Goal: Information Seeking & Learning: Learn about a topic

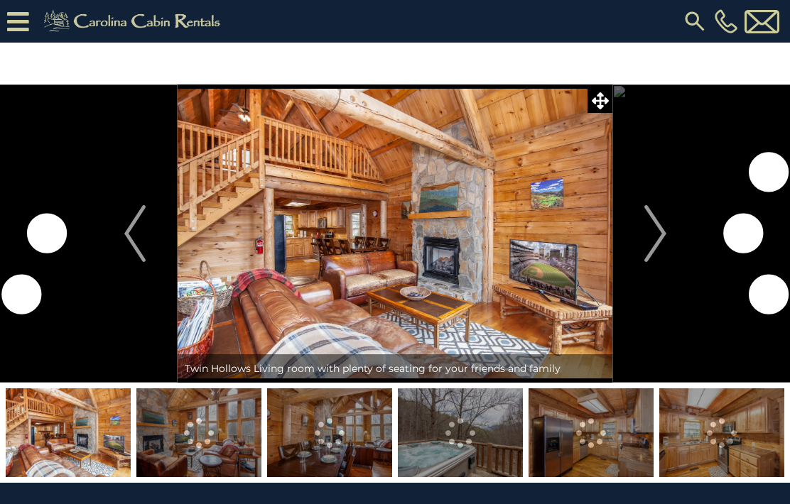
scroll to position [462, 0]
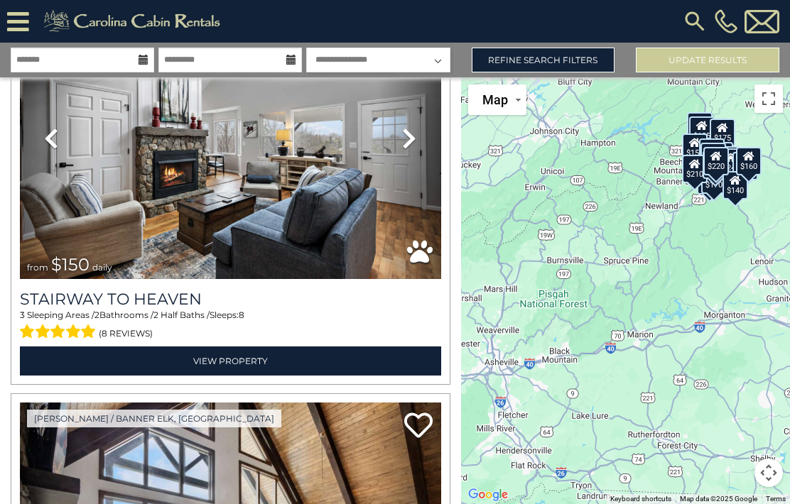
scroll to position [1372, 0]
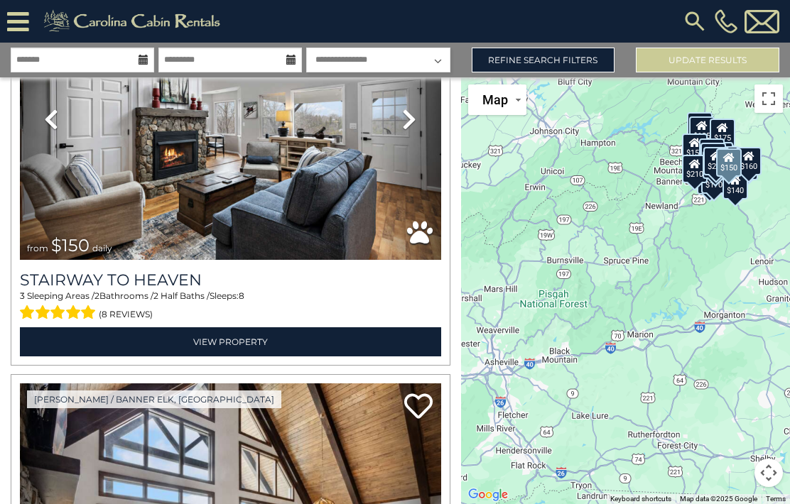
click at [193, 327] on link "View Property" at bounding box center [230, 341] width 421 height 29
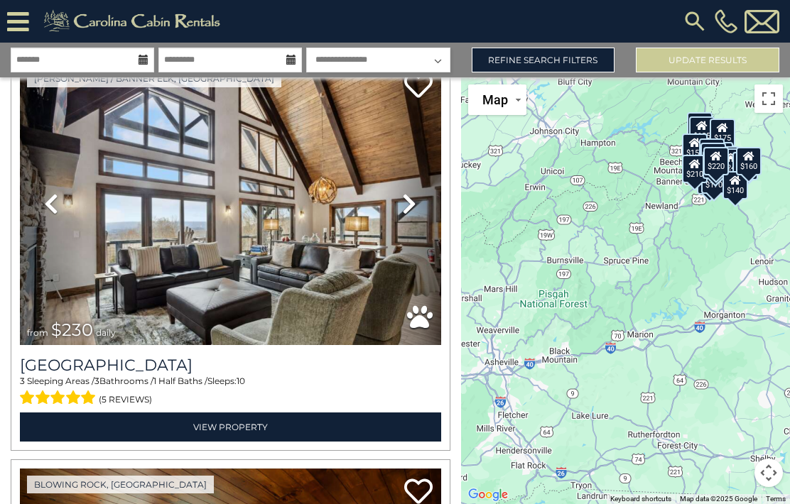
scroll to position [1694, 0]
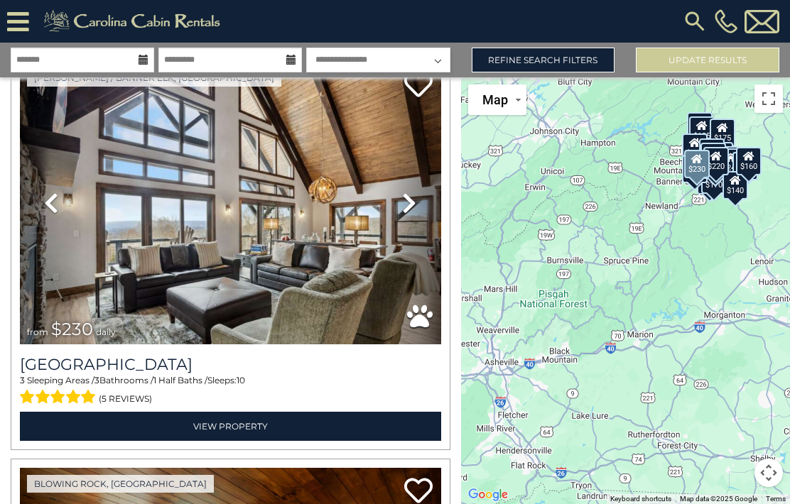
click at [221, 412] on link "View Property" at bounding box center [230, 426] width 421 height 29
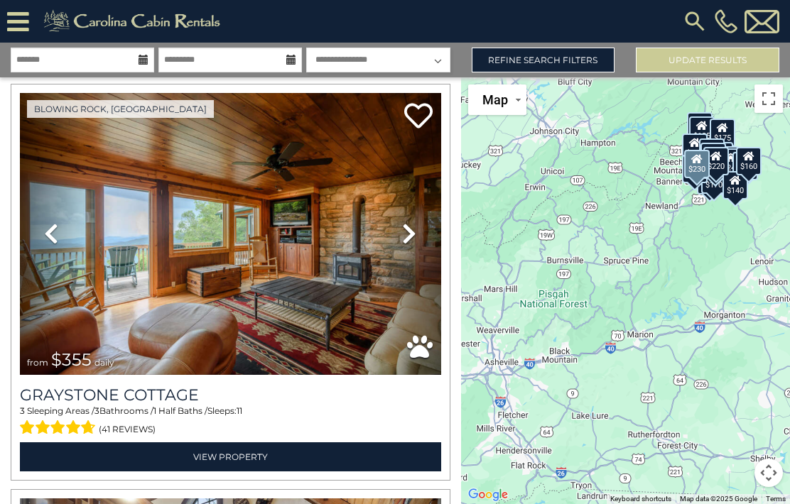
scroll to position [2072, 0]
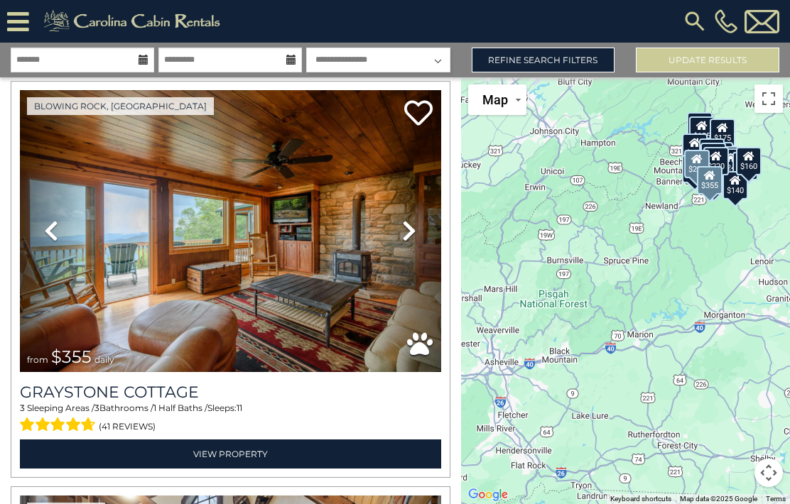
click at [228, 440] on link "View Property" at bounding box center [230, 454] width 421 height 29
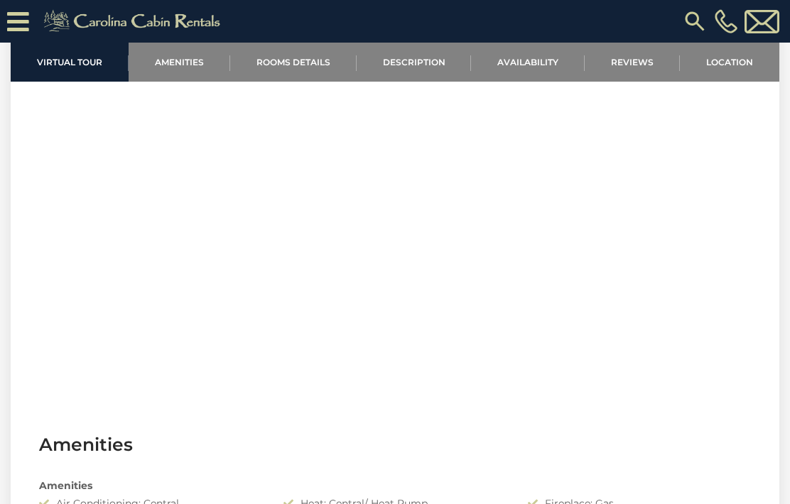
scroll to position [572, 0]
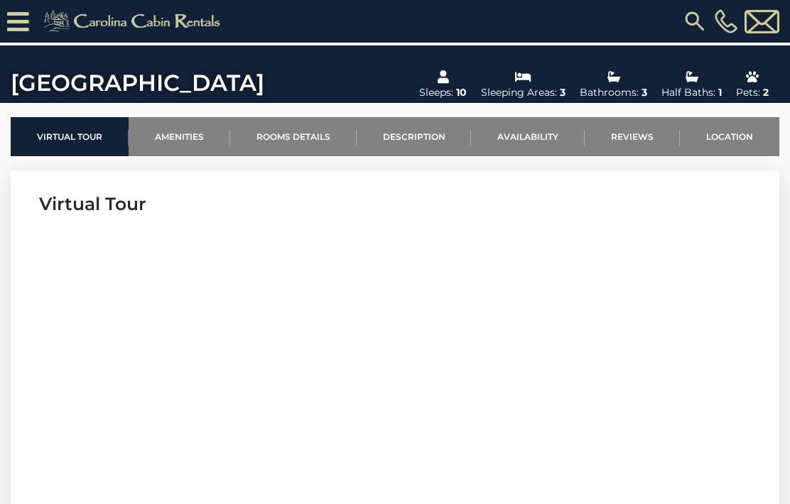
click at [742, 137] on link "Location" at bounding box center [729, 136] width 99 height 39
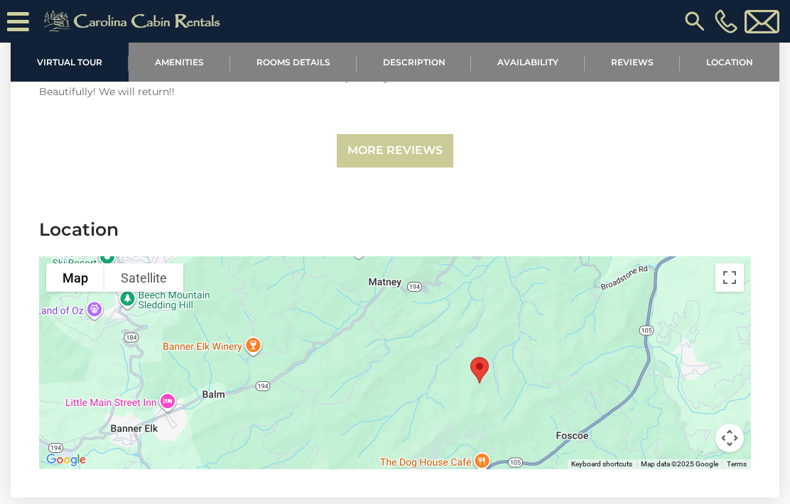
scroll to position [3389, 0]
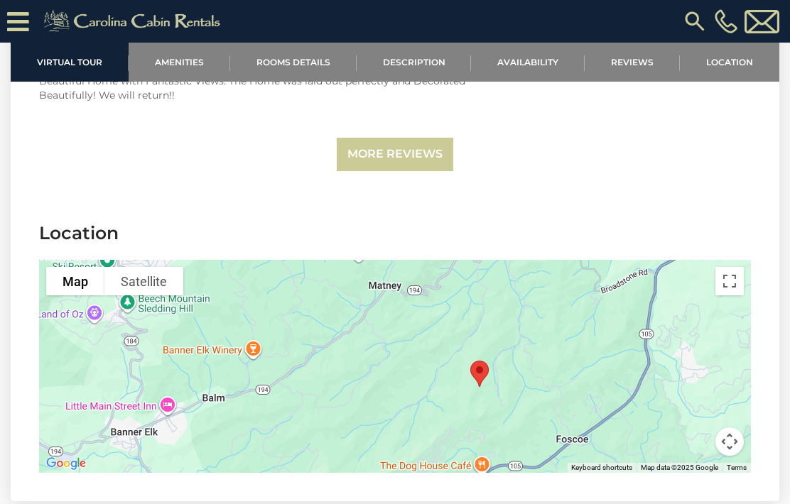
click at [168, 67] on link "Amenities" at bounding box center [180, 62] width 102 height 39
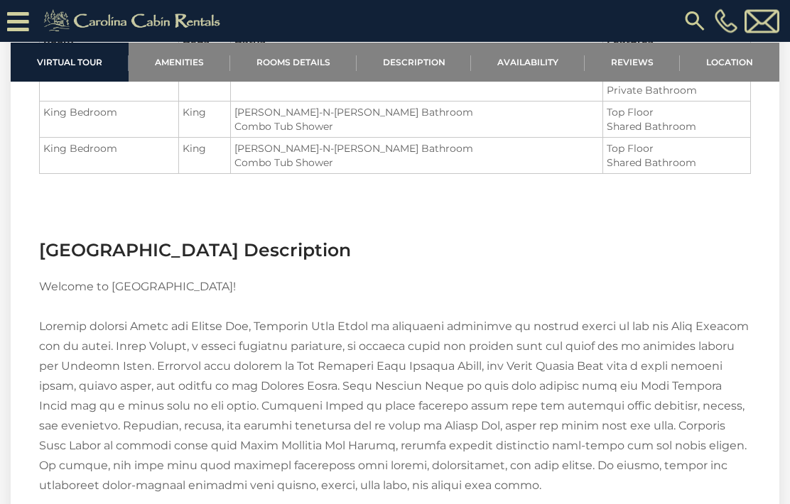
scroll to position [1547, 0]
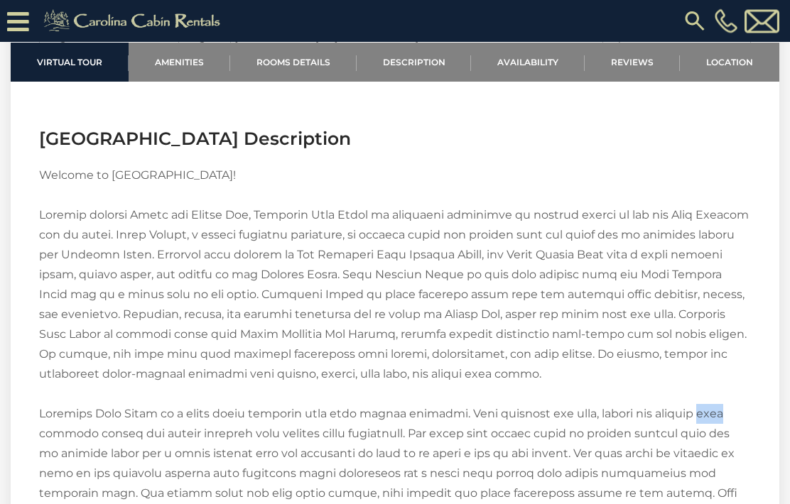
scroll to position [1657, 0]
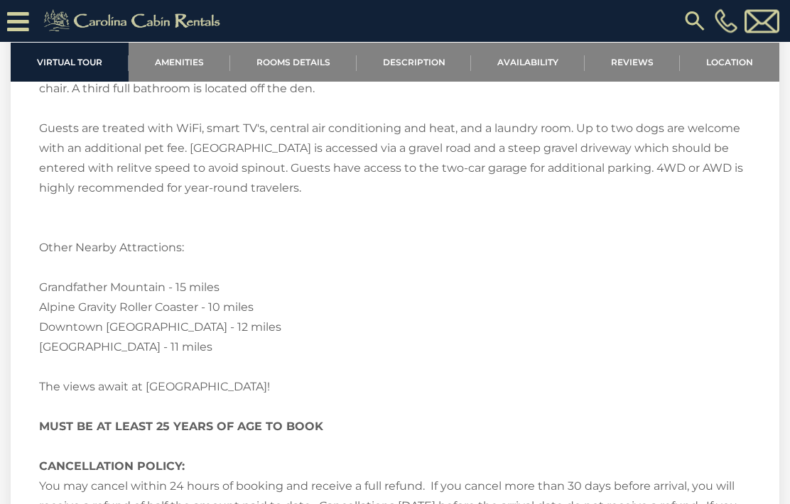
scroll to position [2263, 0]
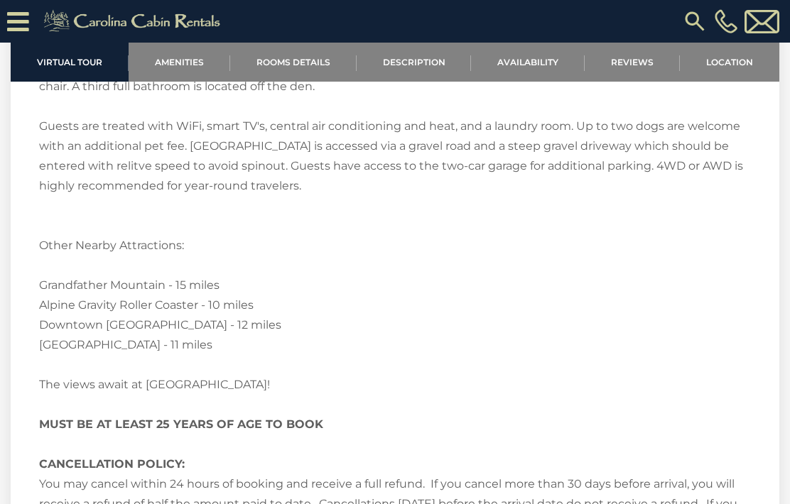
click at [644, 54] on link "Reviews" at bounding box center [632, 62] width 95 height 39
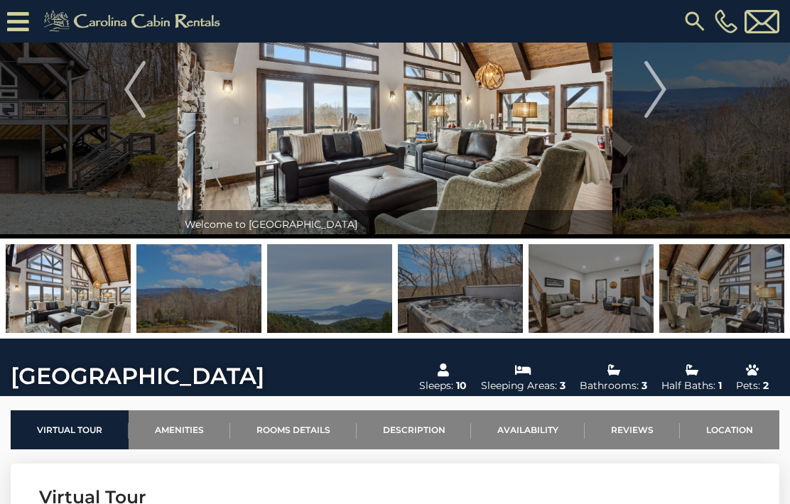
scroll to position [112, 0]
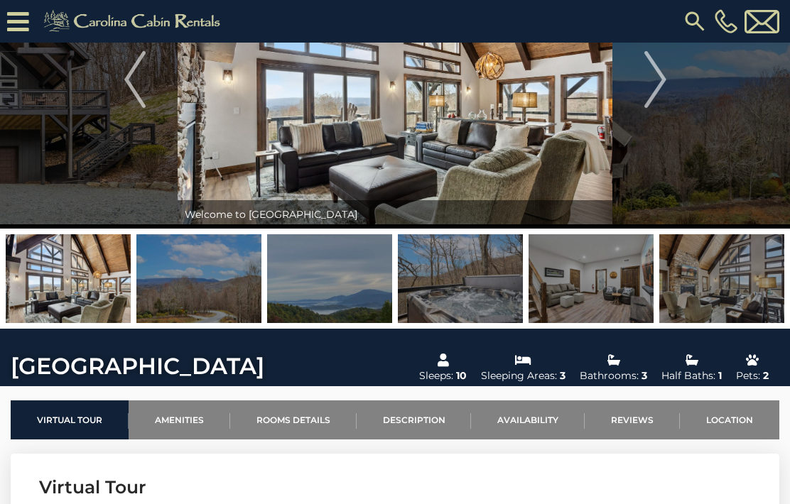
click at [659, 70] on img "Next" at bounding box center [654, 79] width 21 height 57
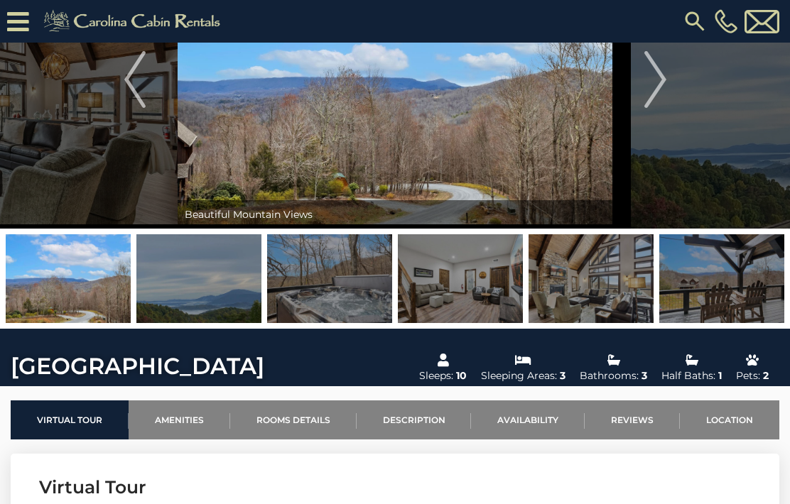
click at [663, 82] on img "Next" at bounding box center [654, 79] width 21 height 57
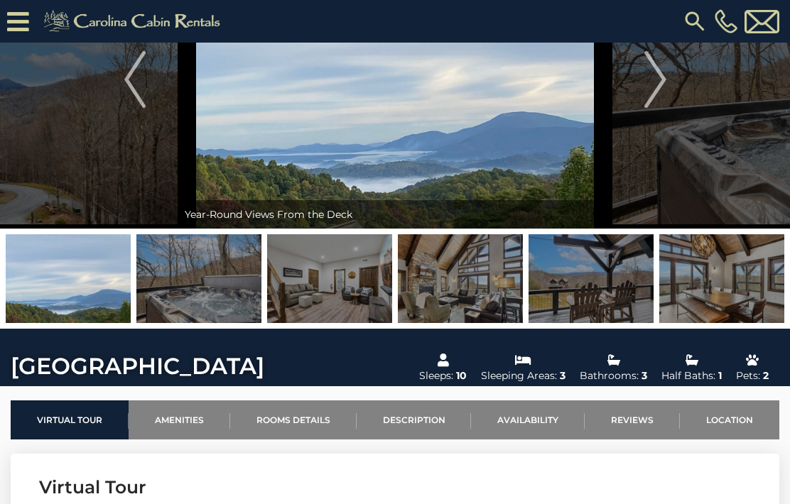
click at [659, 80] on img "Next" at bounding box center [654, 79] width 21 height 57
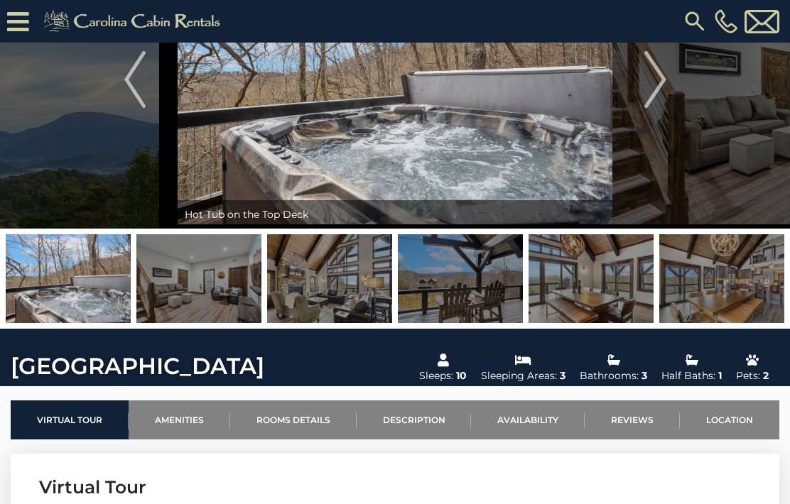
click at [661, 95] on img "Next" at bounding box center [654, 79] width 21 height 57
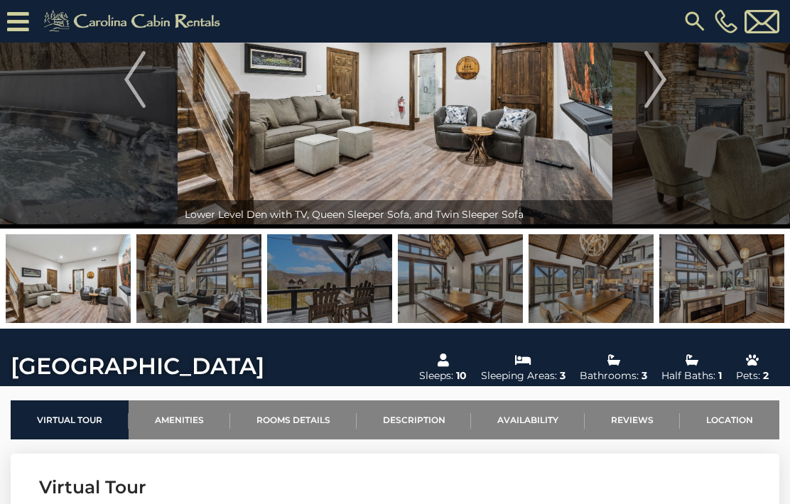
click at [658, 88] on img "Next" at bounding box center [654, 79] width 21 height 57
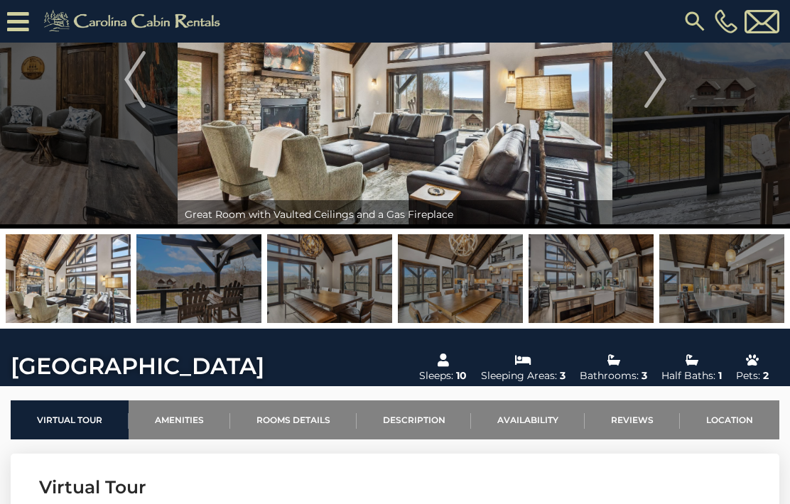
click at [126, 75] on img "Previous" at bounding box center [134, 79] width 21 height 57
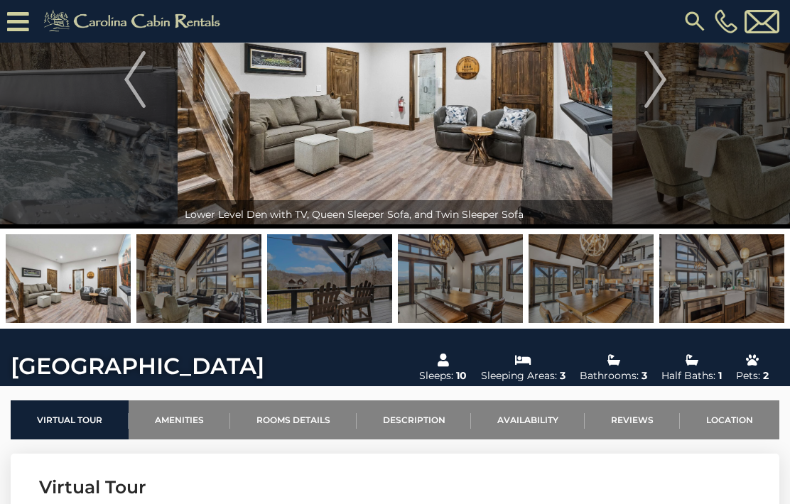
click at [655, 80] on img "Next" at bounding box center [654, 79] width 21 height 57
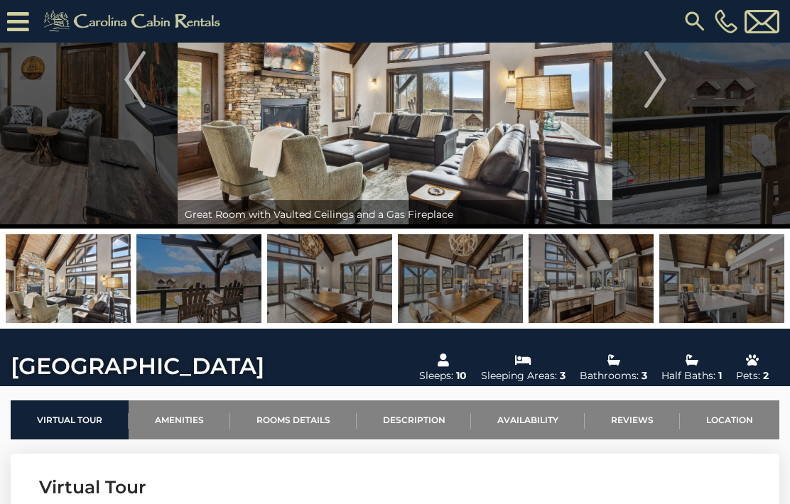
click at [661, 87] on img "Next" at bounding box center [654, 79] width 21 height 57
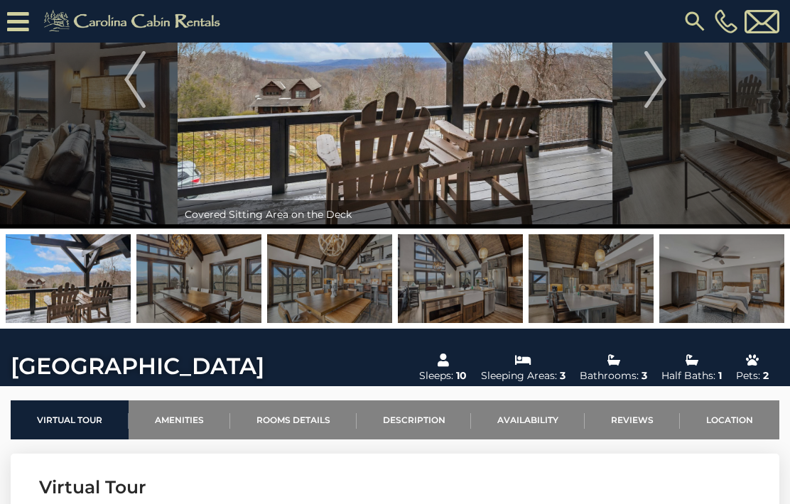
click at [662, 78] on img "Next" at bounding box center [654, 79] width 21 height 57
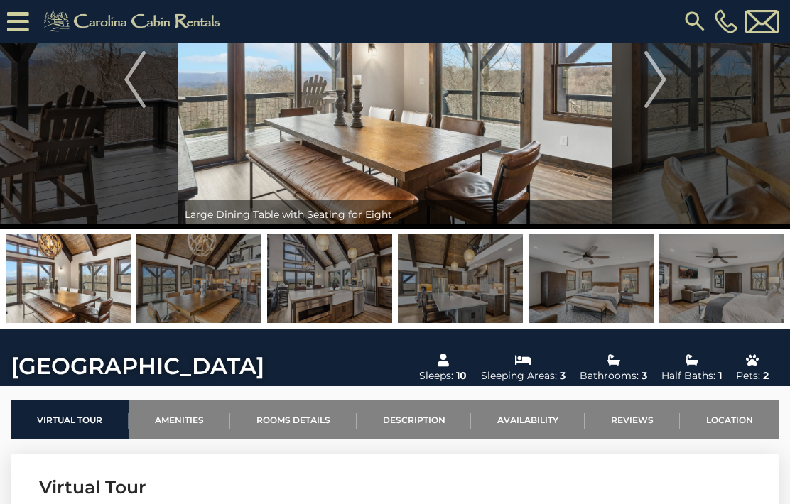
click at [657, 96] on img "Next" at bounding box center [654, 79] width 21 height 57
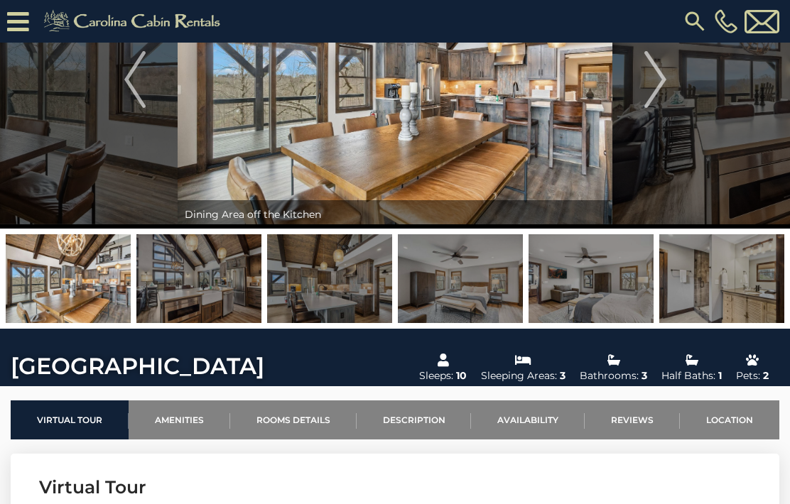
click at [660, 78] on img "Next" at bounding box center [654, 79] width 21 height 57
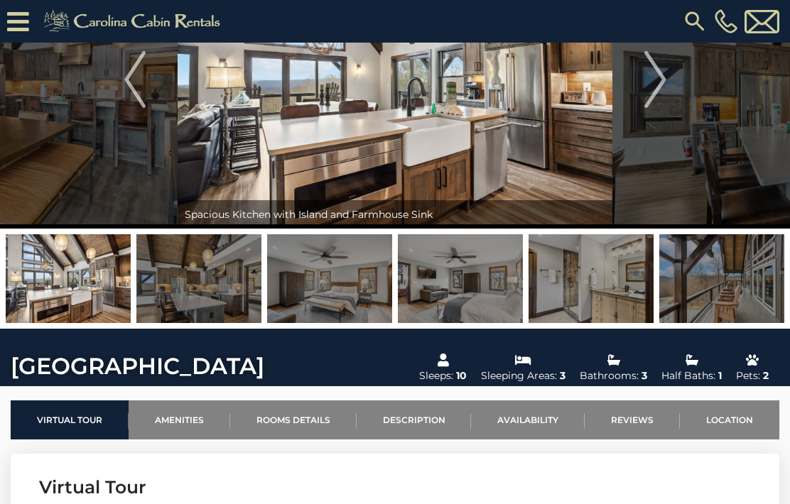
click at [660, 87] on img "Next" at bounding box center [654, 79] width 21 height 57
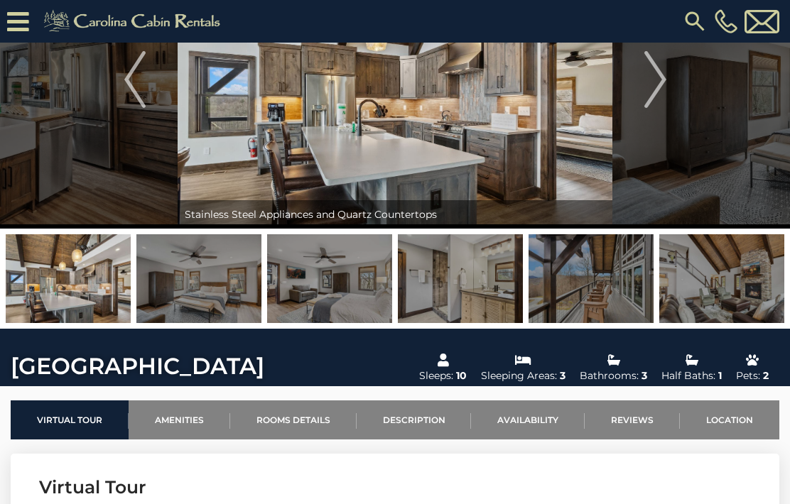
click at [661, 87] on img "Next" at bounding box center [654, 79] width 21 height 57
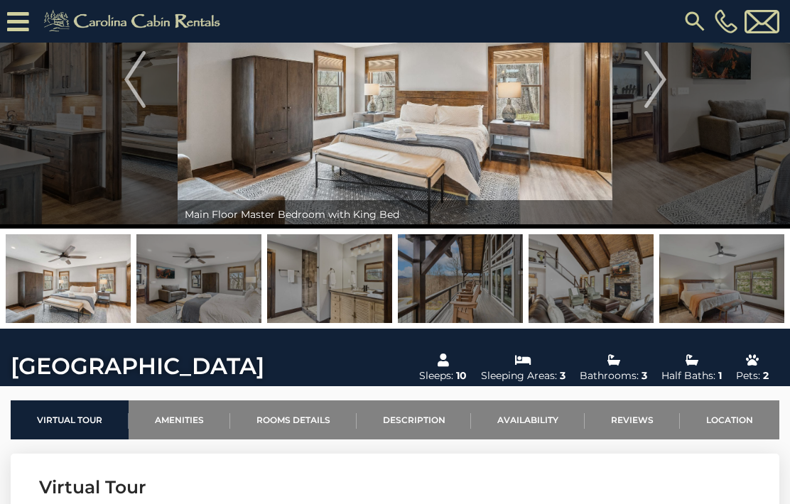
click at [662, 87] on img "Next" at bounding box center [654, 79] width 21 height 57
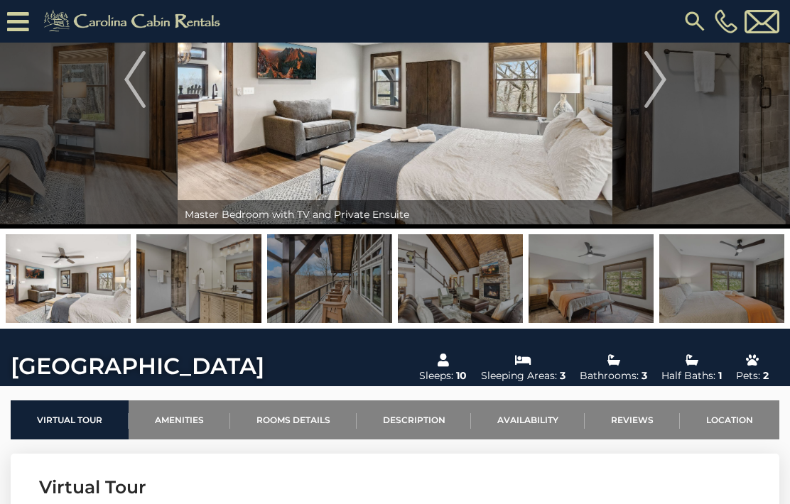
click at [662, 83] on img "Next" at bounding box center [654, 79] width 21 height 57
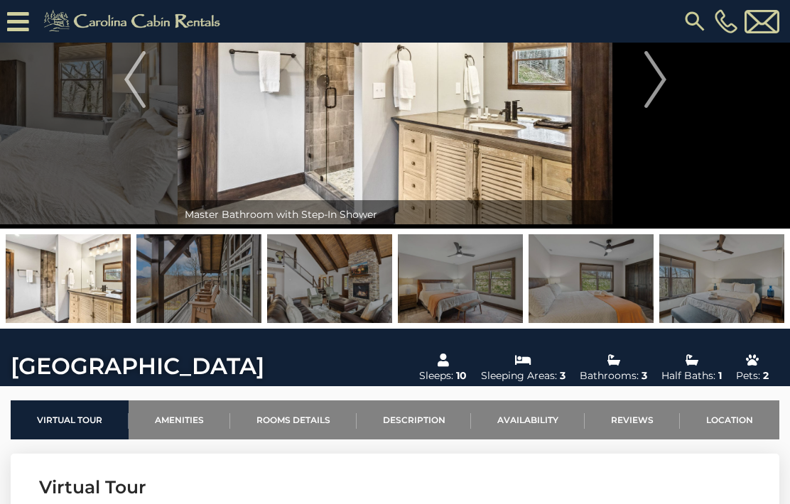
click at [654, 89] on img "Next" at bounding box center [654, 79] width 21 height 57
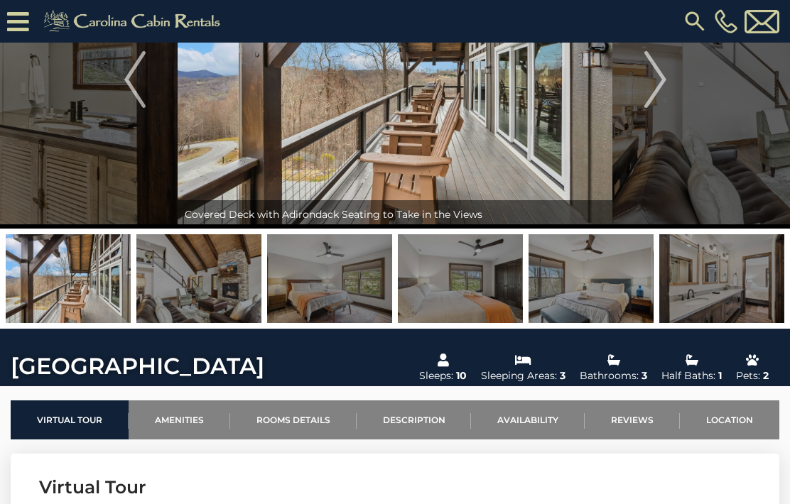
click at [658, 102] on img "Next" at bounding box center [654, 79] width 21 height 57
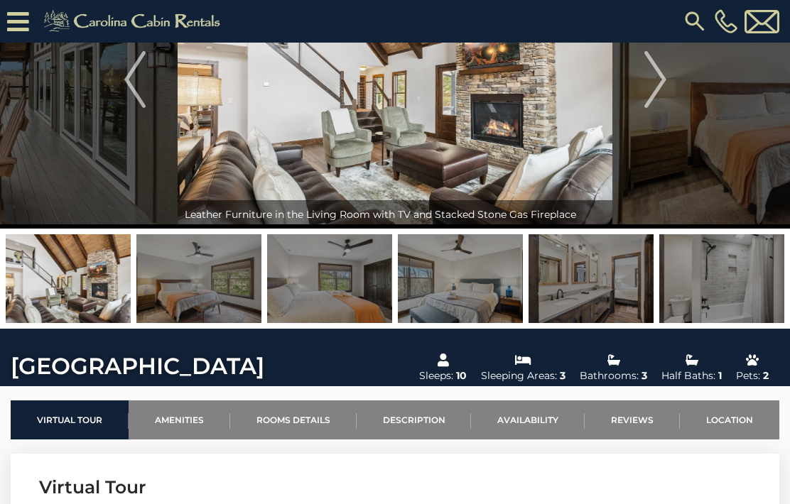
click at [659, 92] on img "Next" at bounding box center [654, 79] width 21 height 57
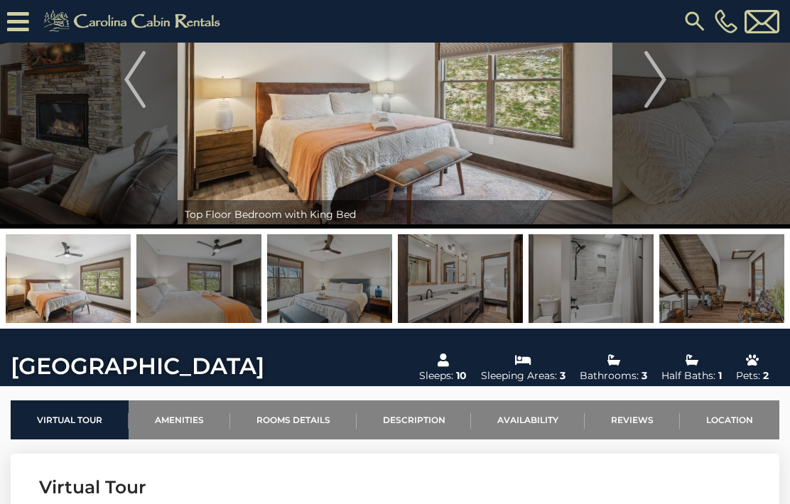
click at [659, 76] on img "Next" at bounding box center [654, 79] width 21 height 57
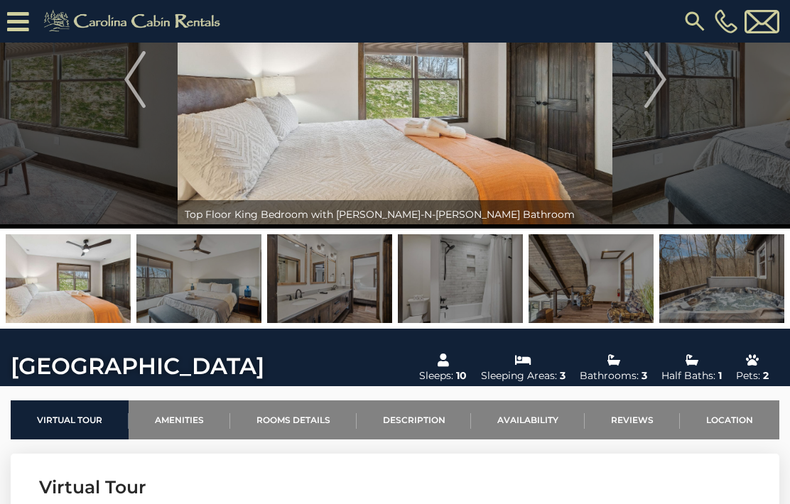
click at [661, 72] on img "Next" at bounding box center [654, 79] width 21 height 57
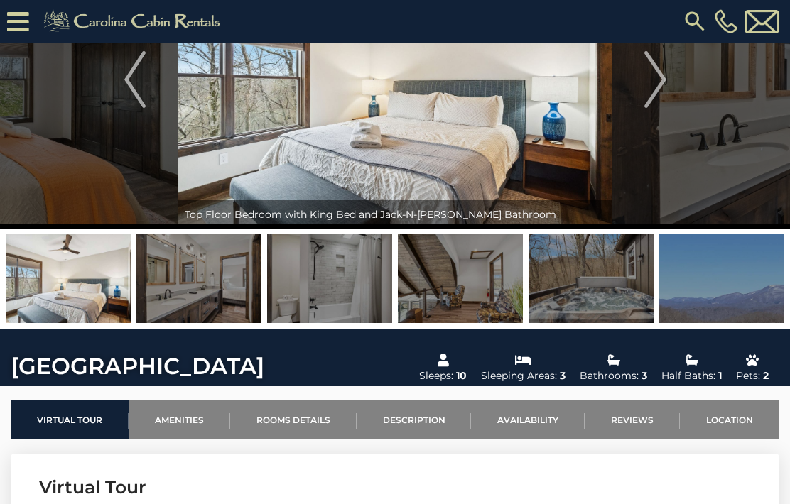
click at [659, 83] on img "Next" at bounding box center [654, 79] width 21 height 57
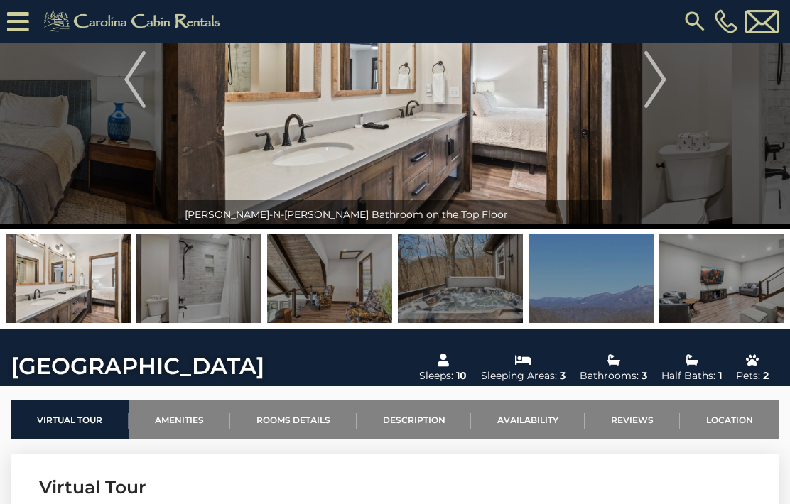
click at [657, 85] on img "Next" at bounding box center [654, 79] width 21 height 57
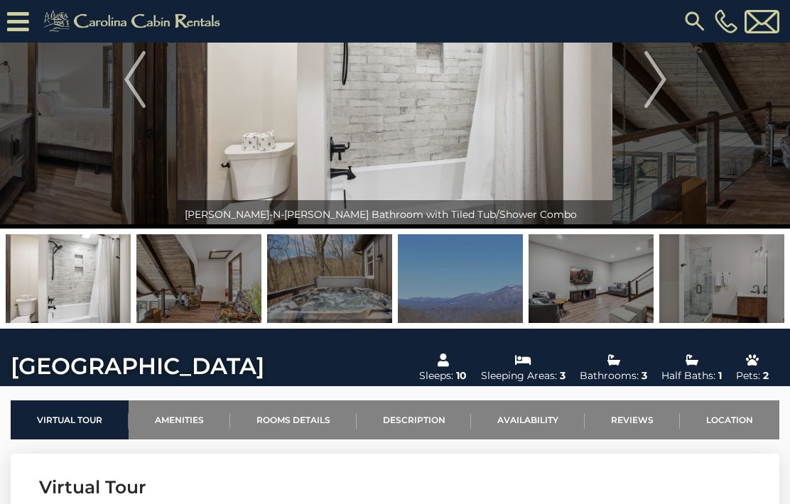
click at [662, 91] on img "Next" at bounding box center [654, 79] width 21 height 57
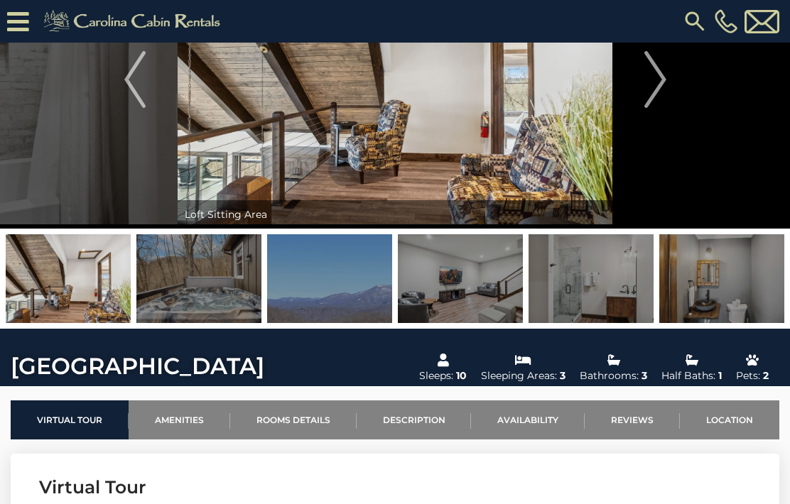
click at [662, 87] on img "Next" at bounding box center [654, 79] width 21 height 57
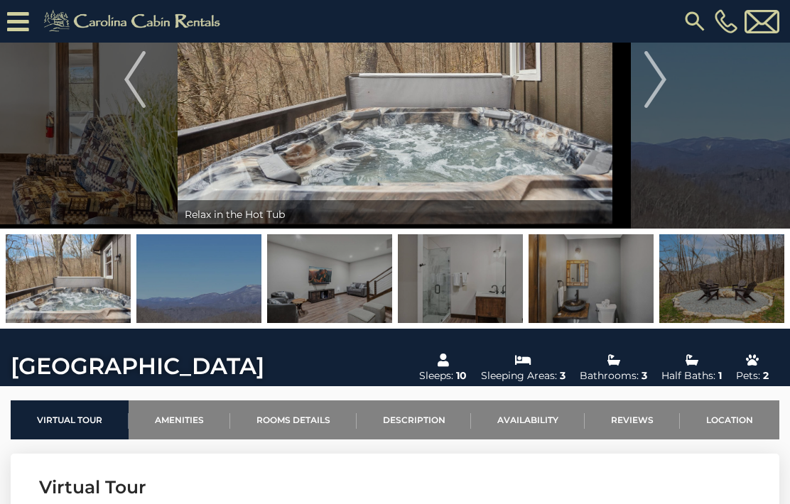
click at [664, 89] on img "Next" at bounding box center [654, 79] width 21 height 57
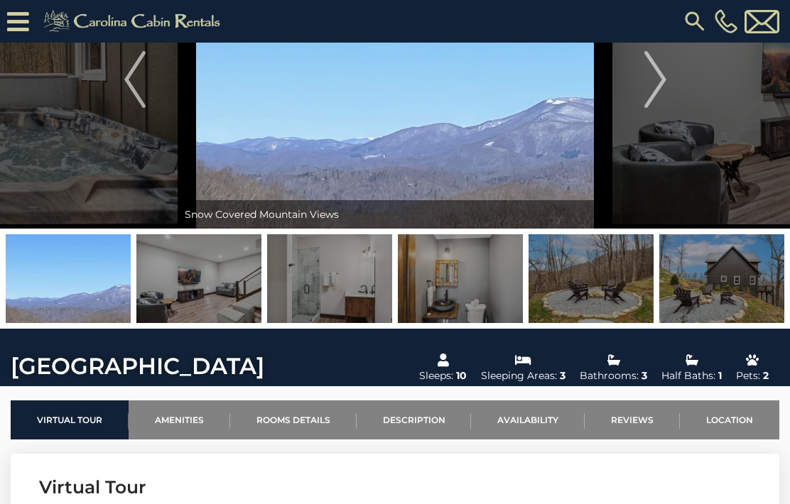
click at [659, 99] on img "Next" at bounding box center [654, 79] width 21 height 57
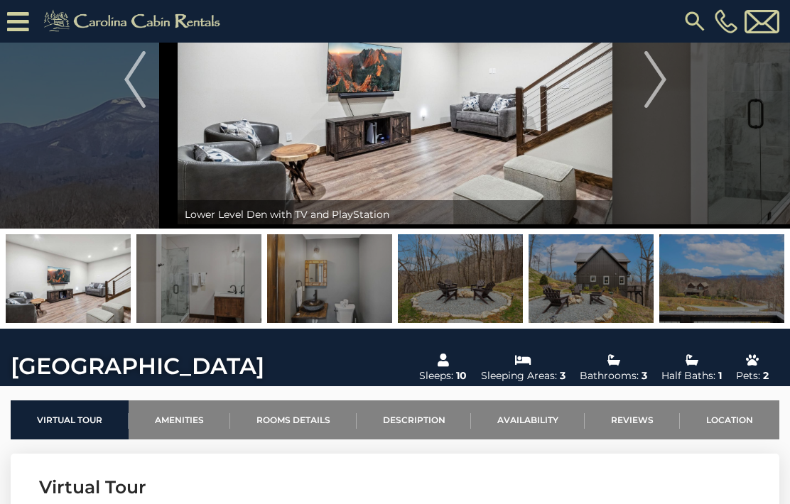
click at [659, 97] on img "Next" at bounding box center [654, 79] width 21 height 57
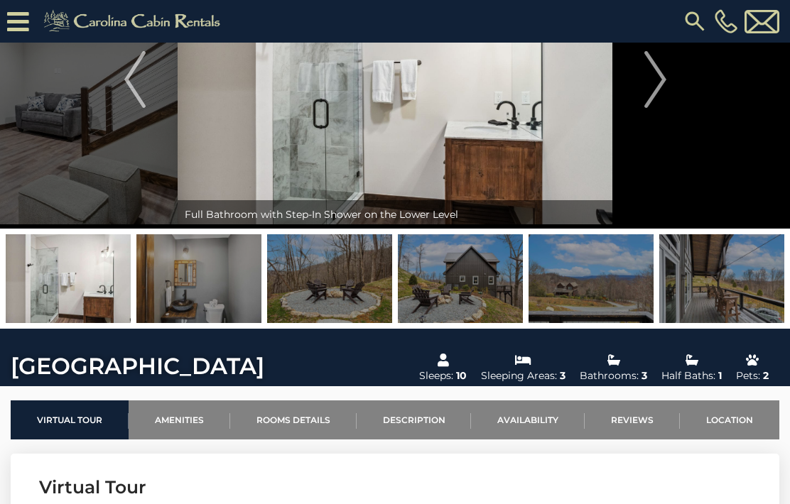
click at [134, 89] on img "Previous" at bounding box center [134, 79] width 21 height 57
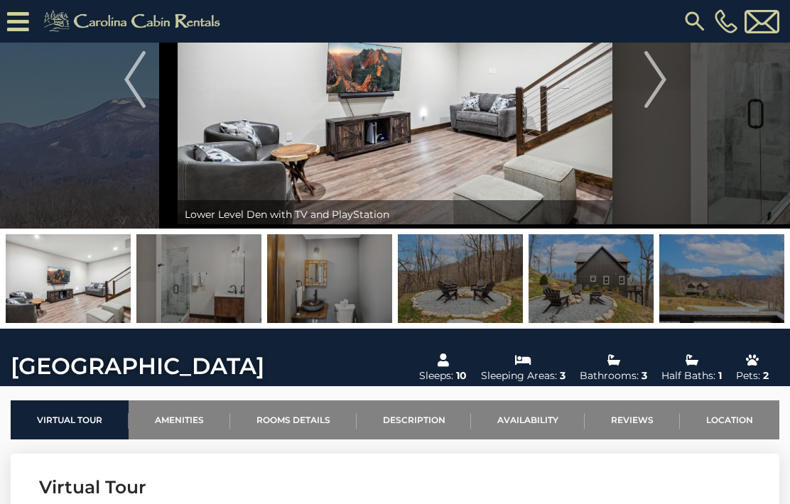
click at [655, 97] on img "Next" at bounding box center [654, 79] width 21 height 57
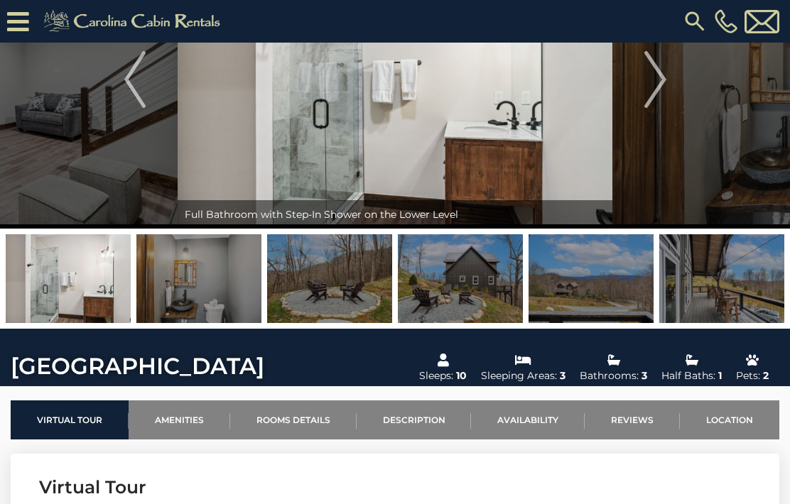
click at [654, 97] on img "Next" at bounding box center [654, 79] width 21 height 57
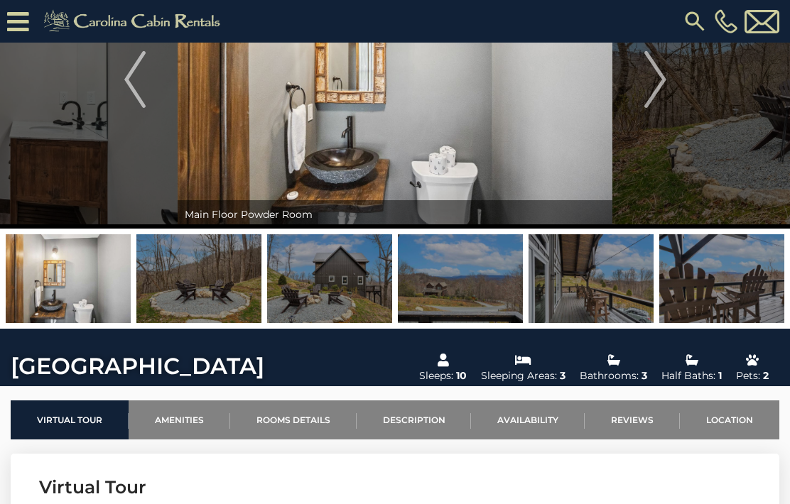
click at [663, 86] on img "Next" at bounding box center [654, 79] width 21 height 57
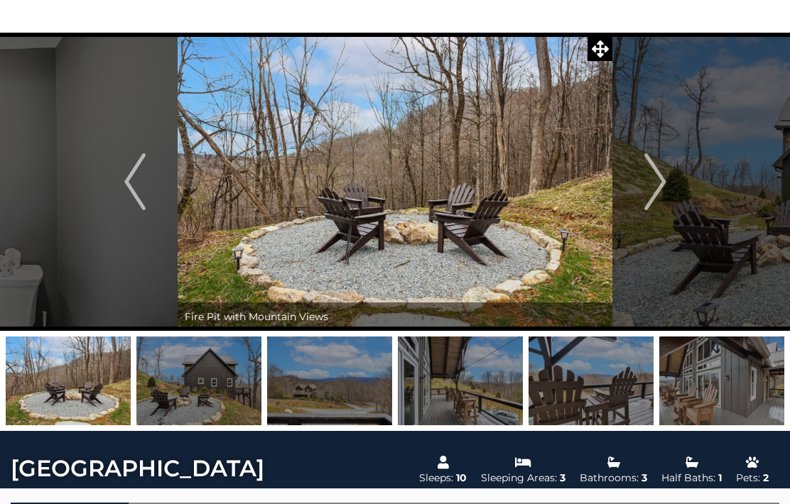
scroll to position [51, 0]
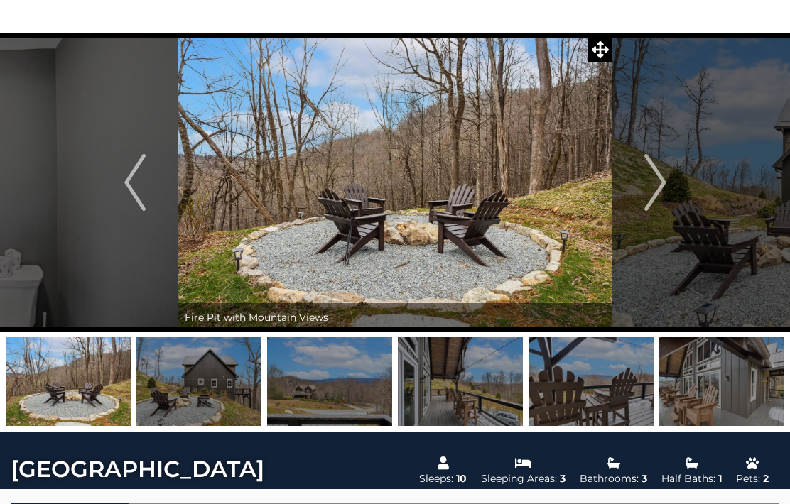
click at [671, 186] on button "Next" at bounding box center [655, 182] width 86 height 298
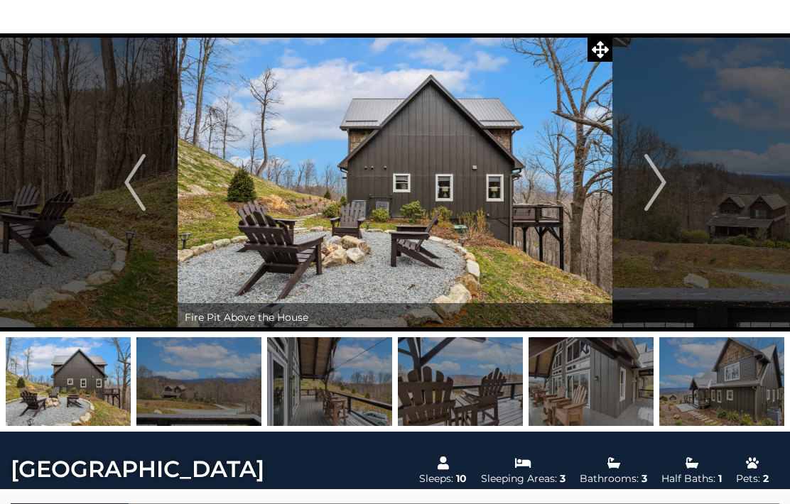
click at [663, 185] on img "Next" at bounding box center [654, 182] width 21 height 57
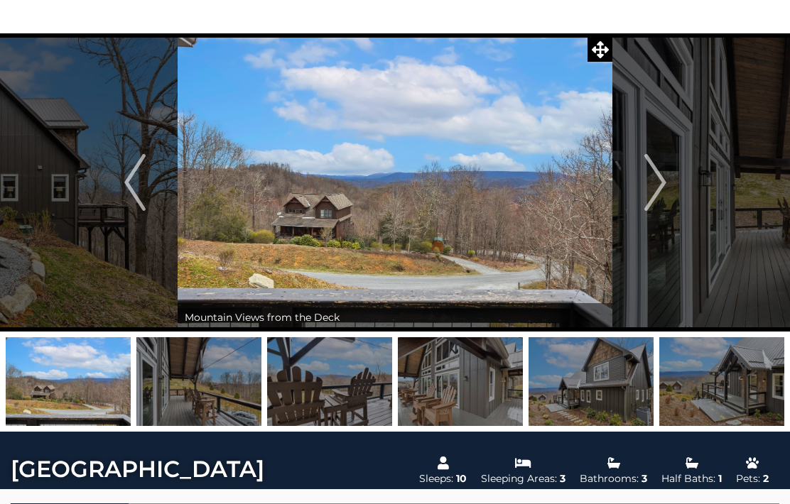
click at [671, 185] on button "Next" at bounding box center [655, 182] width 86 height 298
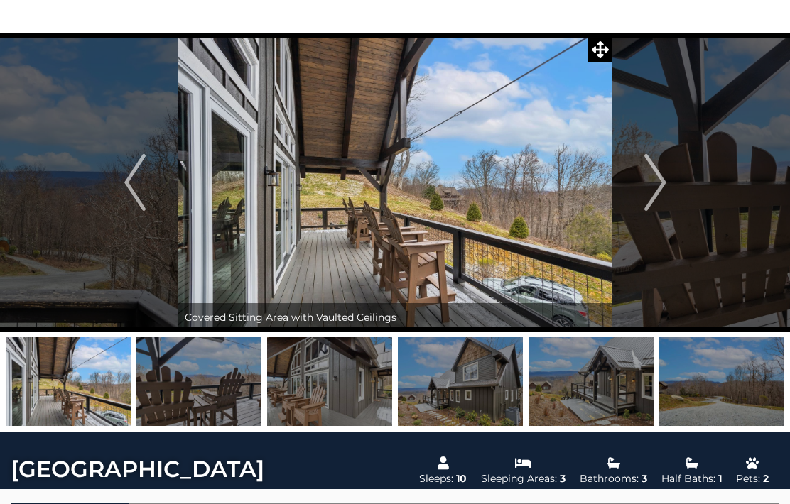
click at [673, 179] on button "Next" at bounding box center [655, 182] width 86 height 298
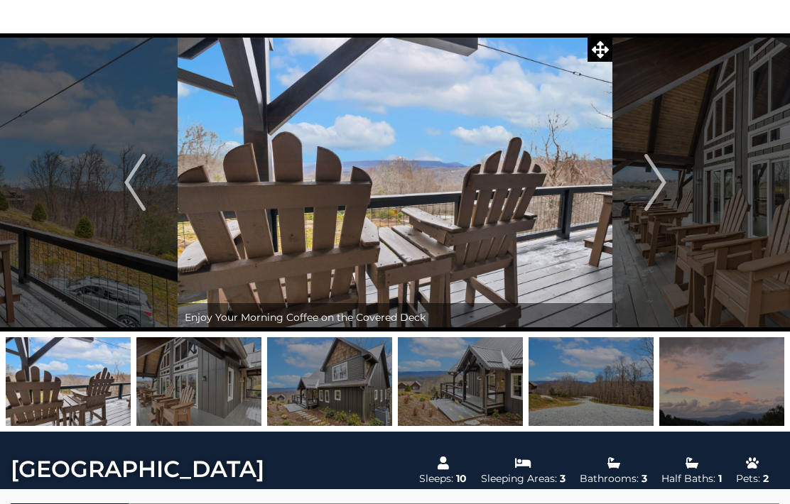
click at [656, 183] on img "Next" at bounding box center [654, 182] width 21 height 57
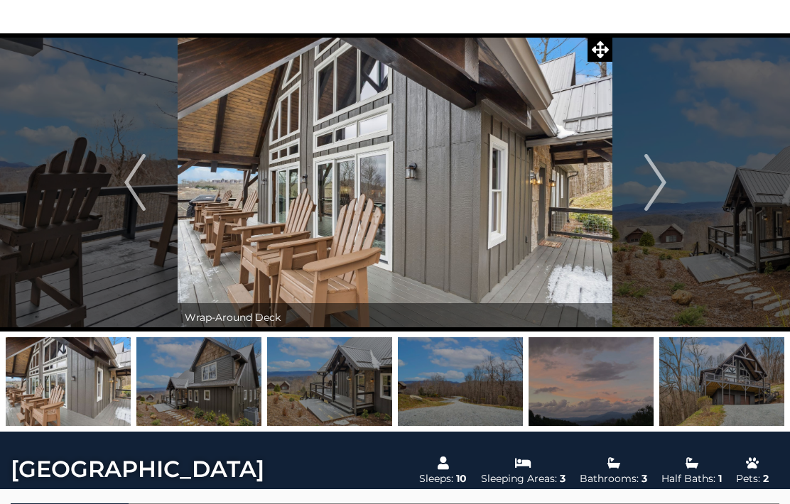
click at [656, 189] on img "Next" at bounding box center [654, 182] width 21 height 57
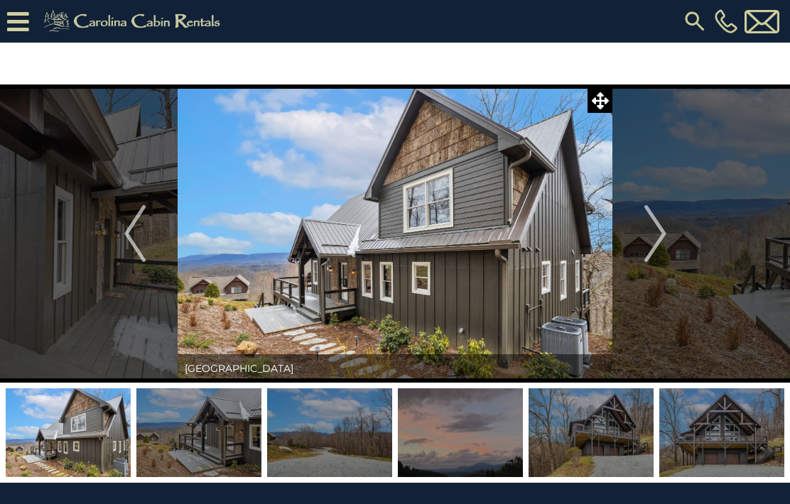
scroll to position [31, 0]
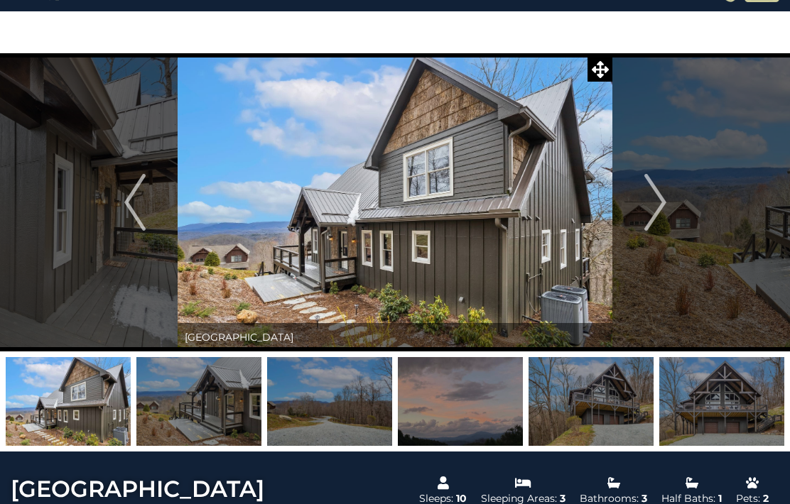
click at [598, 69] on icon at bounding box center [600, 69] width 17 height 17
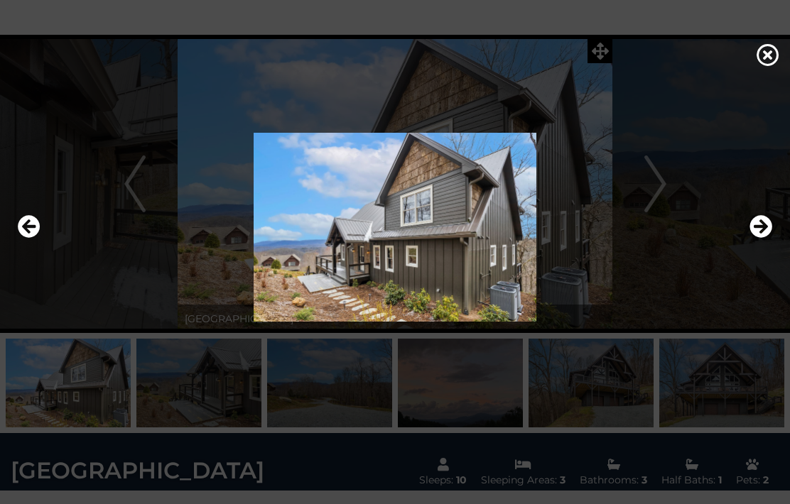
scroll to position [75, 0]
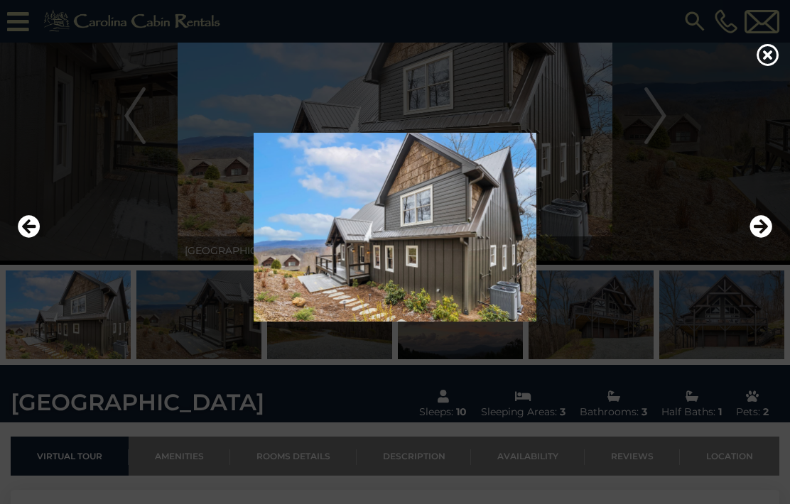
click at [767, 238] on icon "Next" at bounding box center [760, 226] width 23 height 23
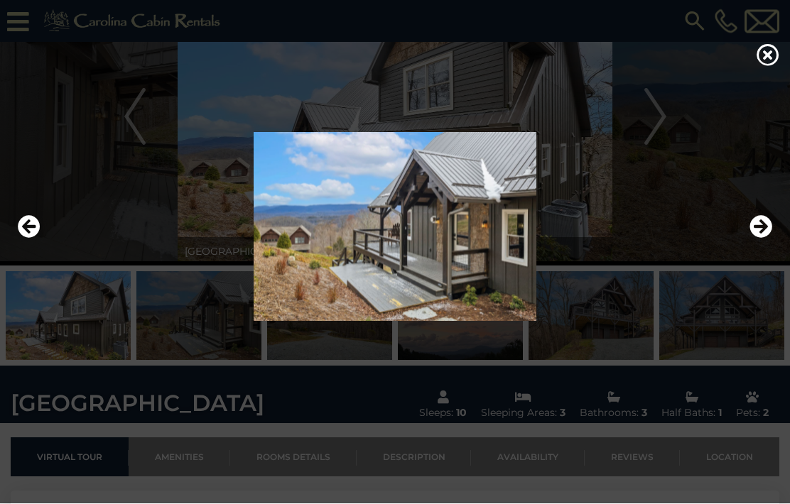
scroll to position [92, 0]
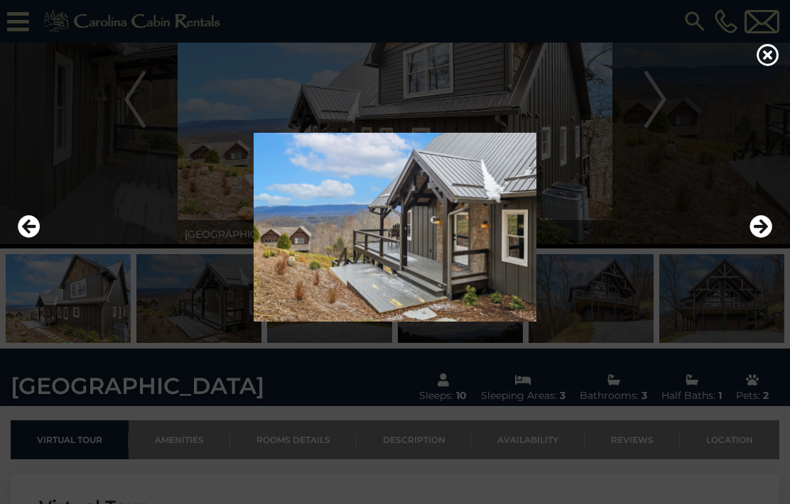
click at [768, 238] on icon "Next" at bounding box center [760, 226] width 23 height 23
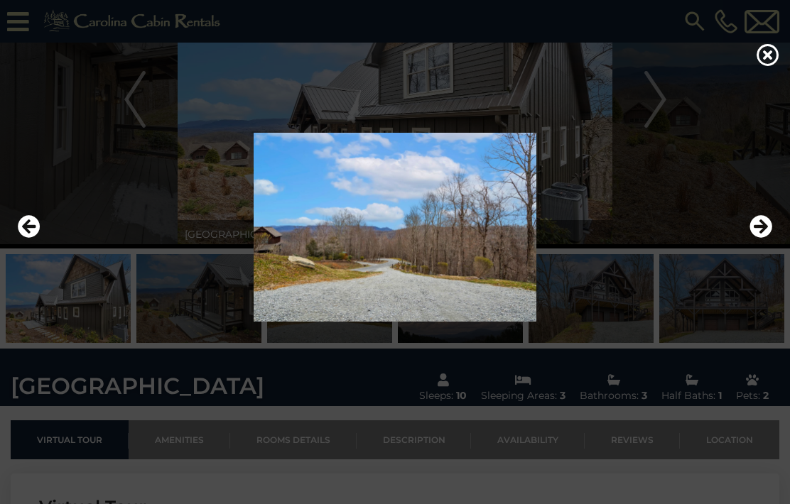
click at [757, 238] on icon "Next" at bounding box center [760, 226] width 23 height 23
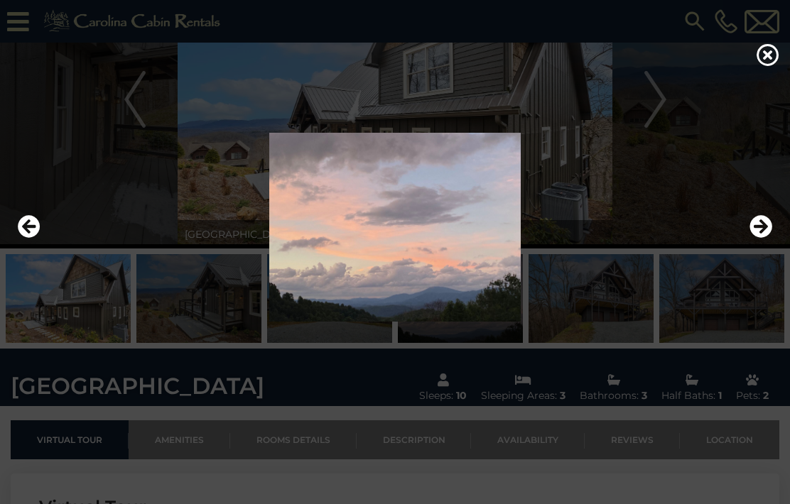
click at [767, 238] on icon "Next" at bounding box center [760, 226] width 23 height 23
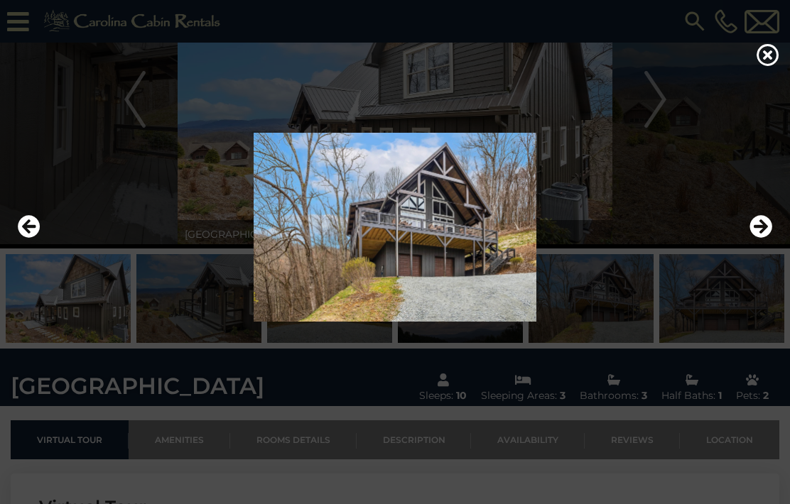
click at [767, 238] on icon "Next" at bounding box center [760, 226] width 23 height 23
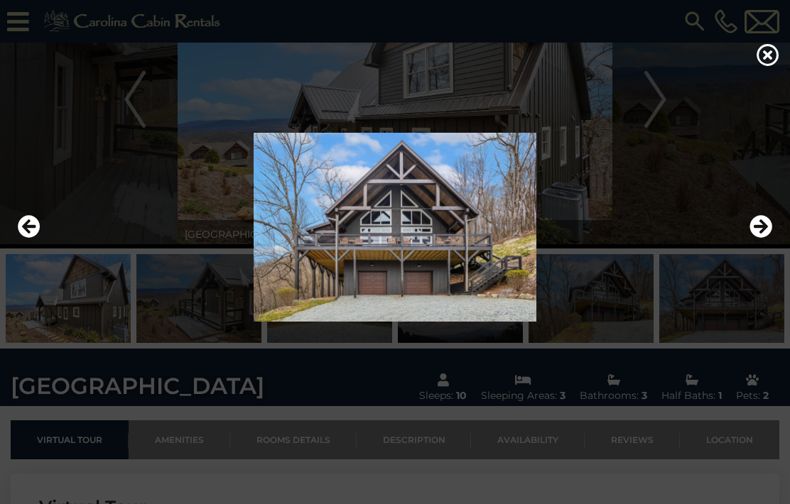
click at [773, 254] on img at bounding box center [395, 227] width 762 height 189
click at [773, 249] on img at bounding box center [395, 227] width 762 height 189
click at [765, 238] on icon "Next" at bounding box center [760, 226] width 23 height 23
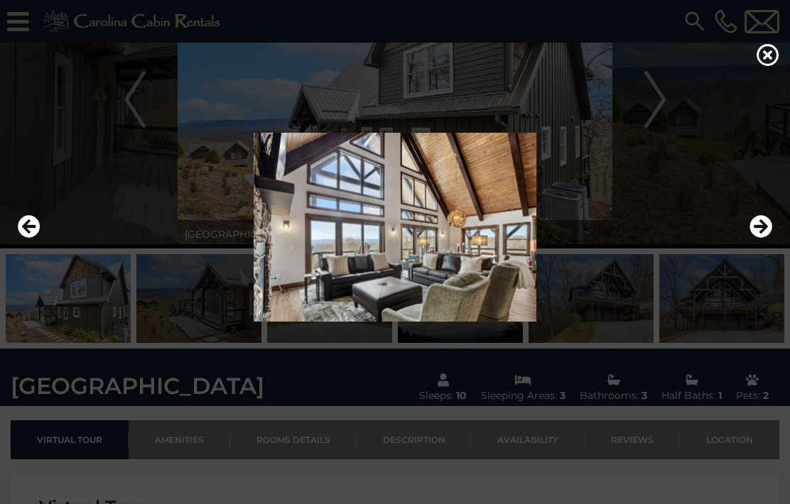
click at [173, 131] on div at bounding box center [395, 227] width 769 height 303
click at [576, 80] on div at bounding box center [395, 252] width 790 height 504
click at [769, 66] on icon at bounding box center [768, 54] width 23 height 23
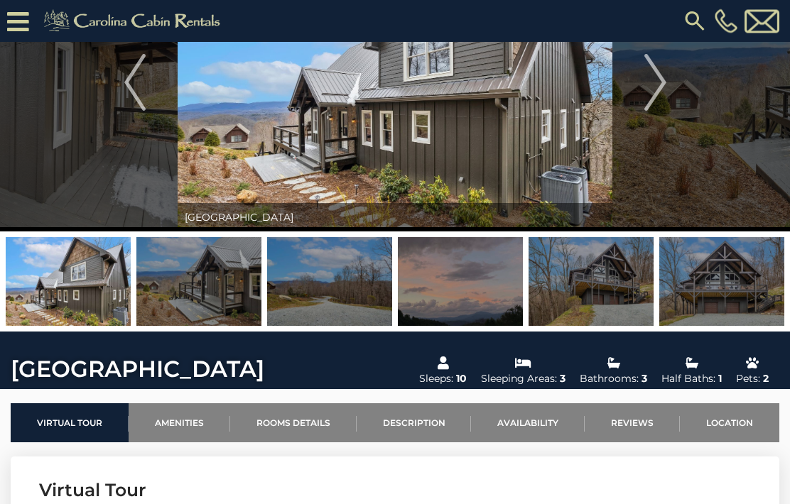
scroll to position [109, 0]
click at [78, 256] on img at bounding box center [68, 281] width 125 height 89
click at [596, 134] on img at bounding box center [395, 82] width 435 height 298
click at [114, 95] on button "Previous" at bounding box center [135, 82] width 86 height 298
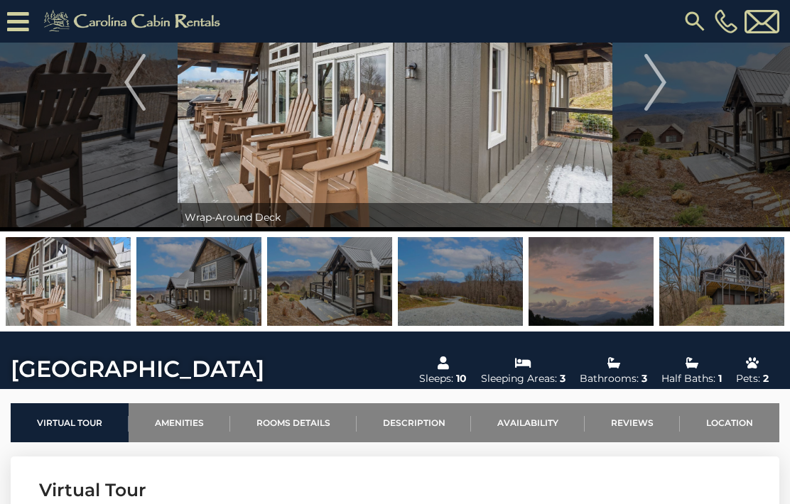
click at [659, 79] on img "Next" at bounding box center [654, 82] width 21 height 57
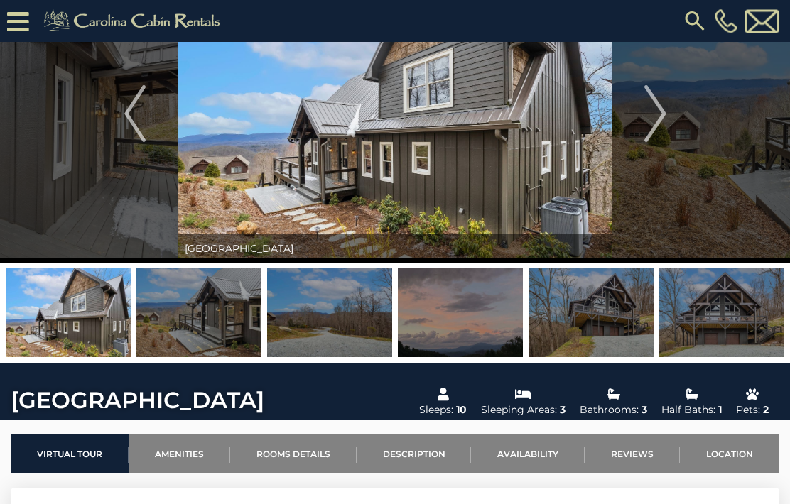
scroll to position [75, 0]
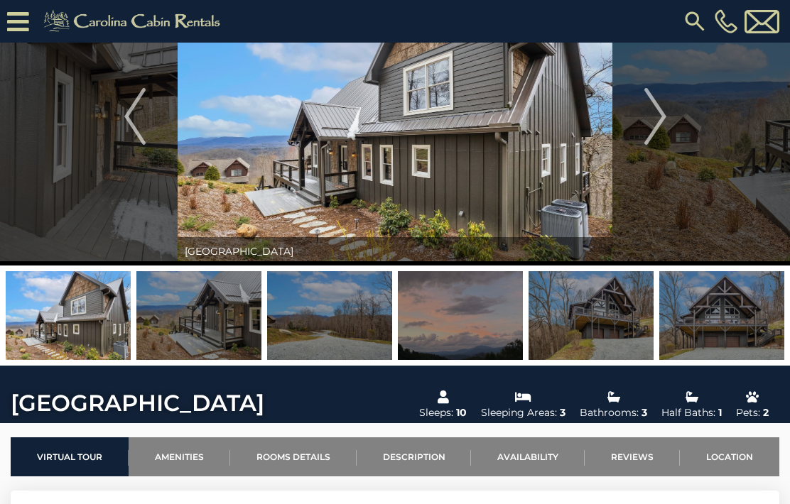
click at [603, 102] on img at bounding box center [395, 116] width 435 height 298
click at [82, 317] on img at bounding box center [68, 315] width 125 height 89
click at [176, 305] on img at bounding box center [198, 315] width 125 height 89
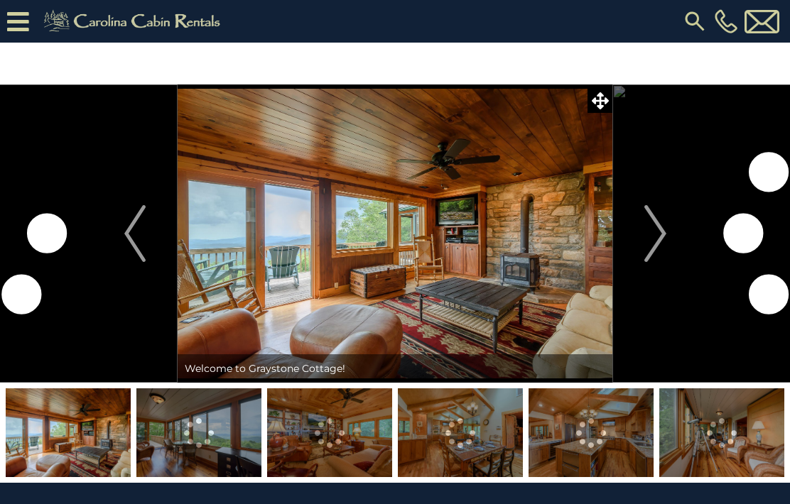
click at [665, 220] on img "Next" at bounding box center [654, 233] width 21 height 57
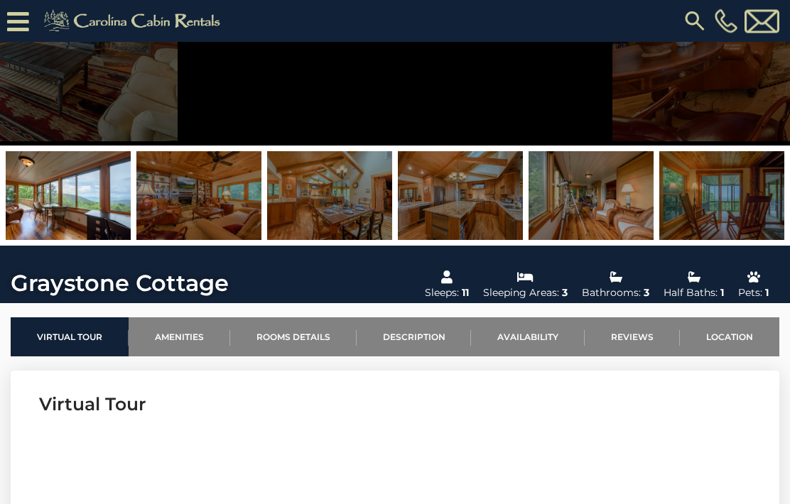
scroll to position [196, 0]
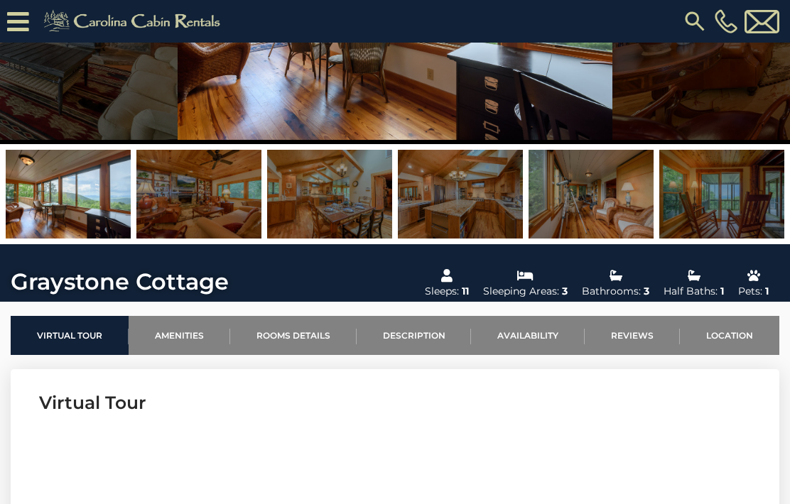
click at [713, 190] on img at bounding box center [721, 194] width 125 height 89
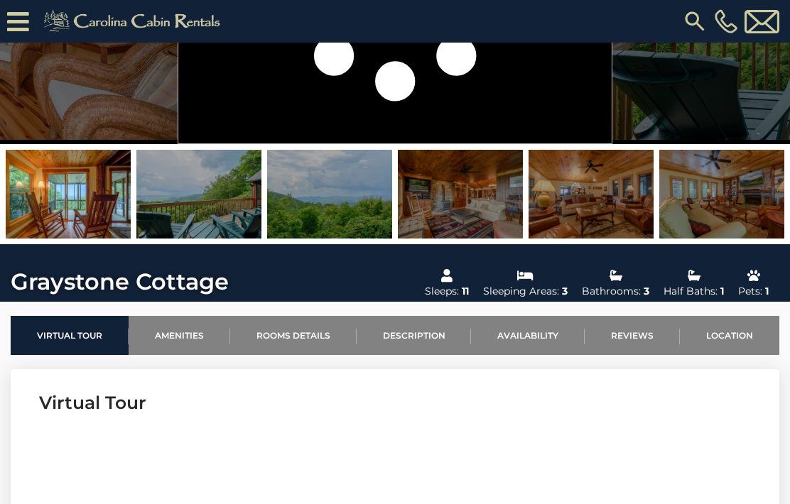
click at [718, 192] on img at bounding box center [721, 194] width 125 height 89
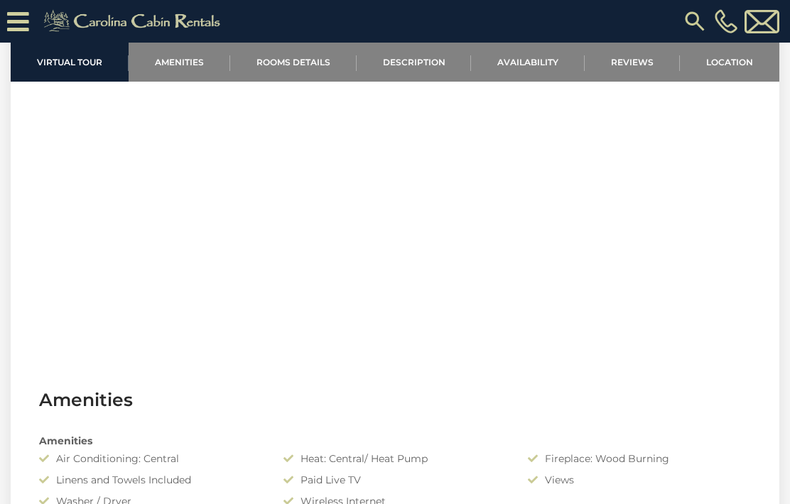
scroll to position [574, 0]
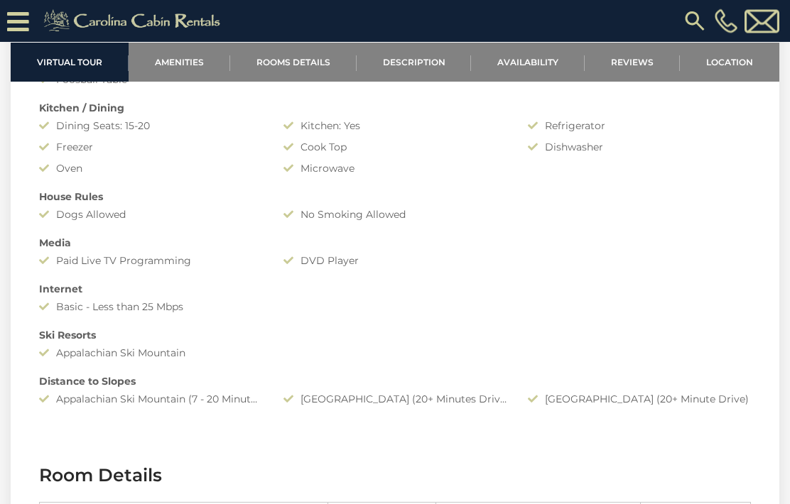
scroll to position [1150, 0]
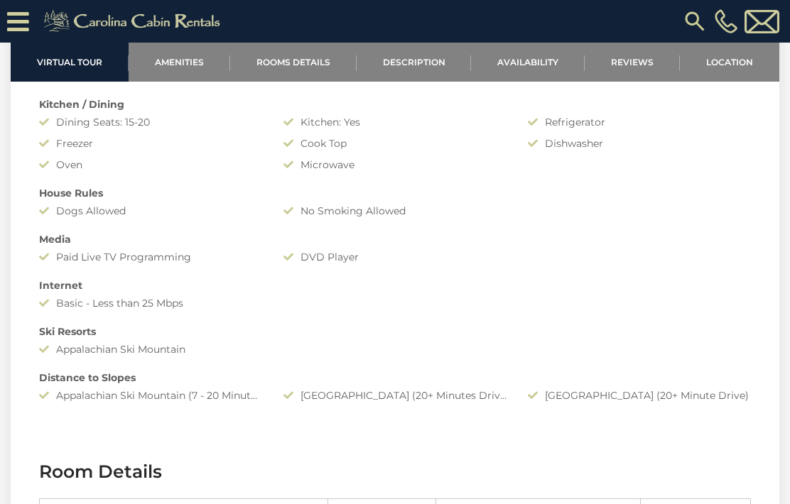
click at [742, 59] on link "Location" at bounding box center [729, 62] width 99 height 39
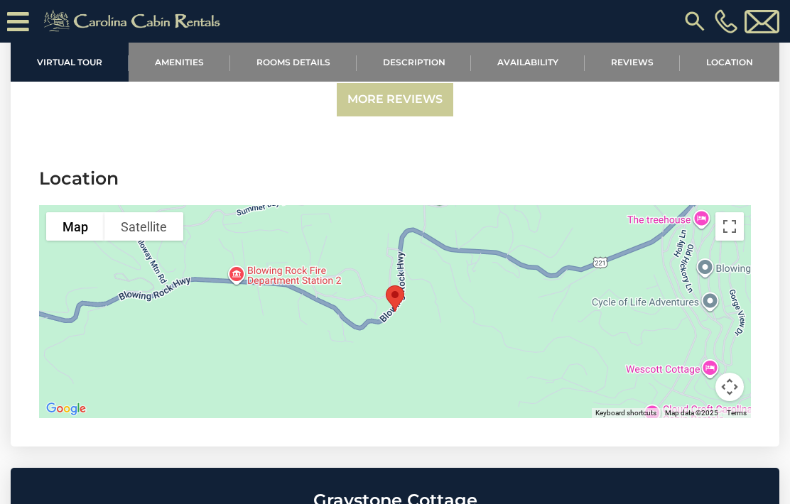
scroll to position [3288, 0]
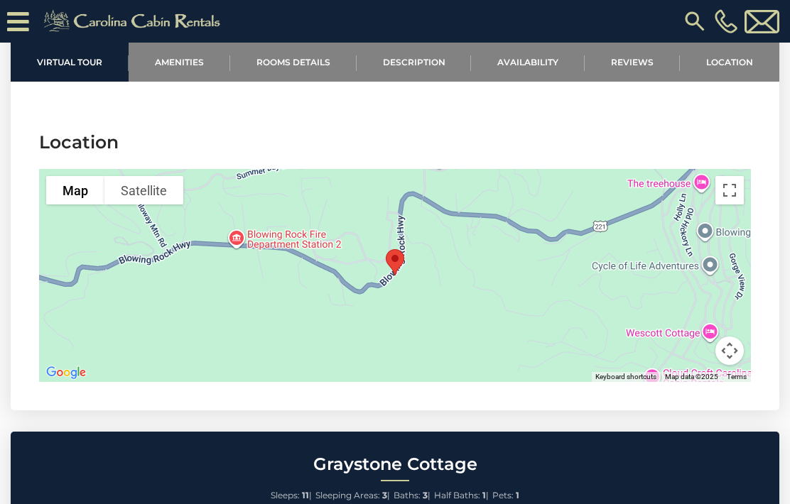
click at [502, 142] on h3 "Location" at bounding box center [395, 142] width 712 height 25
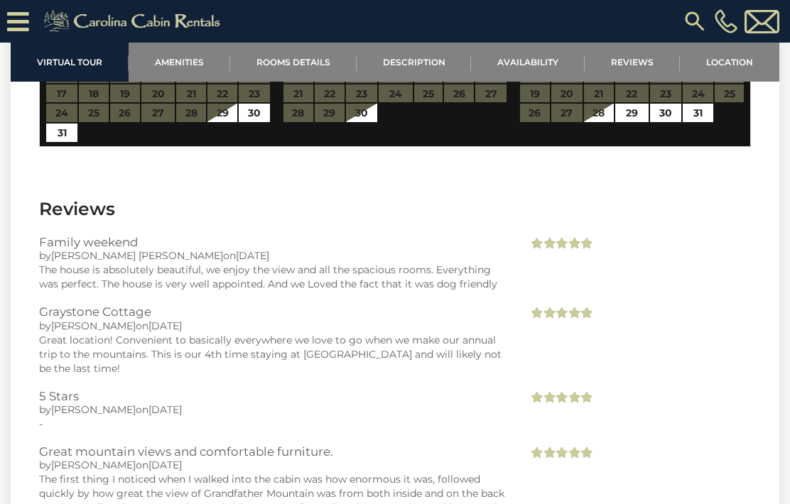
scroll to position [2670, 0]
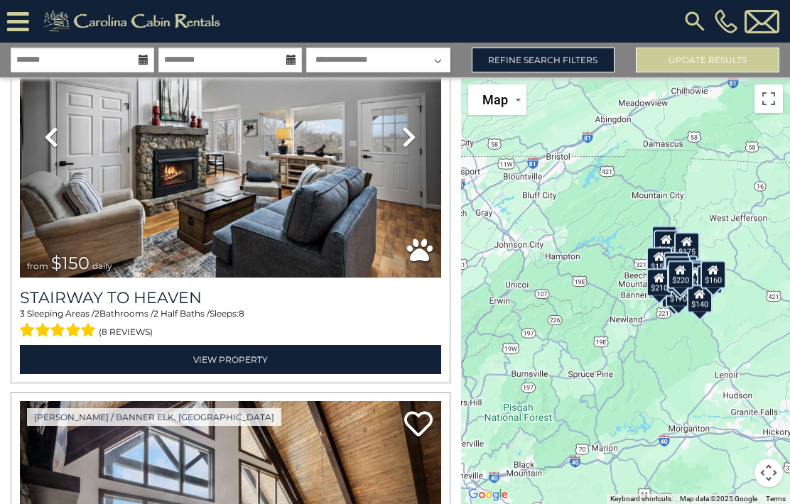
scroll to position [1356, 0]
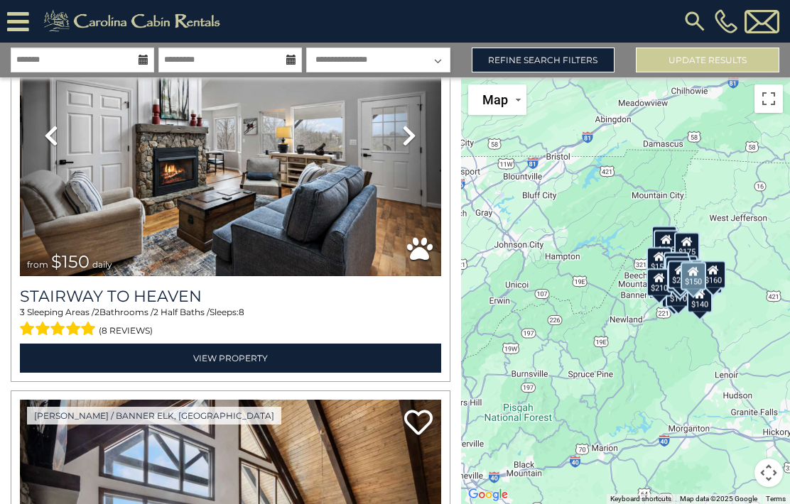
click at [225, 344] on link "View Property" at bounding box center [230, 358] width 421 height 29
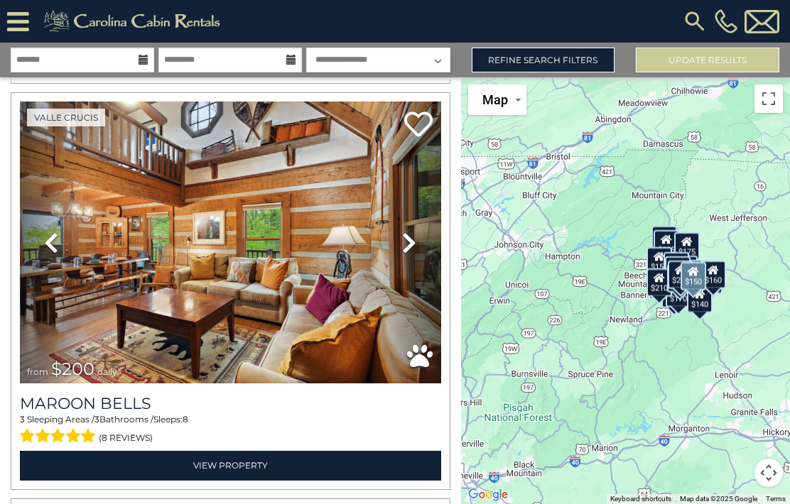
scroll to position [2467, 0]
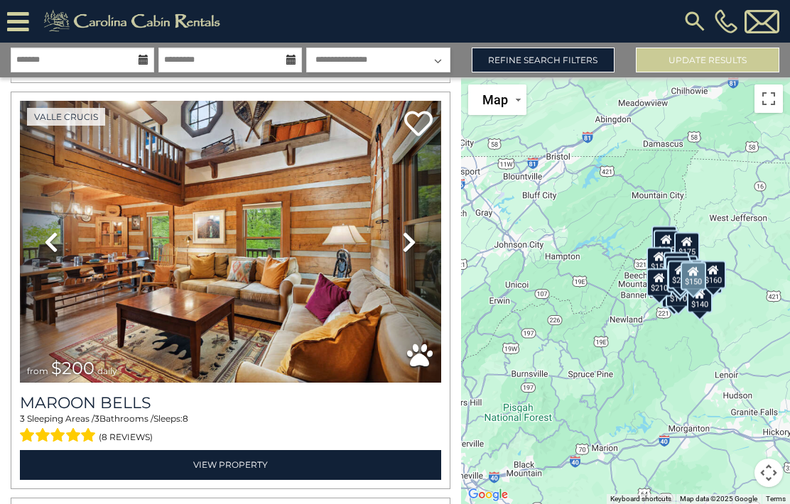
click at [231, 450] on link "View Property" at bounding box center [230, 464] width 421 height 29
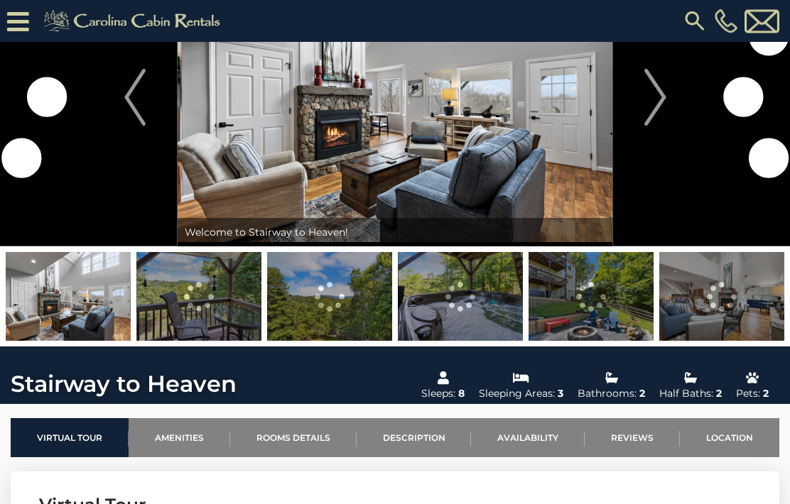
scroll to position [97, 0]
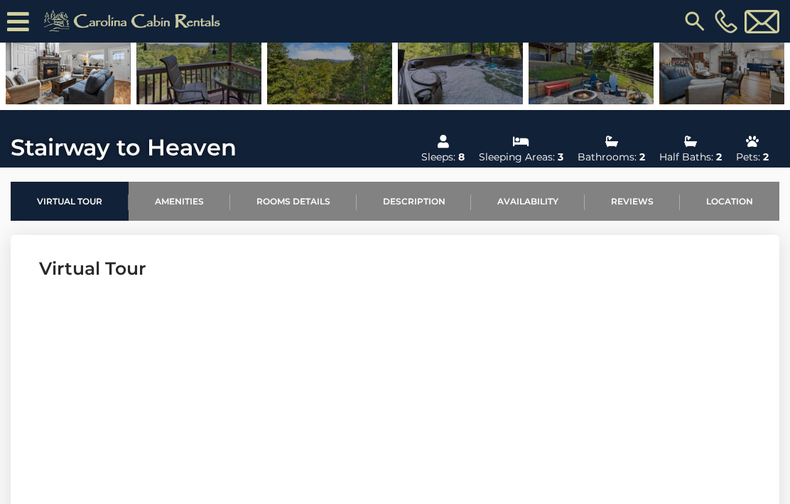
click at [744, 195] on link "Location" at bounding box center [729, 201] width 99 height 39
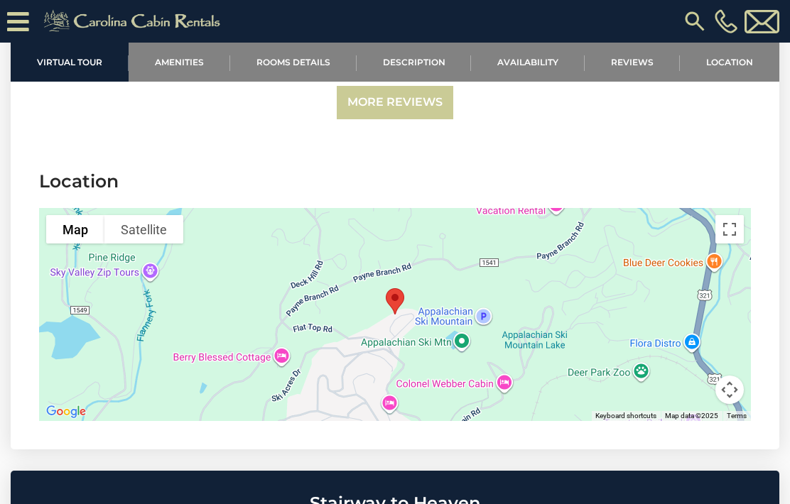
scroll to position [3164, 0]
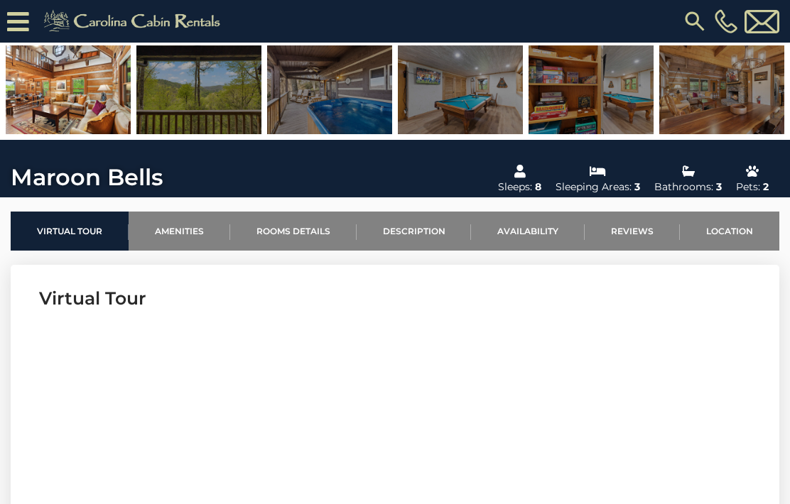
click at [735, 231] on link "Location" at bounding box center [729, 231] width 99 height 39
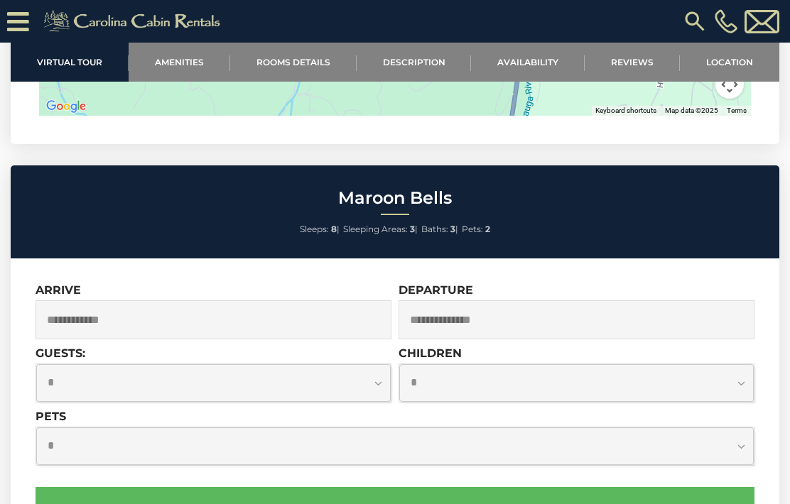
scroll to position [3694, 0]
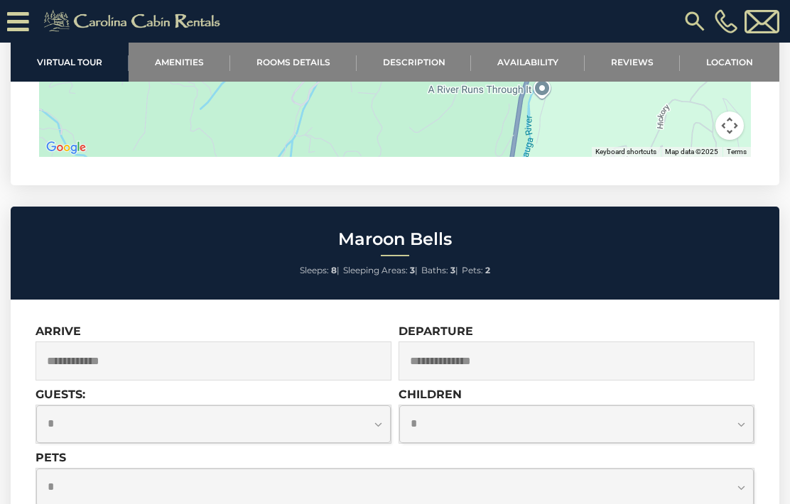
click at [639, 56] on link "Reviews" at bounding box center [632, 62] width 95 height 39
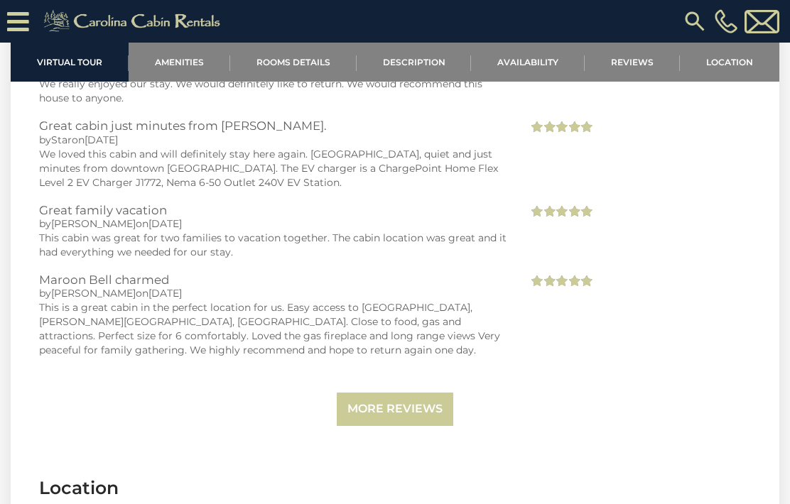
scroll to position [3005, 0]
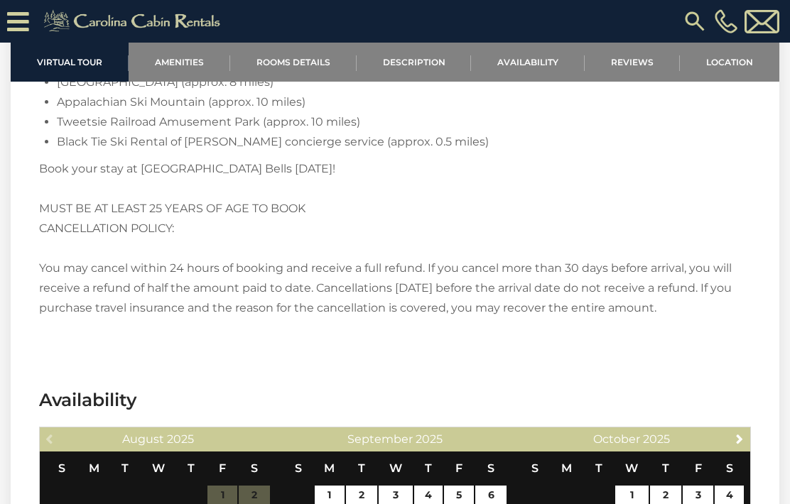
click at [413, 65] on link "Description" at bounding box center [414, 62] width 115 height 39
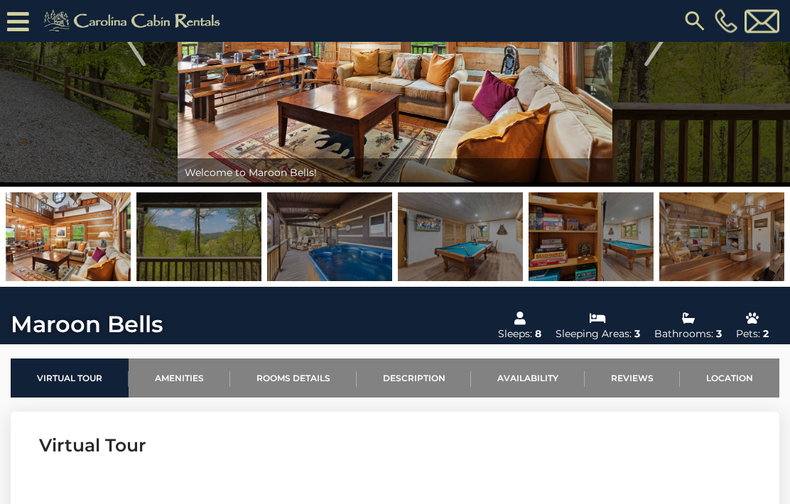
scroll to position [144, 0]
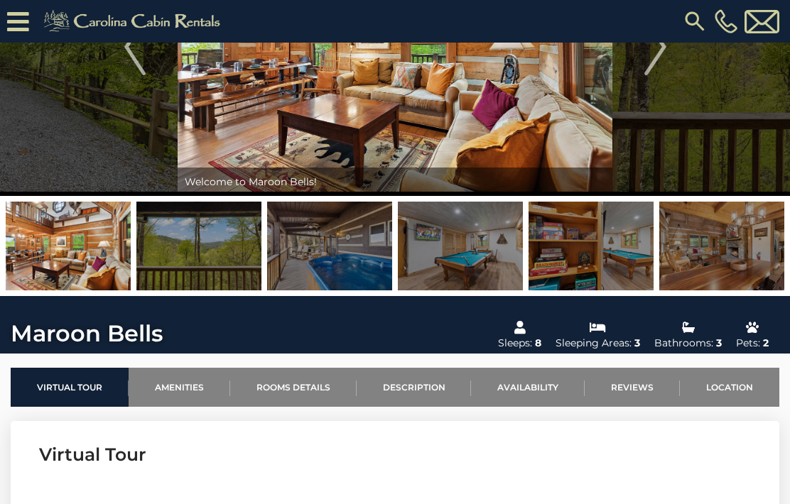
click at [79, 243] on img at bounding box center [68, 246] width 125 height 89
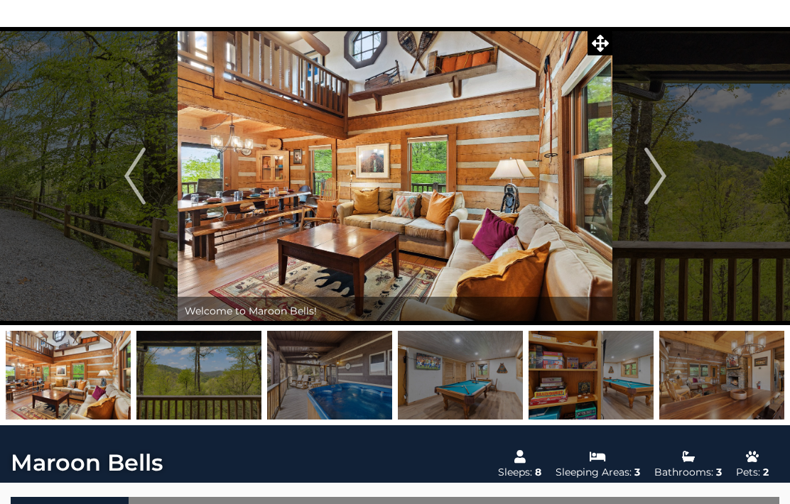
scroll to position [57, 0]
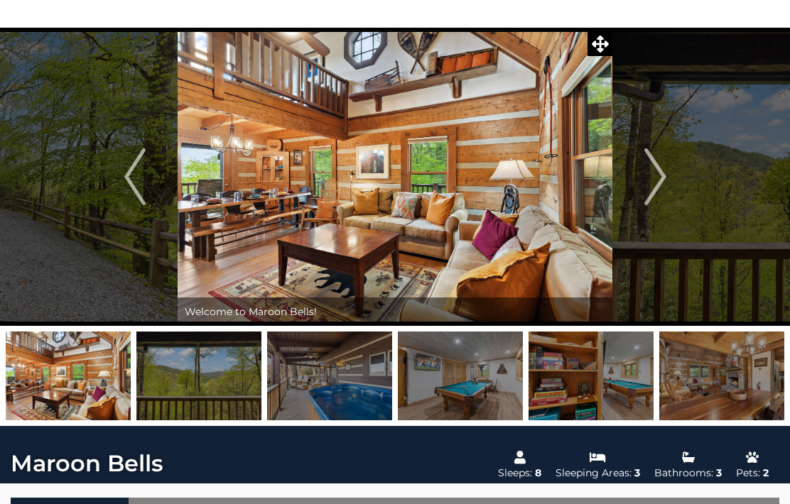
click at [586, 178] on img at bounding box center [395, 177] width 435 height 298
click at [661, 176] on img "Next" at bounding box center [654, 176] width 21 height 57
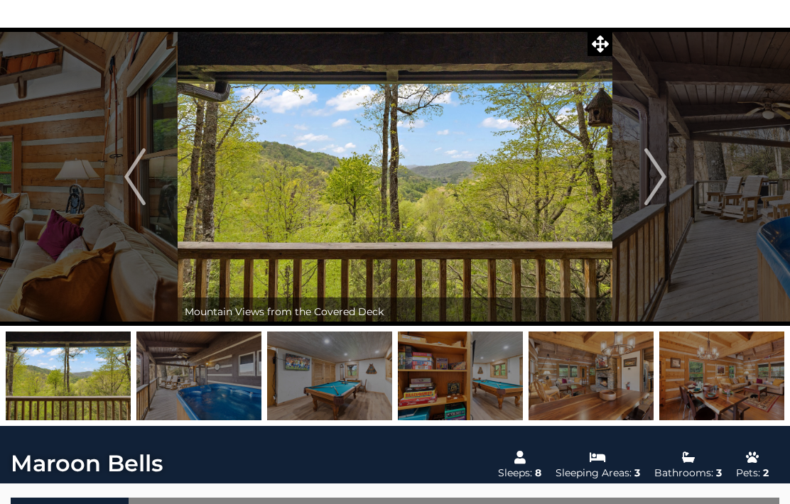
click at [654, 176] on img "Next" at bounding box center [654, 176] width 21 height 57
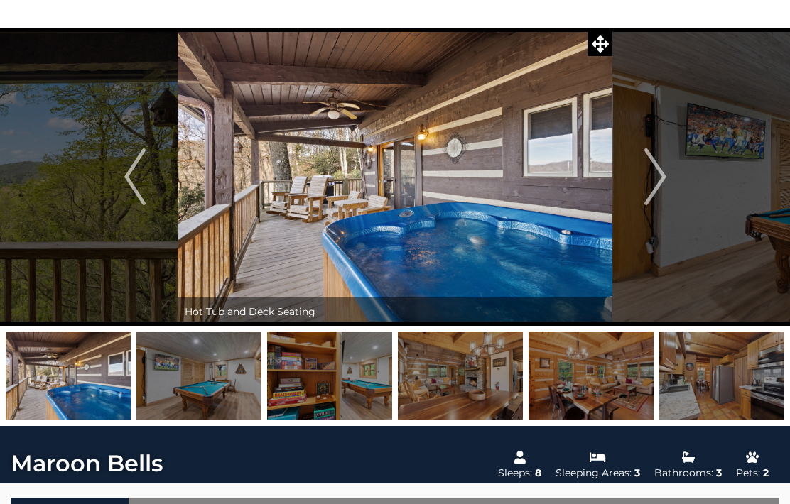
click at [663, 181] on img "Next" at bounding box center [654, 176] width 21 height 57
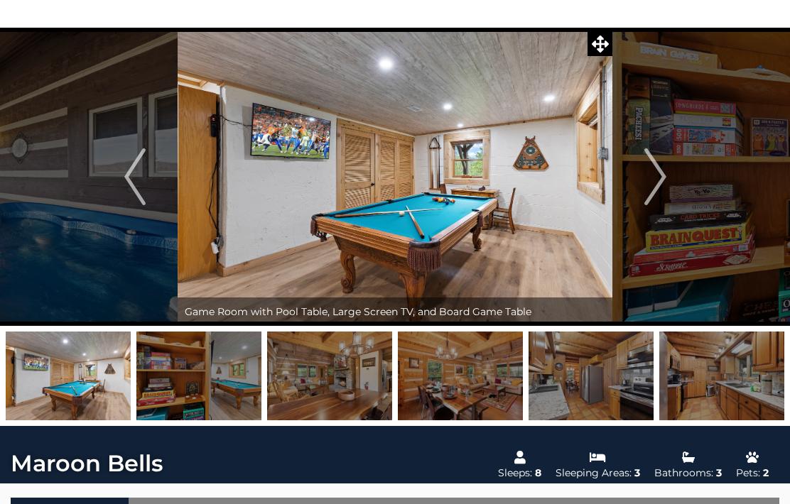
click at [661, 180] on img "Next" at bounding box center [654, 176] width 21 height 57
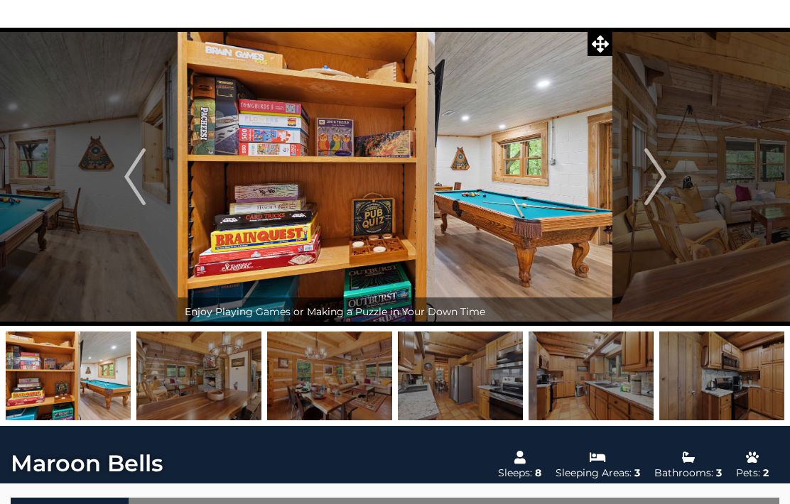
click at [659, 176] on img "Next" at bounding box center [654, 176] width 21 height 57
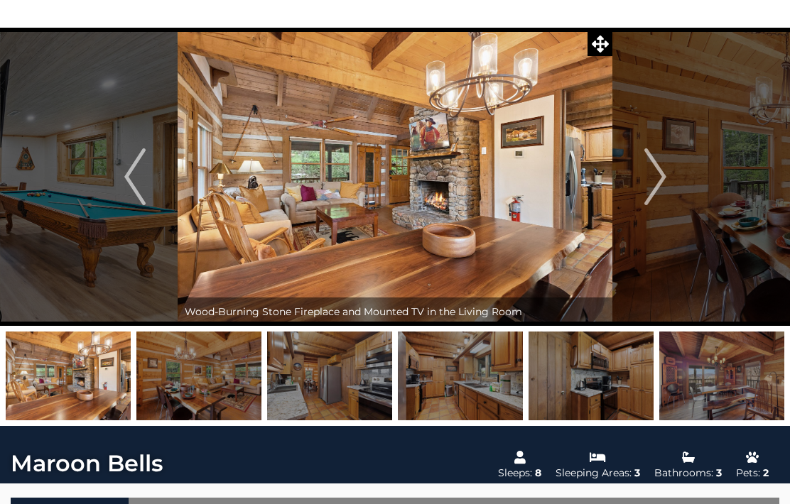
click at [653, 190] on img "Next" at bounding box center [654, 176] width 21 height 57
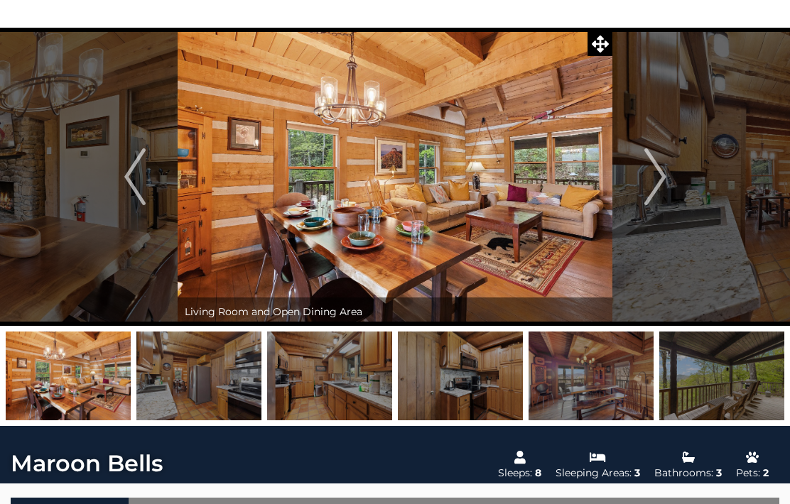
click at [654, 176] on img "Next" at bounding box center [654, 176] width 21 height 57
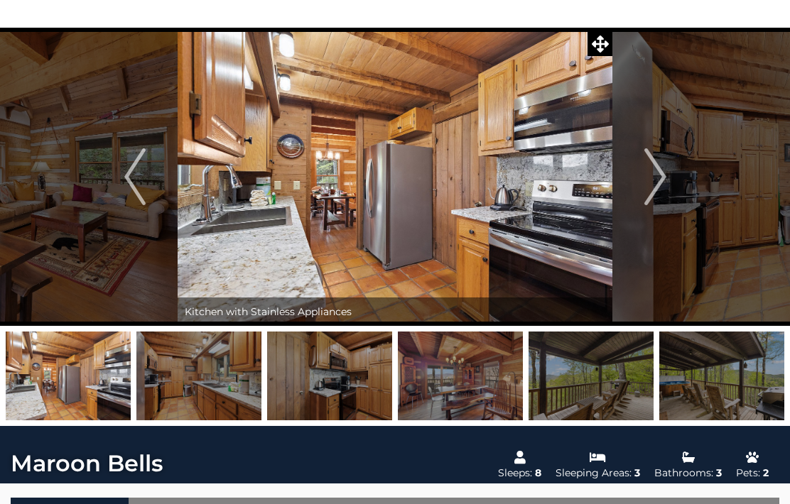
click at [654, 175] on img "Next" at bounding box center [654, 176] width 21 height 57
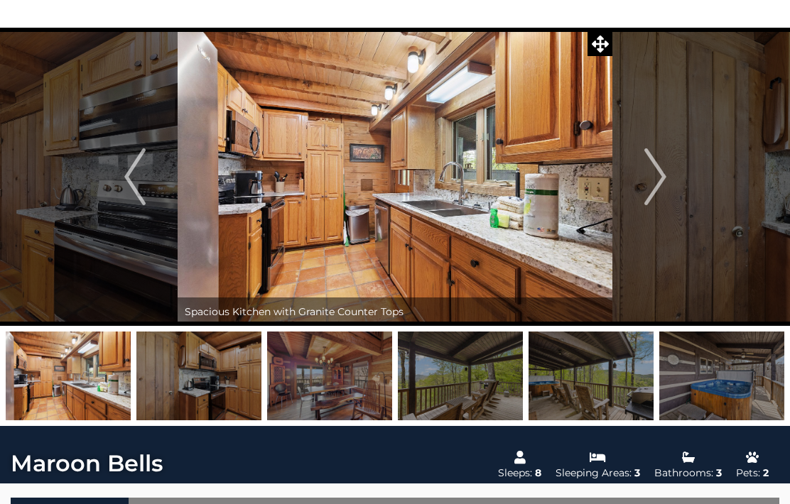
click at [657, 173] on img "Next" at bounding box center [654, 176] width 21 height 57
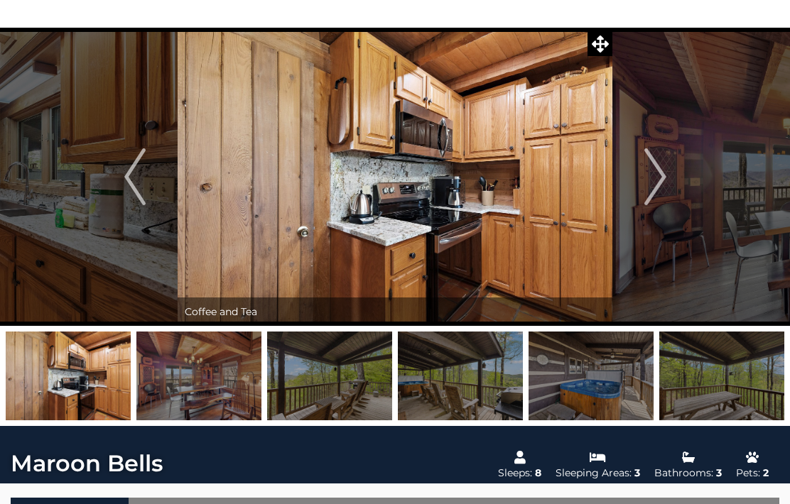
click at [659, 170] on img "Next" at bounding box center [654, 176] width 21 height 57
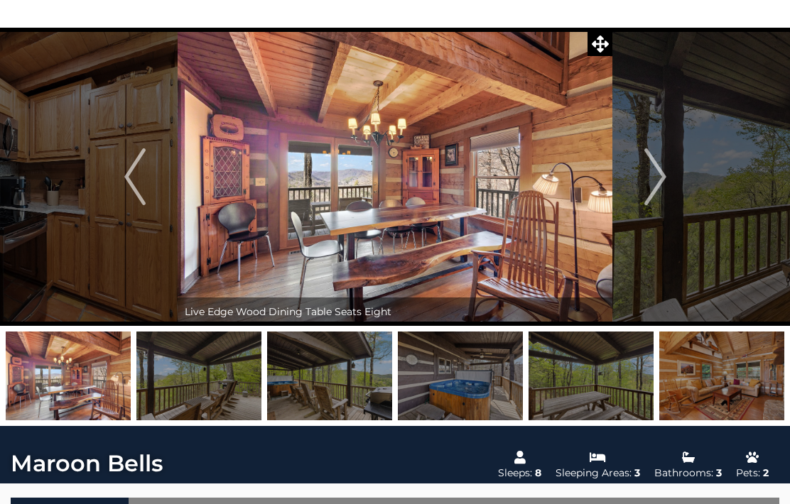
click at [656, 179] on img "Next" at bounding box center [654, 176] width 21 height 57
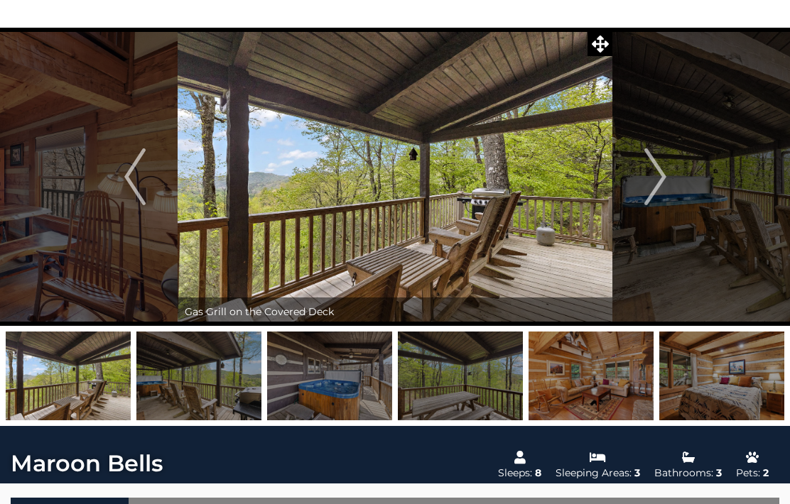
click at [654, 167] on img "Next" at bounding box center [654, 176] width 21 height 57
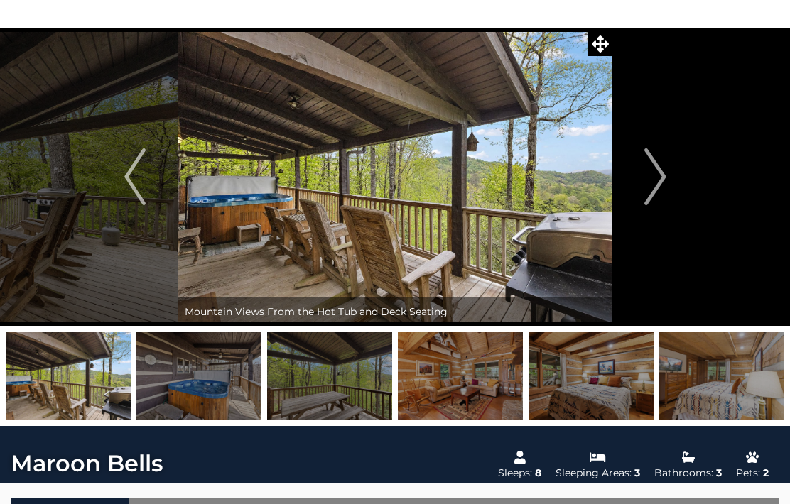
click at [661, 175] on img "Next" at bounding box center [654, 176] width 21 height 57
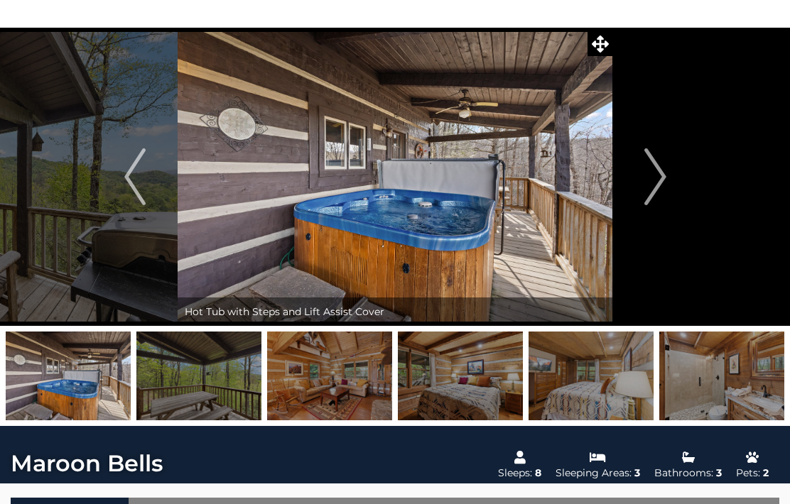
click at [660, 177] on img "Next" at bounding box center [654, 176] width 21 height 57
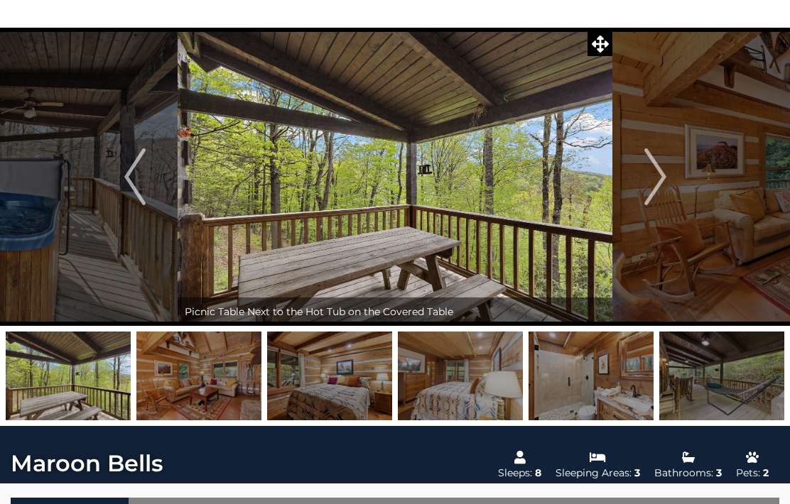
click at [662, 172] on img "Next" at bounding box center [654, 176] width 21 height 57
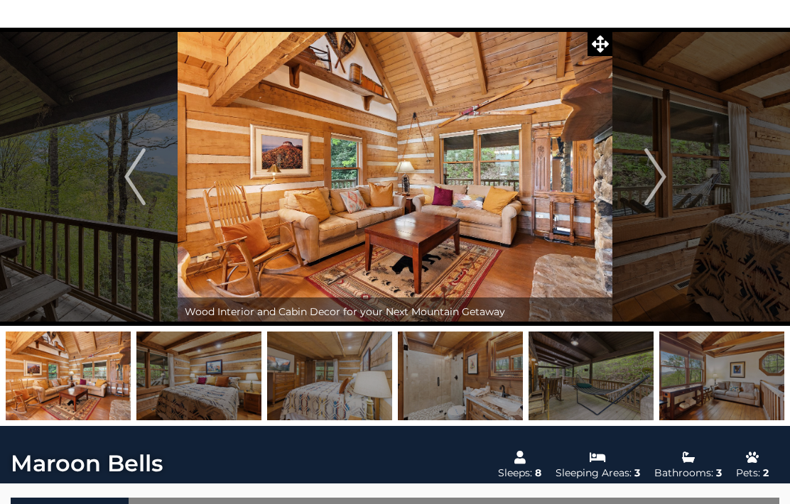
click at [656, 184] on img "Next" at bounding box center [654, 176] width 21 height 57
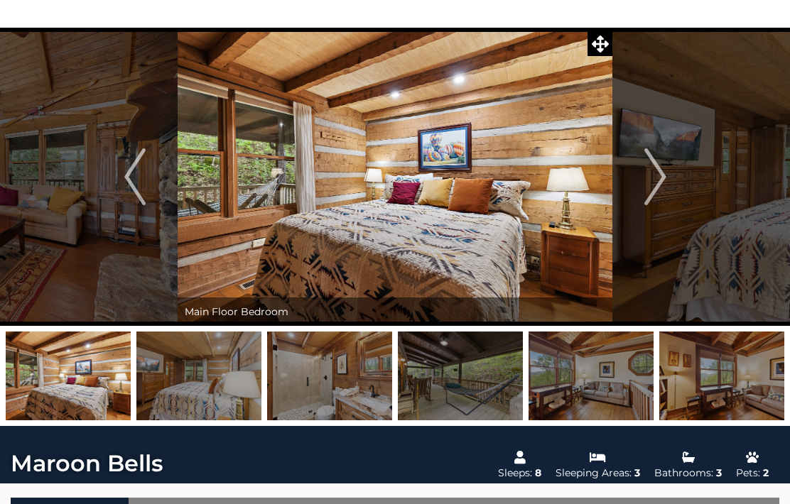
click at [656, 170] on img "Next" at bounding box center [654, 176] width 21 height 57
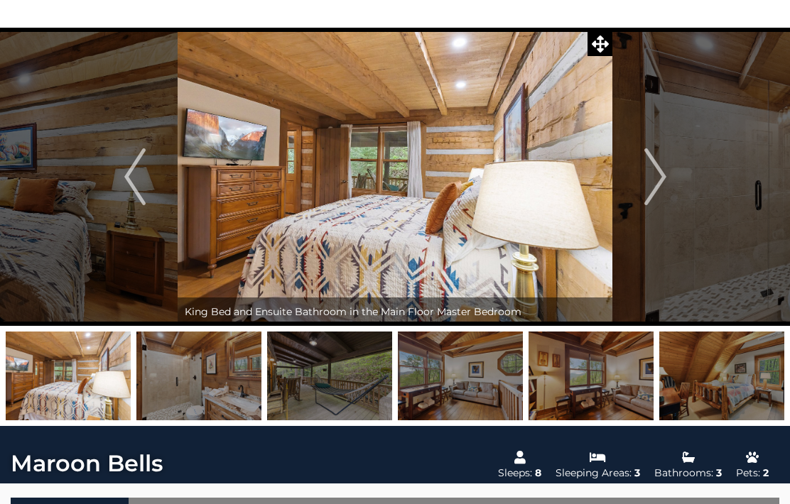
click at [655, 171] on img "Next" at bounding box center [654, 176] width 21 height 57
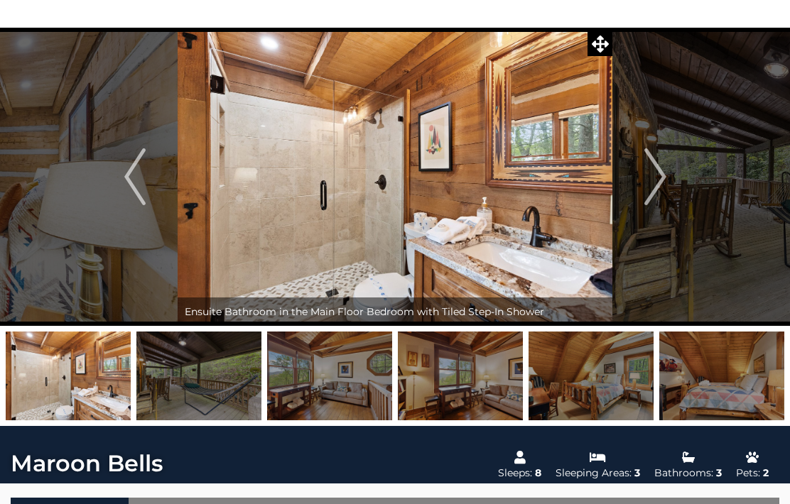
click at [655, 166] on img "Next" at bounding box center [654, 176] width 21 height 57
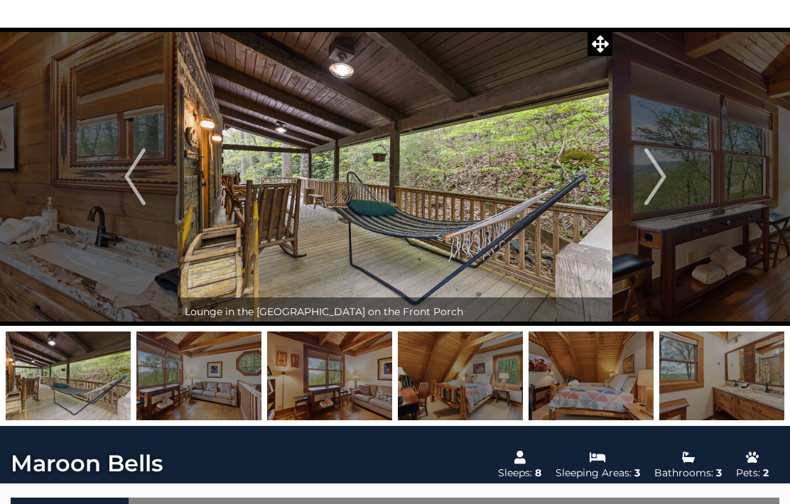
click at [130, 181] on img "Previous" at bounding box center [134, 176] width 21 height 57
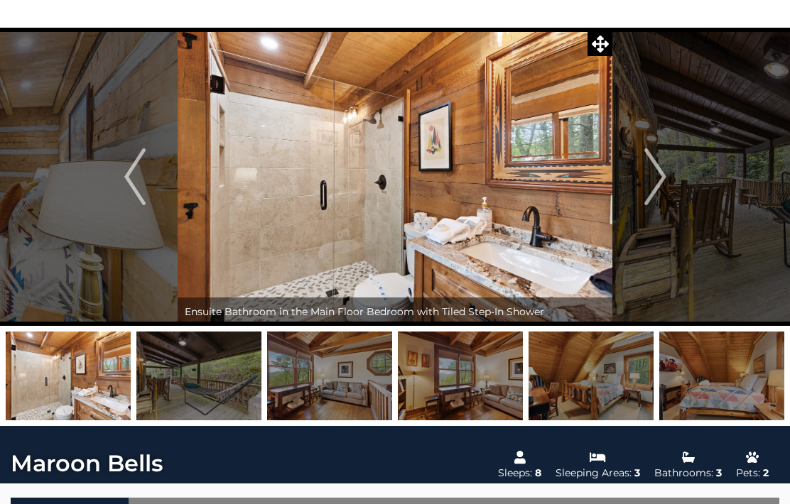
click at [661, 180] on img "Next" at bounding box center [654, 176] width 21 height 57
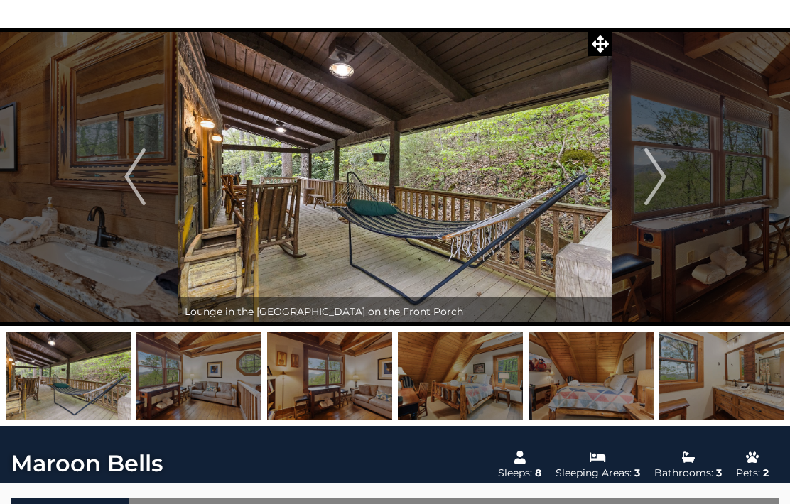
click at [659, 184] on img "Next" at bounding box center [654, 176] width 21 height 57
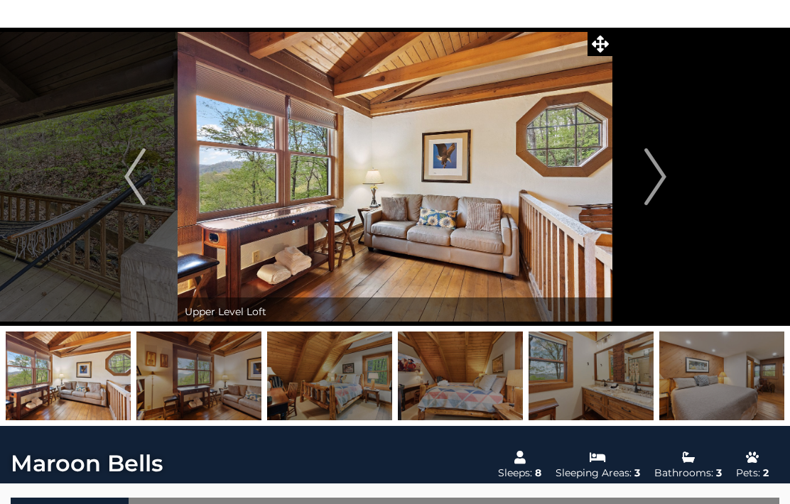
click at [659, 183] on img "Next" at bounding box center [654, 176] width 21 height 57
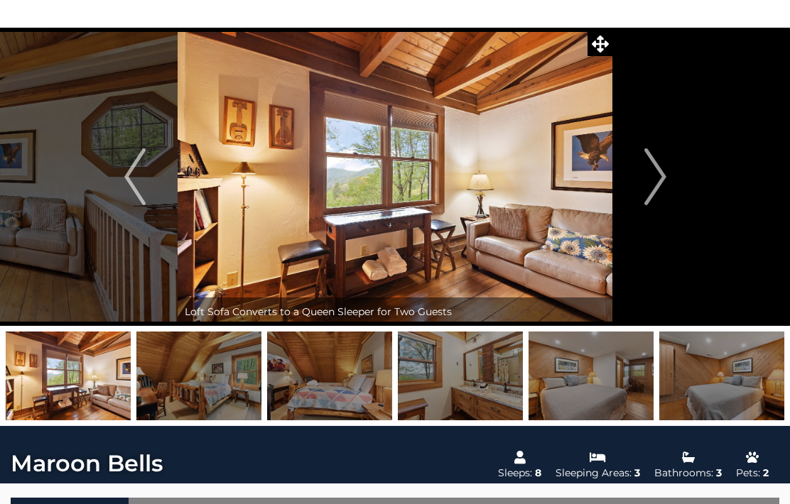
click at [661, 180] on img "Next" at bounding box center [654, 176] width 21 height 57
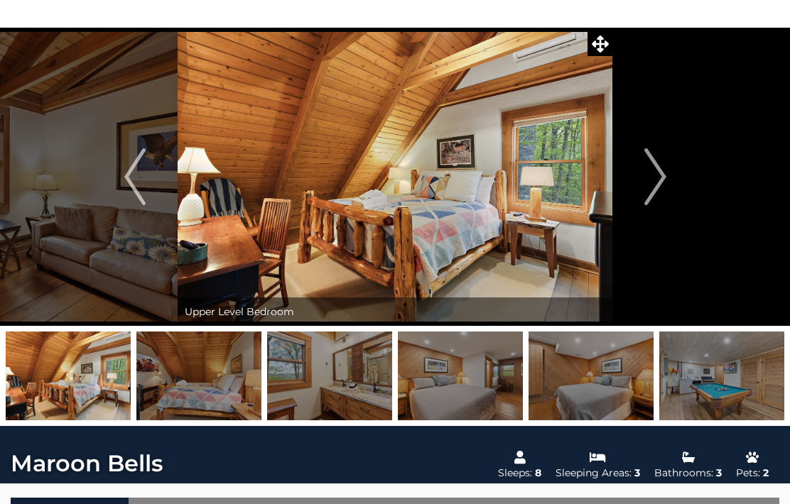
click at [659, 179] on img "Next" at bounding box center [654, 176] width 21 height 57
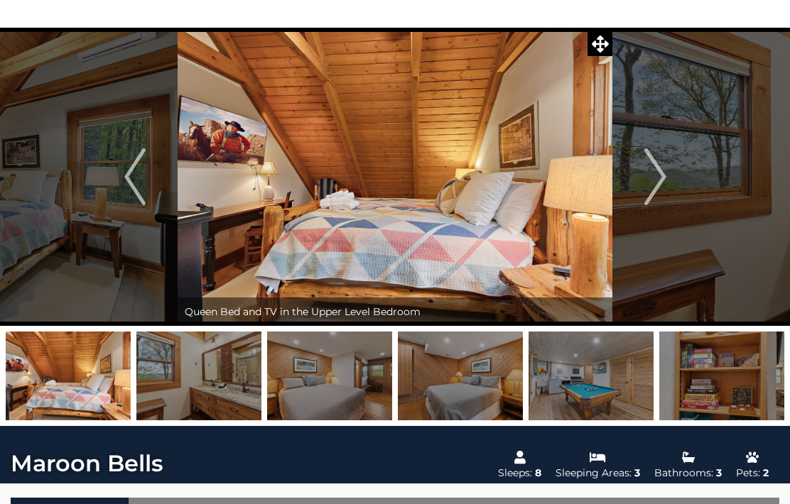
click at [656, 178] on img "Next" at bounding box center [654, 176] width 21 height 57
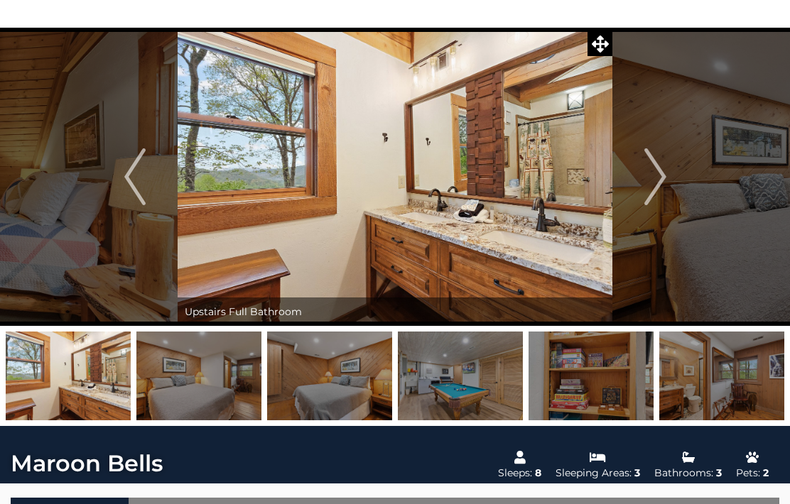
click at [654, 176] on img "Next" at bounding box center [654, 176] width 21 height 57
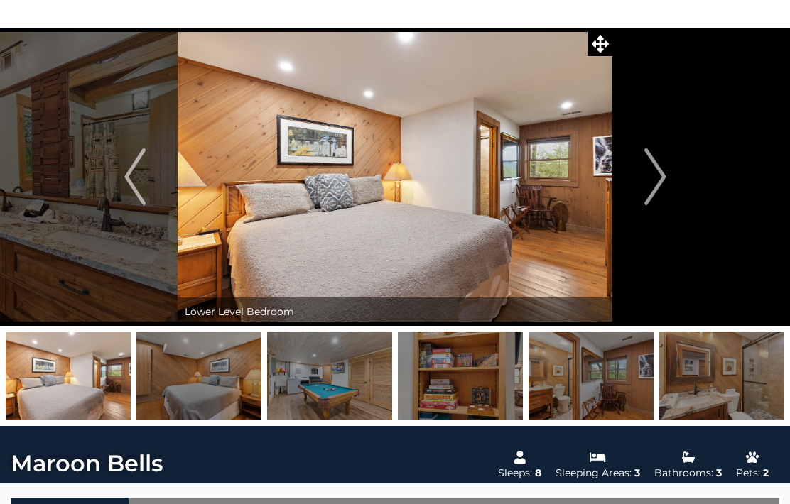
click at [655, 180] on img "Next" at bounding box center [654, 176] width 21 height 57
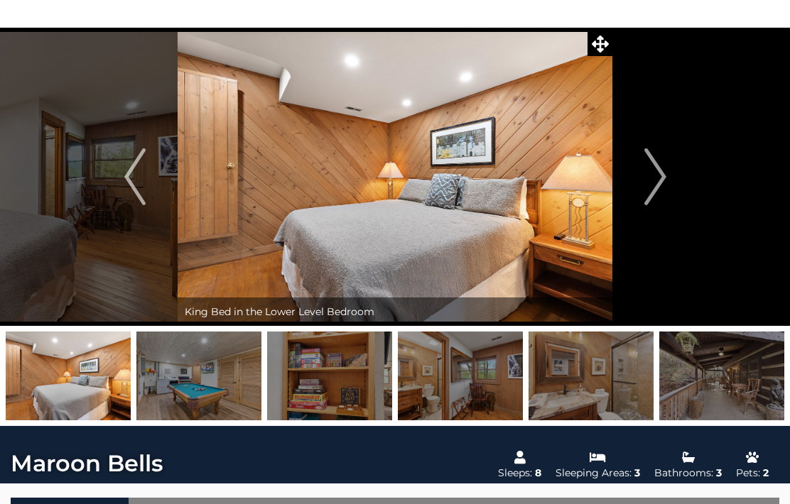
click at [656, 177] on img "Next" at bounding box center [654, 176] width 21 height 57
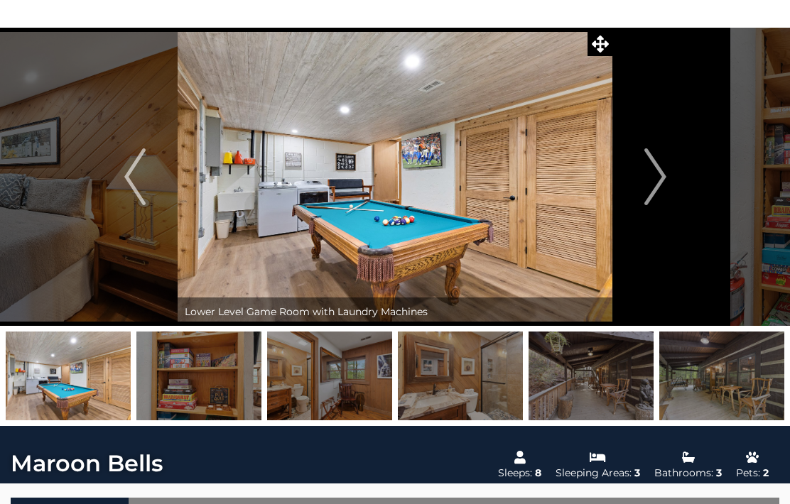
click at [656, 172] on img "Next" at bounding box center [654, 176] width 21 height 57
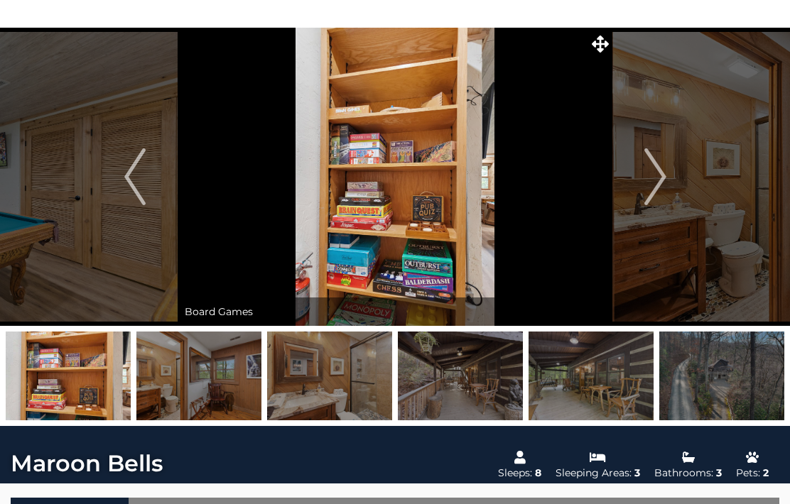
click at [660, 179] on img "Next" at bounding box center [654, 176] width 21 height 57
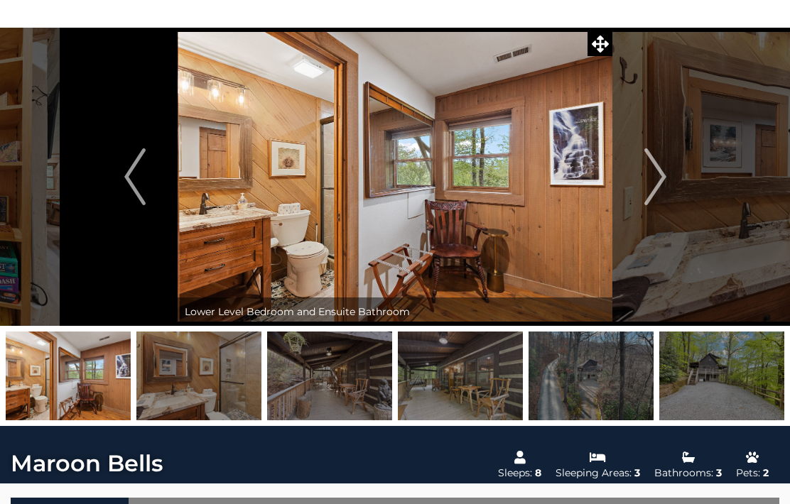
click at [659, 178] on img "Next" at bounding box center [654, 176] width 21 height 57
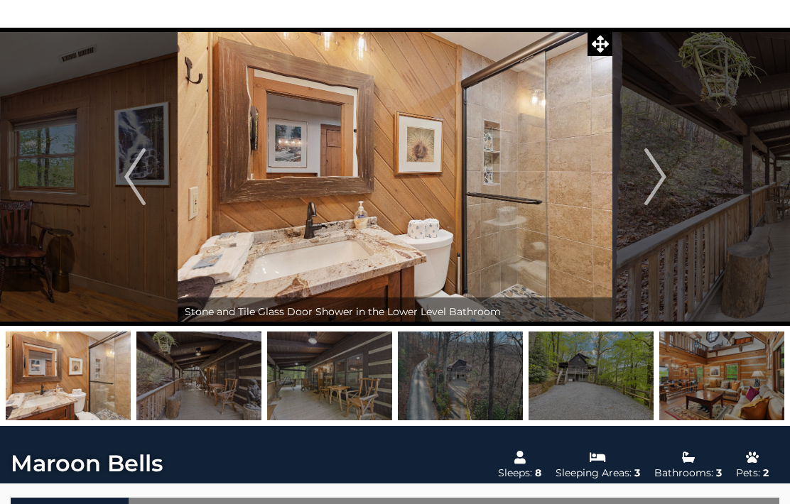
click at [661, 178] on img "Next" at bounding box center [654, 176] width 21 height 57
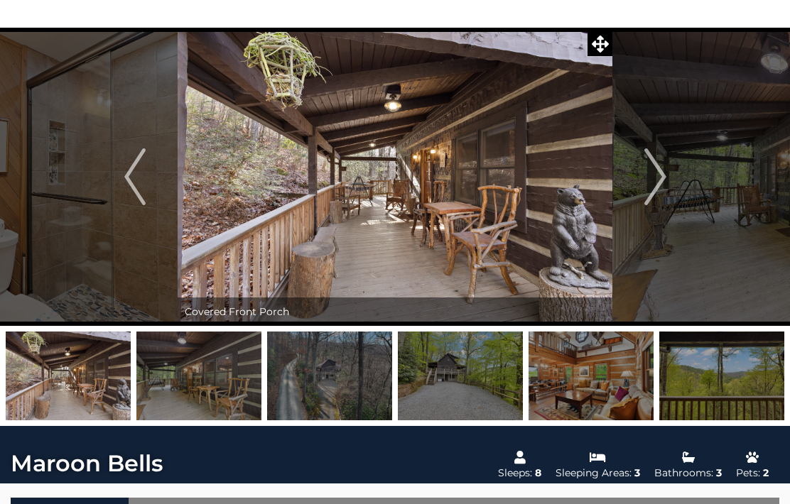
click at [658, 176] on img "Next" at bounding box center [654, 176] width 21 height 57
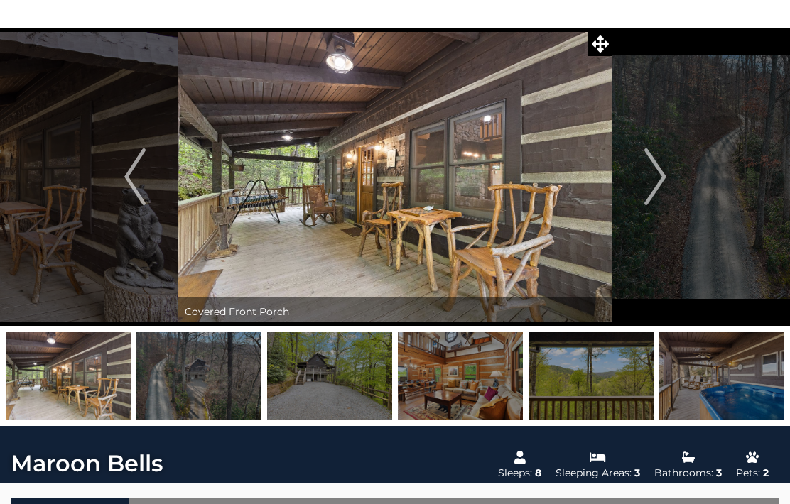
click at [660, 172] on img "Next" at bounding box center [654, 176] width 21 height 57
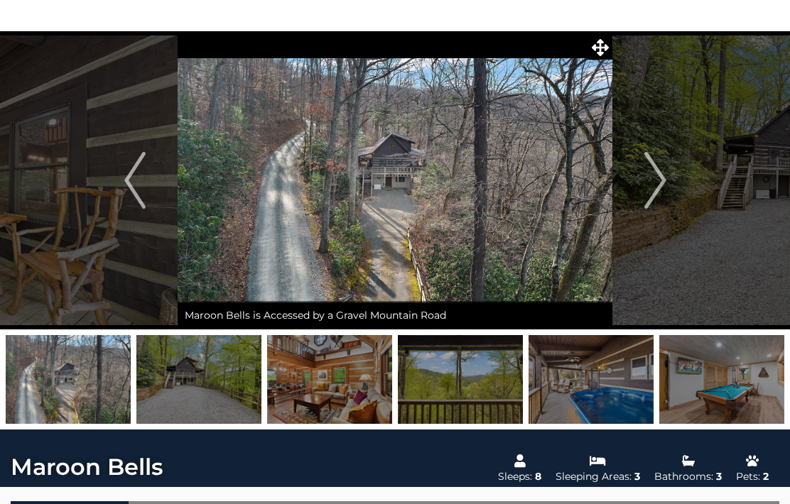
scroll to position [53, 0]
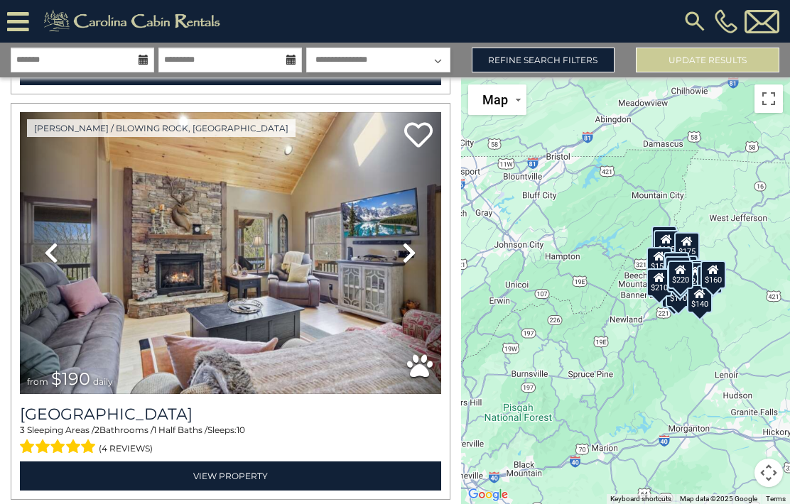
scroll to position [2864, 0]
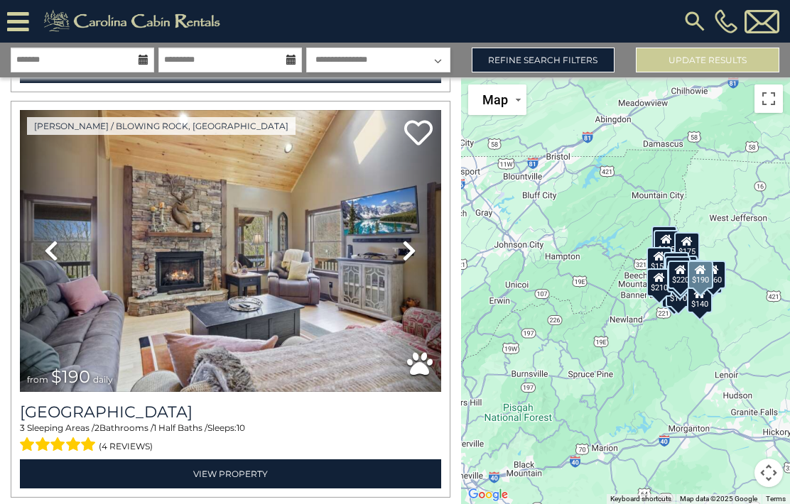
click at [227, 460] on link "View Property" at bounding box center [230, 474] width 421 height 29
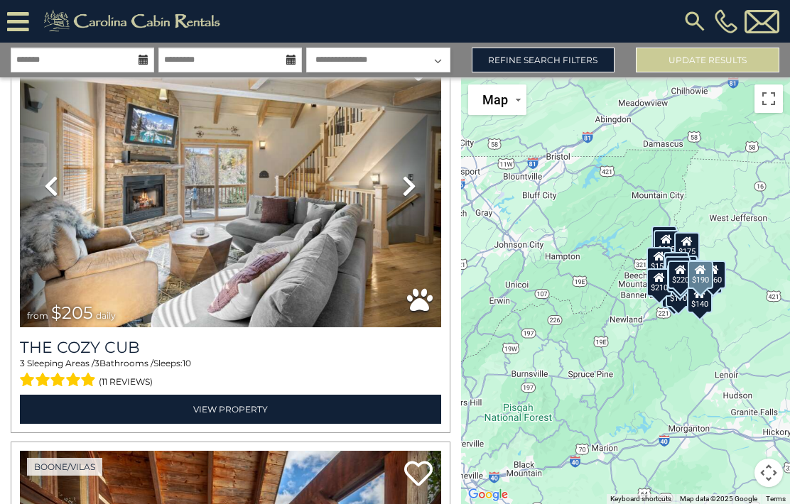
scroll to position [3359, 0]
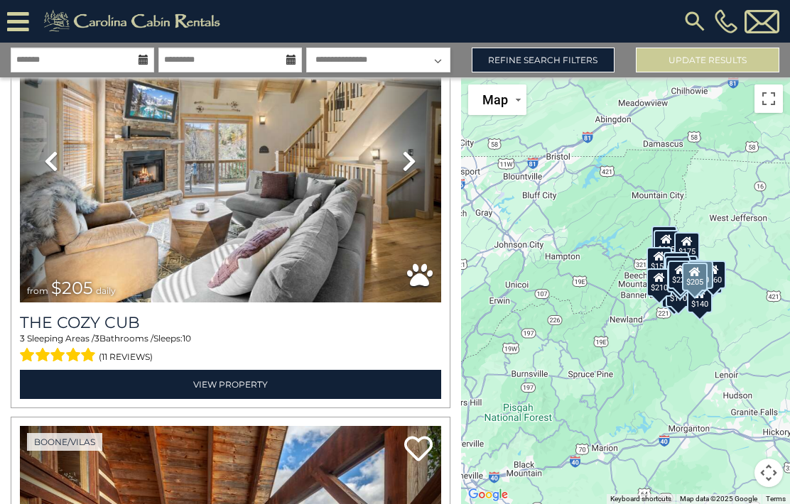
click at [215, 370] on link "View Property" at bounding box center [230, 384] width 421 height 29
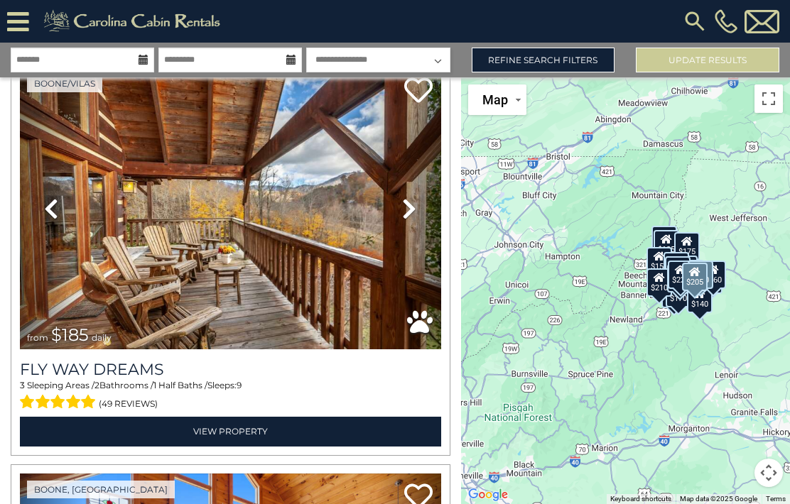
scroll to position [3725, 0]
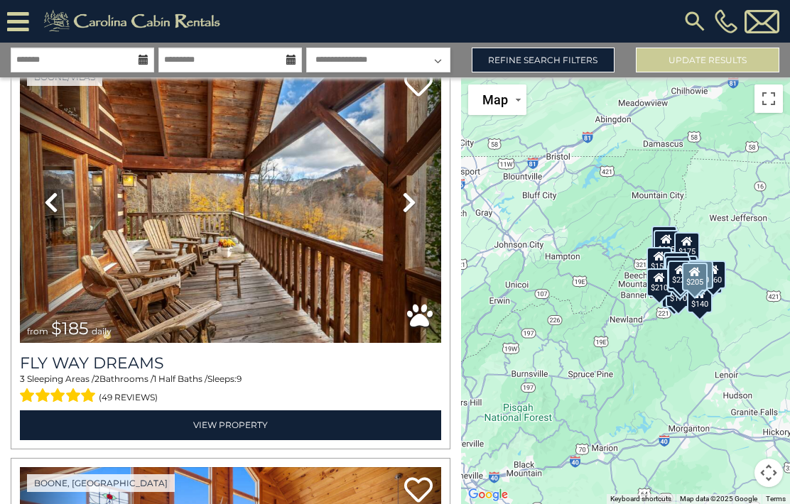
click at [220, 411] on link "View Property" at bounding box center [230, 425] width 421 height 29
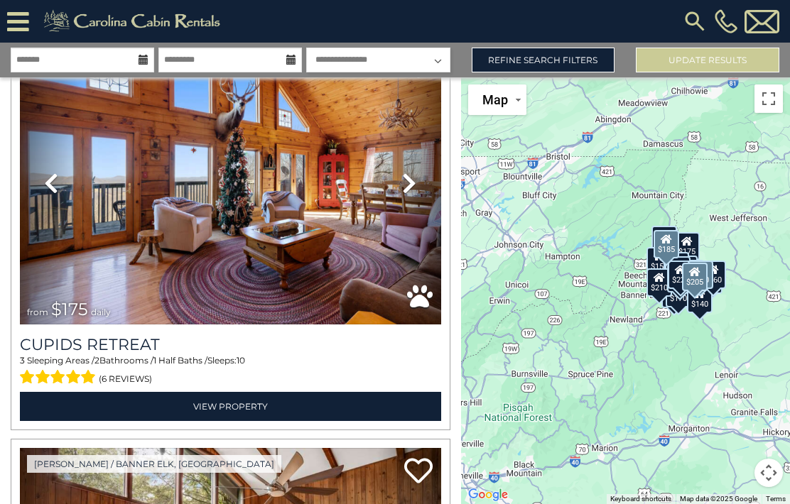
scroll to position [4159, 0]
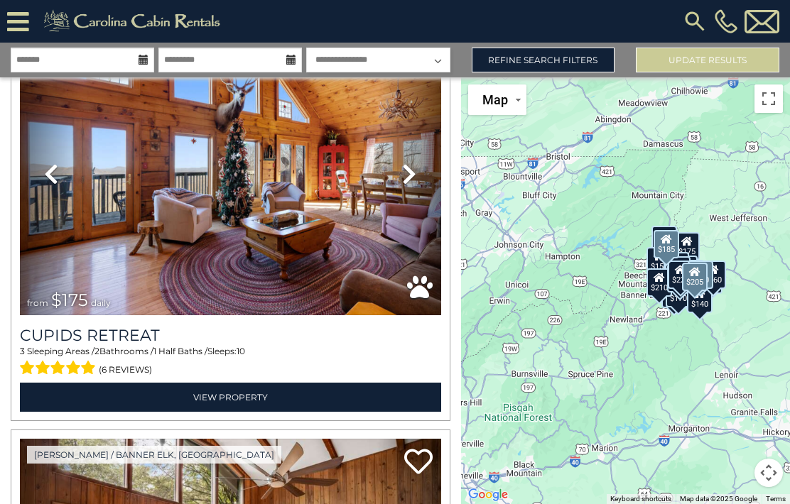
click at [194, 383] on link "View Property" at bounding box center [230, 397] width 421 height 29
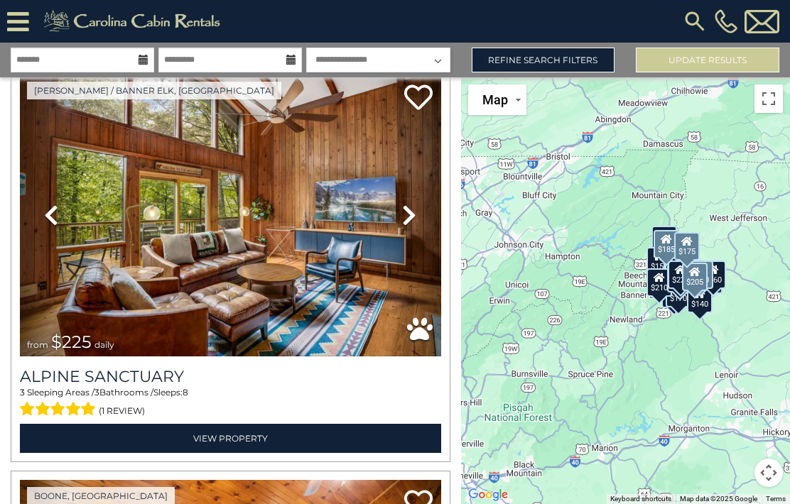
scroll to position [4534, 0]
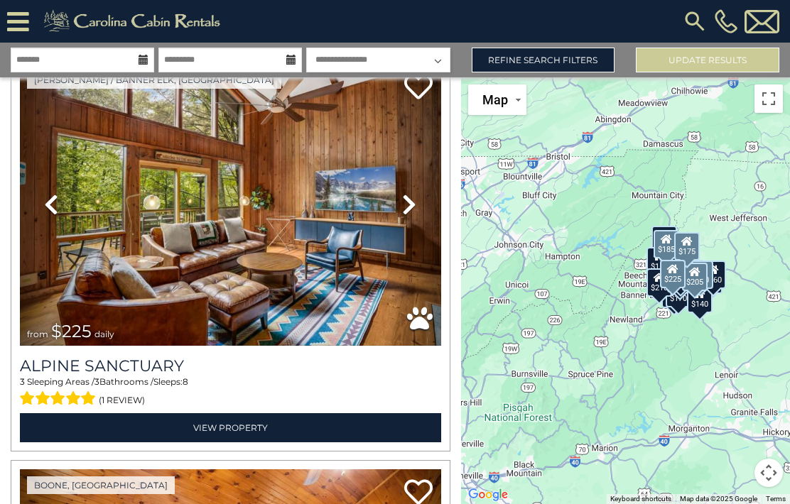
click at [205, 413] on link "View Property" at bounding box center [230, 427] width 421 height 29
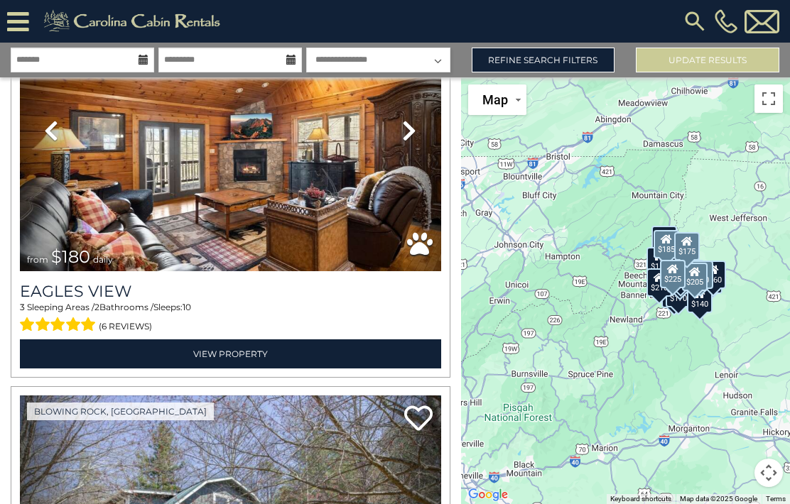
scroll to position [5016, 0]
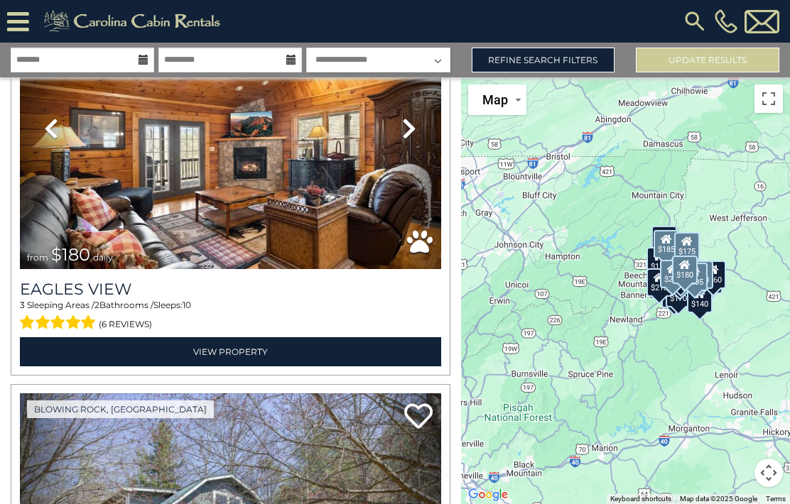
click at [122, 337] on link "View Property" at bounding box center [230, 351] width 421 height 29
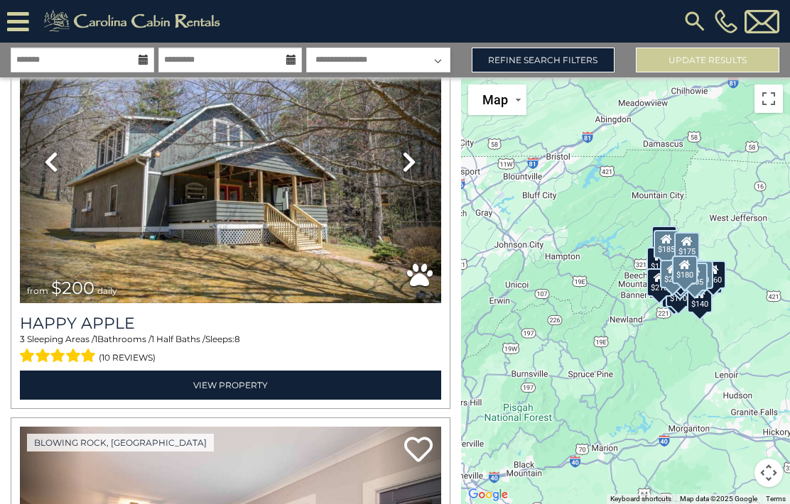
scroll to position [5390, 0]
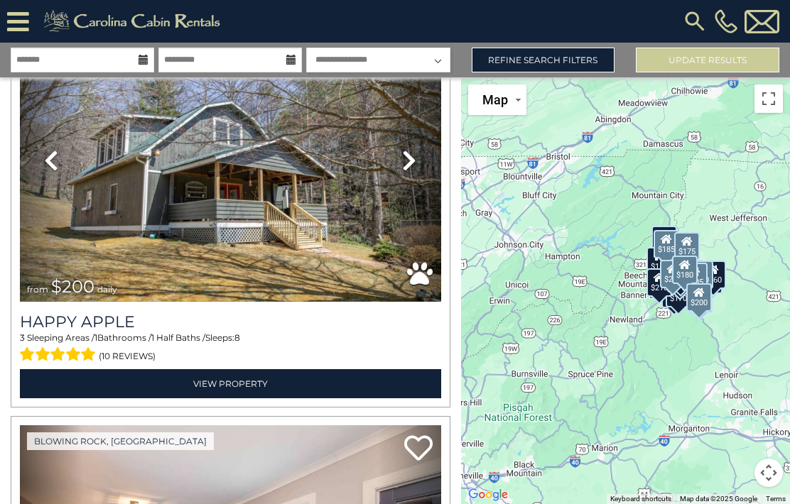
click at [102, 156] on img at bounding box center [230, 161] width 421 height 282
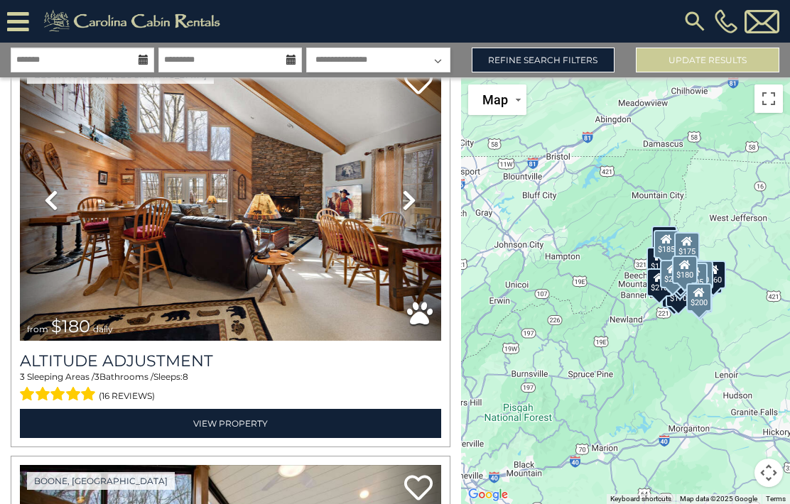
scroll to position [6202, 0]
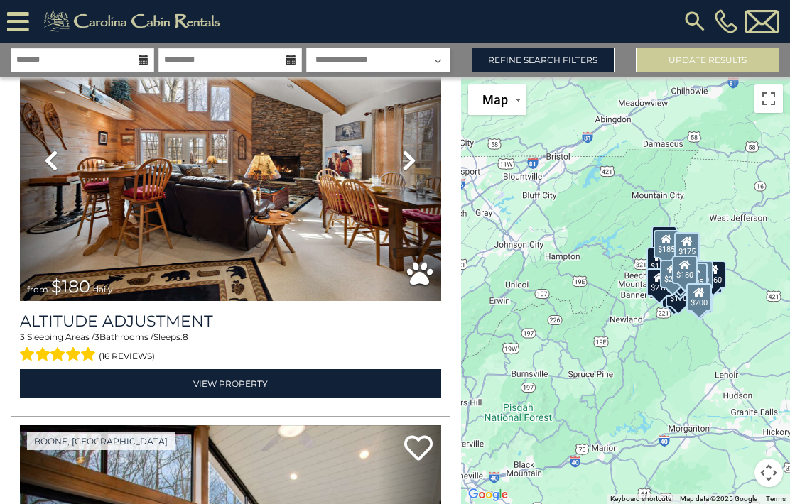
click at [220, 369] on link "View Property" at bounding box center [230, 383] width 421 height 29
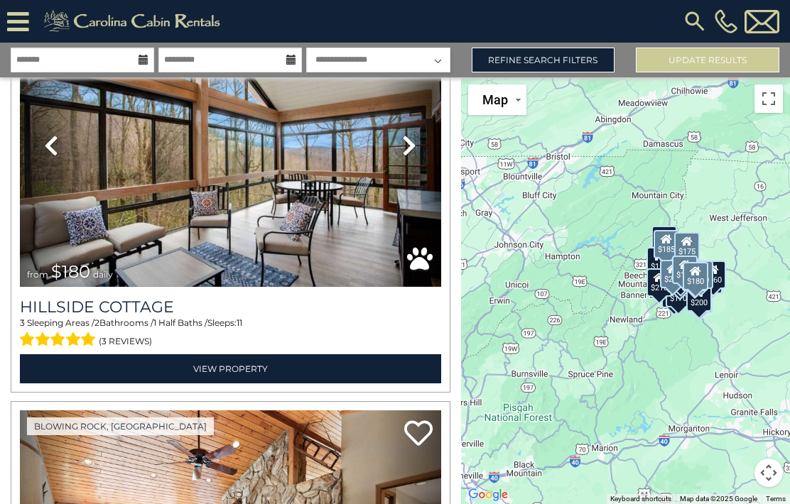
scroll to position [6644, 0]
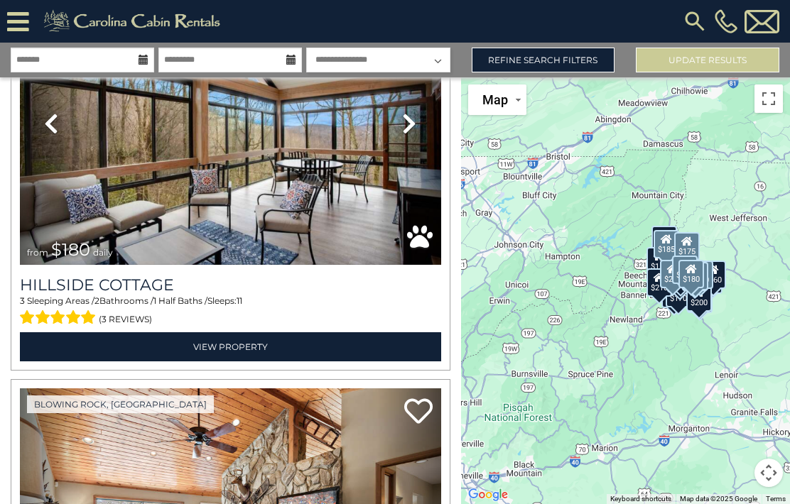
click at [222, 332] on link "View Property" at bounding box center [230, 346] width 421 height 29
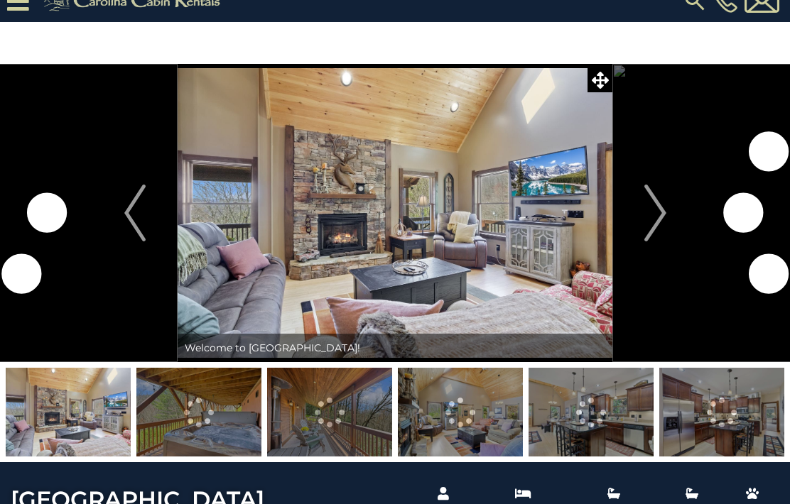
scroll to position [33, 0]
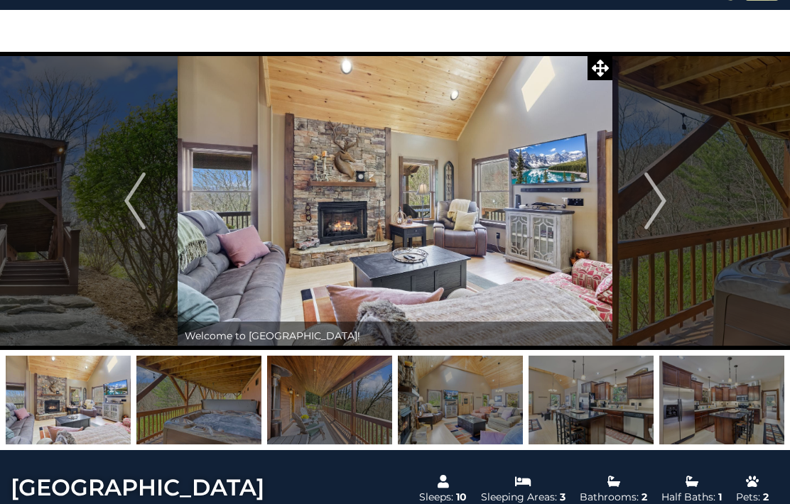
click at [577, 212] on img at bounding box center [395, 201] width 435 height 298
click at [605, 73] on icon at bounding box center [600, 68] width 17 height 17
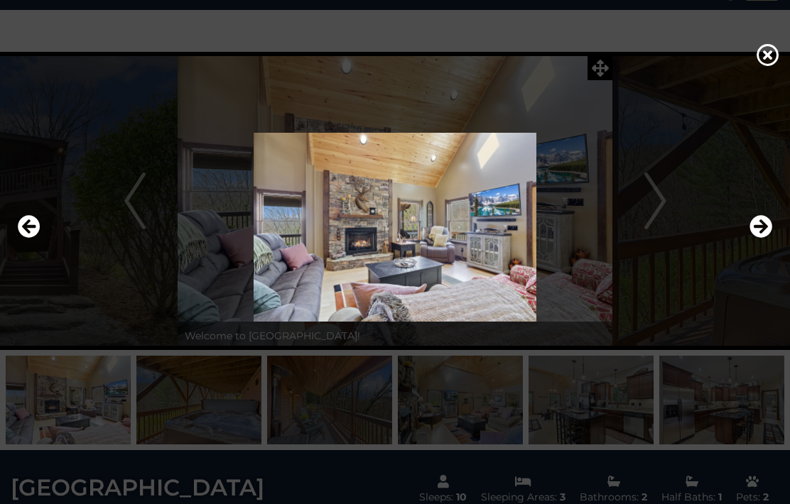
click at [767, 238] on icon "Next" at bounding box center [760, 226] width 23 height 23
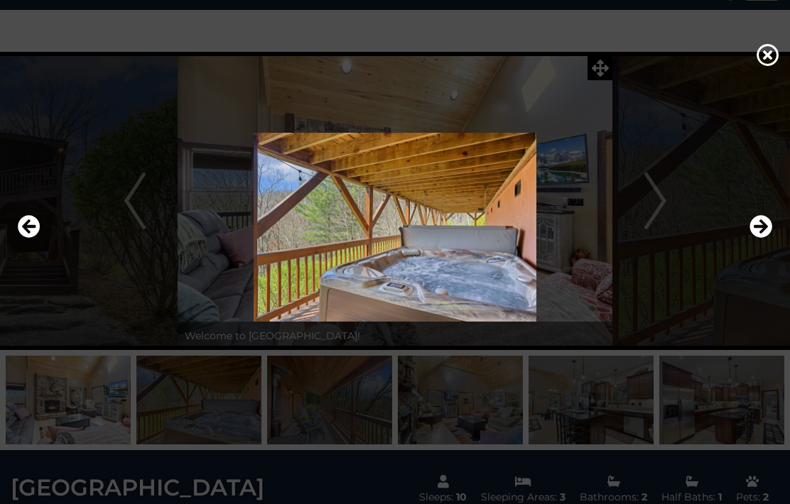
click at [770, 238] on icon "Next" at bounding box center [760, 226] width 23 height 23
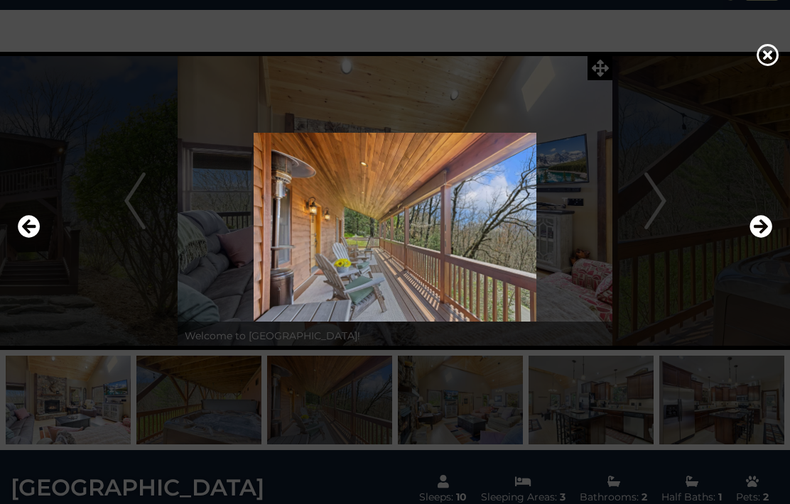
click at [764, 238] on icon "Next" at bounding box center [760, 226] width 23 height 23
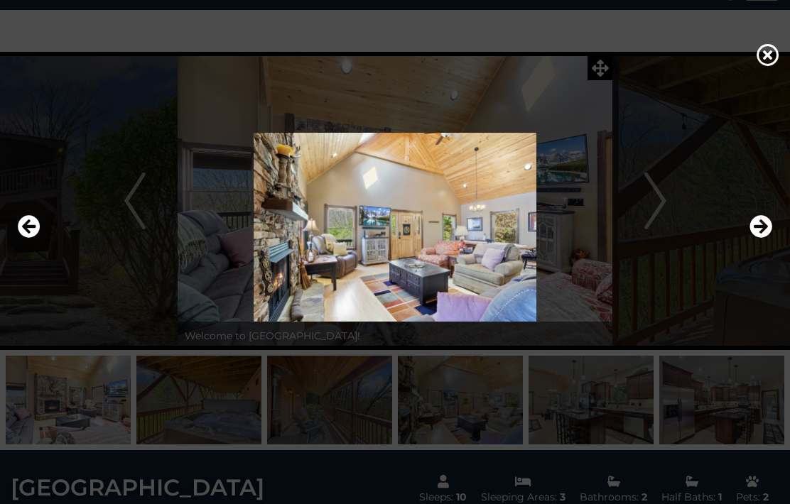
click at [766, 238] on icon "Next" at bounding box center [760, 226] width 23 height 23
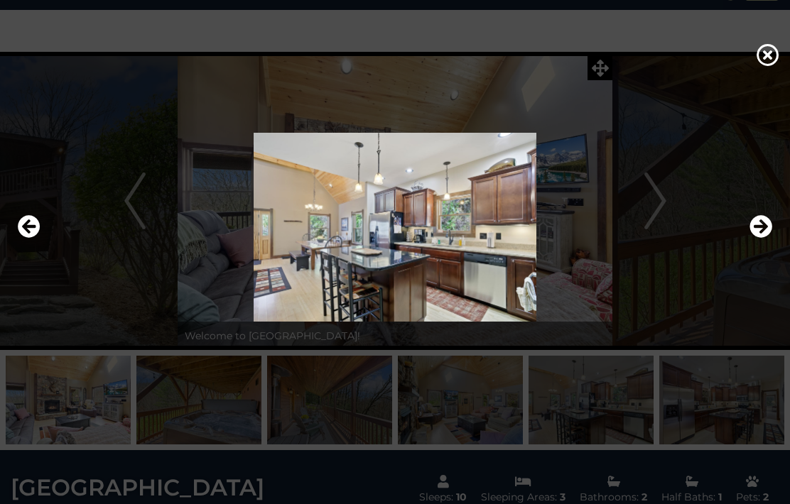
click at [767, 238] on icon "Next" at bounding box center [760, 226] width 23 height 23
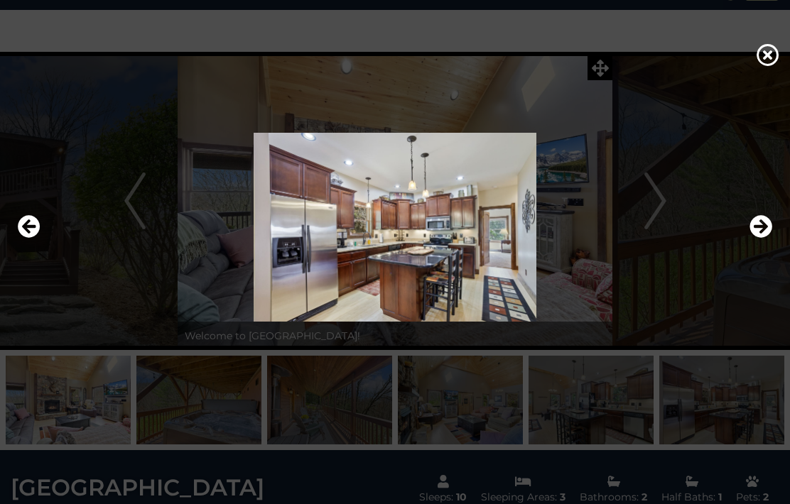
click at [766, 238] on icon "Next" at bounding box center [760, 226] width 23 height 23
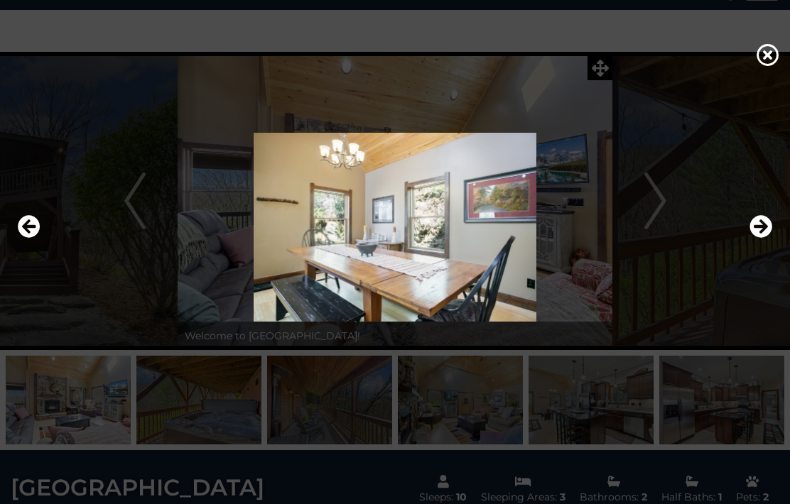
click at [767, 238] on icon "Next" at bounding box center [760, 226] width 23 height 23
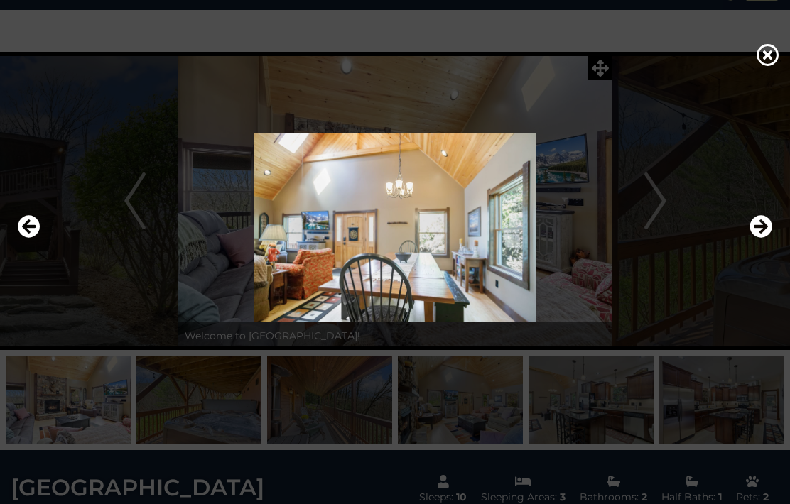
click at [767, 238] on icon "Next" at bounding box center [760, 226] width 23 height 23
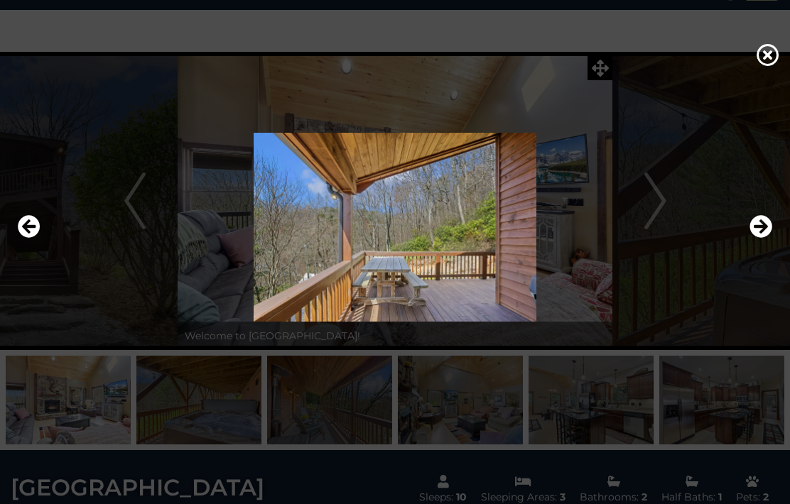
click at [767, 238] on icon "Next" at bounding box center [760, 226] width 23 height 23
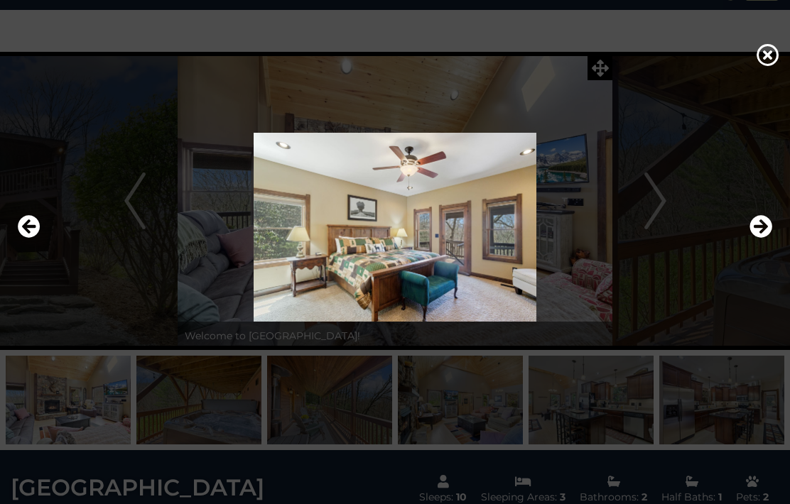
click at [769, 244] on button "Next" at bounding box center [760, 227] width 23 height 33
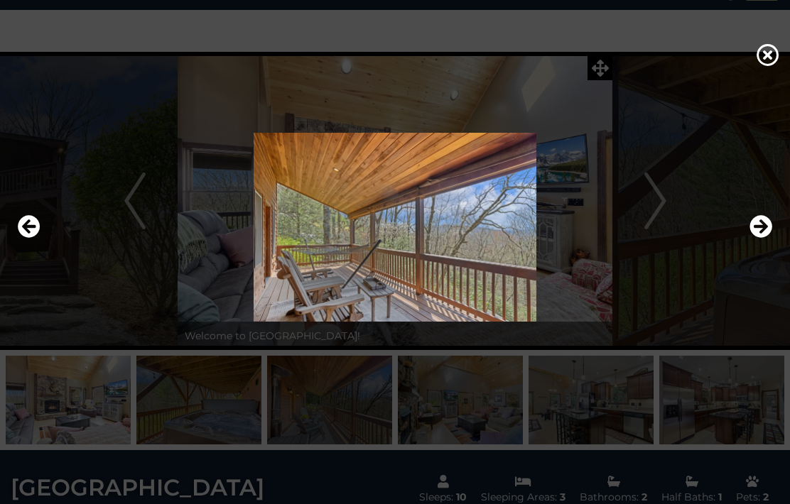
click at [770, 244] on button "Next" at bounding box center [760, 227] width 23 height 33
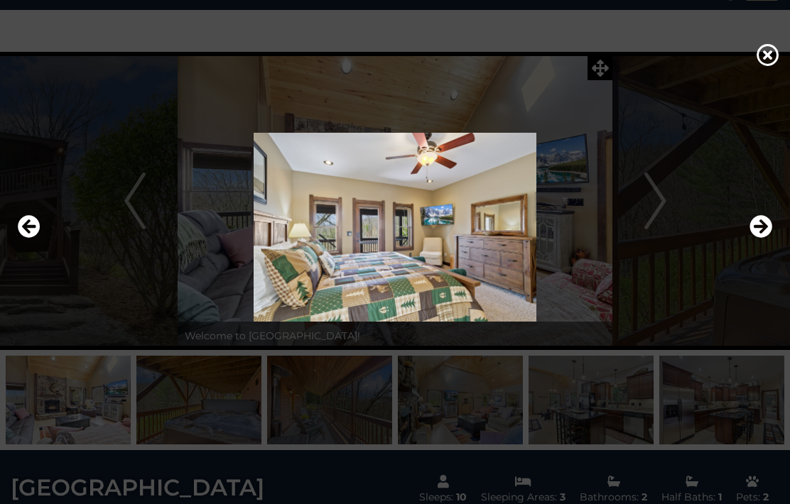
click at [767, 244] on button "Next" at bounding box center [760, 227] width 23 height 33
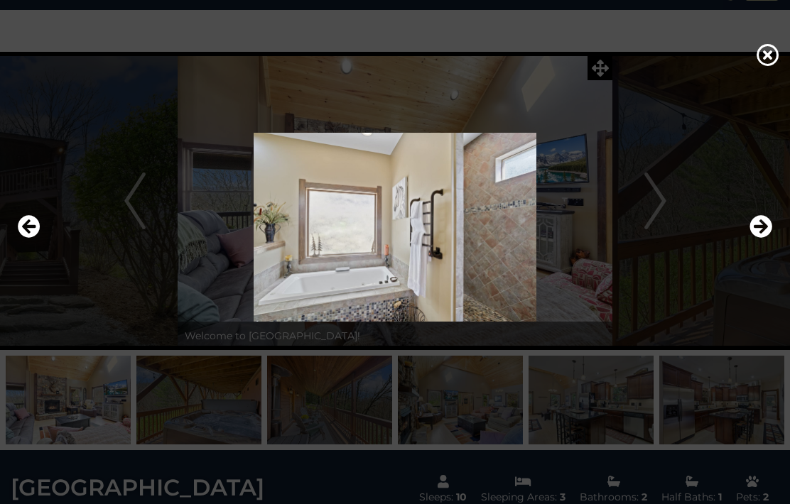
click at [767, 238] on icon "Next" at bounding box center [760, 226] width 23 height 23
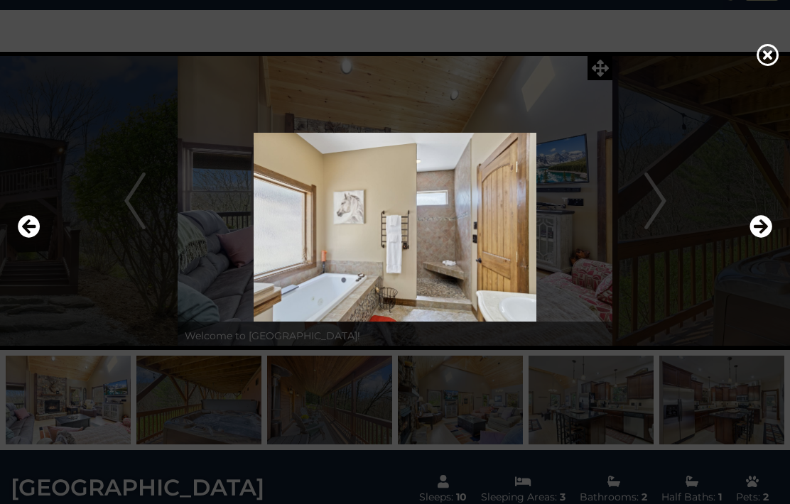
click at [764, 238] on icon "Next" at bounding box center [760, 226] width 23 height 23
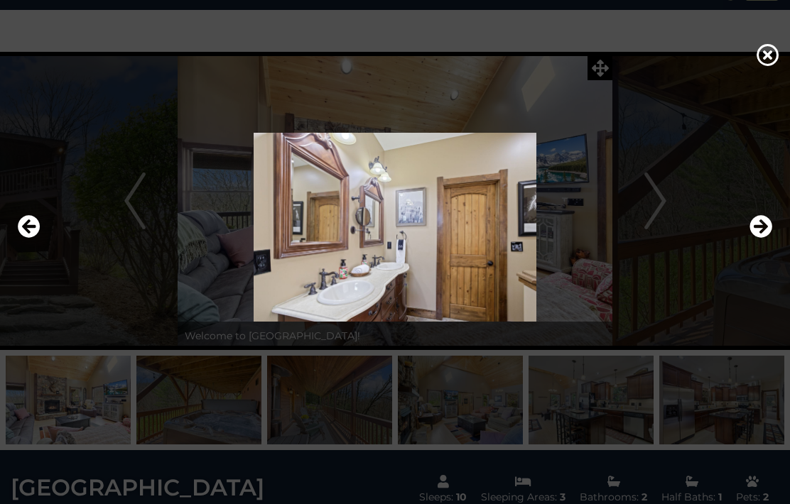
click at [766, 238] on icon "Next" at bounding box center [760, 226] width 23 height 23
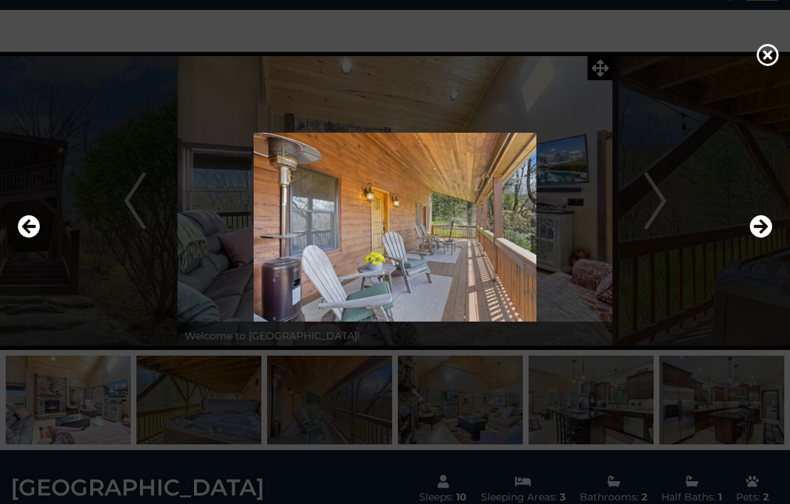
click at [763, 238] on icon "Next" at bounding box center [760, 226] width 23 height 23
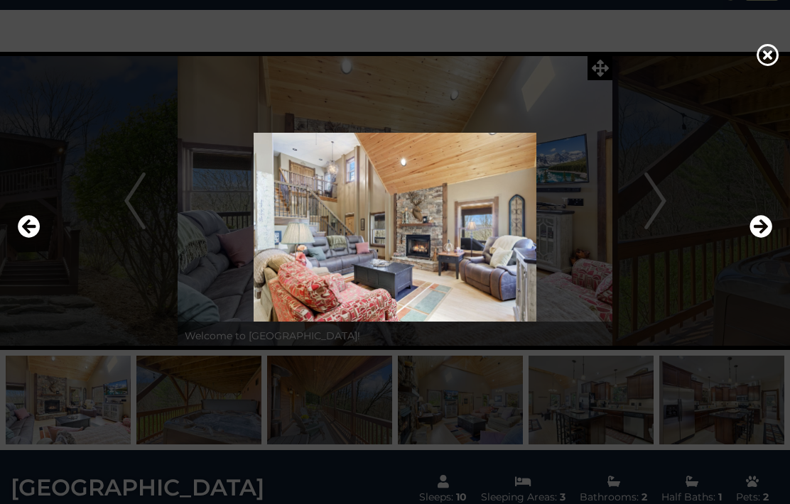
click at [767, 238] on icon "Next" at bounding box center [760, 226] width 23 height 23
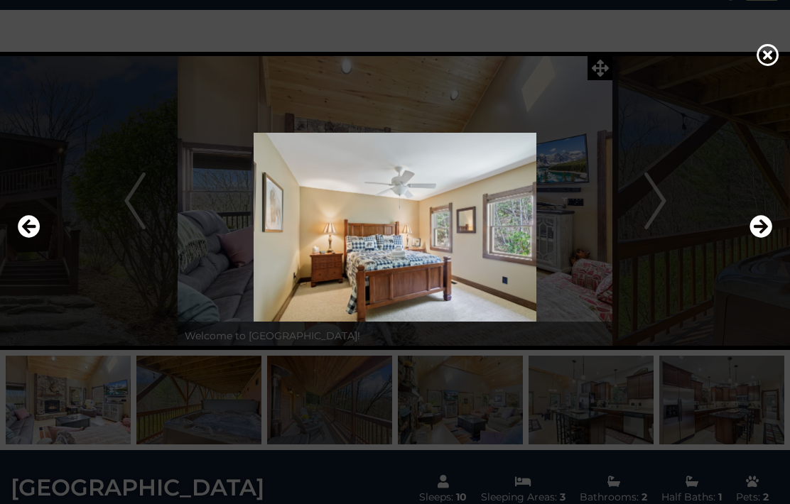
click at [771, 244] on button "Next" at bounding box center [760, 227] width 23 height 33
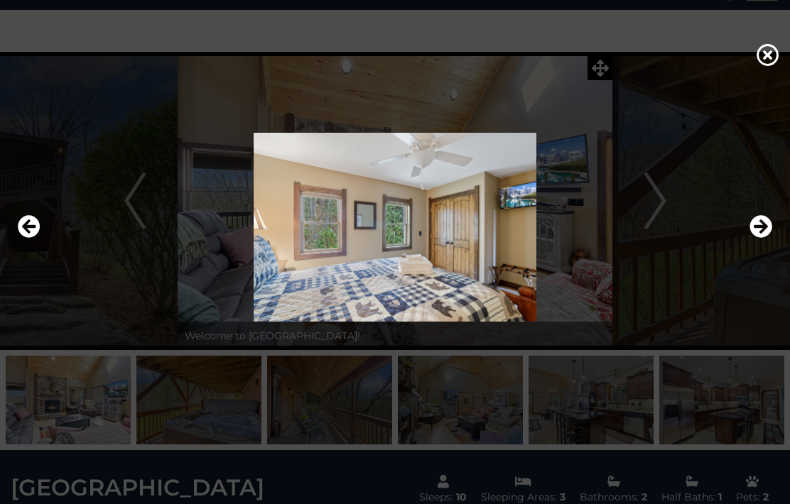
click at [769, 244] on button "Next" at bounding box center [760, 227] width 23 height 33
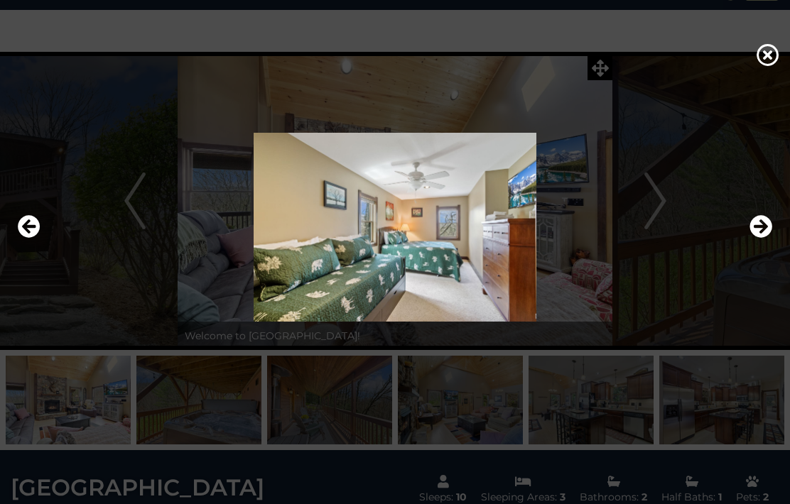
click at [769, 238] on icon "Next" at bounding box center [760, 226] width 23 height 23
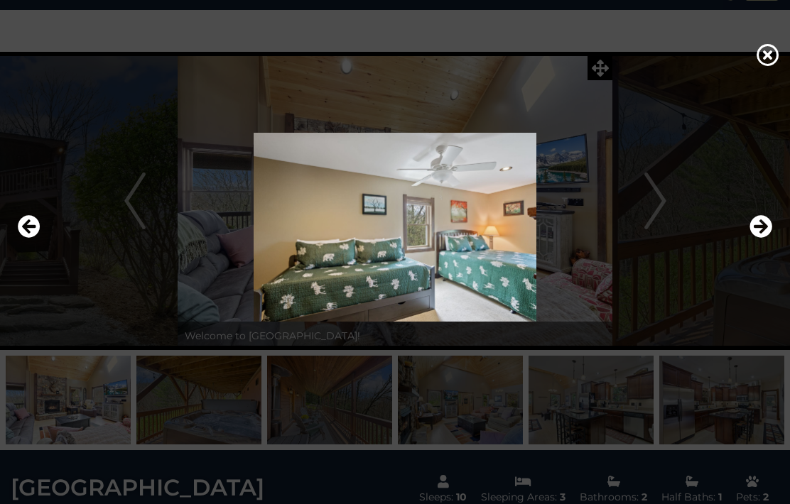
click at [773, 264] on img at bounding box center [395, 227] width 762 height 189
click at [771, 238] on icon "Next" at bounding box center [760, 226] width 23 height 23
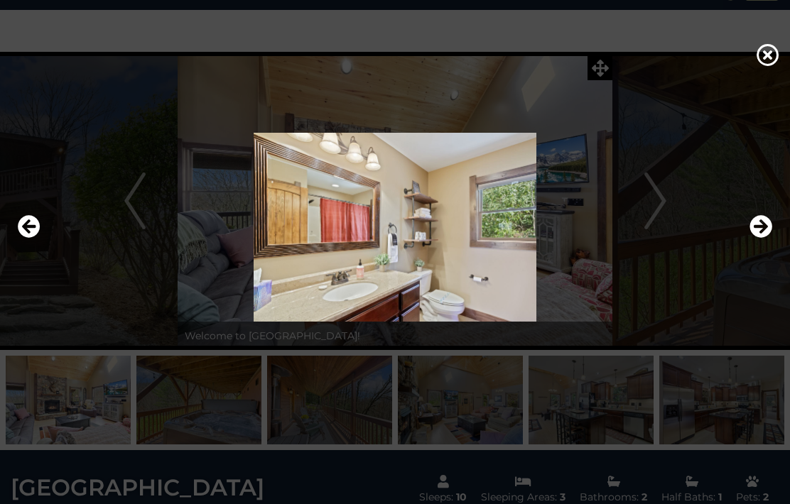
click at [761, 238] on icon "Next" at bounding box center [760, 226] width 23 height 23
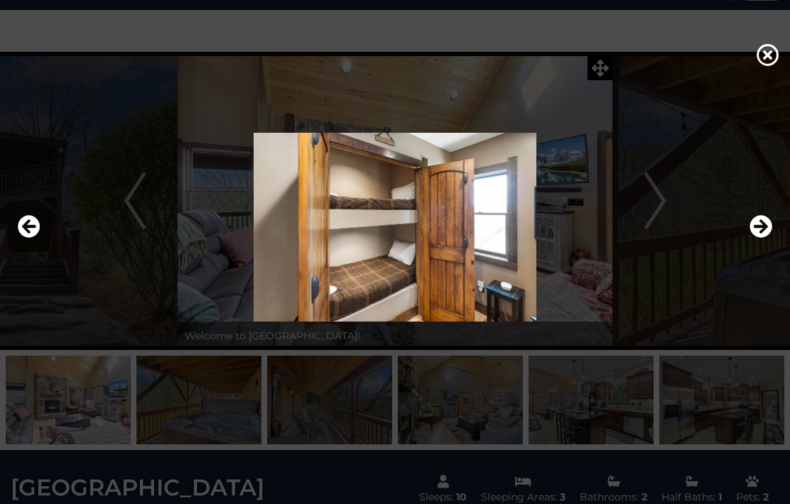
click at [764, 238] on icon "Next" at bounding box center [760, 226] width 23 height 23
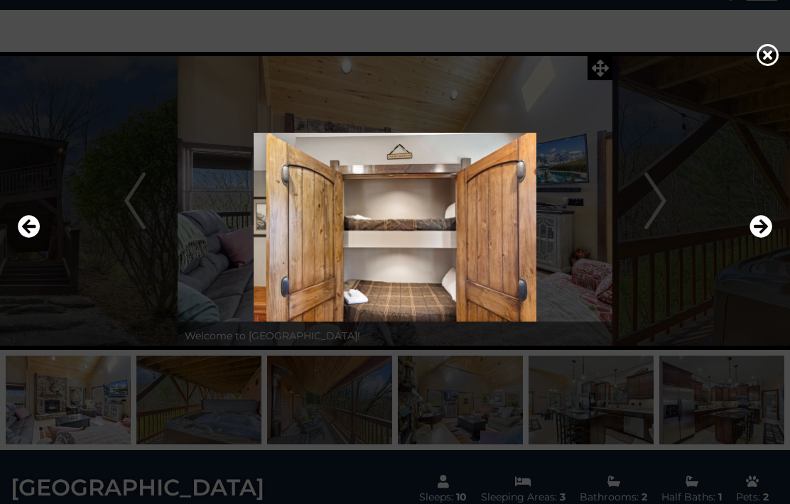
click at [25, 238] on icon "Previous" at bounding box center [29, 226] width 23 height 23
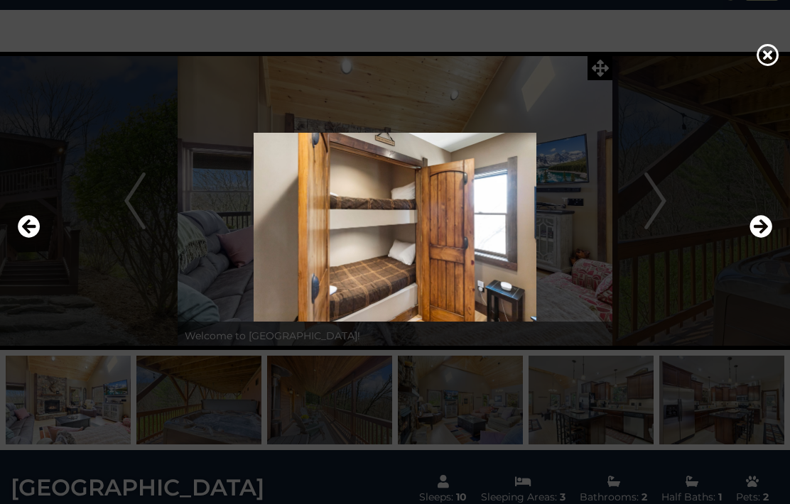
click at [752, 238] on icon "Next" at bounding box center [760, 226] width 23 height 23
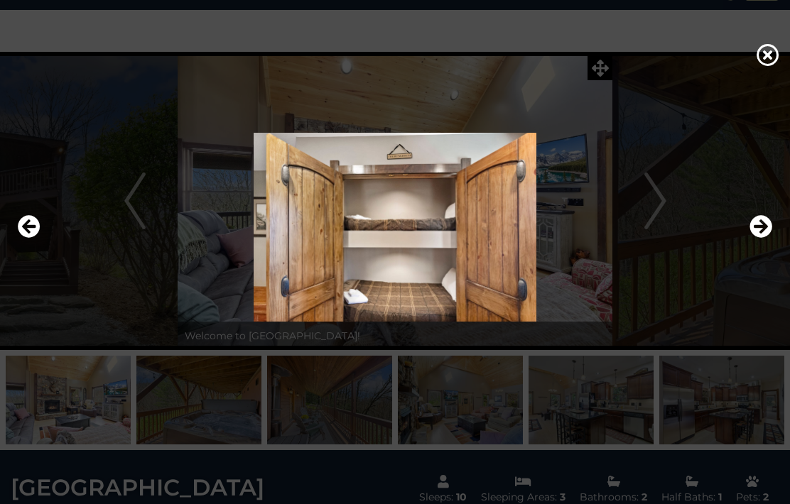
click at [750, 238] on icon "Next" at bounding box center [760, 226] width 23 height 23
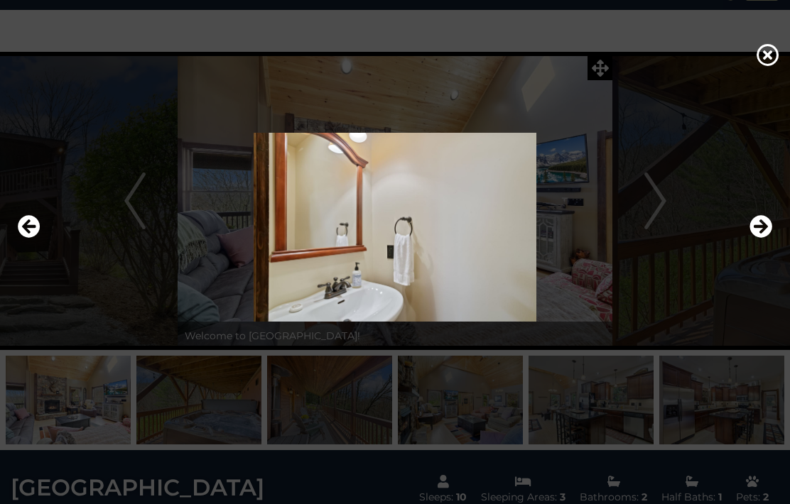
click at [752, 238] on icon "Next" at bounding box center [760, 226] width 23 height 23
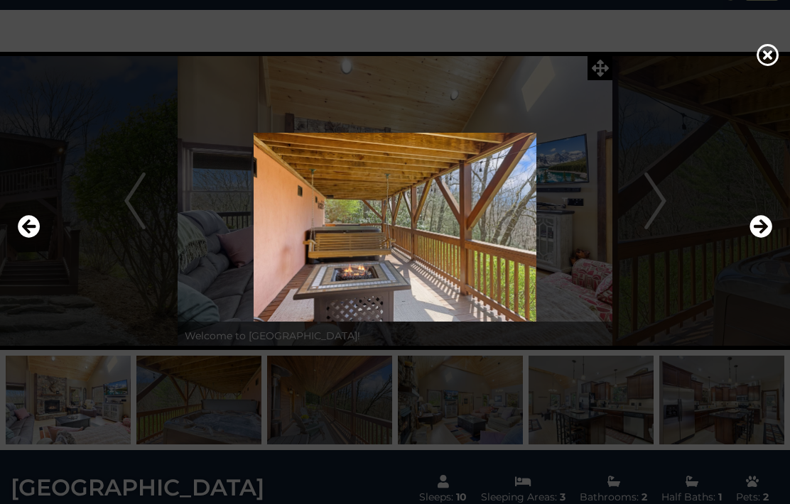
click at [753, 238] on icon "Next" at bounding box center [760, 226] width 23 height 23
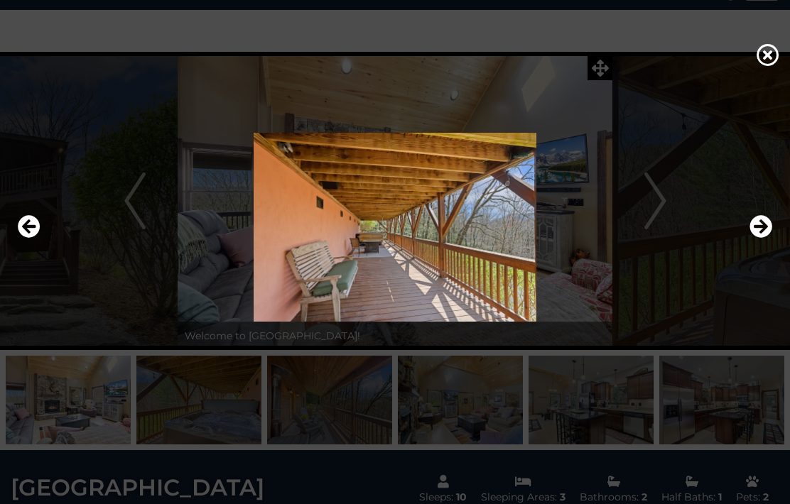
click at [759, 238] on icon "Next" at bounding box center [760, 226] width 23 height 23
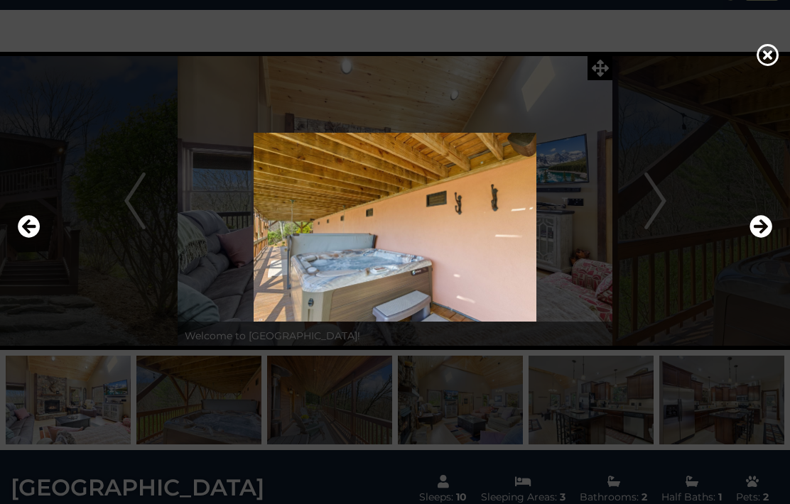
click at [757, 238] on icon "Next" at bounding box center [760, 226] width 23 height 23
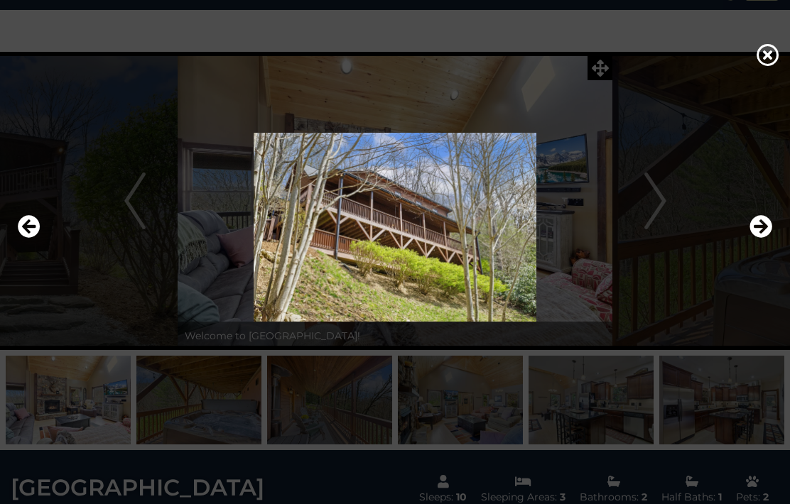
click at [761, 244] on button "Next" at bounding box center [760, 227] width 23 height 33
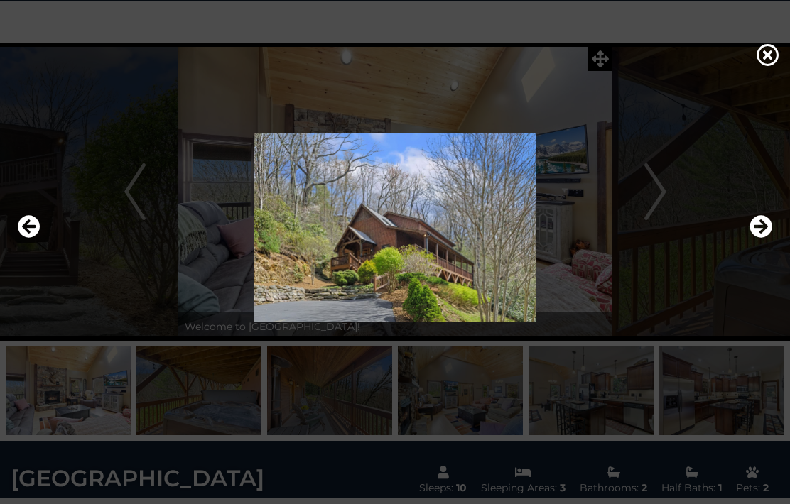
scroll to position [45, 0]
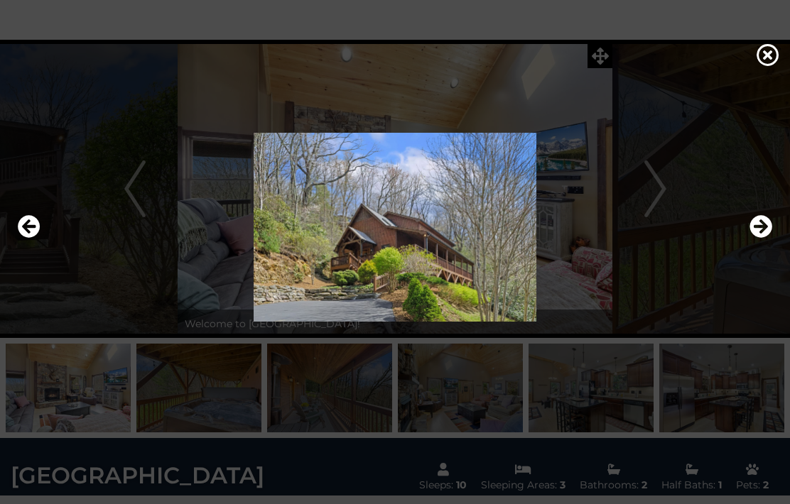
click at [749, 249] on img at bounding box center [395, 227] width 762 height 189
click at [758, 238] on icon "Next" at bounding box center [760, 226] width 23 height 23
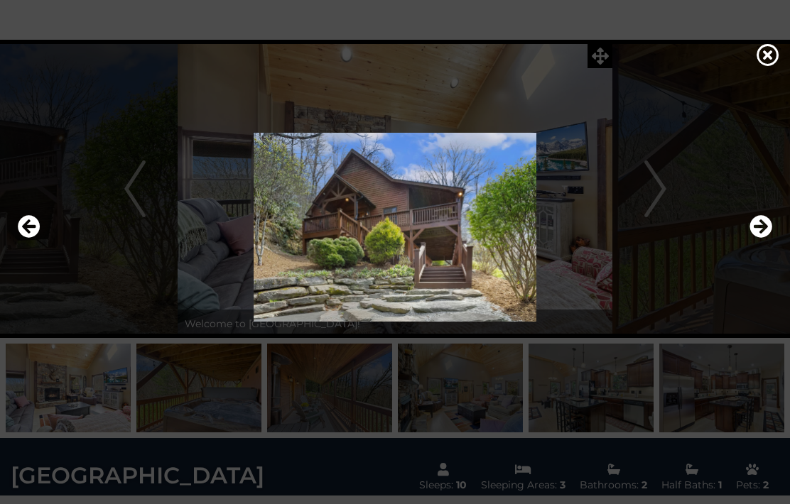
click at [769, 63] on icon at bounding box center [768, 54] width 23 height 23
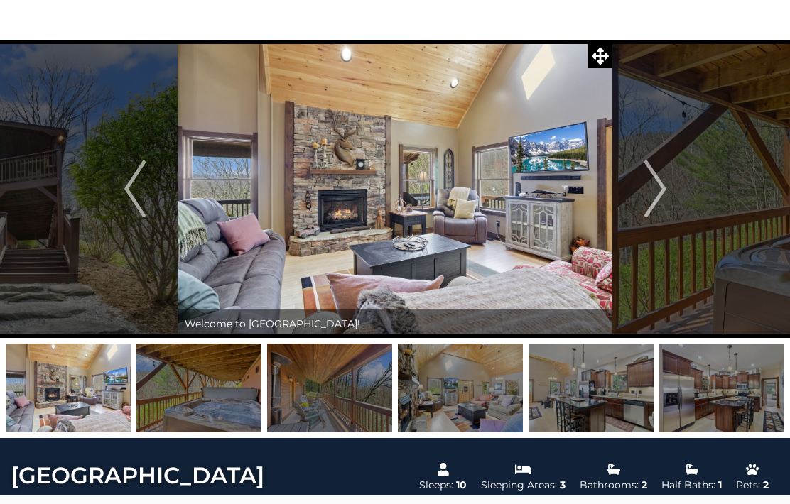
scroll to position [0, 0]
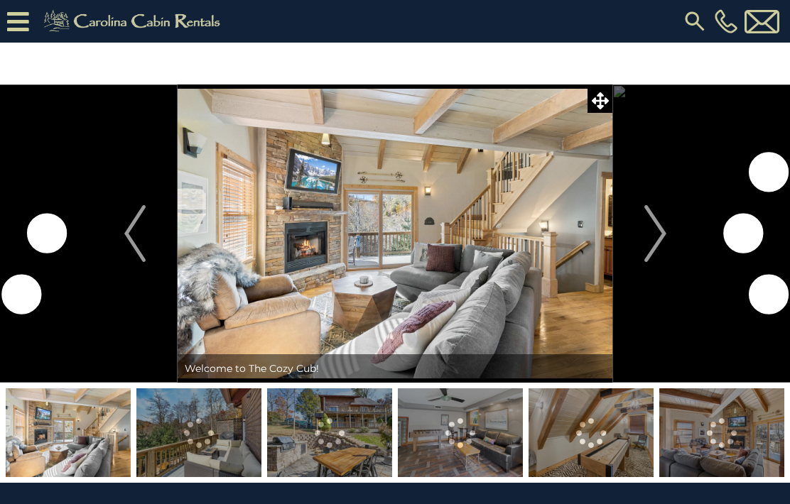
click at [665, 240] on img "Next" at bounding box center [654, 233] width 21 height 57
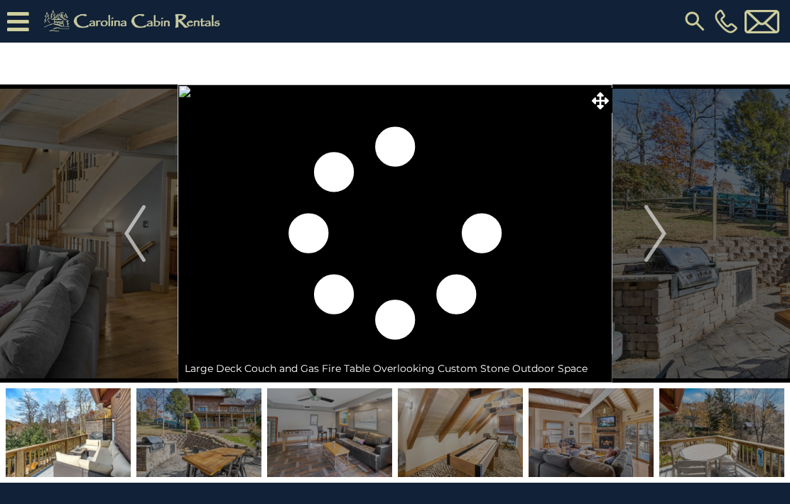
click at [607, 105] on icon at bounding box center [600, 100] width 17 height 17
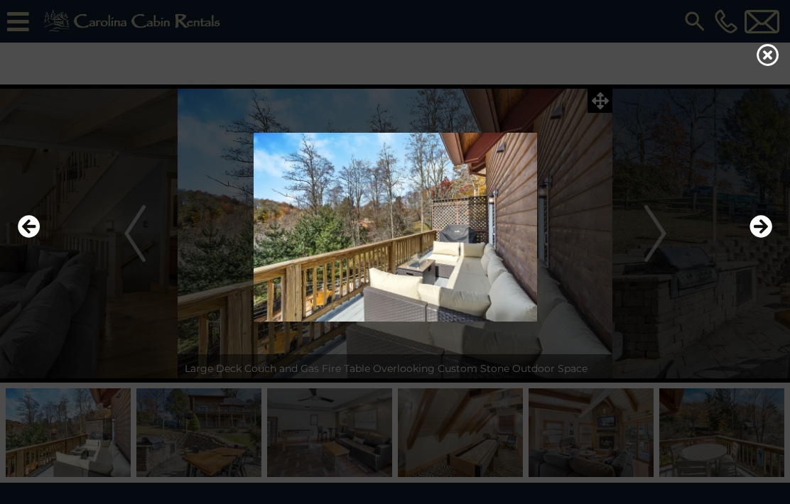
click at [673, 234] on img at bounding box center [395, 227] width 762 height 189
click at [753, 238] on icon "Next" at bounding box center [760, 226] width 23 height 23
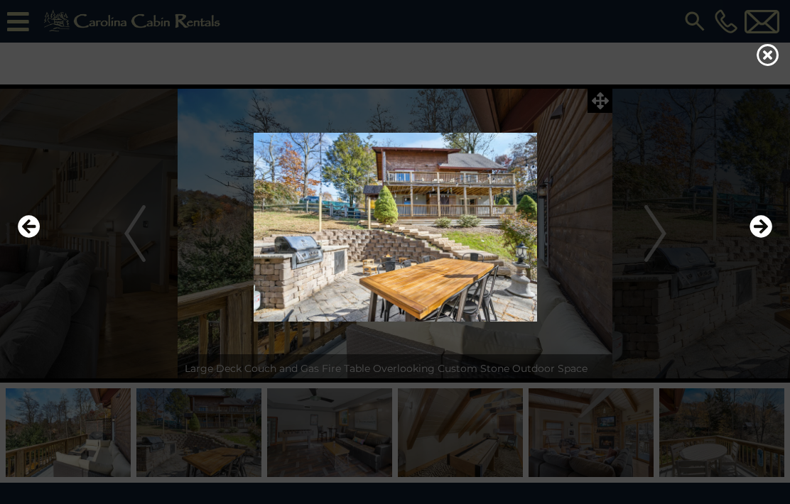
click at [763, 238] on icon "Next" at bounding box center [760, 226] width 23 height 23
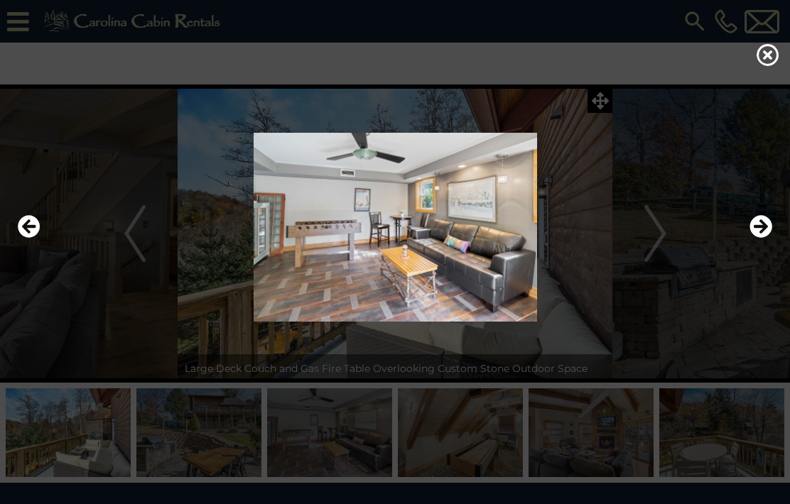
click at [759, 238] on icon "Next" at bounding box center [760, 226] width 23 height 23
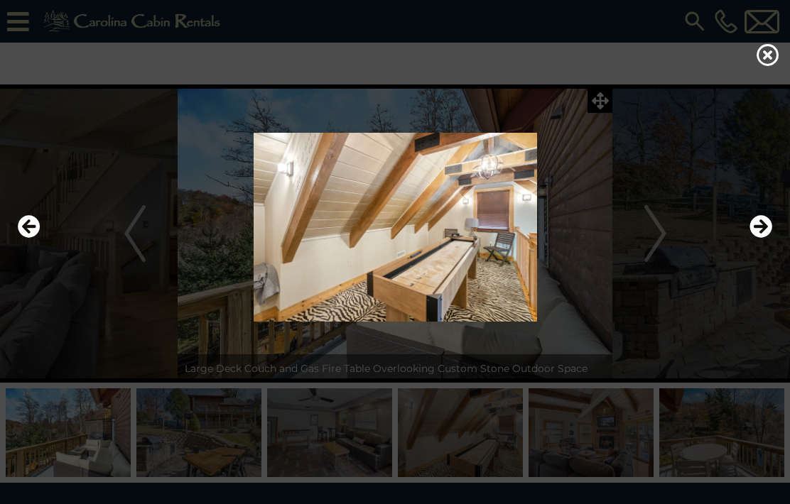
click at [764, 238] on icon "Next" at bounding box center [760, 226] width 23 height 23
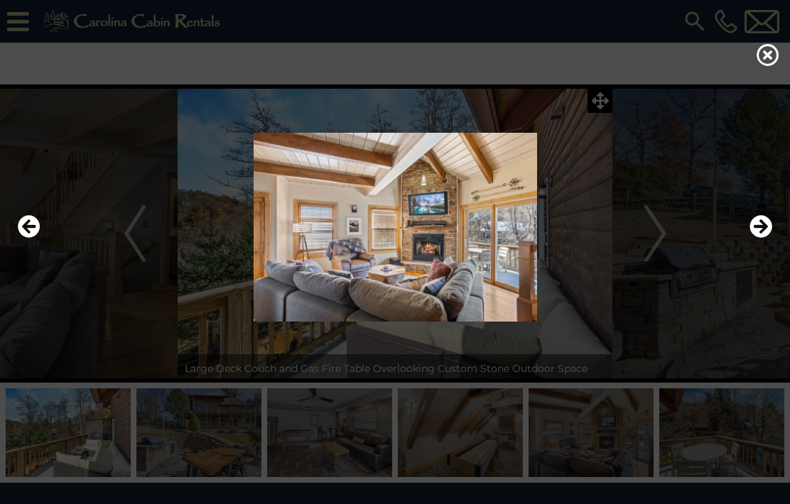
click at [759, 238] on icon "Next" at bounding box center [760, 226] width 23 height 23
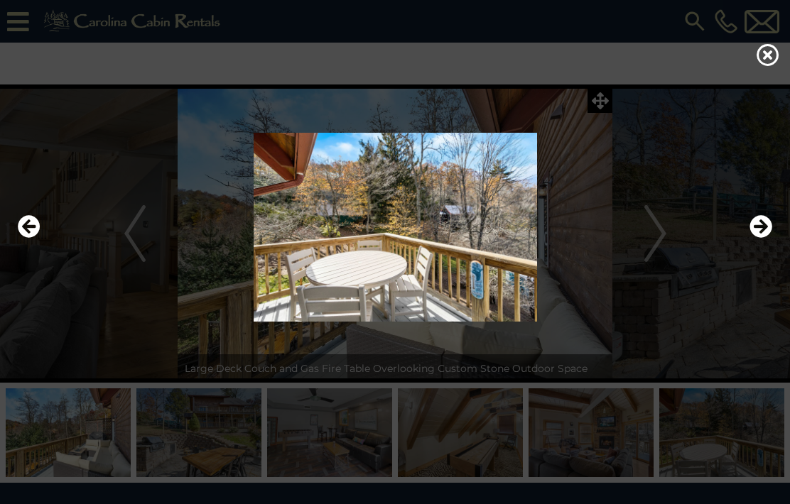
click at [761, 238] on icon "Next" at bounding box center [760, 226] width 23 height 23
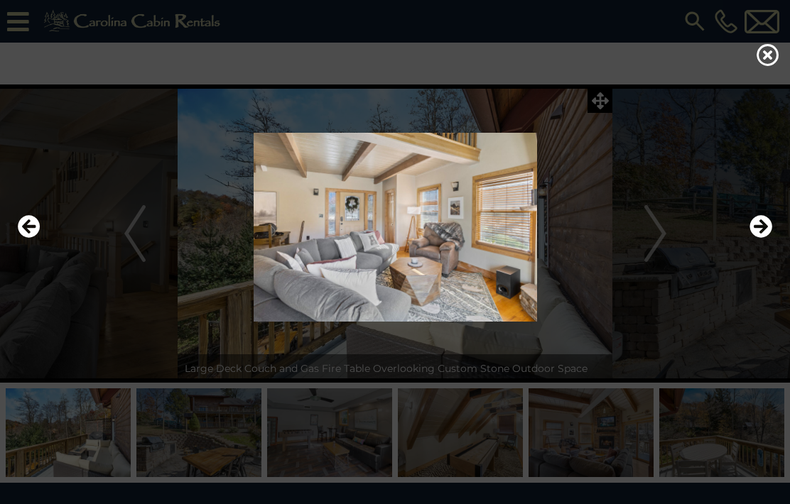
click at [759, 238] on icon "Next" at bounding box center [760, 226] width 23 height 23
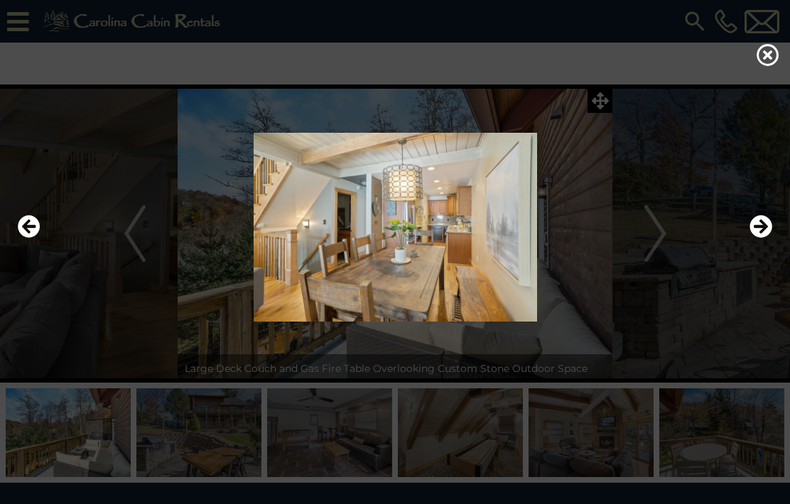
click at [758, 238] on icon "Next" at bounding box center [760, 226] width 23 height 23
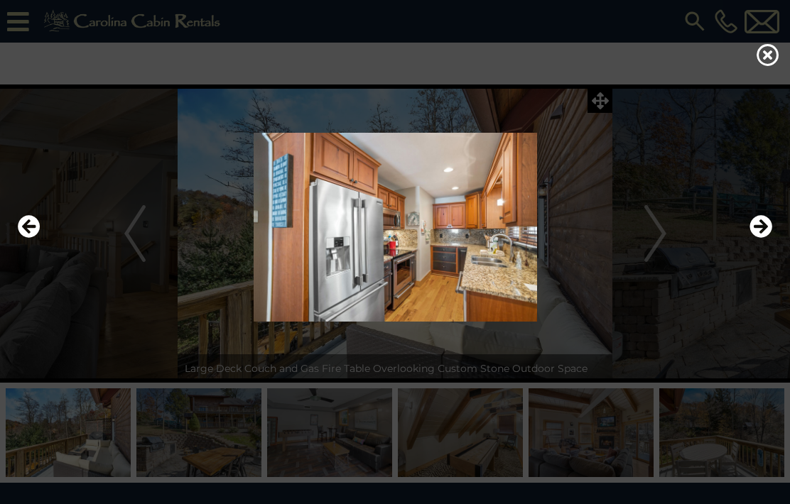
click at [757, 238] on icon "Next" at bounding box center [760, 226] width 23 height 23
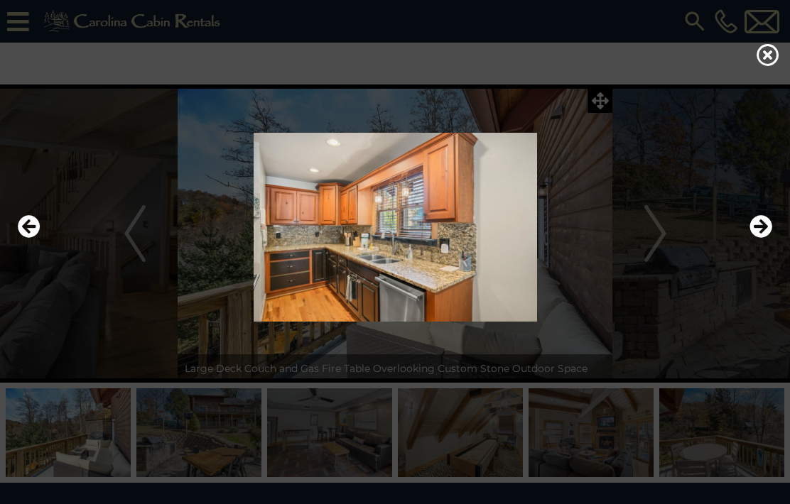
click at [754, 238] on icon "Next" at bounding box center [760, 226] width 23 height 23
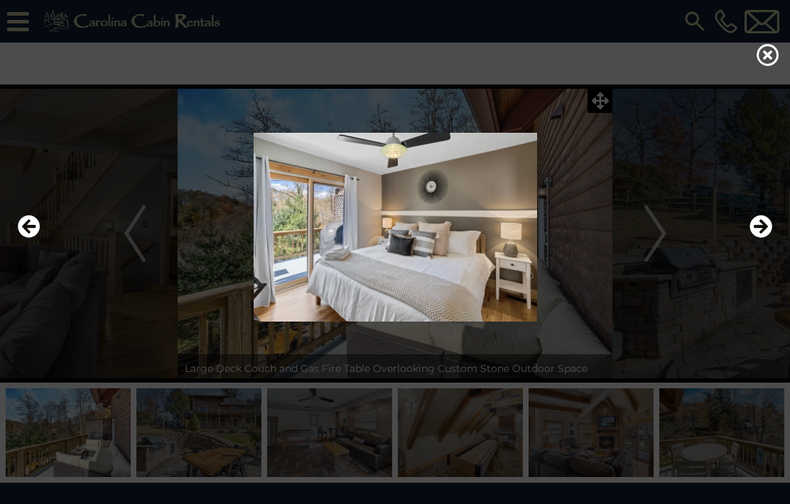
click at [759, 238] on icon "Next" at bounding box center [760, 226] width 23 height 23
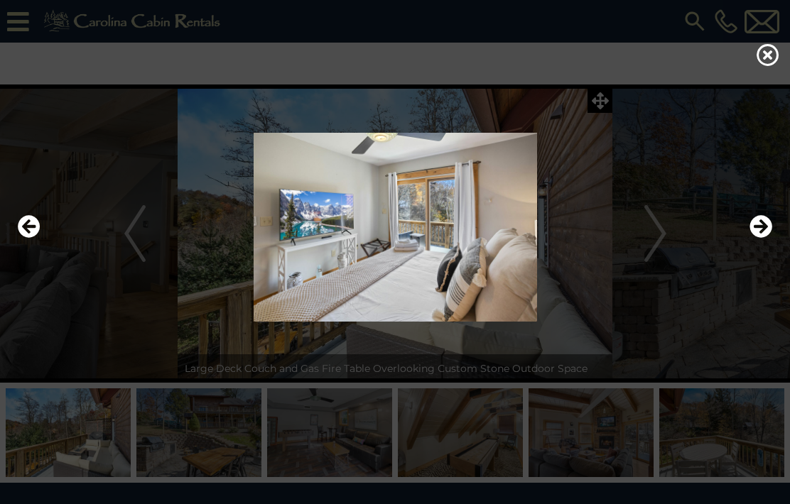
click at [759, 238] on icon "Next" at bounding box center [760, 226] width 23 height 23
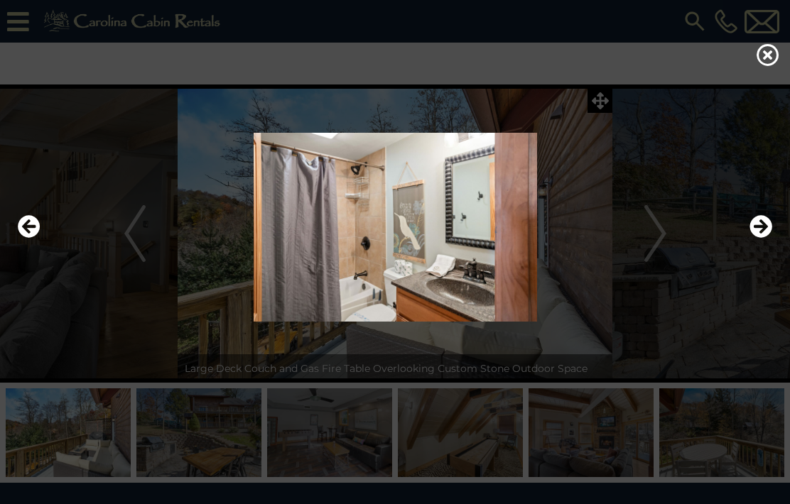
click at [761, 238] on icon "Next" at bounding box center [760, 226] width 23 height 23
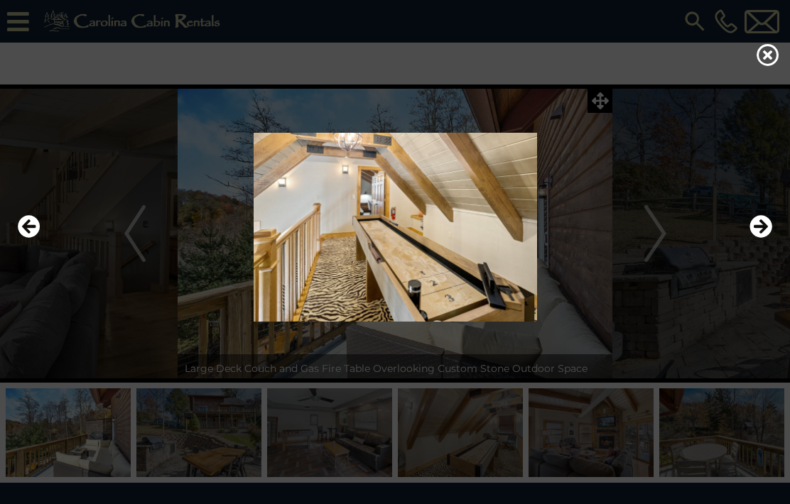
click at [762, 238] on icon "Next" at bounding box center [760, 226] width 23 height 23
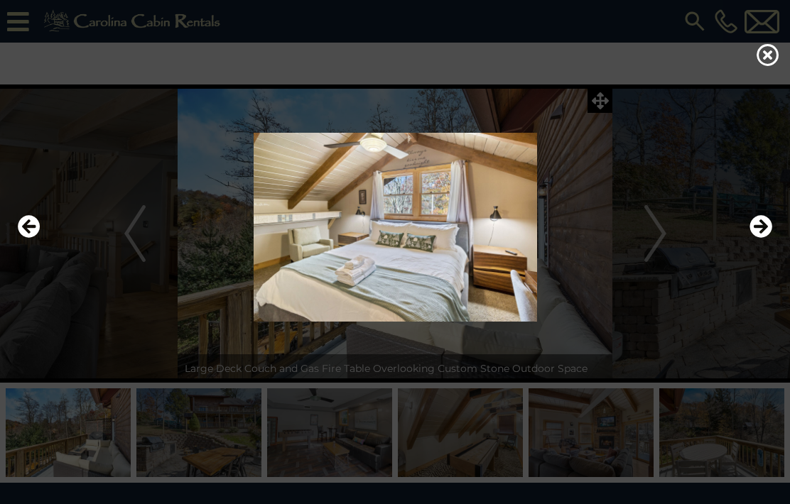
click at [759, 238] on icon "Next" at bounding box center [760, 226] width 23 height 23
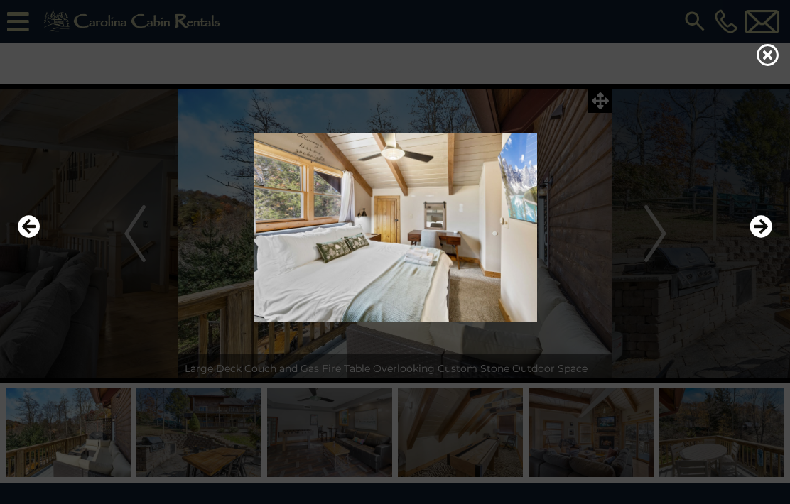
click at [757, 238] on icon "Next" at bounding box center [760, 226] width 23 height 23
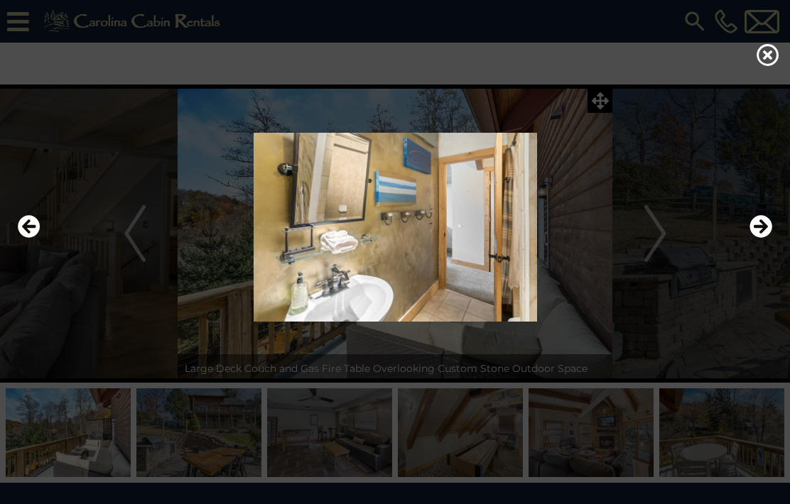
click at [755, 238] on icon "Next" at bounding box center [760, 226] width 23 height 23
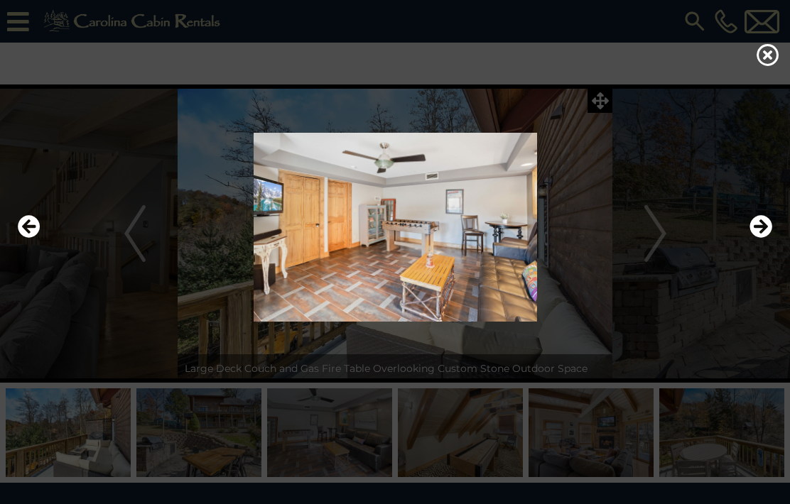
click at [755, 238] on icon "Next" at bounding box center [760, 226] width 23 height 23
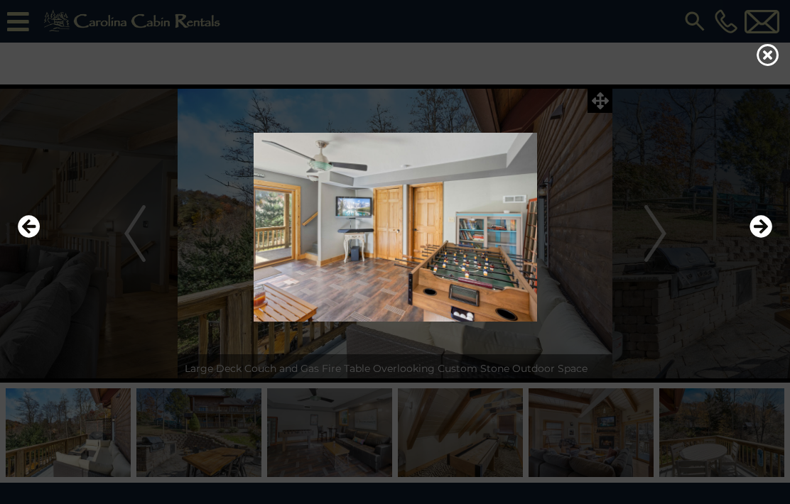
click at [756, 238] on icon "Next" at bounding box center [760, 226] width 23 height 23
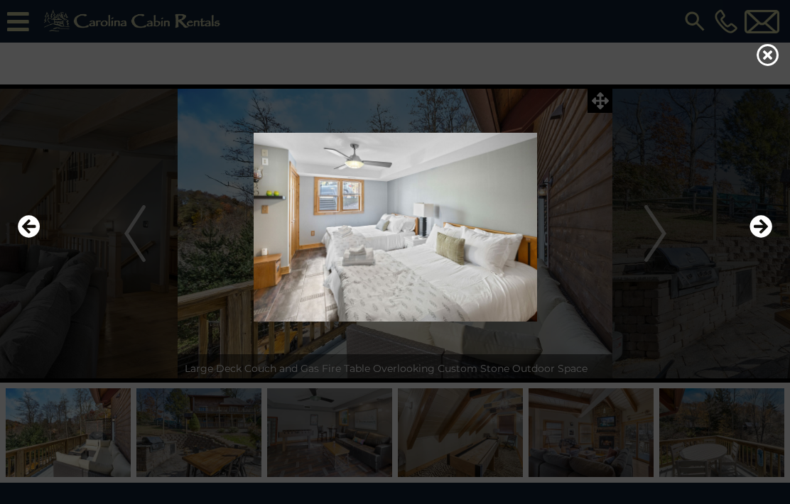
click at [757, 238] on icon "Next" at bounding box center [760, 226] width 23 height 23
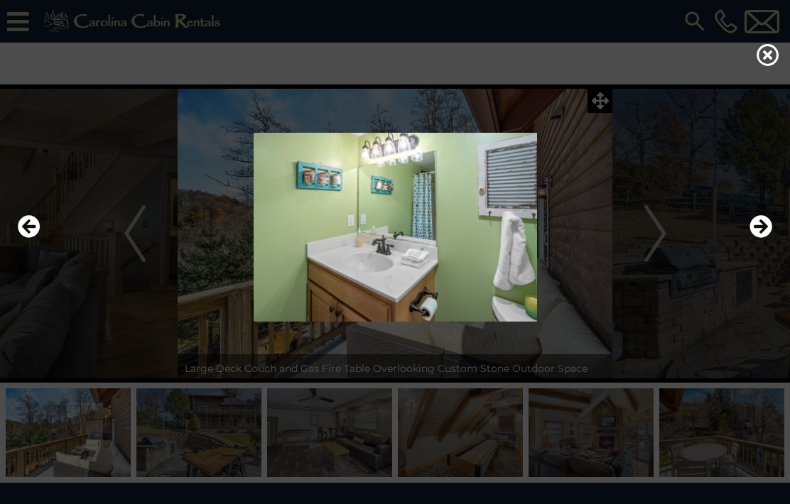
click at [760, 238] on icon "Next" at bounding box center [760, 226] width 23 height 23
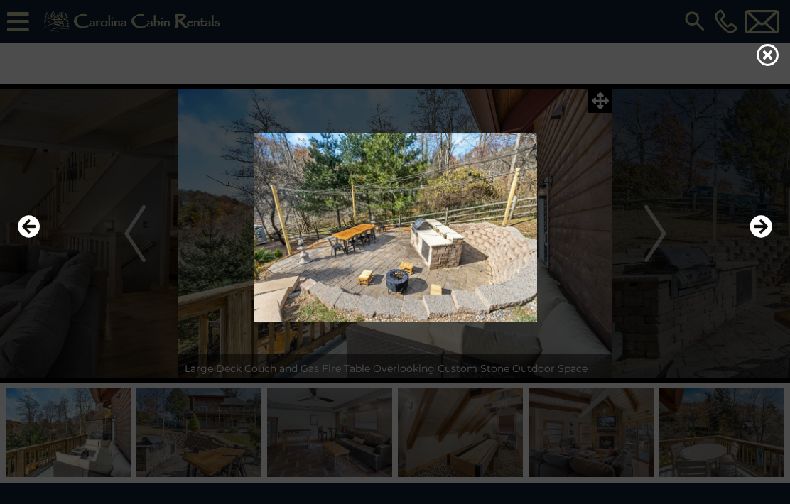
click at [757, 238] on icon "Next" at bounding box center [760, 226] width 23 height 23
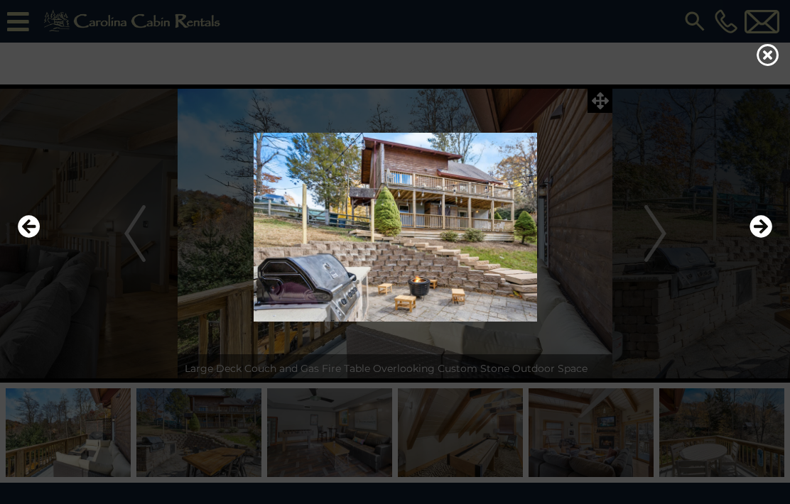
click at [757, 238] on icon "Next" at bounding box center [760, 226] width 23 height 23
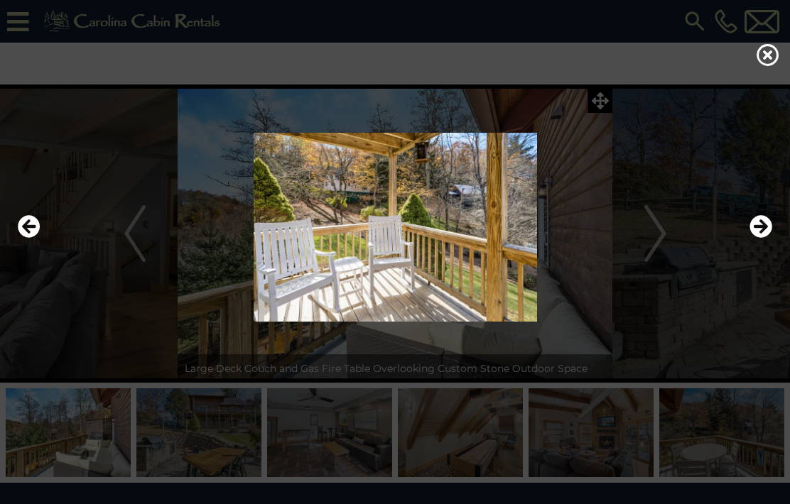
click at [759, 238] on icon "Next" at bounding box center [760, 226] width 23 height 23
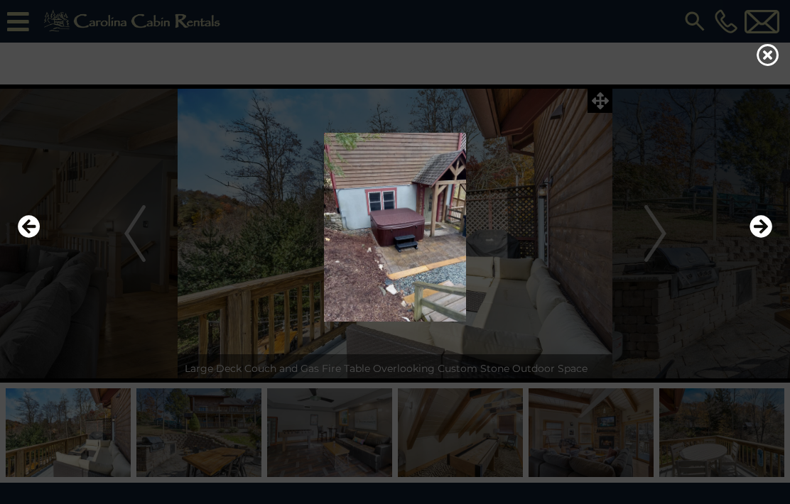
click at [757, 238] on icon "Next" at bounding box center [760, 226] width 23 height 23
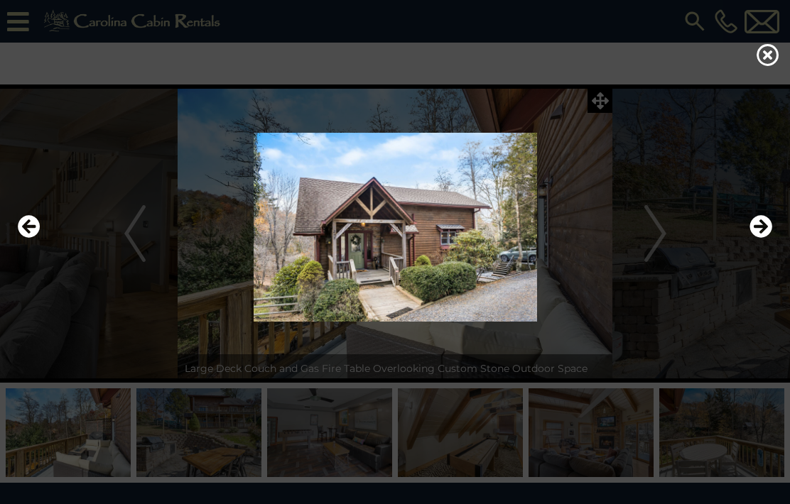
click at [757, 238] on icon "Next" at bounding box center [760, 226] width 23 height 23
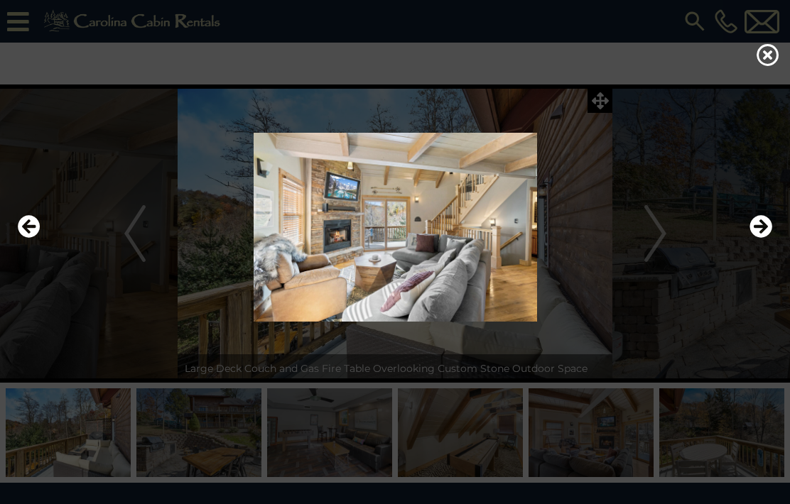
click at [757, 238] on icon "Next" at bounding box center [760, 226] width 23 height 23
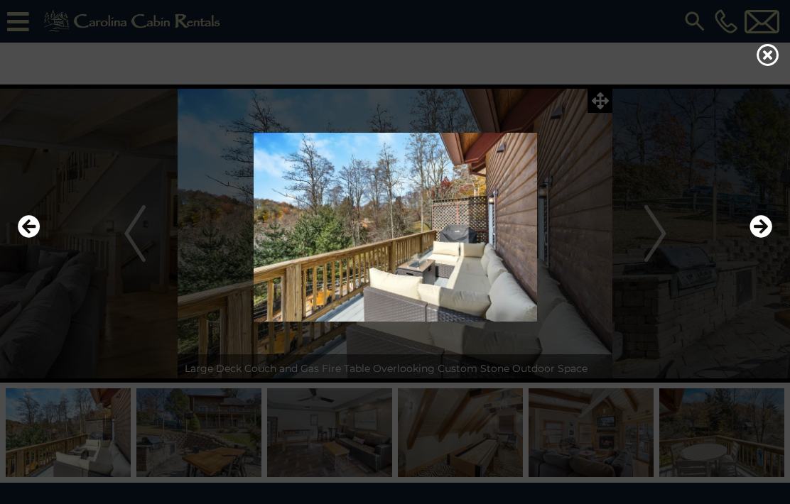
click at [771, 66] on icon at bounding box center [768, 54] width 23 height 23
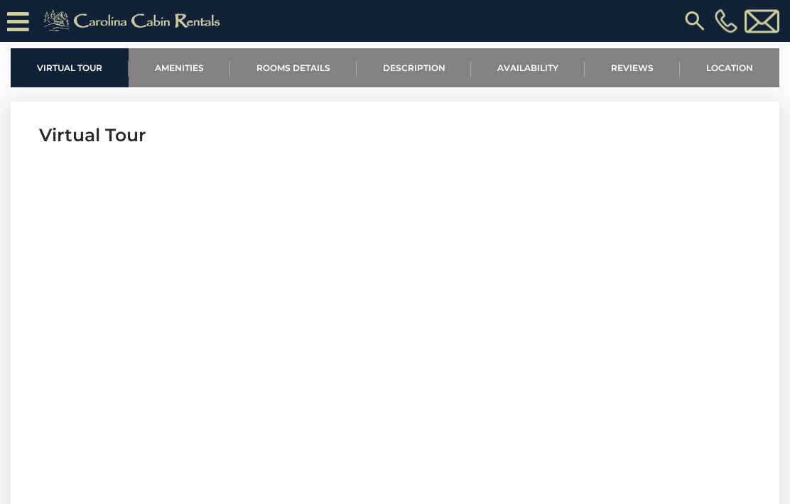
scroll to position [448, 0]
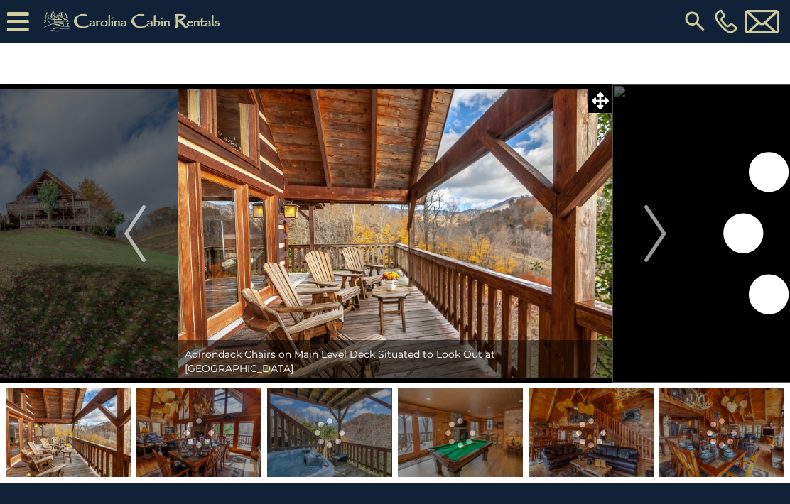
click at [610, 106] on span at bounding box center [599, 100] width 25 height 25
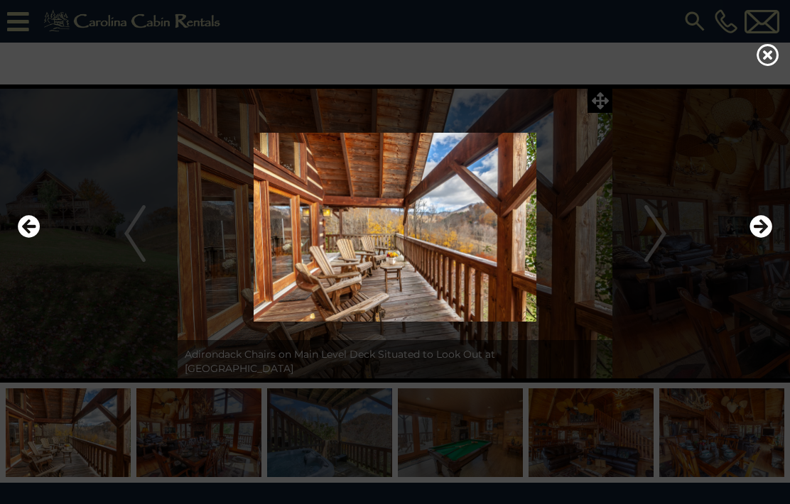
click at [759, 238] on icon "Next" at bounding box center [760, 226] width 23 height 23
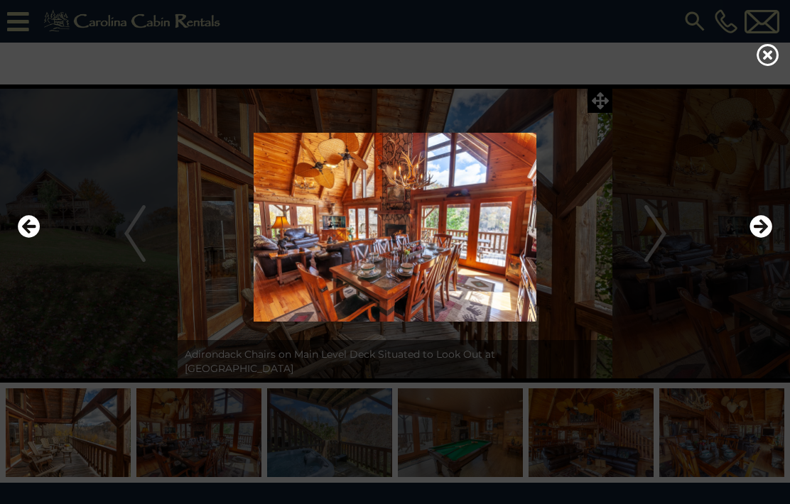
click at [754, 238] on icon "Next" at bounding box center [760, 226] width 23 height 23
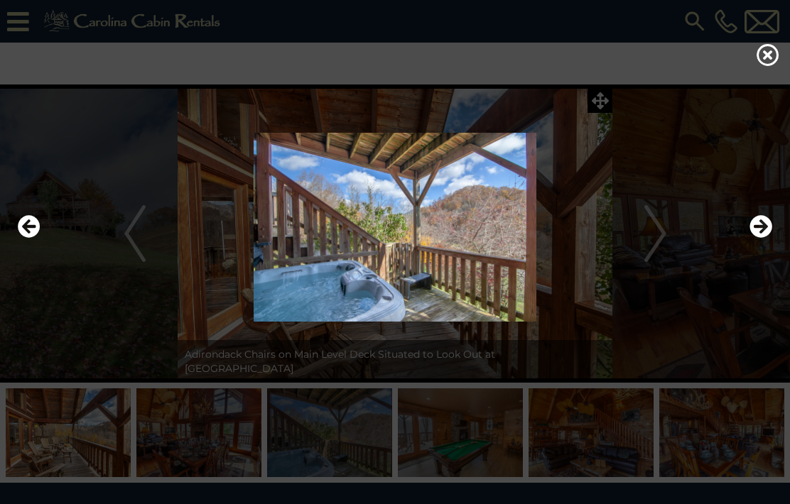
click at [752, 238] on icon "Next" at bounding box center [760, 226] width 23 height 23
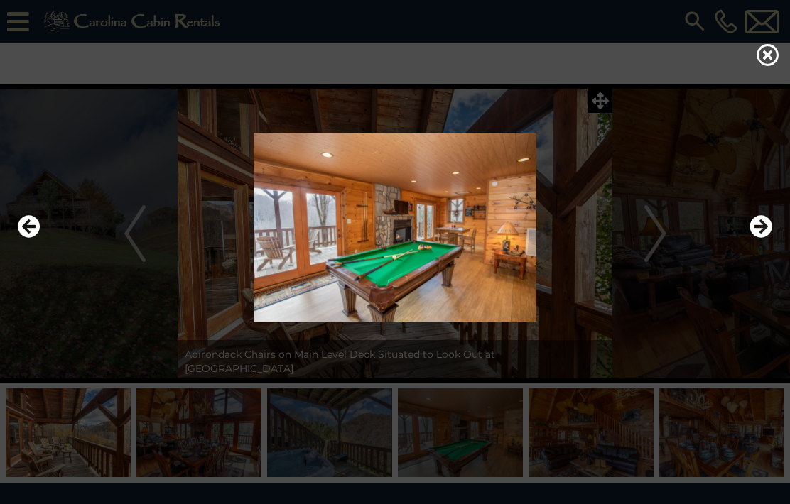
click at [755, 238] on icon "Next" at bounding box center [760, 226] width 23 height 23
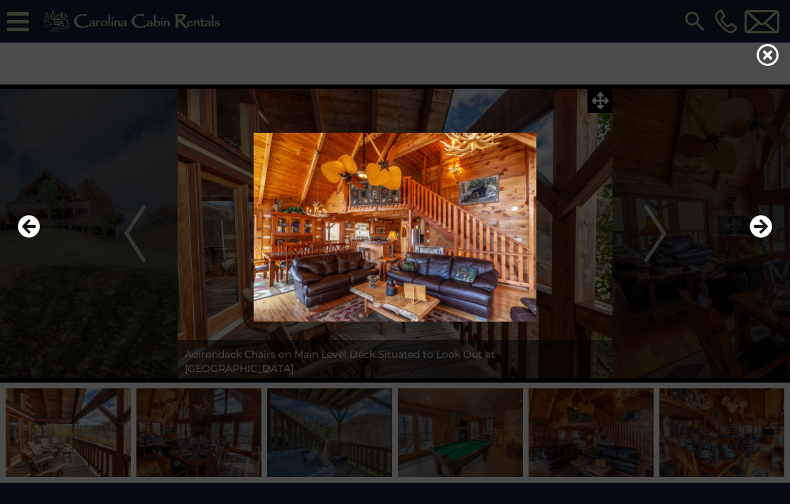
click at [752, 238] on icon "Next" at bounding box center [760, 226] width 23 height 23
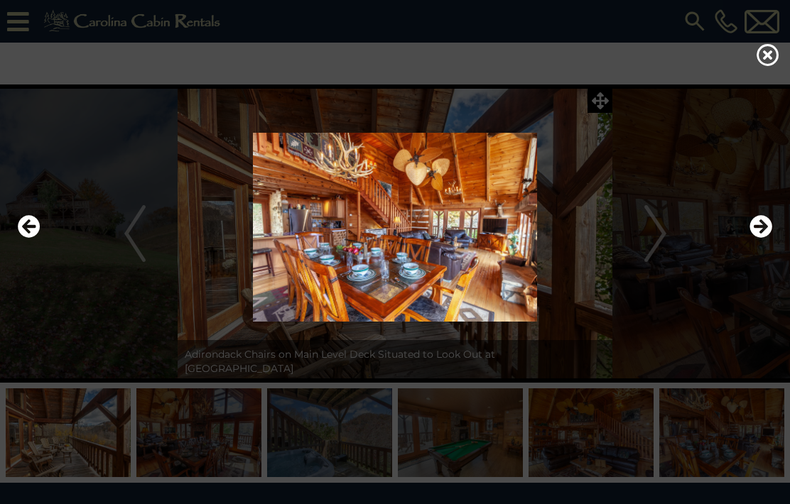
click at [749, 238] on icon "Next" at bounding box center [760, 226] width 23 height 23
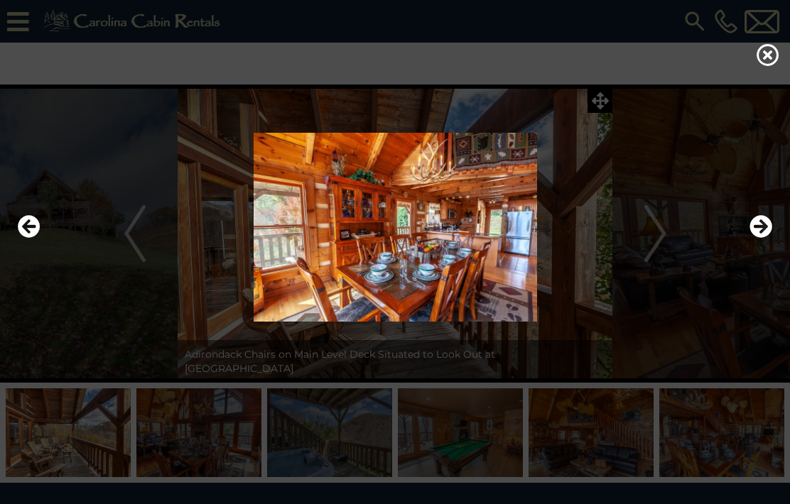
click at [752, 238] on icon "Next" at bounding box center [760, 226] width 23 height 23
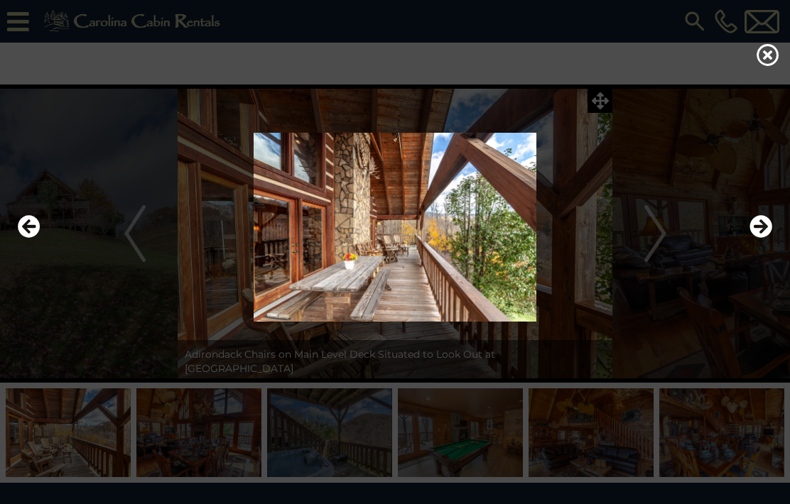
click at [754, 238] on icon "Next" at bounding box center [760, 226] width 23 height 23
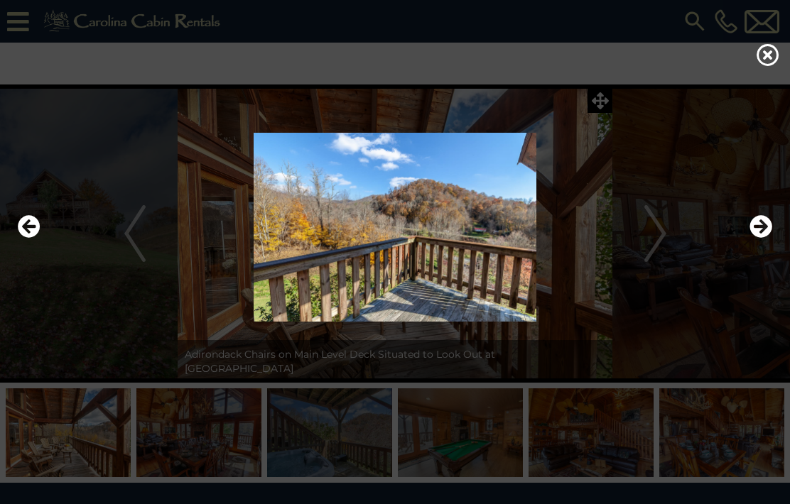
click at [751, 238] on icon "Next" at bounding box center [760, 226] width 23 height 23
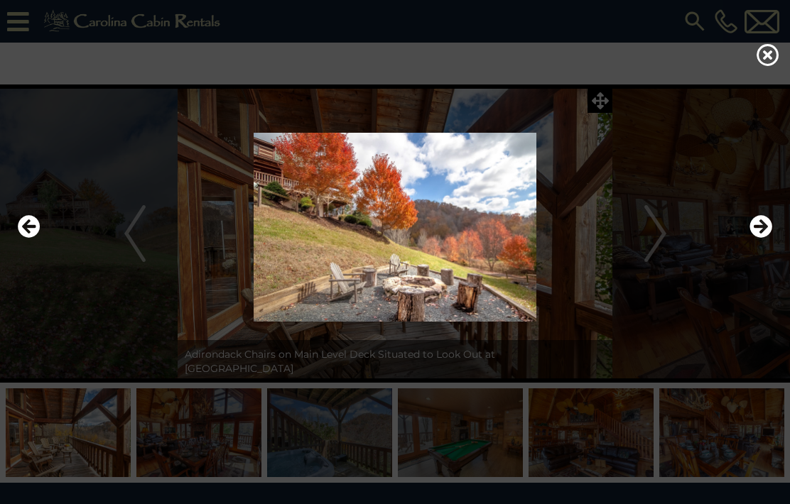
click at [754, 234] on img at bounding box center [395, 227] width 762 height 189
click at [759, 238] on icon "Next" at bounding box center [760, 226] width 23 height 23
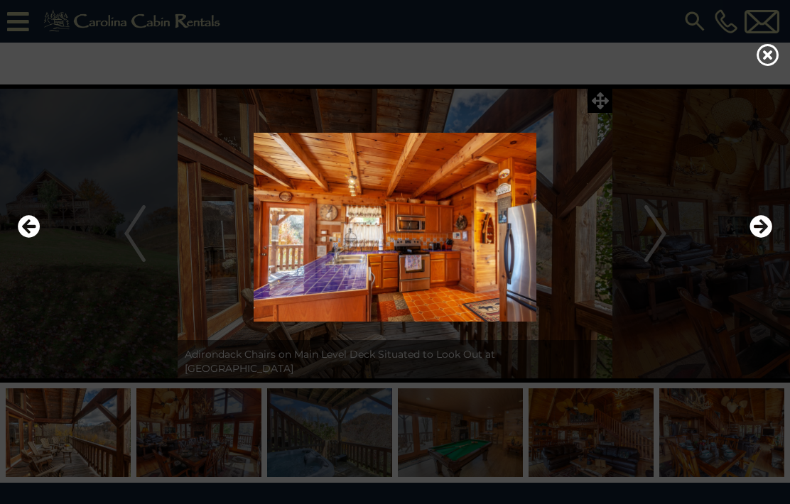
click at [762, 238] on icon "Next" at bounding box center [760, 226] width 23 height 23
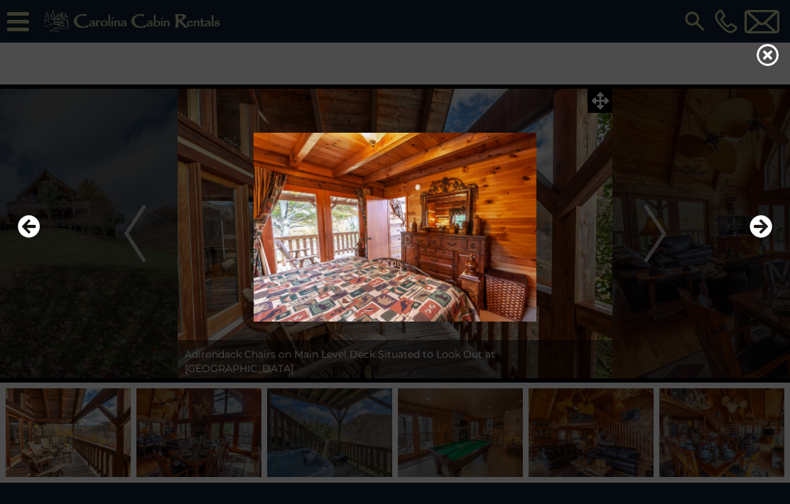
click at [765, 238] on icon "Next" at bounding box center [760, 226] width 23 height 23
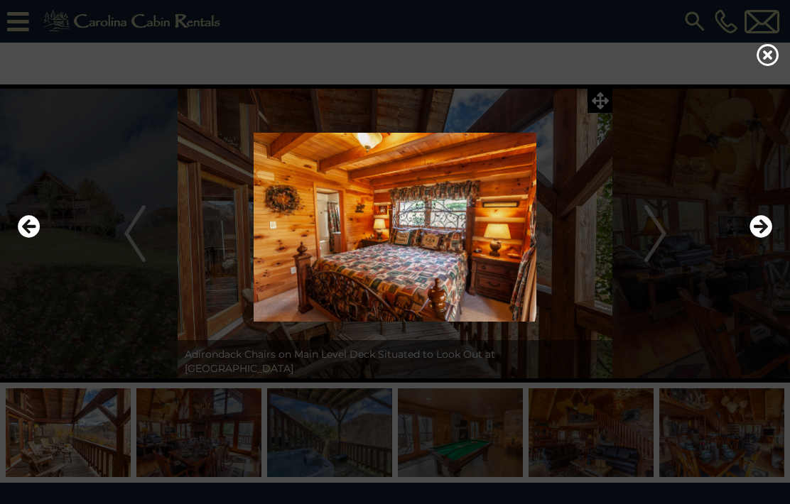
click at [767, 238] on icon "Next" at bounding box center [760, 226] width 23 height 23
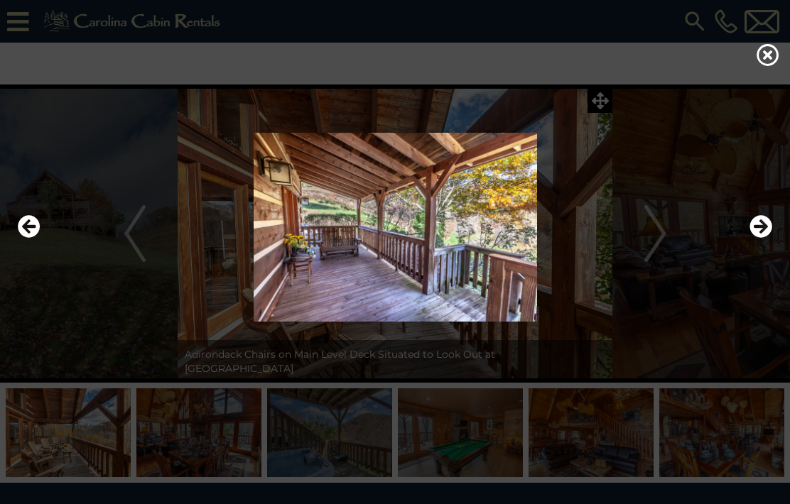
click at [767, 238] on icon "Next" at bounding box center [760, 226] width 23 height 23
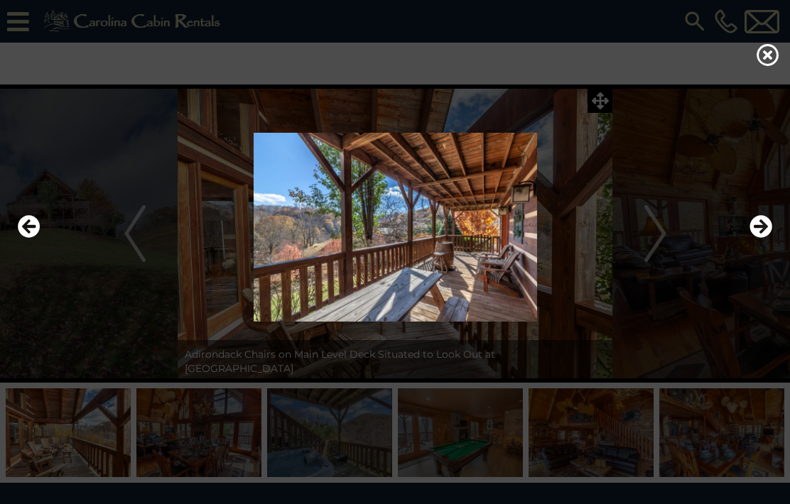
click at [773, 258] on img at bounding box center [395, 227] width 762 height 189
click at [773, 256] on img at bounding box center [395, 227] width 762 height 189
click at [768, 238] on icon "Next" at bounding box center [760, 226] width 23 height 23
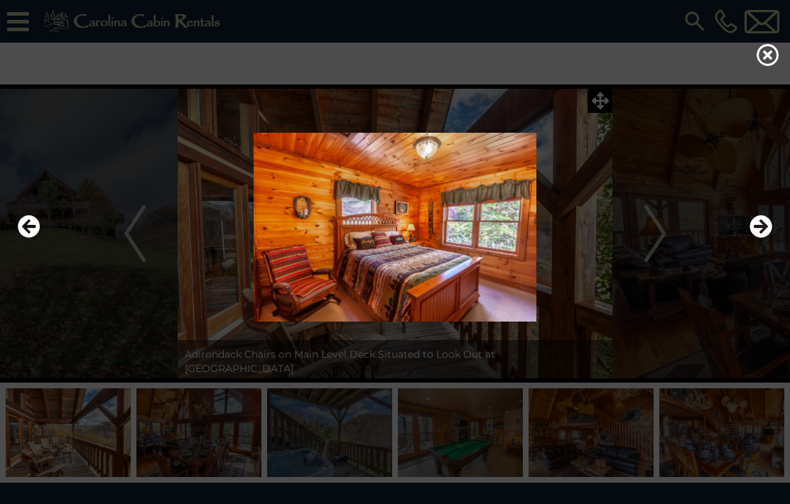
click at [764, 238] on icon "Next" at bounding box center [760, 226] width 23 height 23
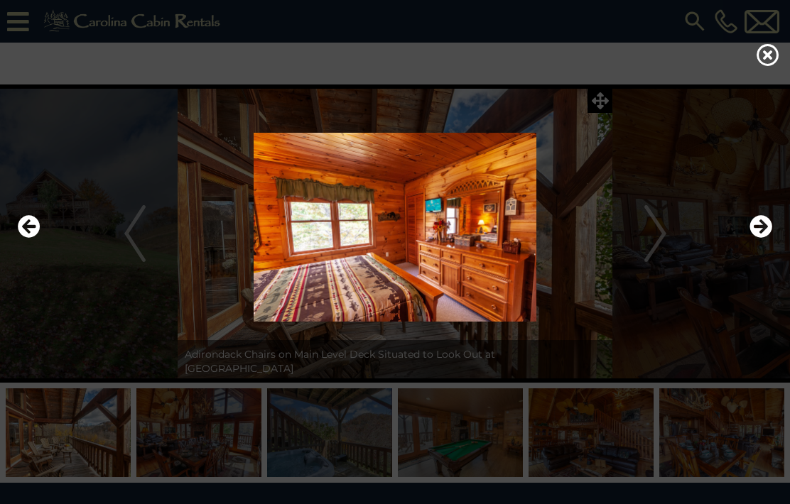
click at [769, 238] on icon "Next" at bounding box center [760, 226] width 23 height 23
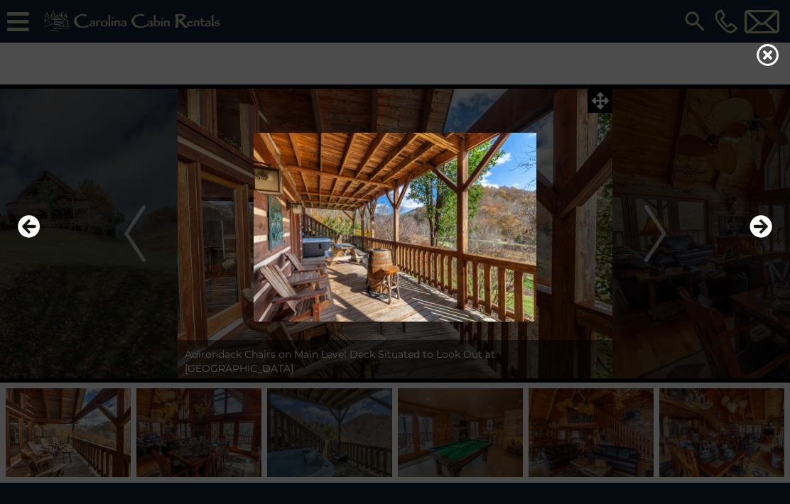
click at [772, 241] on img at bounding box center [395, 227] width 762 height 189
click at [762, 238] on icon "Next" at bounding box center [760, 226] width 23 height 23
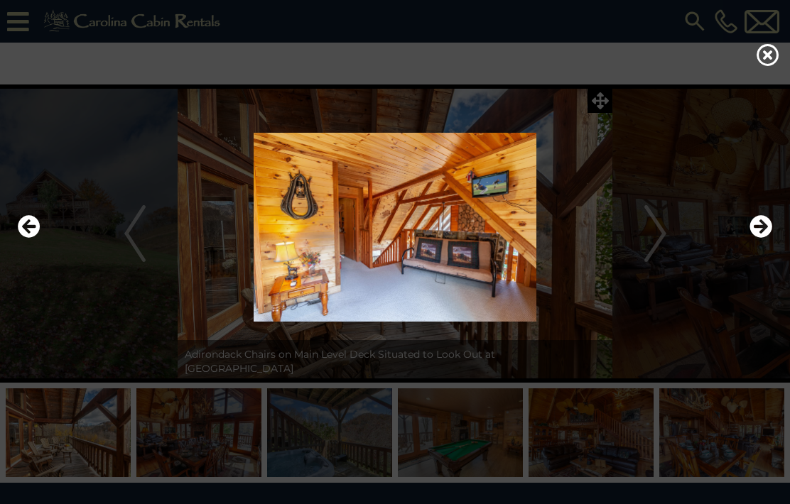
click at [763, 238] on icon "Next" at bounding box center [760, 226] width 23 height 23
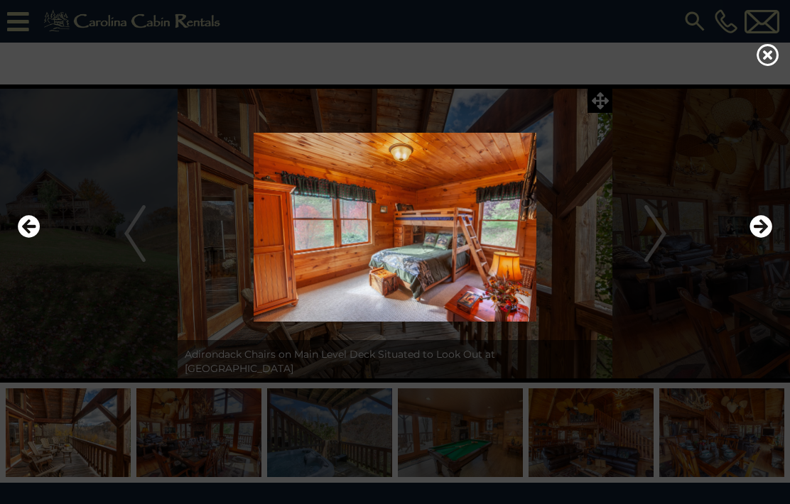
click at [763, 238] on icon "Next" at bounding box center [760, 226] width 23 height 23
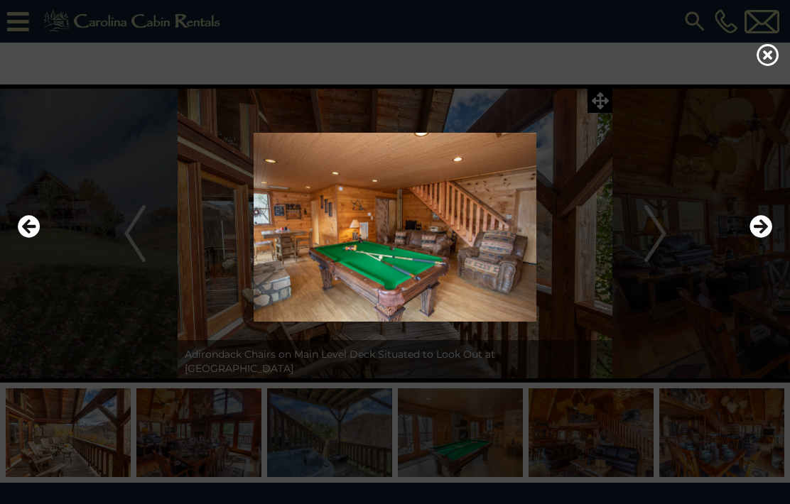
click at [766, 238] on icon "Next" at bounding box center [760, 226] width 23 height 23
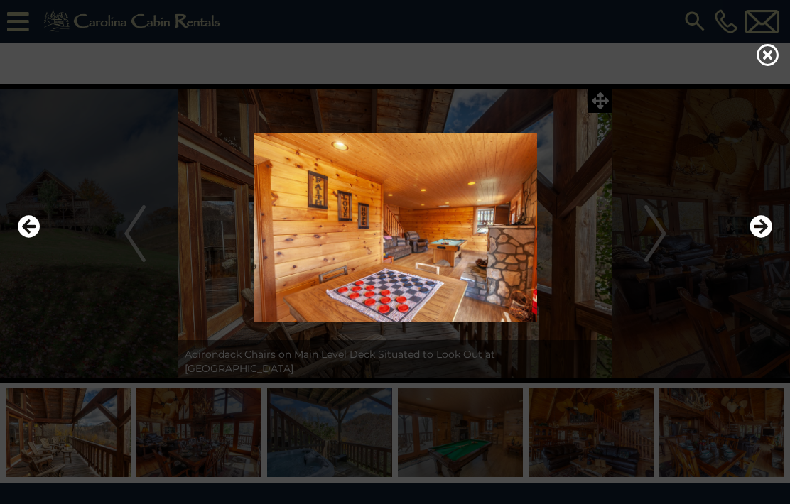
click at [769, 238] on icon "Next" at bounding box center [760, 226] width 23 height 23
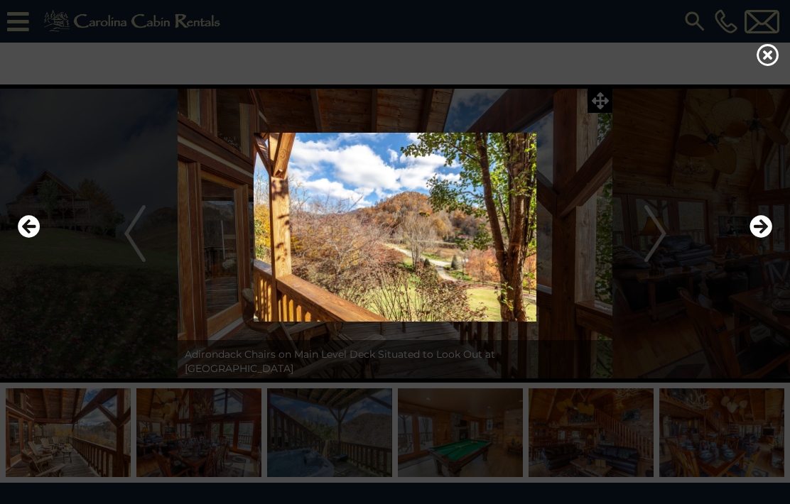
click at [766, 238] on icon "Next" at bounding box center [760, 226] width 23 height 23
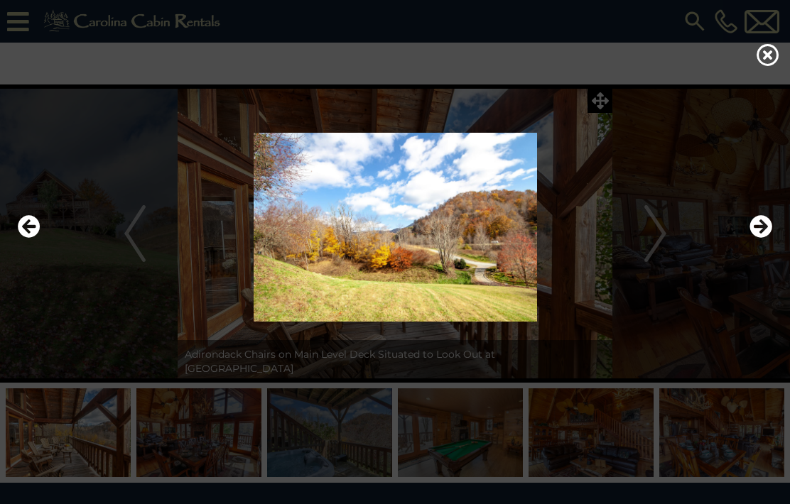
click at [767, 238] on icon "Next" at bounding box center [760, 226] width 23 height 23
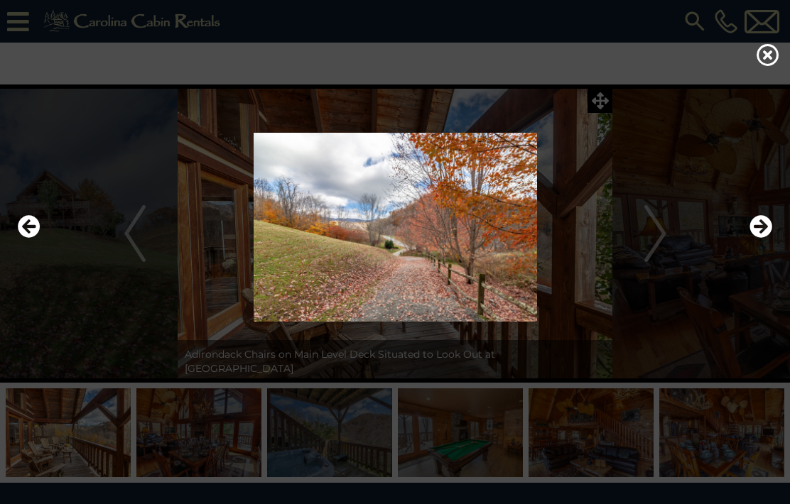
click at [769, 238] on icon "Next" at bounding box center [760, 226] width 23 height 23
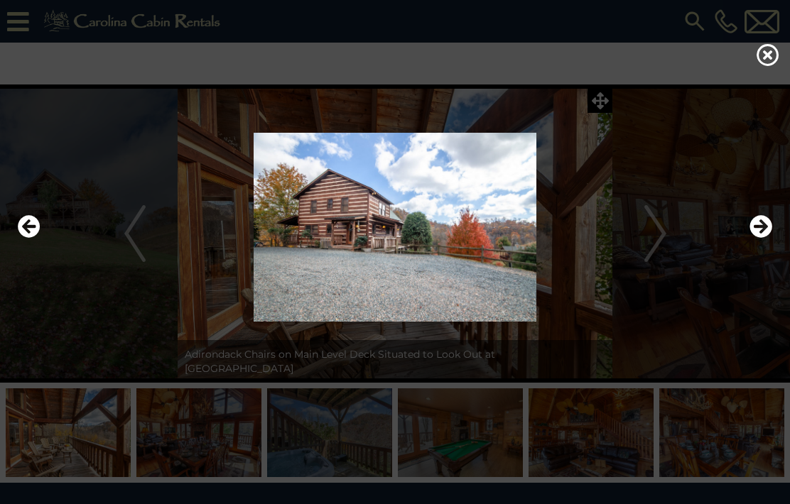
click at [764, 238] on icon "Next" at bounding box center [760, 226] width 23 height 23
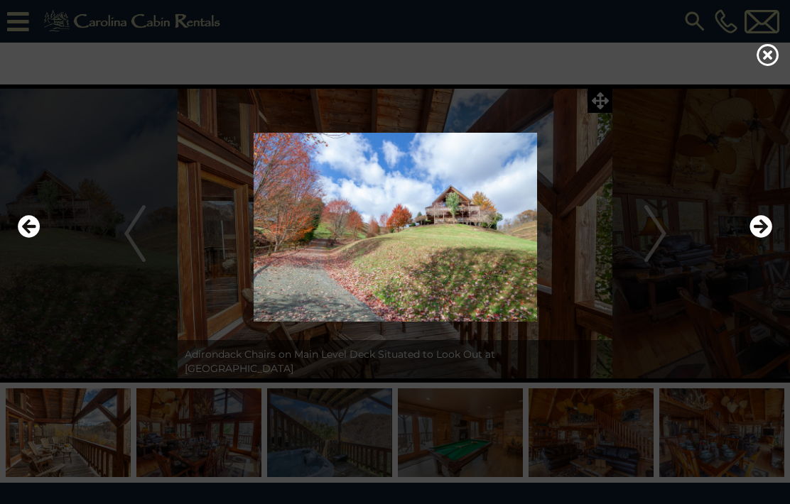
click at [29, 238] on icon "Previous" at bounding box center [29, 226] width 23 height 23
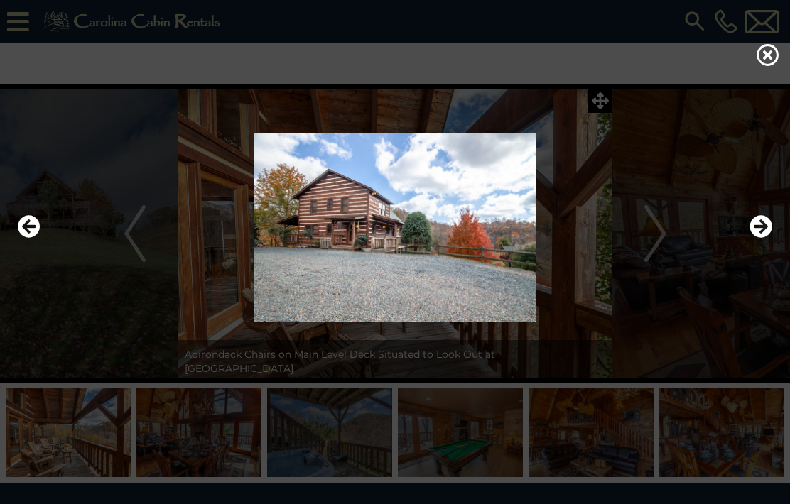
click at [430, 264] on img at bounding box center [395, 227] width 762 height 189
click at [765, 238] on icon "Next" at bounding box center [760, 226] width 23 height 23
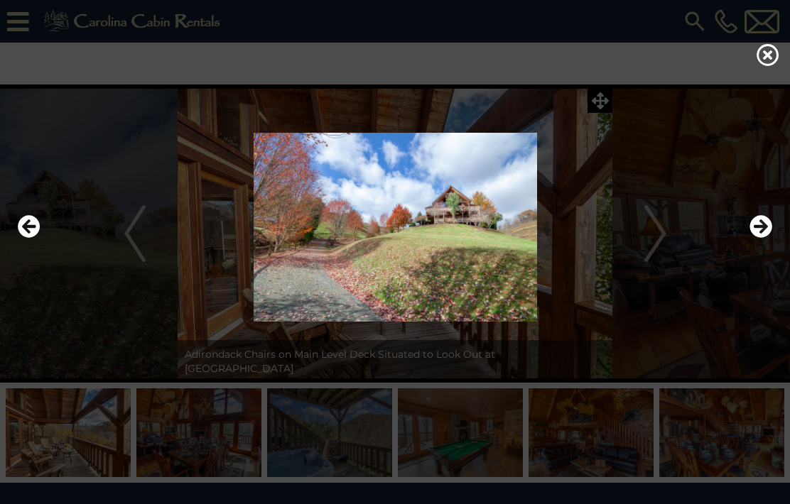
click at [765, 238] on icon "Next" at bounding box center [760, 226] width 23 height 23
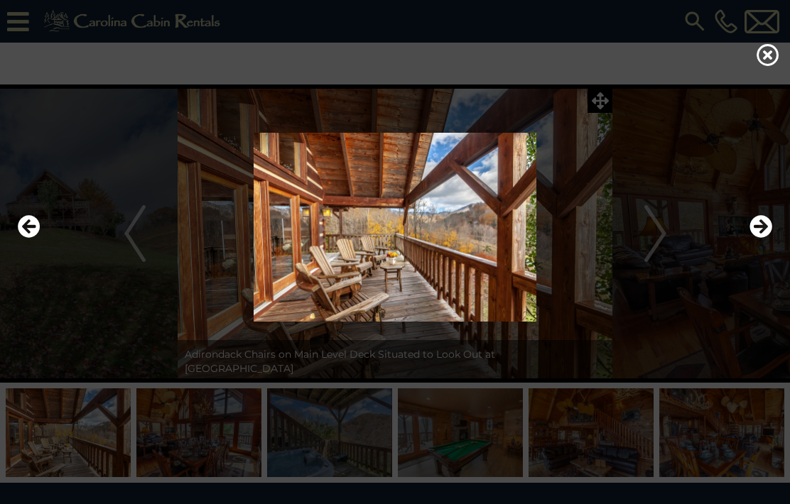
click at [38, 238] on icon "Previous" at bounding box center [29, 226] width 23 height 23
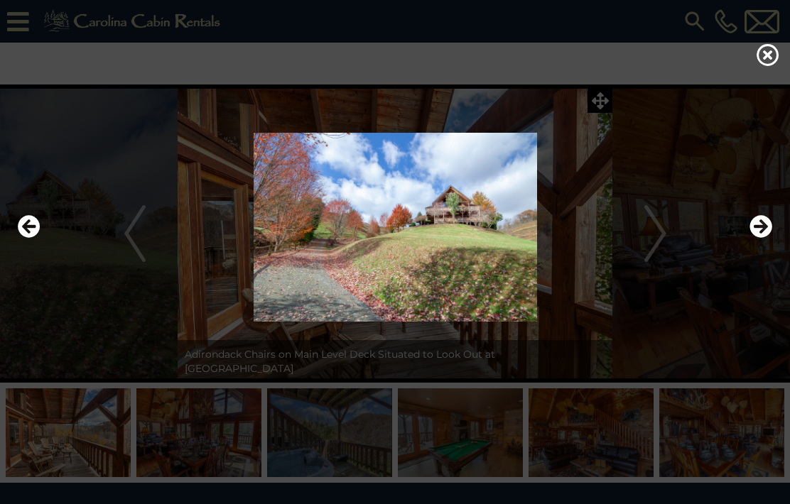
click at [768, 238] on icon "Next" at bounding box center [760, 226] width 23 height 23
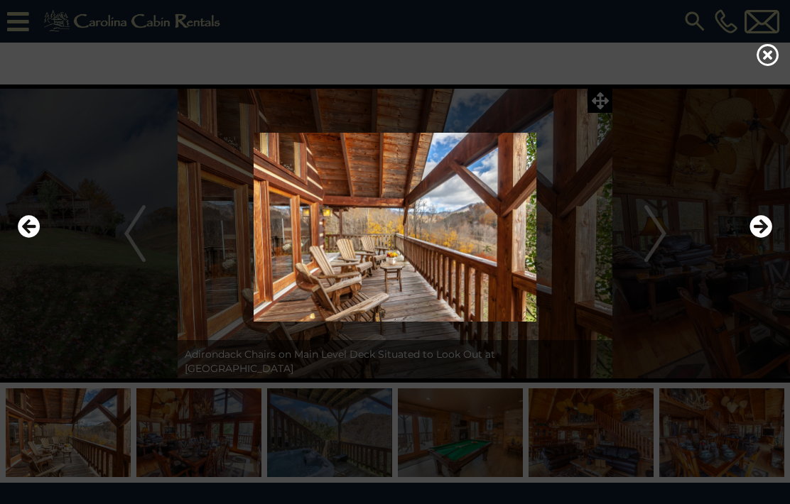
click at [765, 238] on icon "Next" at bounding box center [760, 226] width 23 height 23
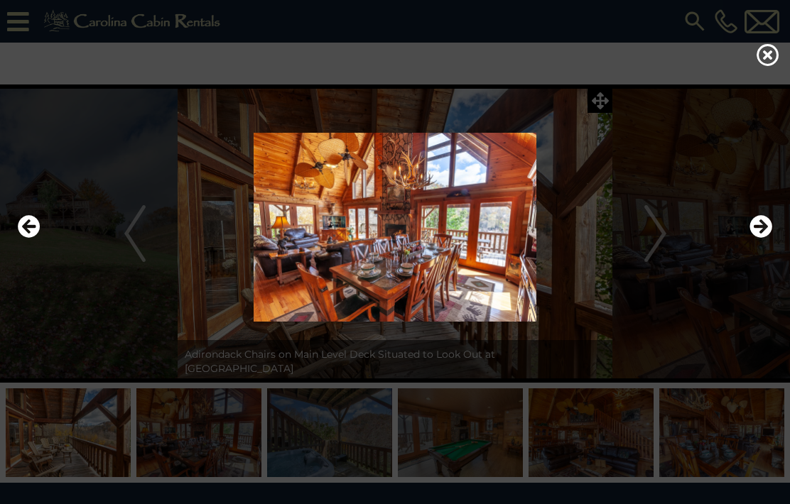
click at [768, 238] on icon "Next" at bounding box center [760, 226] width 23 height 23
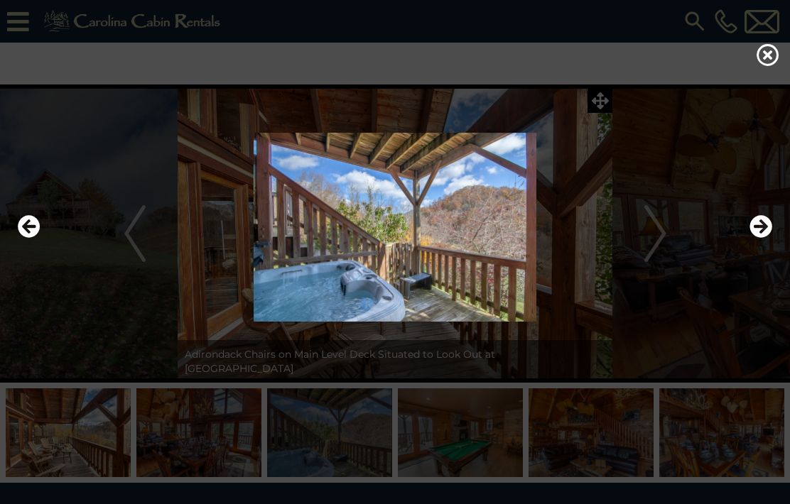
click at [768, 238] on icon "Next" at bounding box center [760, 226] width 23 height 23
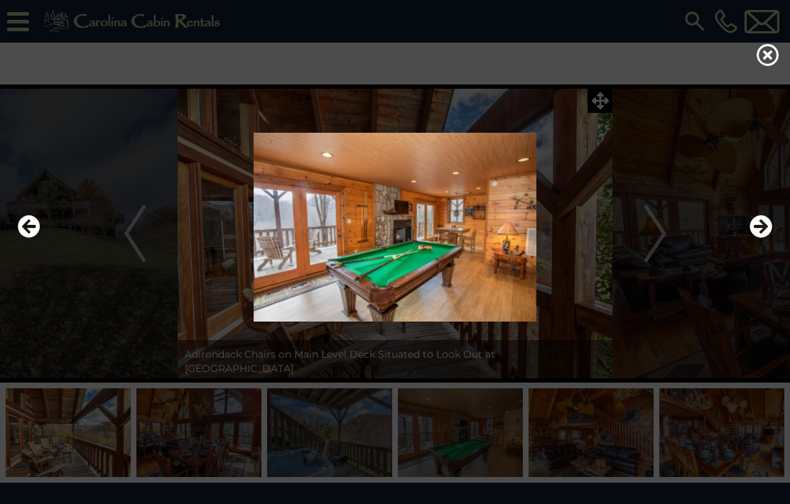
click at [771, 238] on icon "Next" at bounding box center [760, 226] width 23 height 23
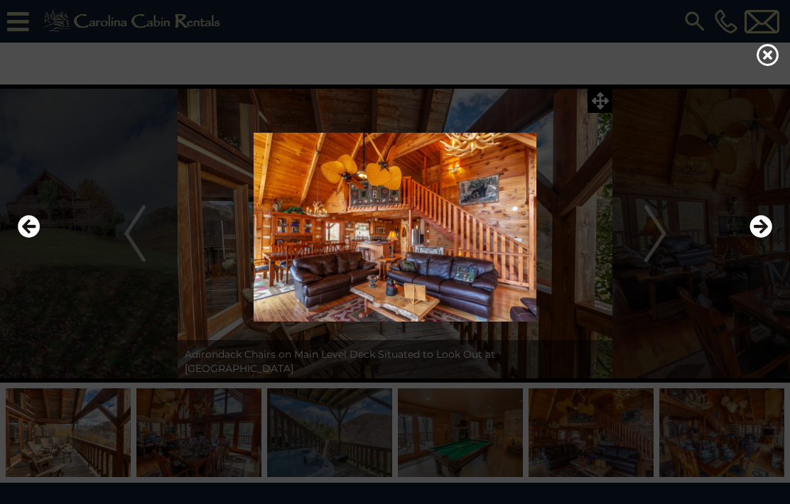
click at [747, 249] on img at bounding box center [395, 227] width 762 height 189
click at [768, 238] on icon "Next" at bounding box center [760, 226] width 23 height 23
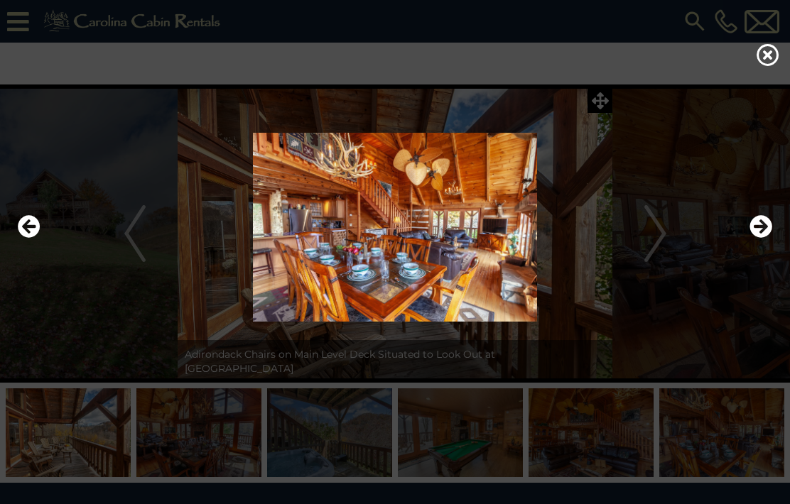
click at [774, 254] on img at bounding box center [395, 227] width 762 height 189
click at [773, 256] on img at bounding box center [395, 227] width 762 height 189
click at [767, 238] on icon "Next" at bounding box center [760, 226] width 23 height 23
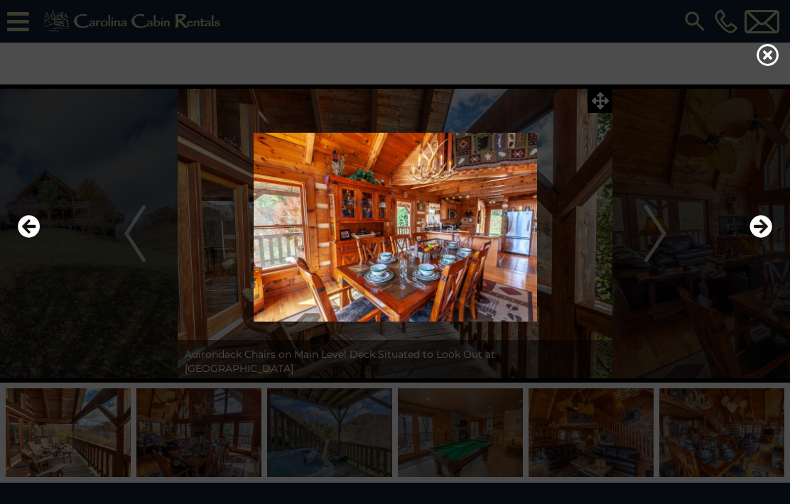
click at [763, 238] on icon "Next" at bounding box center [760, 226] width 23 height 23
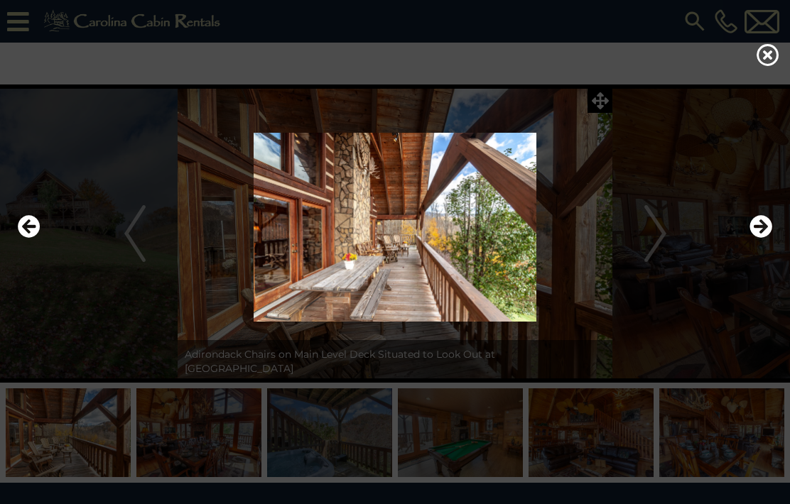
click at [759, 238] on icon "Next" at bounding box center [760, 226] width 23 height 23
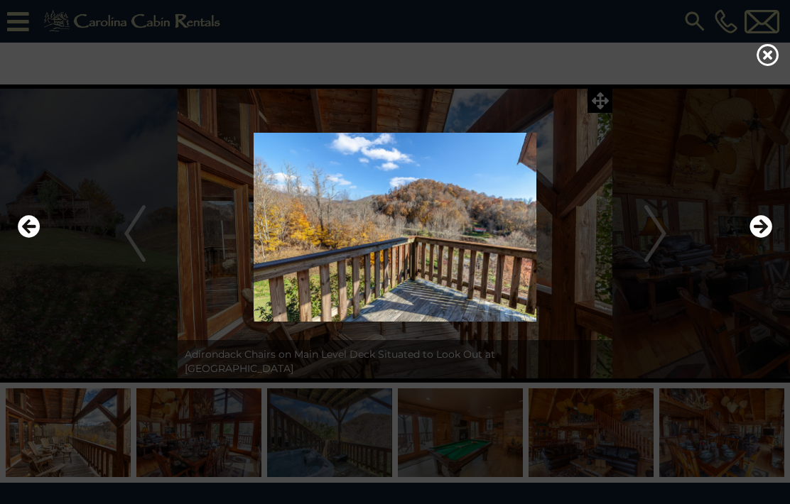
click at [761, 238] on icon "Next" at bounding box center [760, 226] width 23 height 23
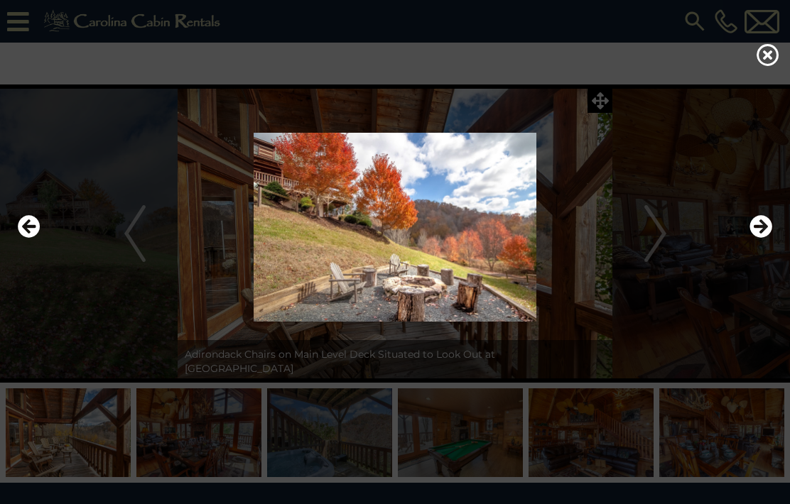
click at [764, 238] on icon "Next" at bounding box center [760, 226] width 23 height 23
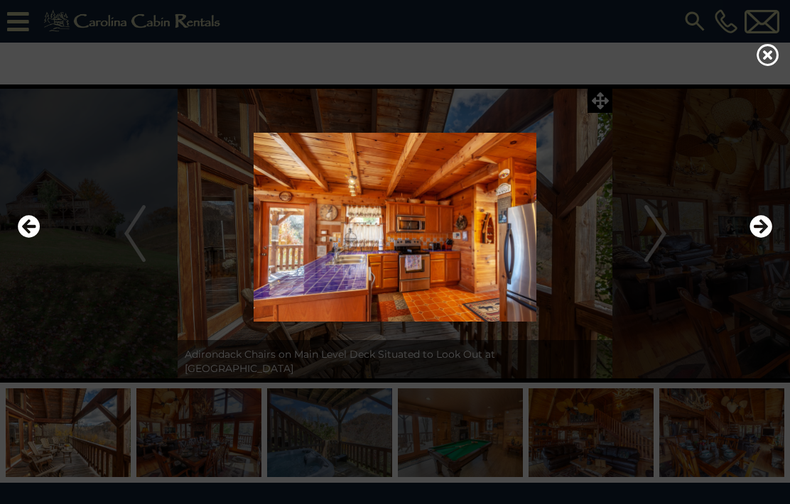
click at [762, 238] on icon "Next" at bounding box center [760, 226] width 23 height 23
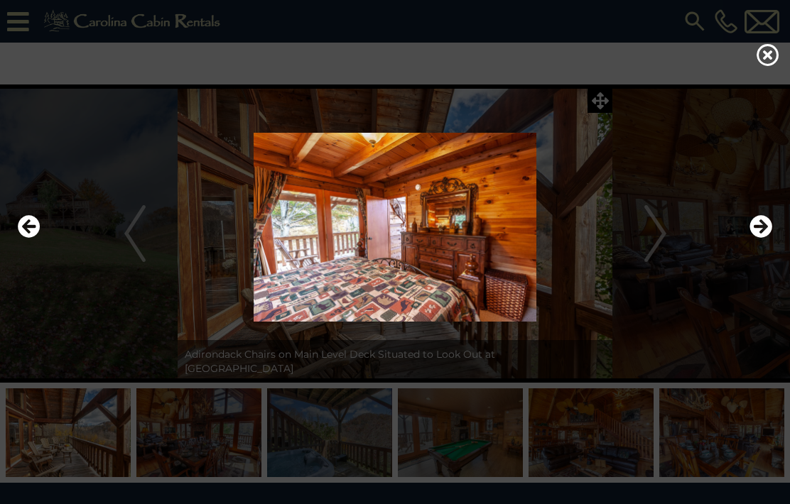
click at [757, 244] on button "Next" at bounding box center [760, 227] width 23 height 33
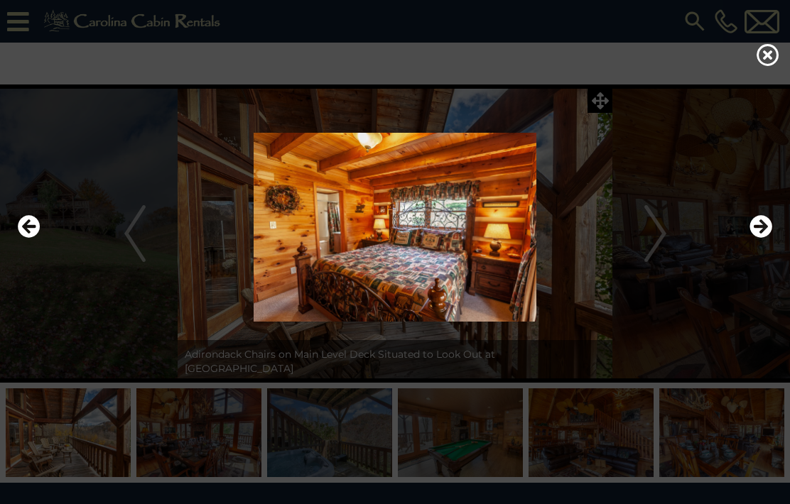
click at [759, 238] on icon "Next" at bounding box center [760, 226] width 23 height 23
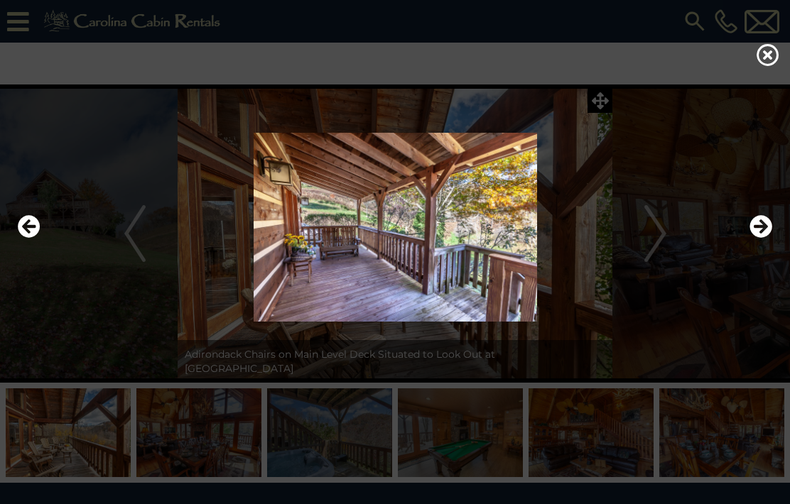
click at [767, 238] on icon "Next" at bounding box center [760, 226] width 23 height 23
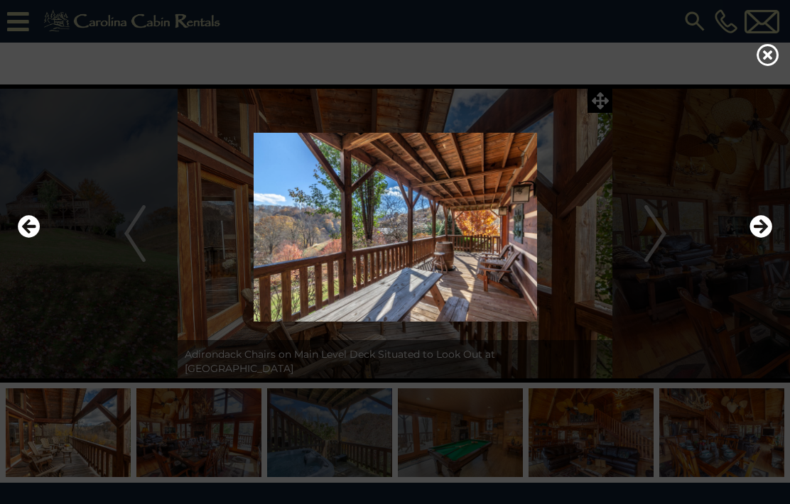
click at [767, 238] on icon "Next" at bounding box center [760, 226] width 23 height 23
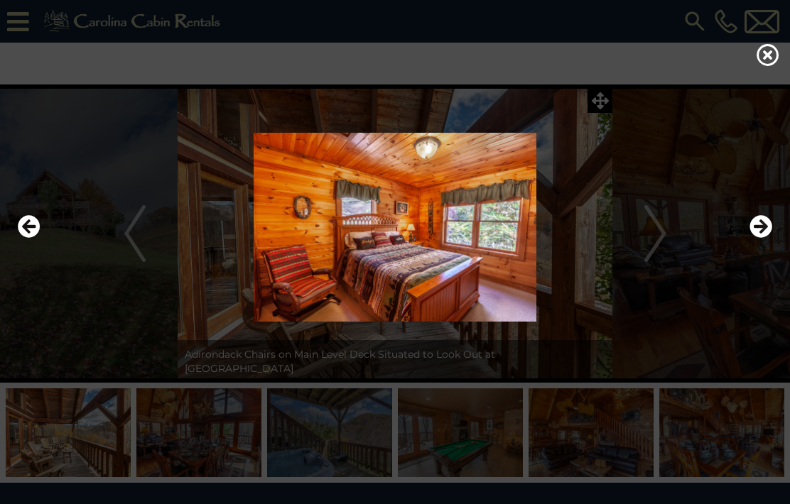
click at [767, 238] on icon "Next" at bounding box center [760, 226] width 23 height 23
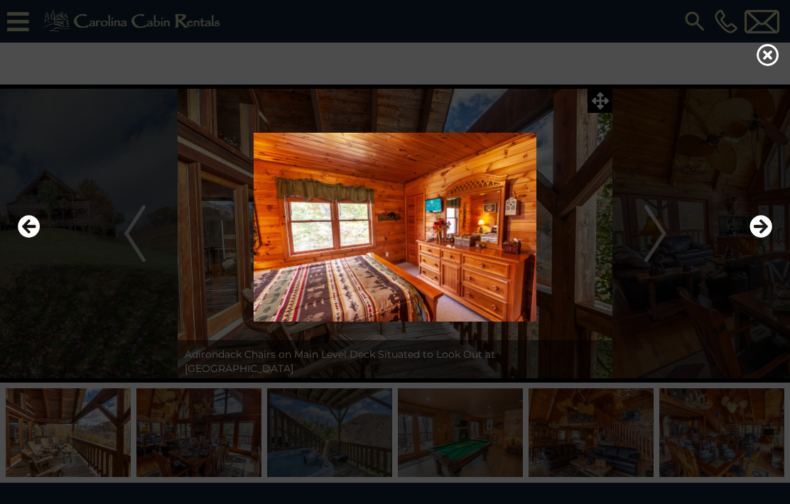
click at [767, 238] on icon "Next" at bounding box center [760, 226] width 23 height 23
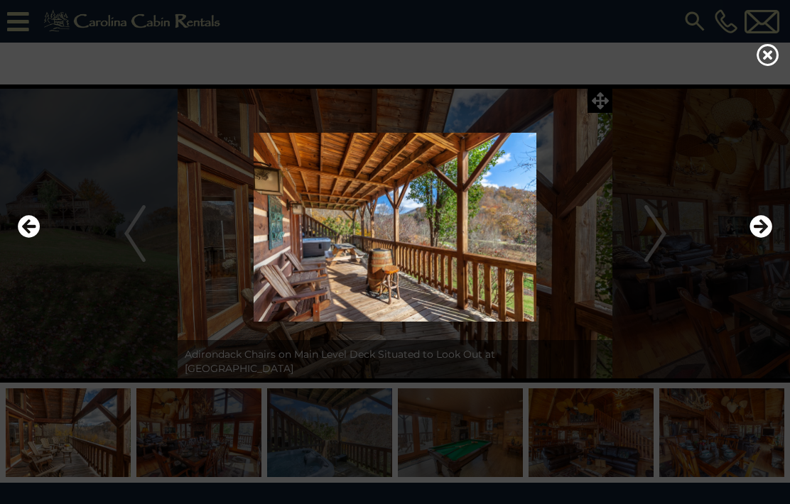
click at [767, 238] on icon "Next" at bounding box center [760, 226] width 23 height 23
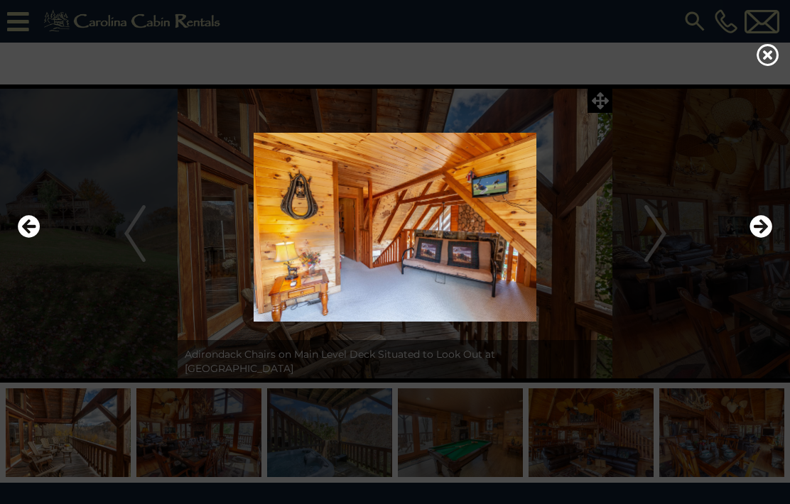
click at [31, 244] on button "Previous" at bounding box center [29, 227] width 23 height 33
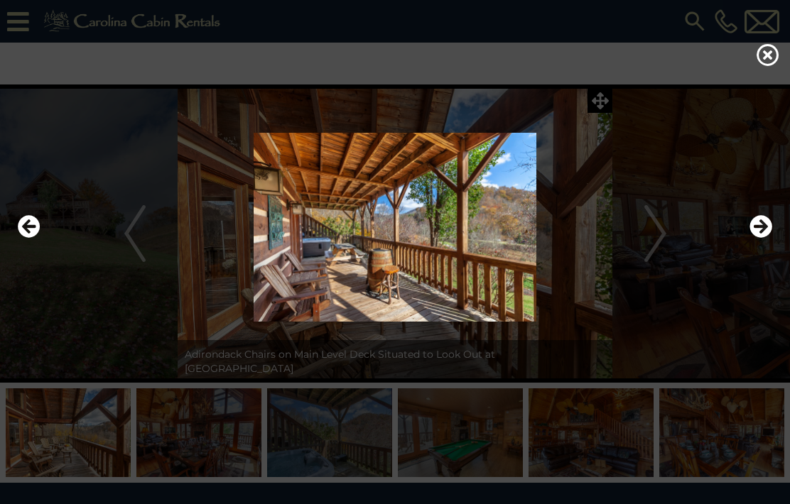
click at [768, 238] on icon "Next" at bounding box center [760, 226] width 23 height 23
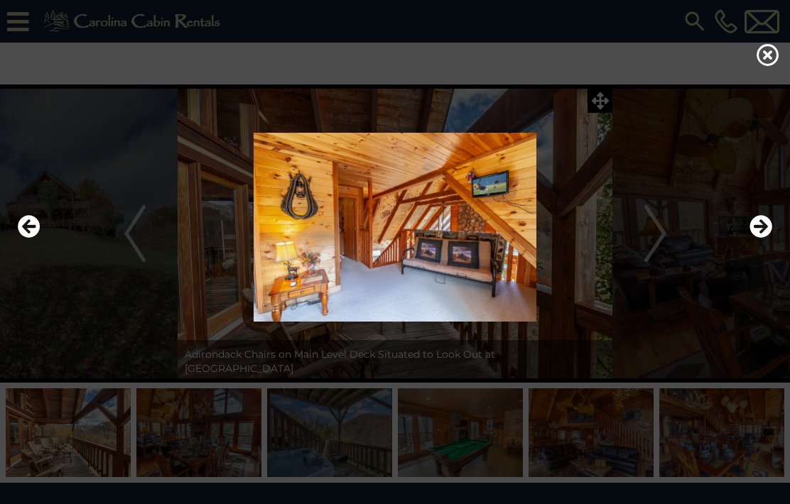
click at [762, 238] on icon "Next" at bounding box center [760, 226] width 23 height 23
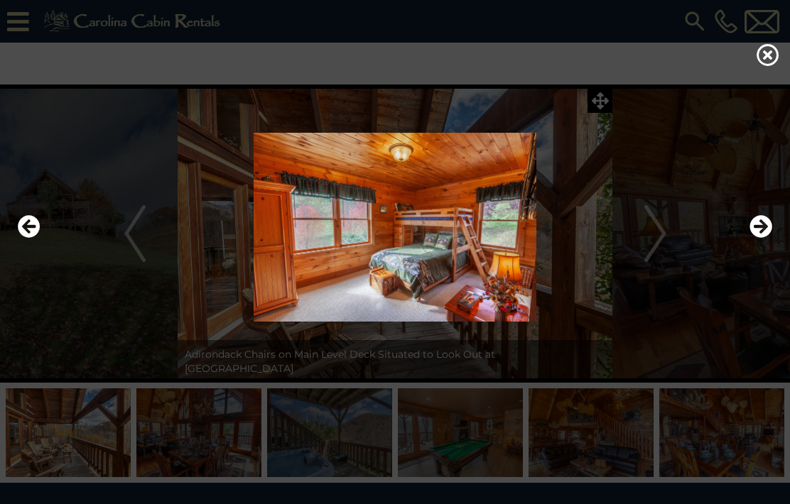
click at [766, 238] on icon "Next" at bounding box center [760, 226] width 23 height 23
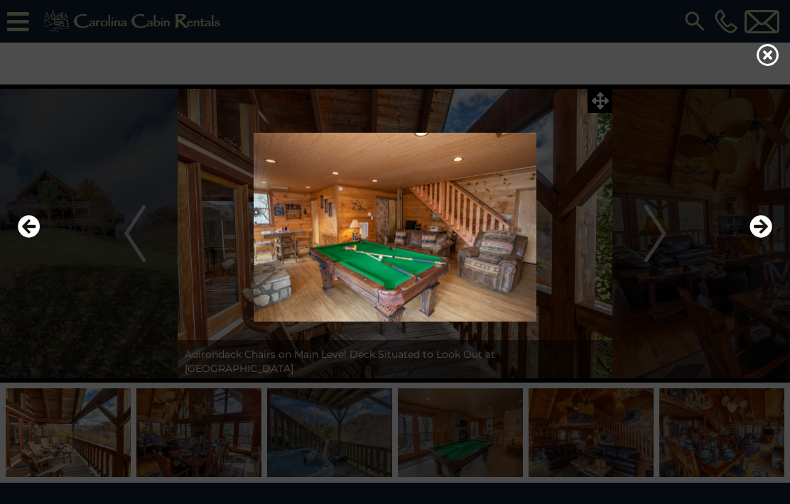
click at [28, 238] on icon "Previous" at bounding box center [29, 226] width 23 height 23
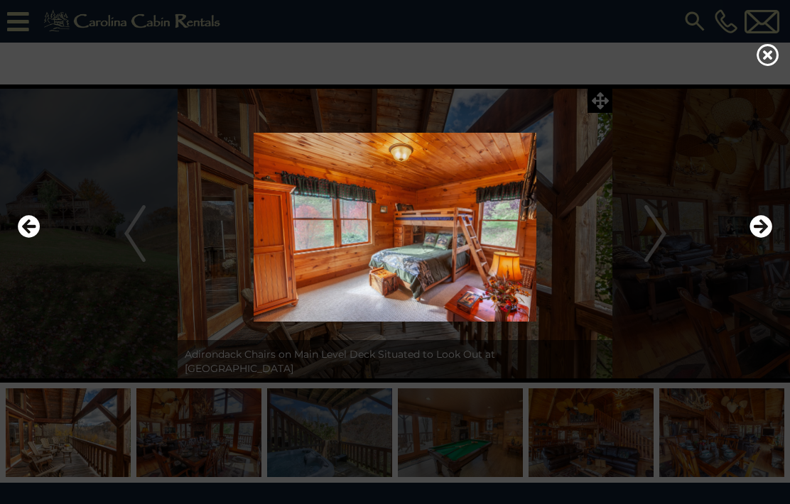
click at [772, 66] on icon at bounding box center [768, 54] width 23 height 23
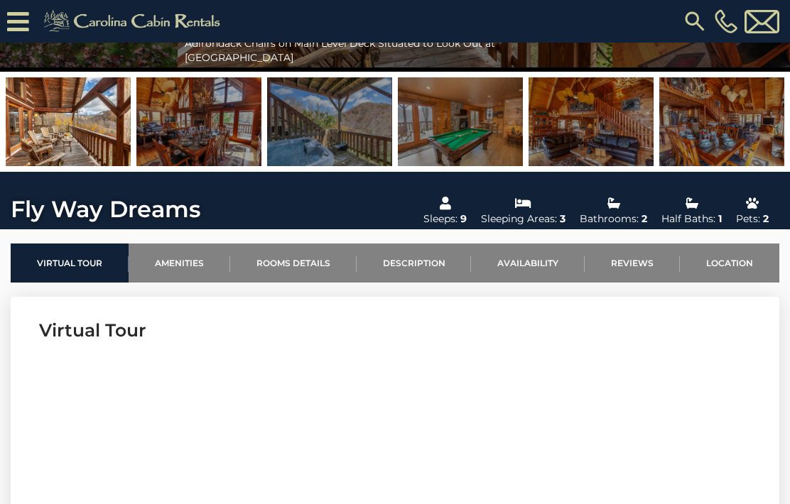
click at [747, 251] on link "Location" at bounding box center [729, 263] width 99 height 39
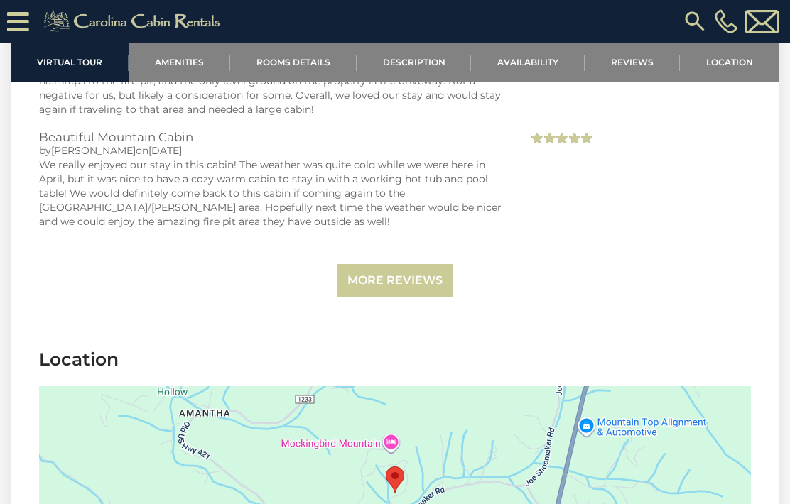
scroll to position [4054, 0]
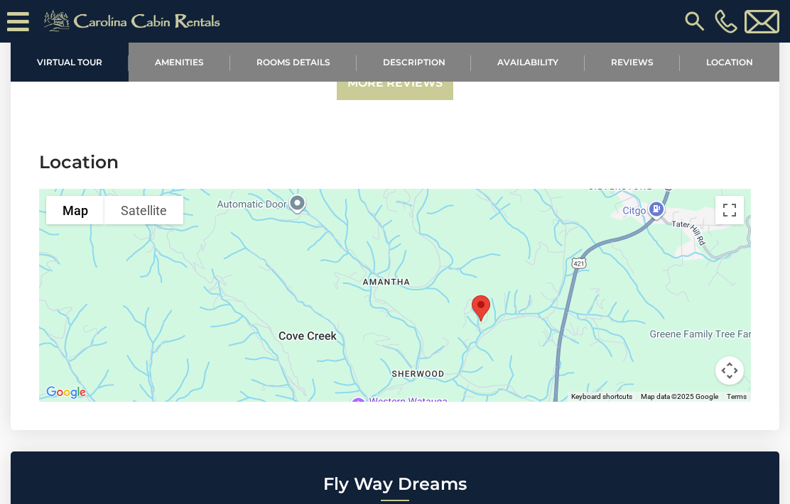
click at [647, 63] on link "Reviews" at bounding box center [632, 62] width 95 height 39
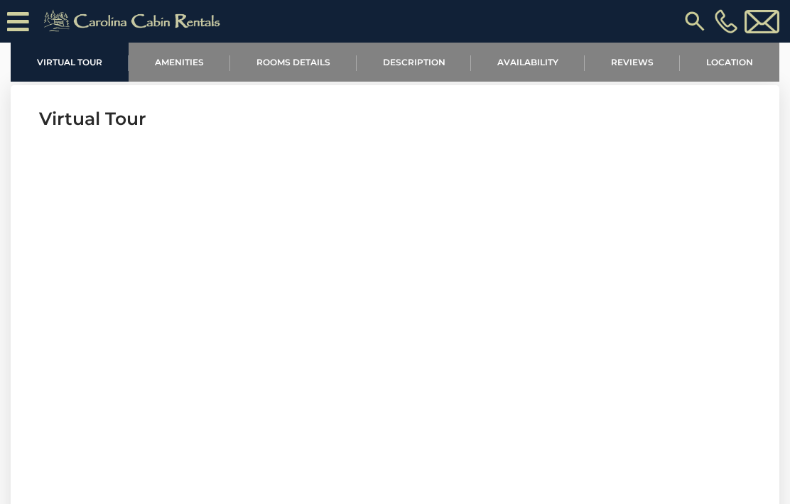
scroll to position [480, 0]
click at [178, 67] on link "Amenities" at bounding box center [180, 62] width 102 height 39
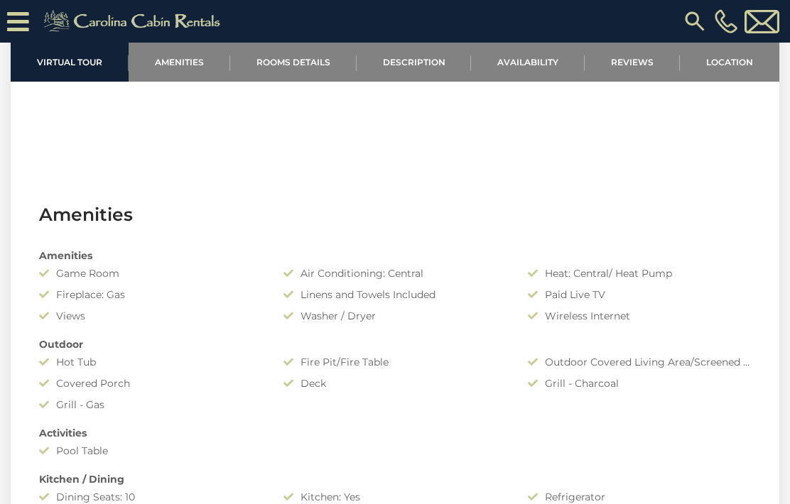
scroll to position [892, 0]
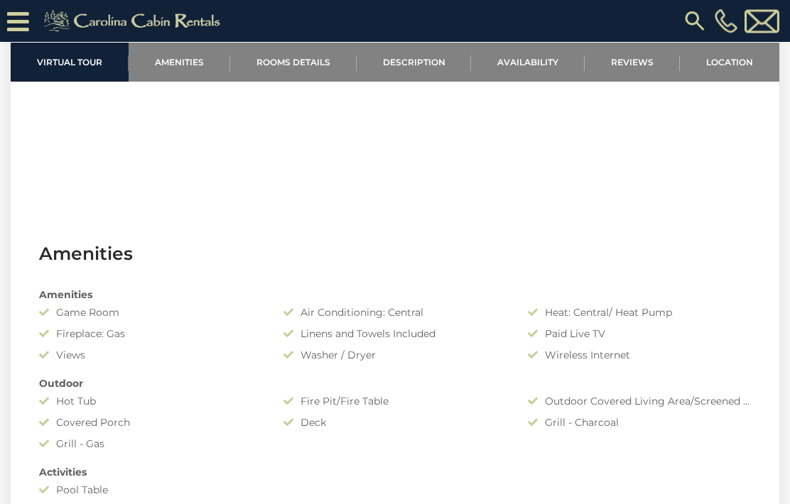
click at [308, 61] on link "Rooms Details" at bounding box center [293, 62] width 126 height 39
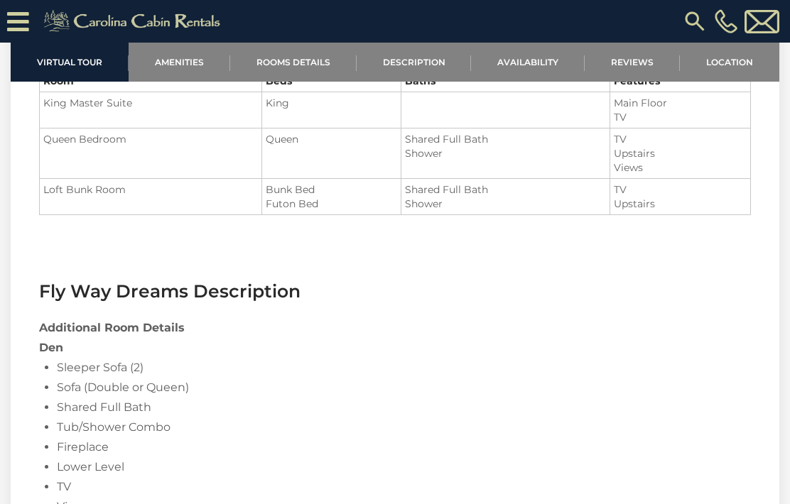
scroll to position [1576, 0]
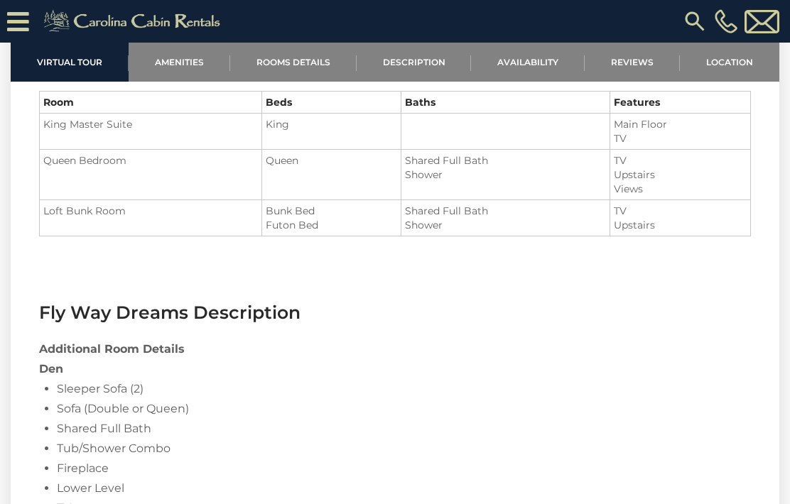
click at [298, 67] on link "Rooms Details" at bounding box center [293, 62] width 126 height 39
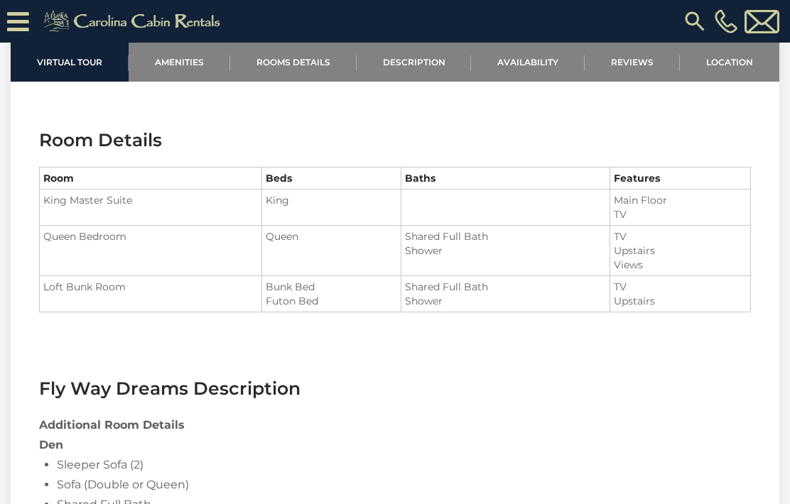
click at [432, 60] on link "Description" at bounding box center [414, 62] width 115 height 39
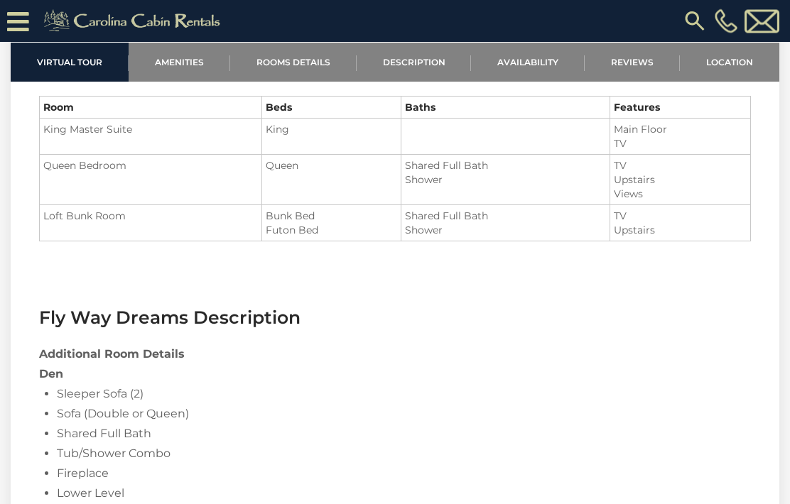
scroll to position [1532, 0]
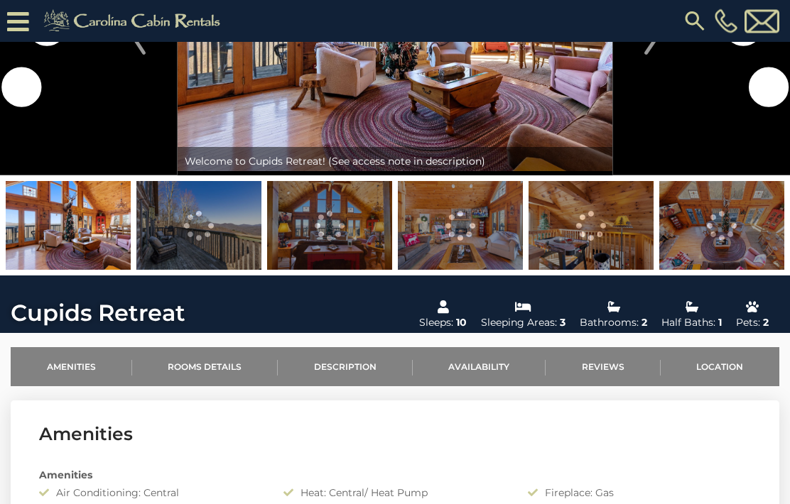
scroll to position [165, 0]
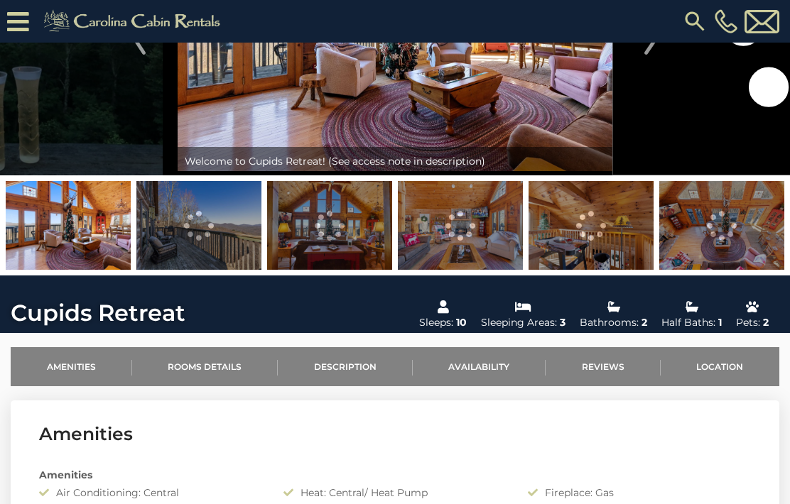
click at [723, 356] on link "Location" at bounding box center [720, 366] width 119 height 39
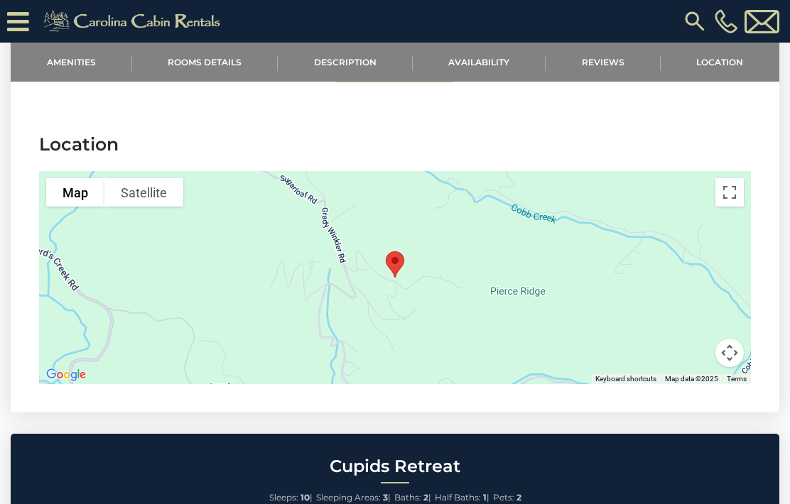
scroll to position [2677, 0]
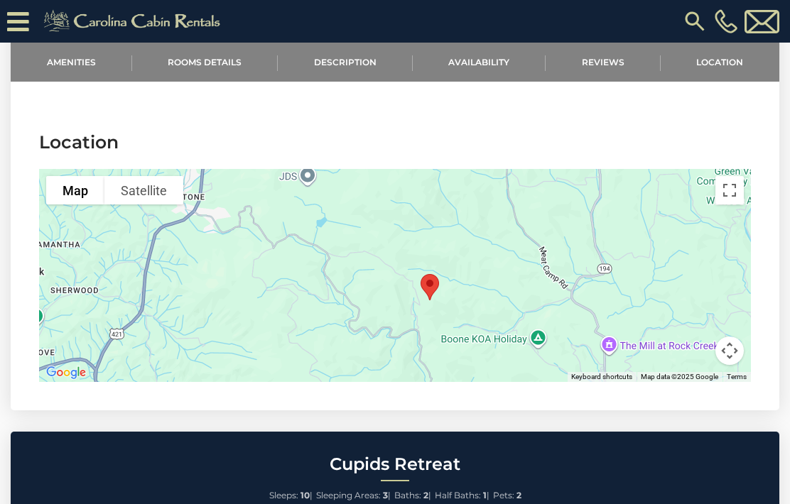
click at [624, 63] on link "Reviews" at bounding box center [603, 62] width 115 height 39
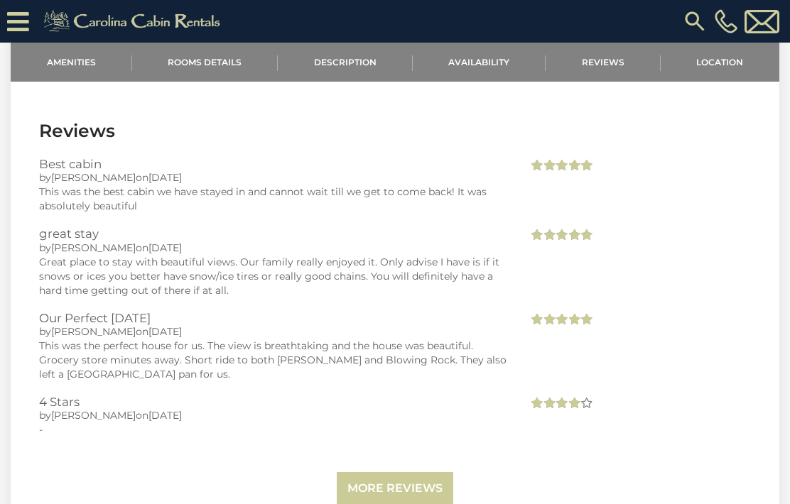
scroll to position [2241, 0]
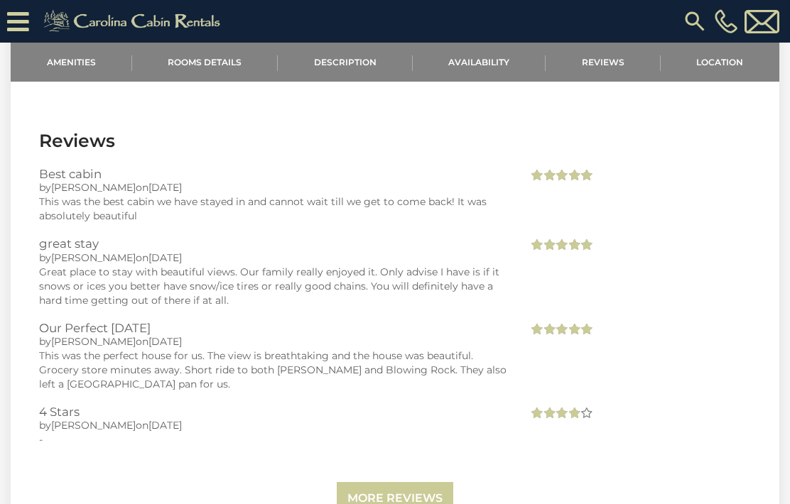
click at [61, 62] on link "Amenities" at bounding box center [71, 62] width 121 height 39
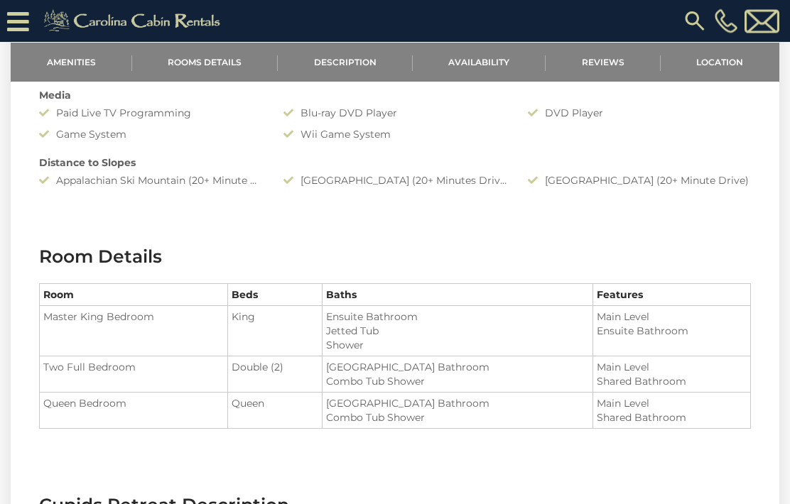
scroll to position [882, 0]
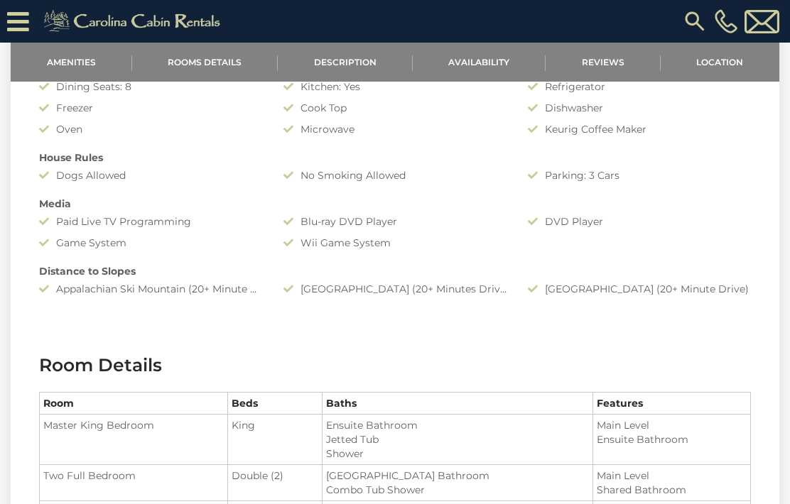
click at [367, 63] on link "Description" at bounding box center [345, 62] width 135 height 39
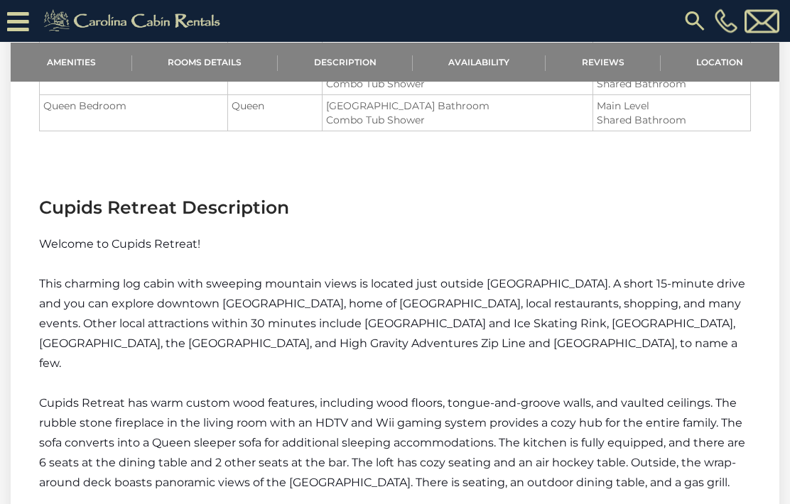
scroll to position [1181, 0]
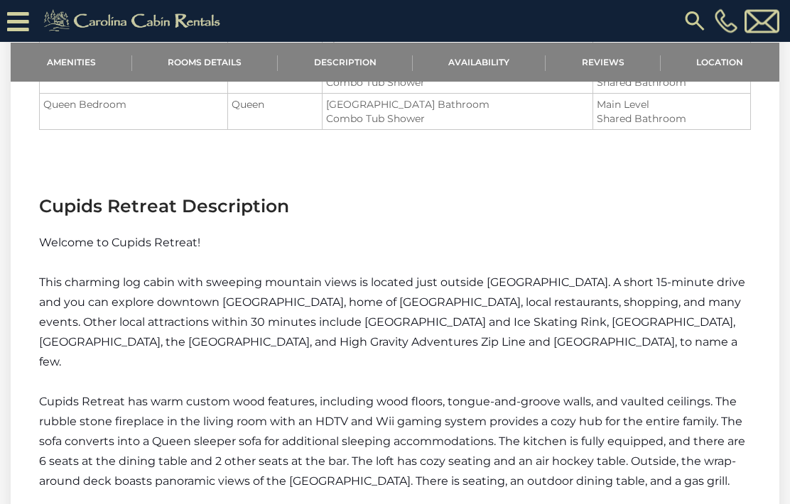
click at [619, 61] on link "Reviews" at bounding box center [603, 62] width 115 height 39
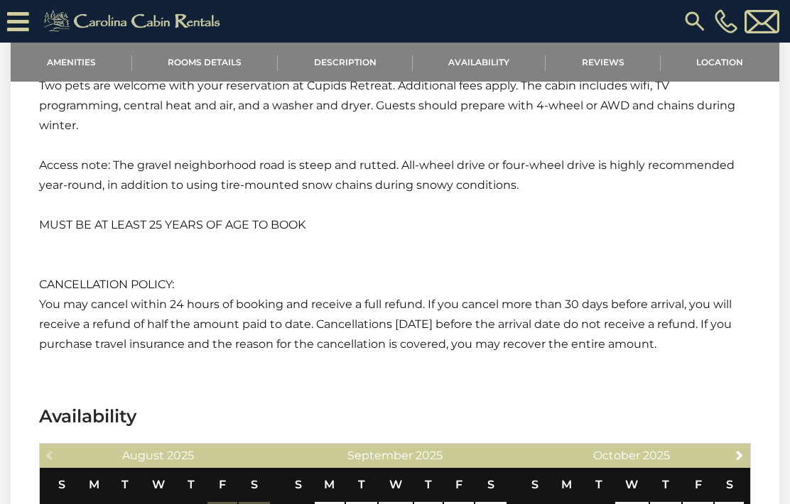
scroll to position [1655, 0]
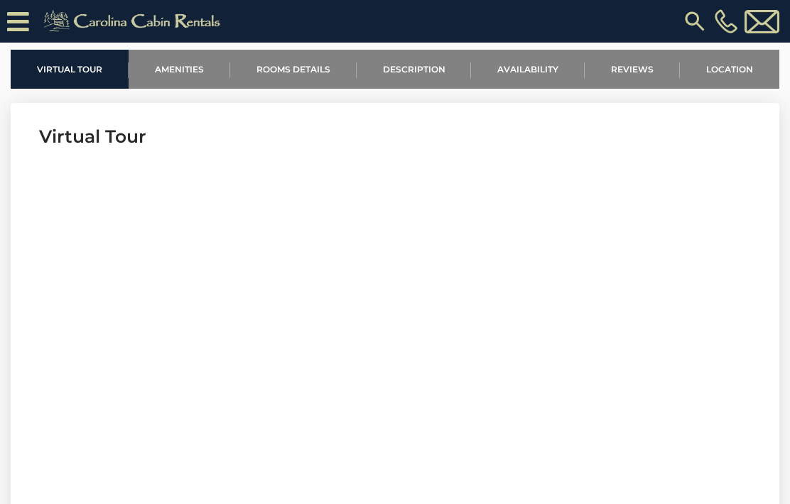
click at [743, 66] on link "Location" at bounding box center [729, 69] width 99 height 39
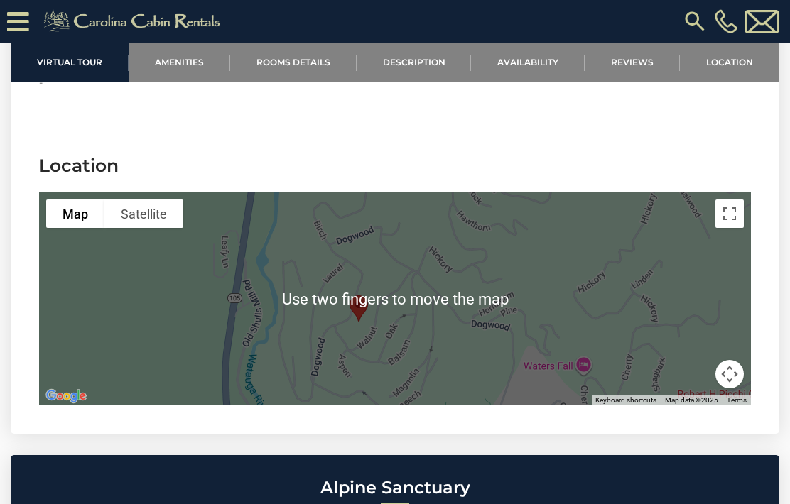
scroll to position [3189, 0]
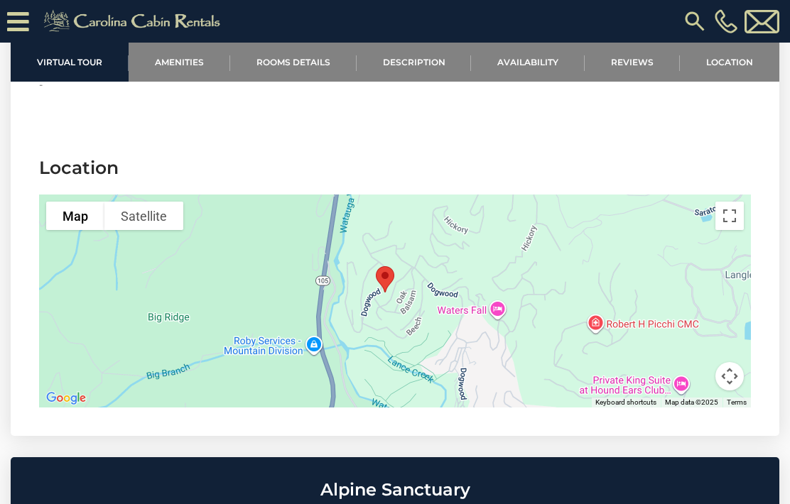
click at [741, 59] on link "Location" at bounding box center [729, 62] width 99 height 39
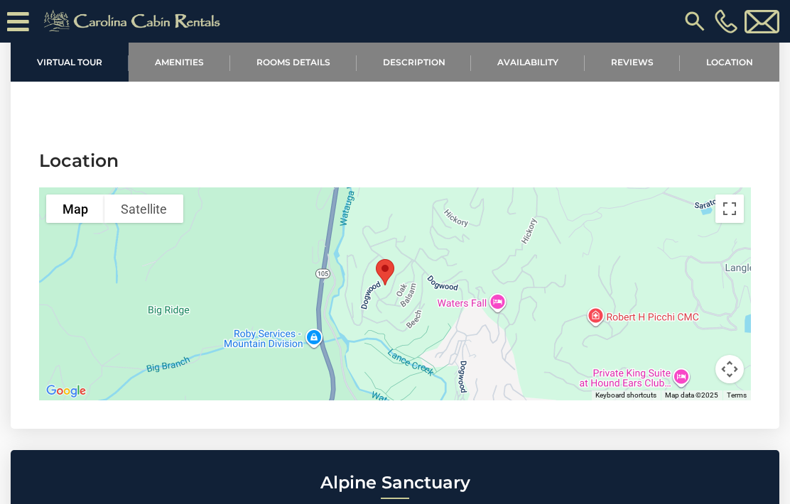
click at [650, 59] on link "Reviews" at bounding box center [632, 62] width 95 height 39
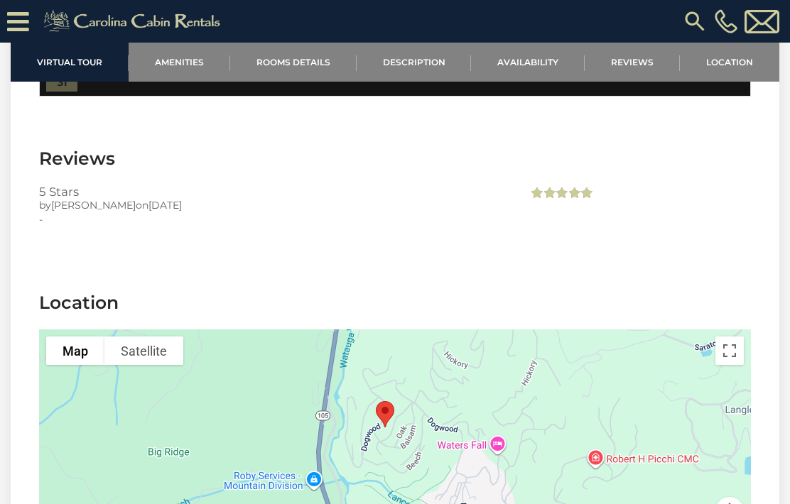
scroll to position [3052, 0]
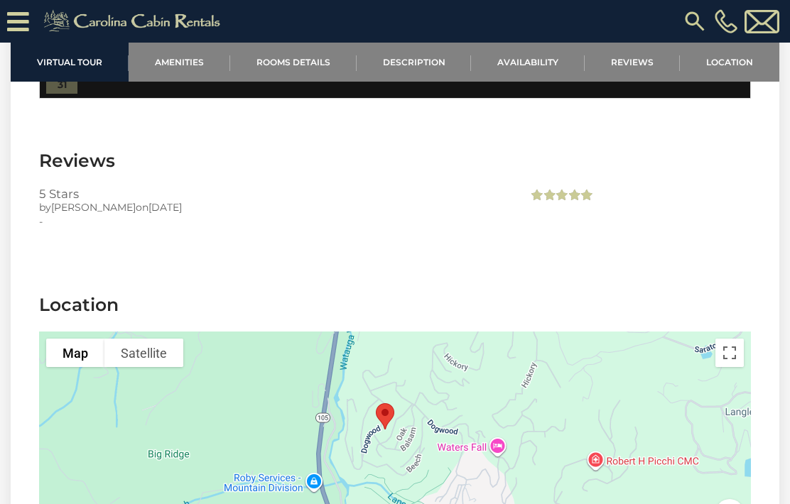
click at [538, 48] on link "Availability" at bounding box center [528, 62] width 114 height 39
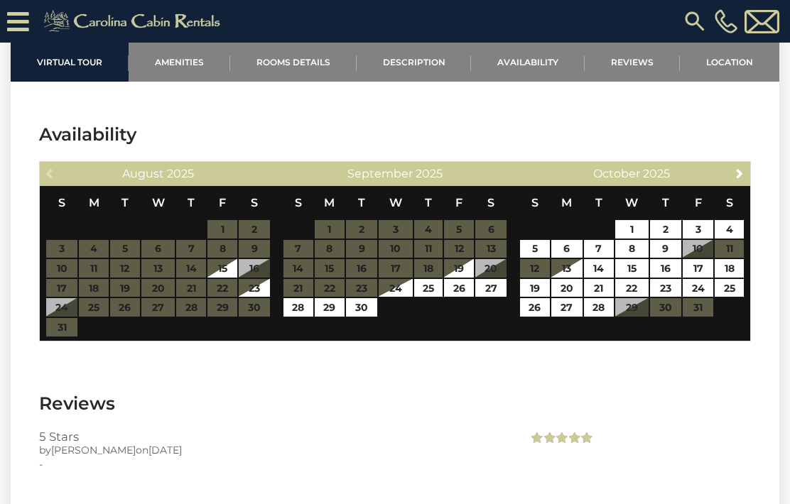
scroll to position [2783, 0]
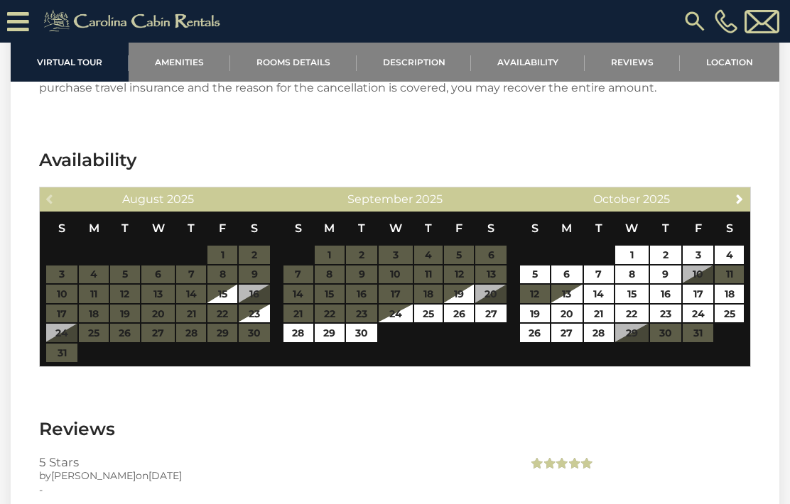
click at [424, 69] on link "Description" at bounding box center [414, 62] width 115 height 39
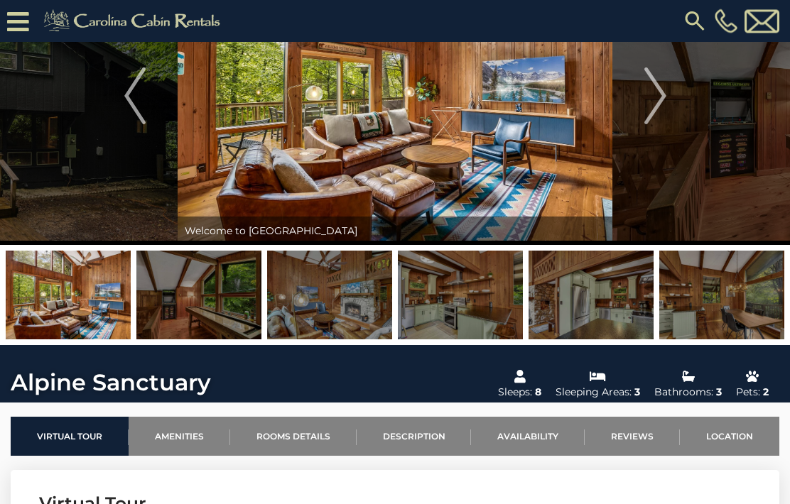
scroll to position [58, 0]
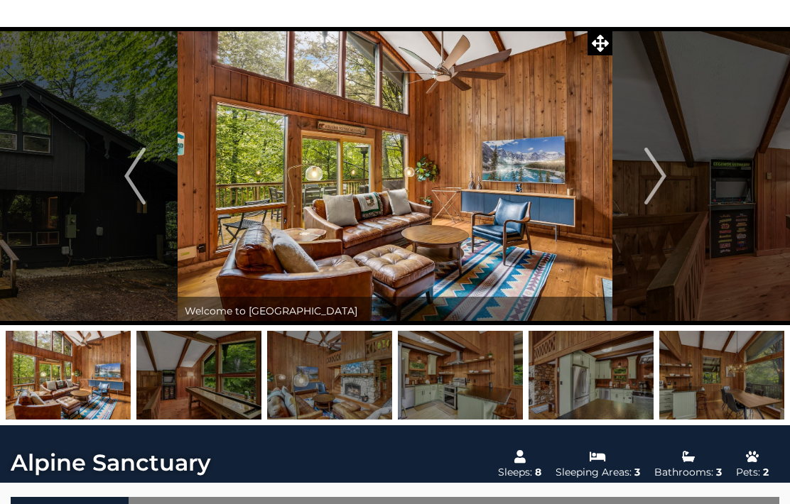
click at [656, 174] on img "Next" at bounding box center [654, 176] width 21 height 57
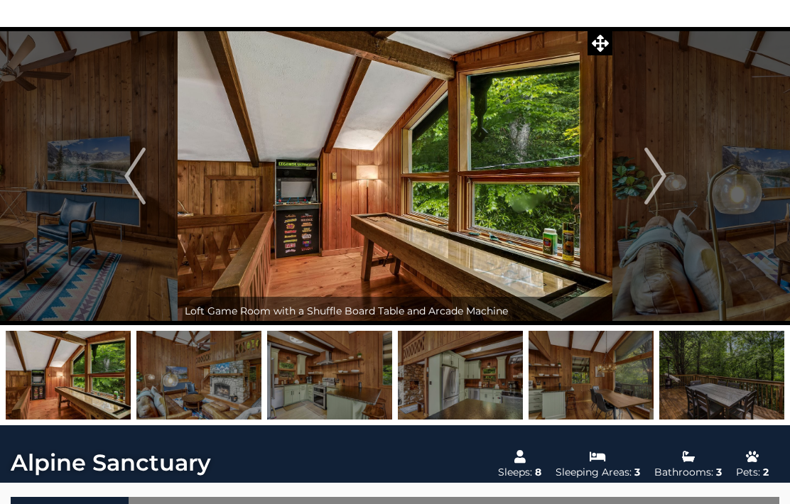
click at [641, 174] on button "Next" at bounding box center [655, 176] width 86 height 298
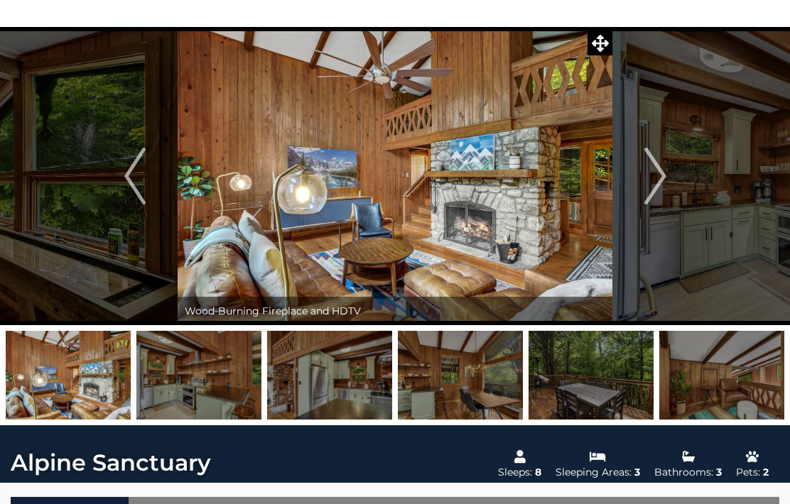
click at [641, 169] on button "Next" at bounding box center [655, 176] width 86 height 298
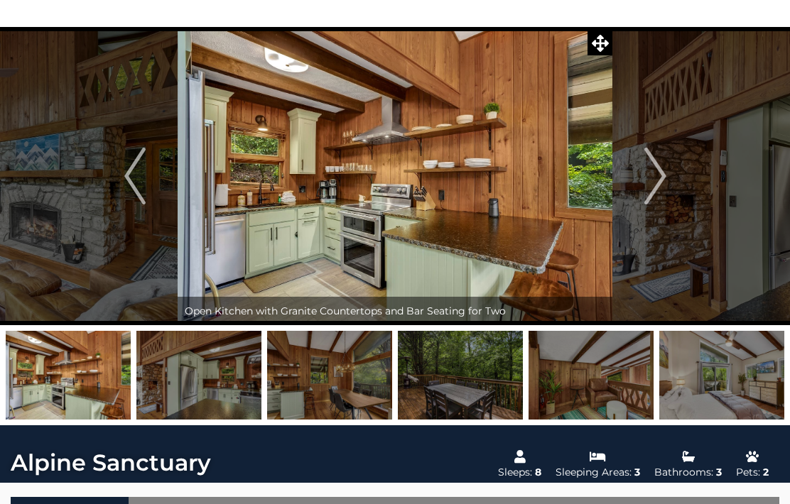
click at [644, 173] on img "Next" at bounding box center [654, 176] width 21 height 57
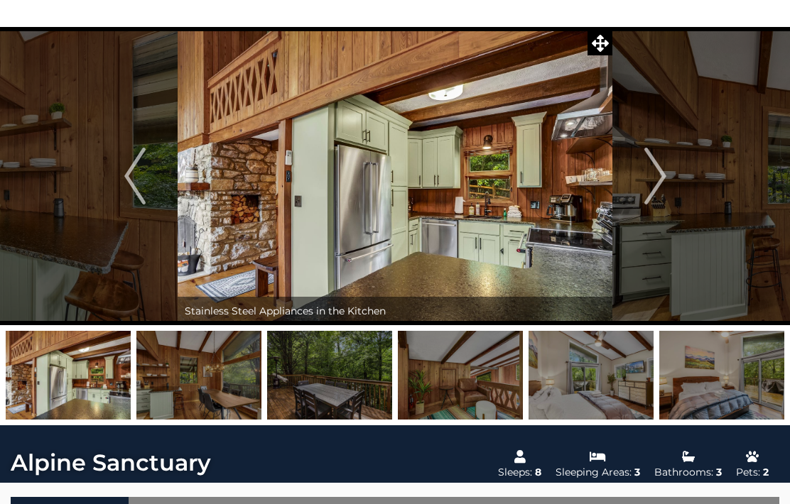
click at [648, 175] on img "Next" at bounding box center [654, 176] width 21 height 57
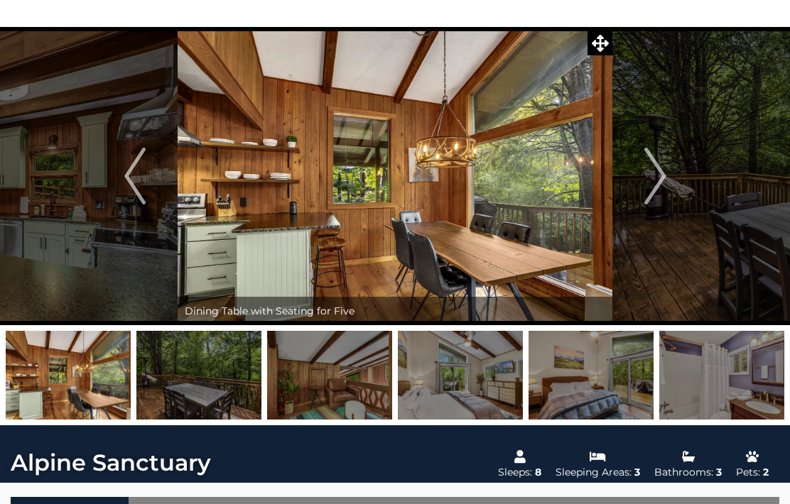
click at [654, 183] on img "Next" at bounding box center [654, 176] width 21 height 57
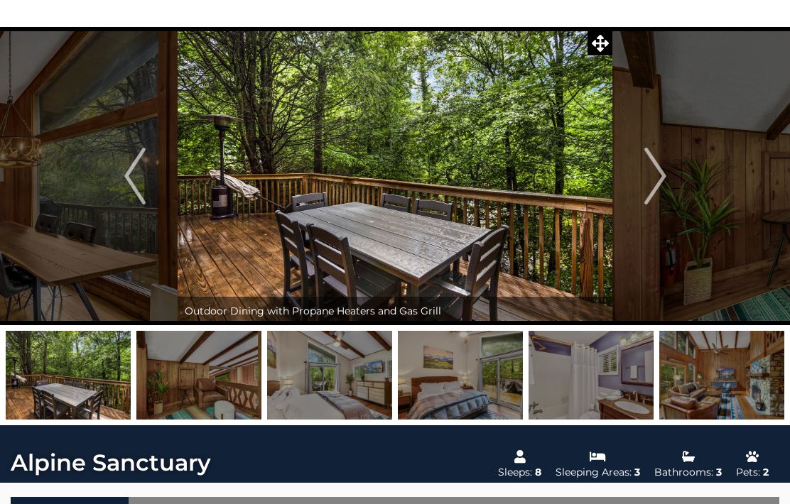
click at [658, 178] on img "Next" at bounding box center [654, 176] width 21 height 57
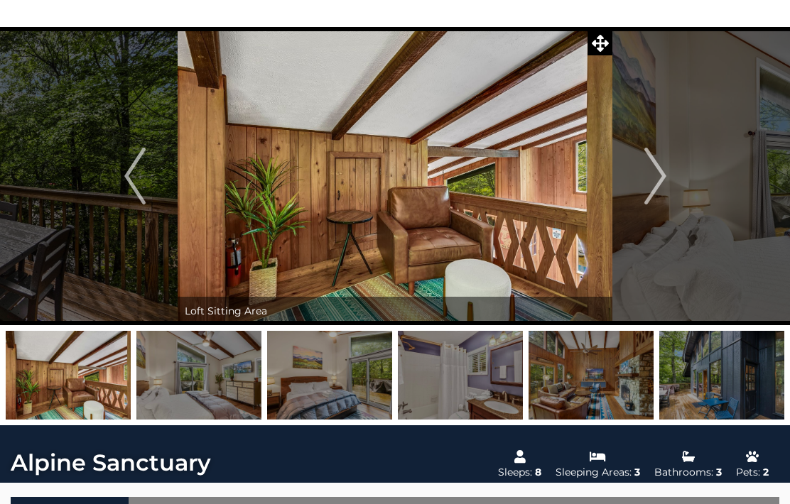
click at [656, 180] on img "Next" at bounding box center [654, 176] width 21 height 57
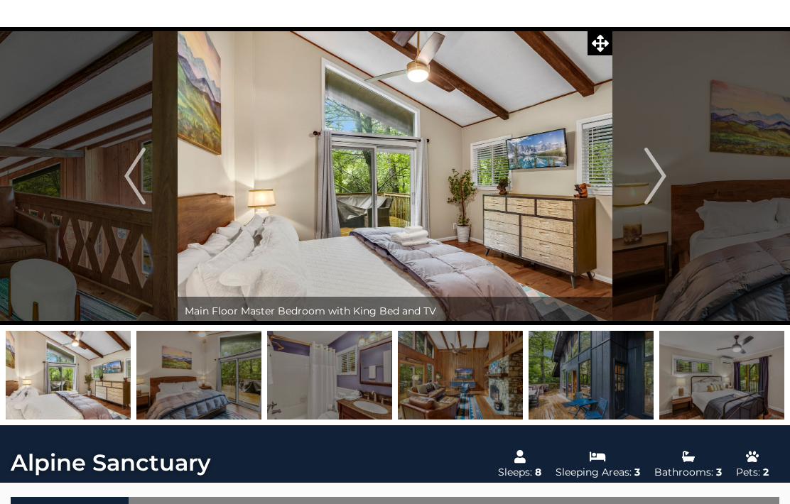
click at [656, 183] on img "Next" at bounding box center [654, 176] width 21 height 57
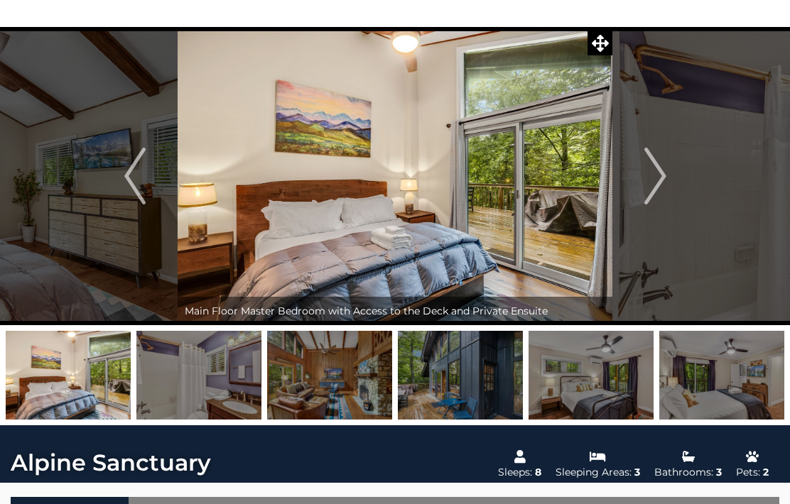
click at [658, 183] on img "Next" at bounding box center [654, 176] width 21 height 57
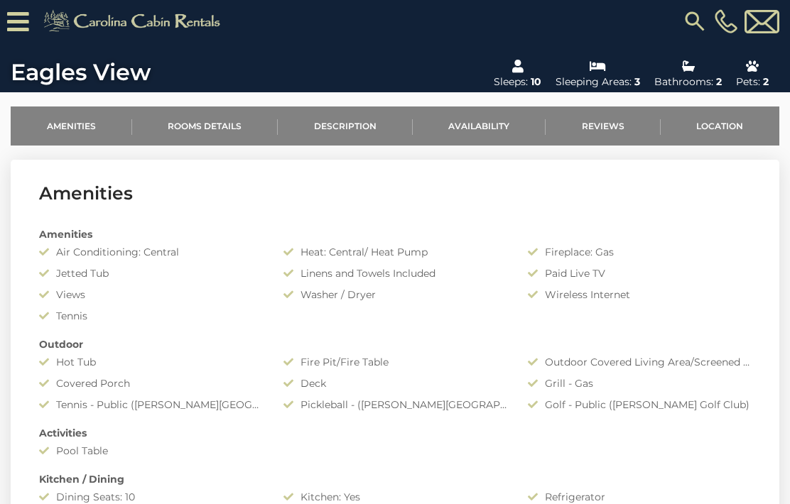
click at [730, 120] on link "Location" at bounding box center [720, 126] width 119 height 39
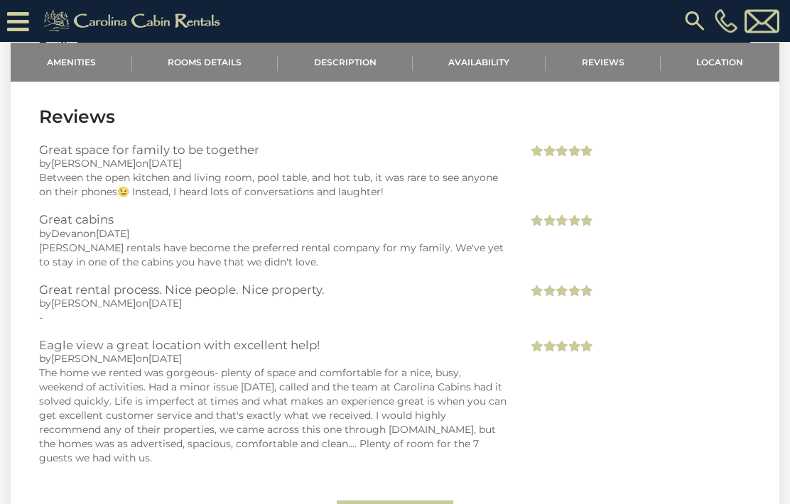
scroll to position [2317, 0]
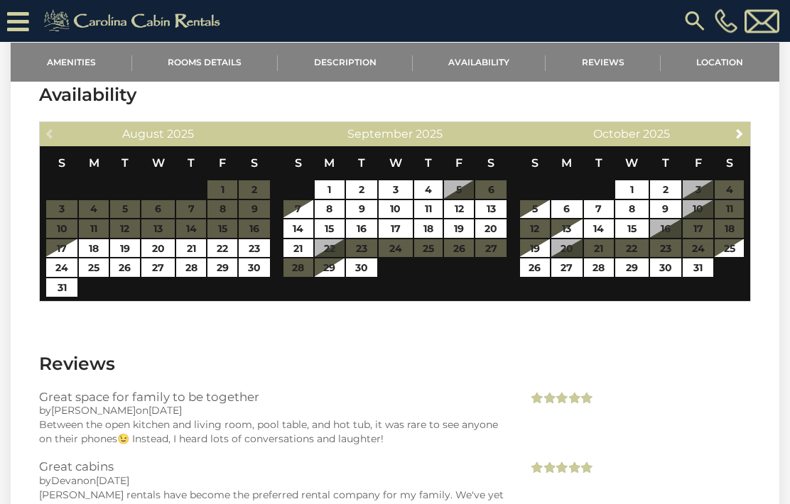
click at [77, 58] on link "Amenities" at bounding box center [71, 62] width 121 height 39
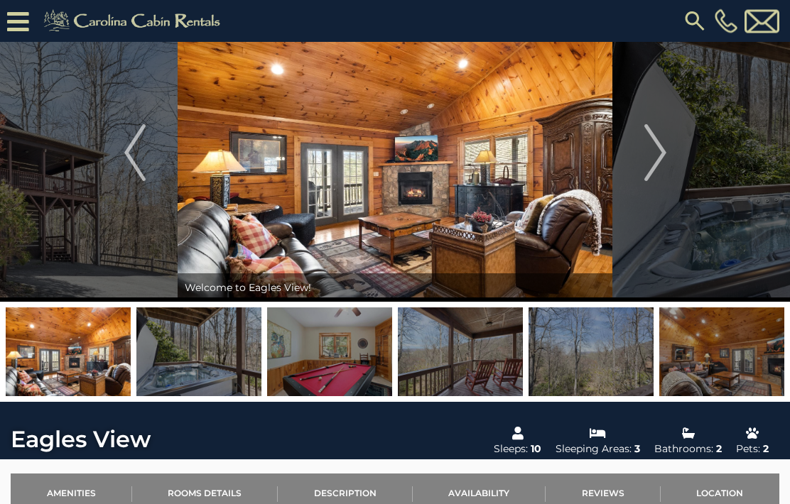
scroll to position [0, 0]
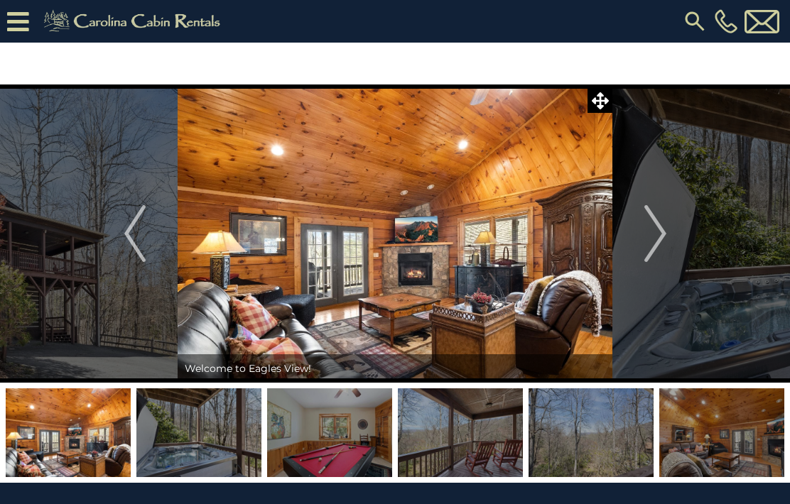
click at [659, 239] on img "Next" at bounding box center [654, 233] width 21 height 57
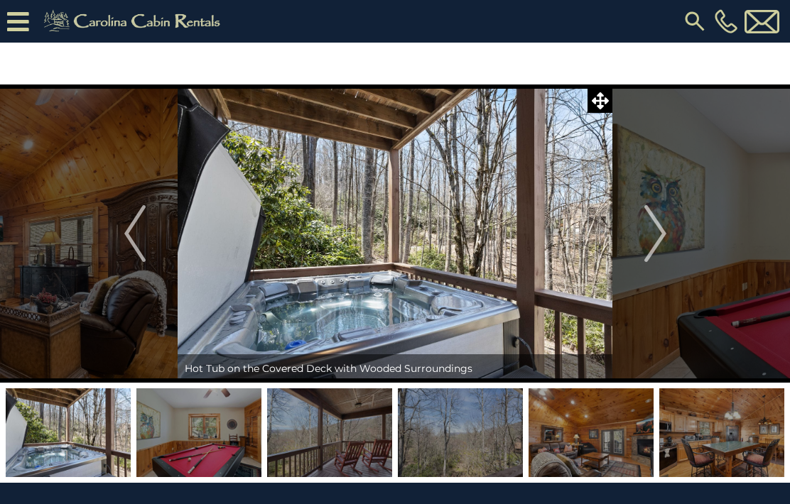
click at [664, 245] on img "Next" at bounding box center [654, 233] width 21 height 57
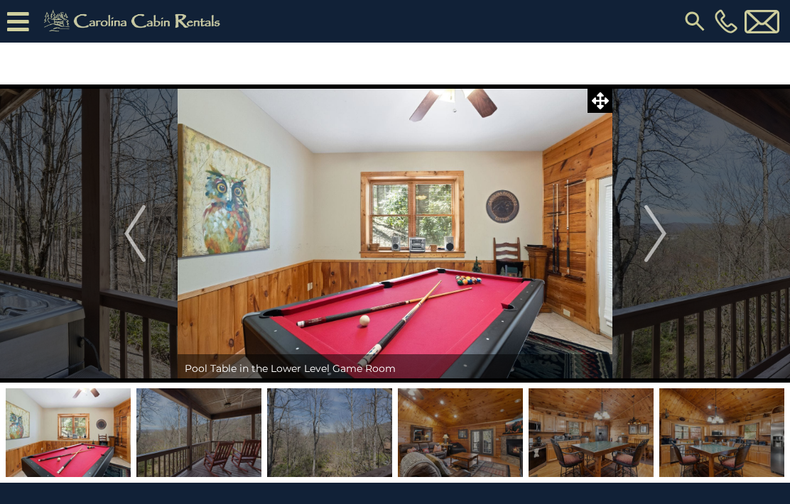
click at [660, 235] on img "Next" at bounding box center [654, 233] width 21 height 57
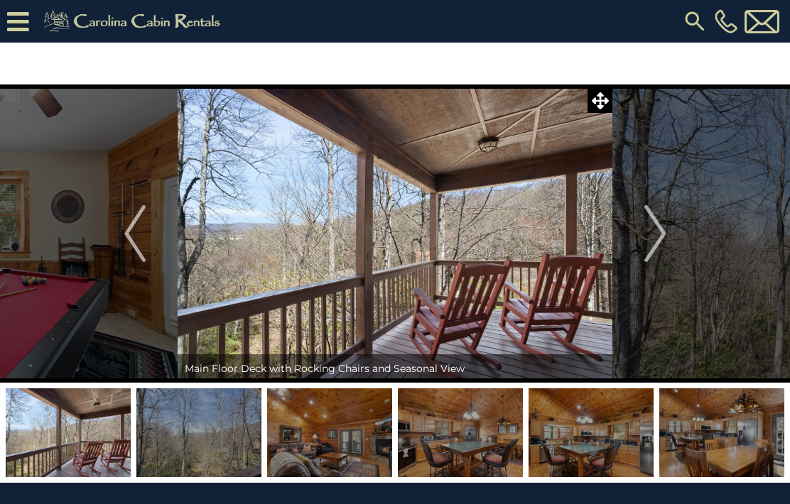
click at [654, 220] on img "Next" at bounding box center [654, 233] width 21 height 57
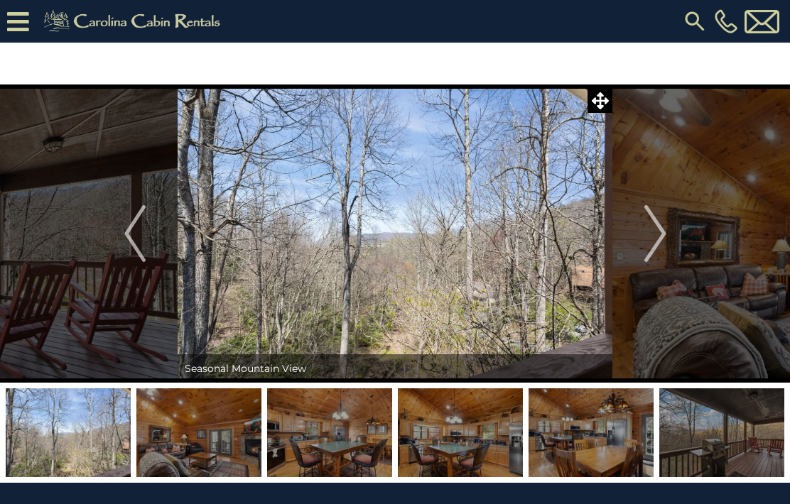
click at [661, 223] on img "Next" at bounding box center [654, 233] width 21 height 57
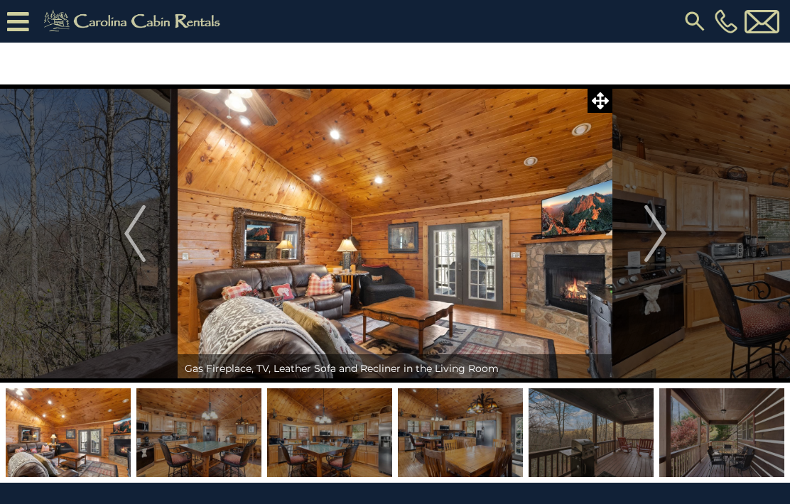
click at [662, 224] on img "Next" at bounding box center [654, 233] width 21 height 57
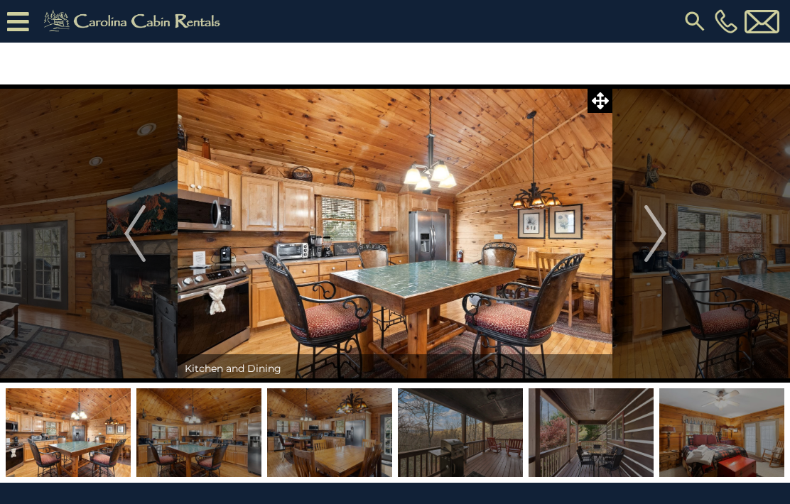
click at [661, 229] on img "Next" at bounding box center [654, 233] width 21 height 57
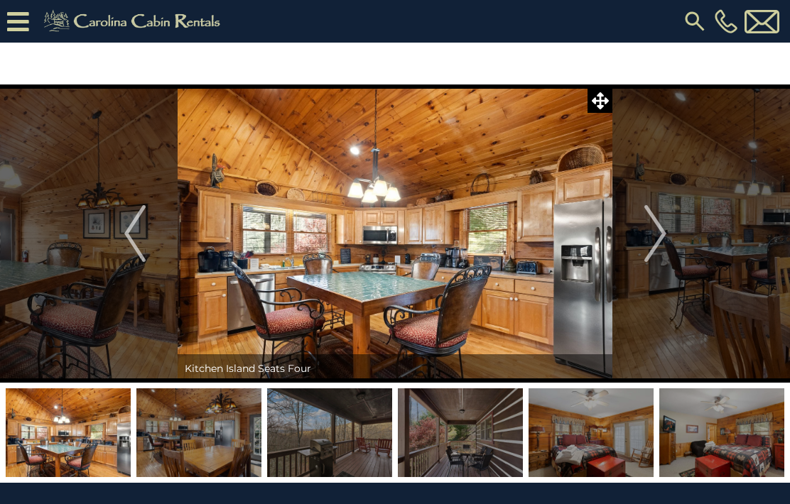
click at [659, 226] on img "Next" at bounding box center [654, 233] width 21 height 57
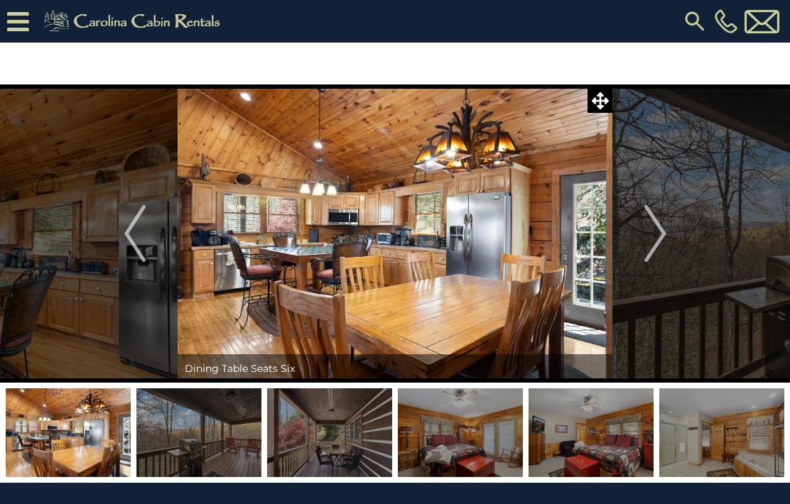
click at [661, 234] on img "Next" at bounding box center [654, 233] width 21 height 57
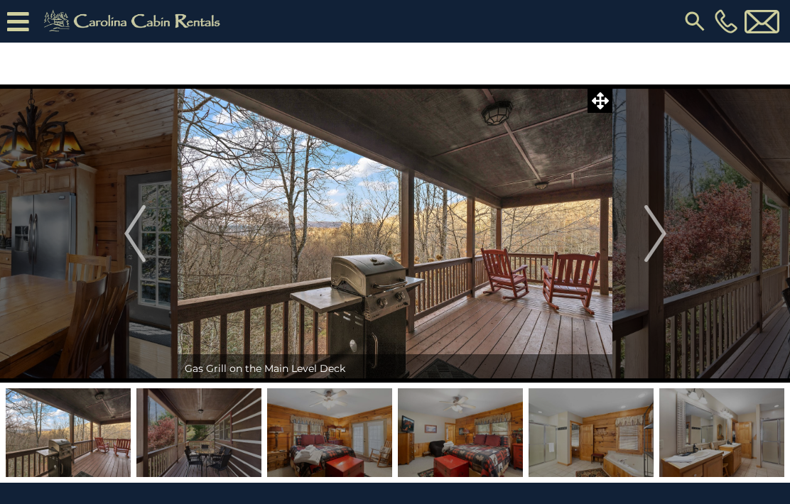
click at [659, 233] on img "Next" at bounding box center [654, 233] width 21 height 57
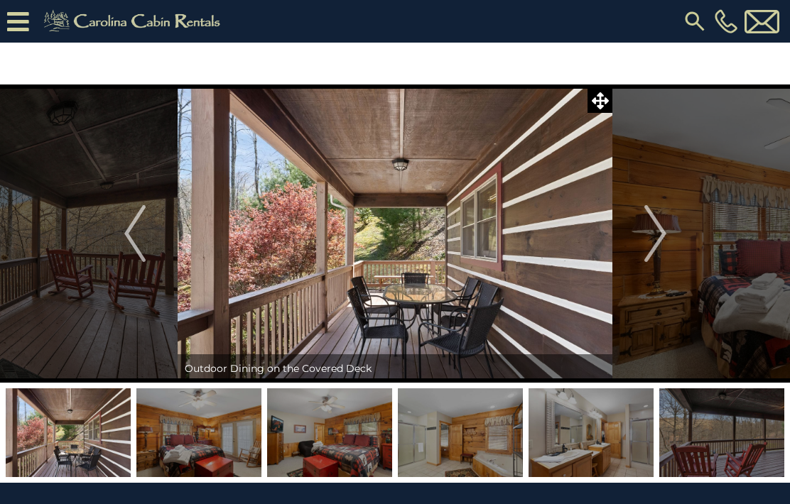
click at [659, 225] on img "Next" at bounding box center [654, 233] width 21 height 57
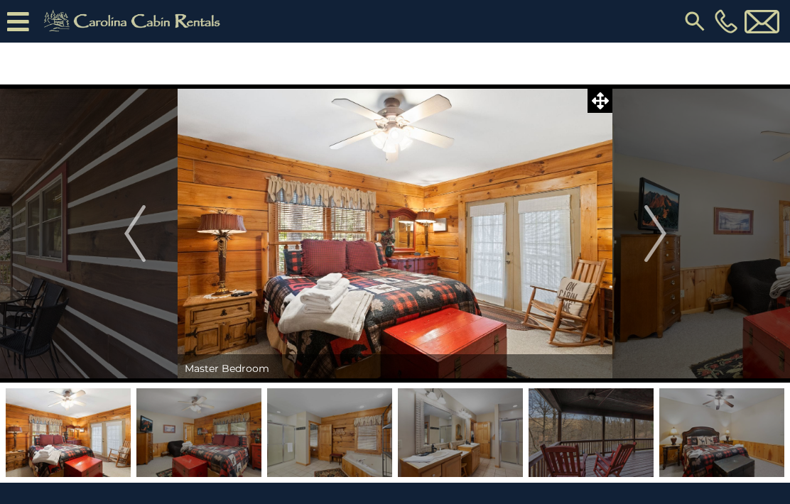
click at [660, 232] on img "Next" at bounding box center [654, 233] width 21 height 57
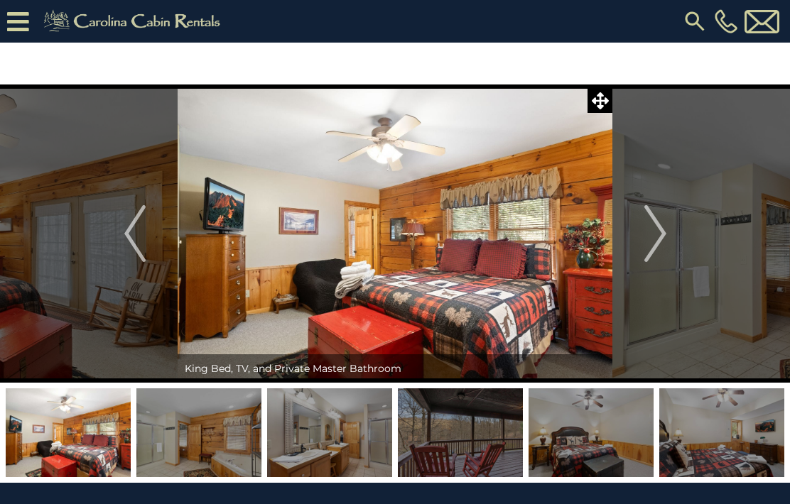
click at [654, 225] on img "Next" at bounding box center [654, 233] width 21 height 57
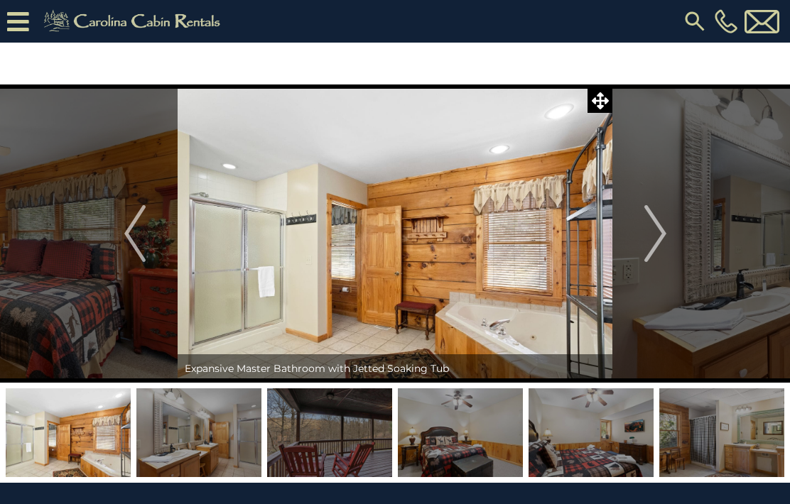
click at [647, 234] on img "Next" at bounding box center [654, 233] width 21 height 57
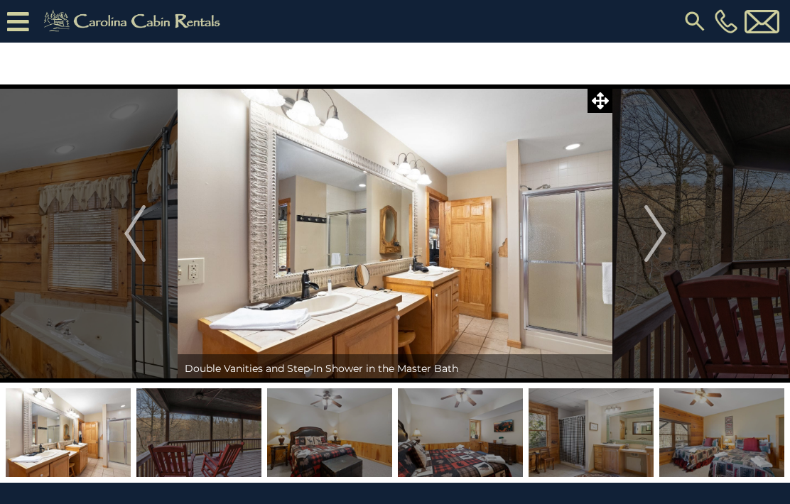
click at [658, 245] on img "Next" at bounding box center [654, 233] width 21 height 57
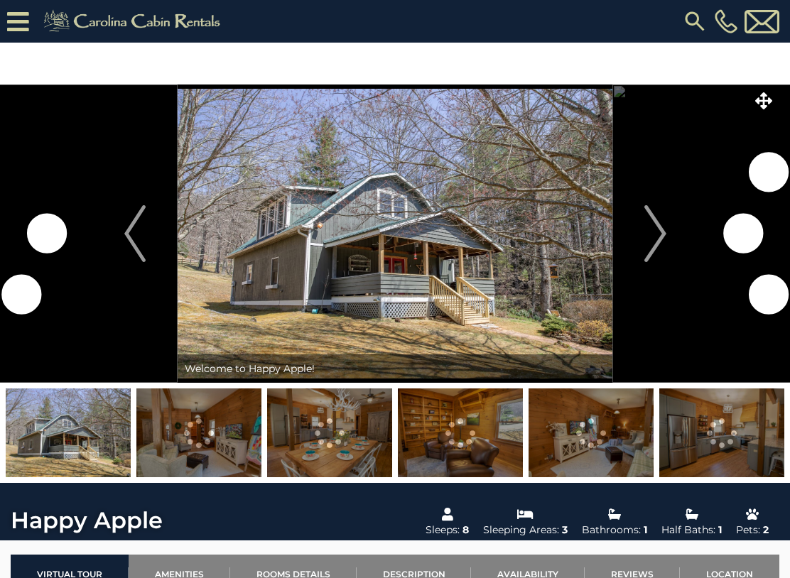
click at [673, 237] on button "Next" at bounding box center [655, 234] width 86 height 298
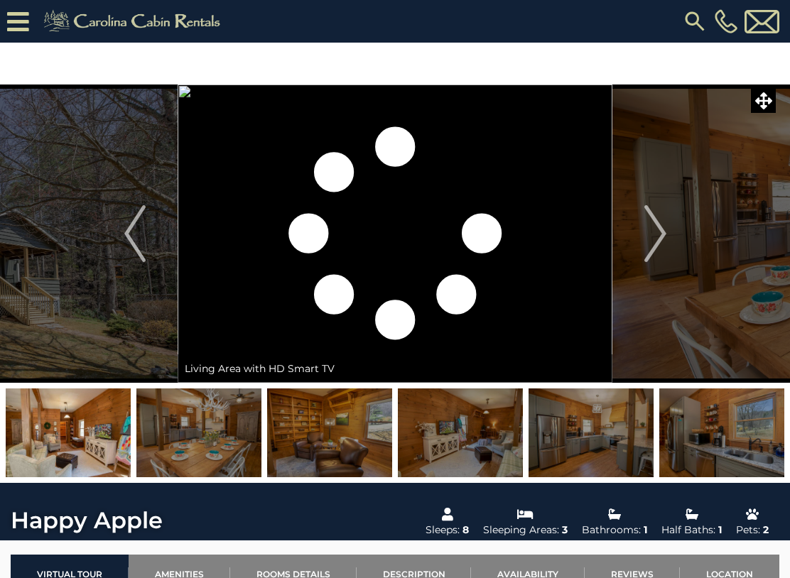
click at [657, 240] on img "Next" at bounding box center [654, 233] width 21 height 57
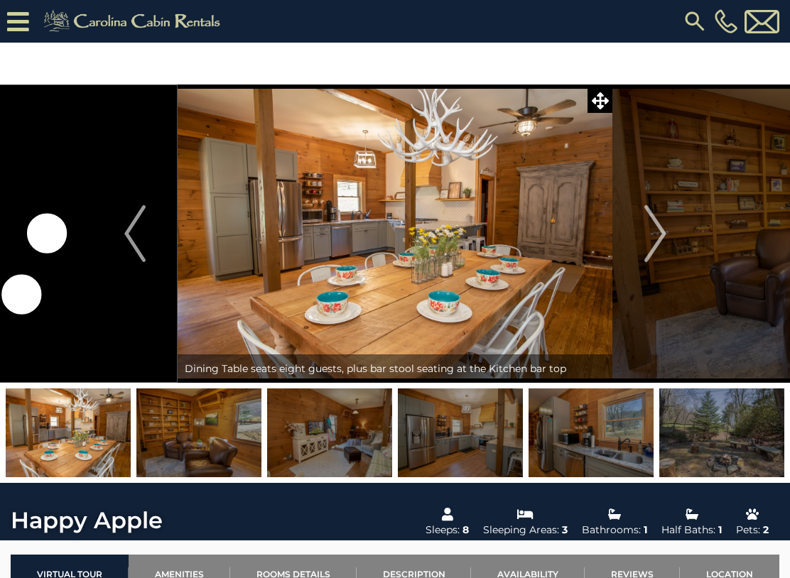
click at [604, 111] on span at bounding box center [599, 100] width 25 height 25
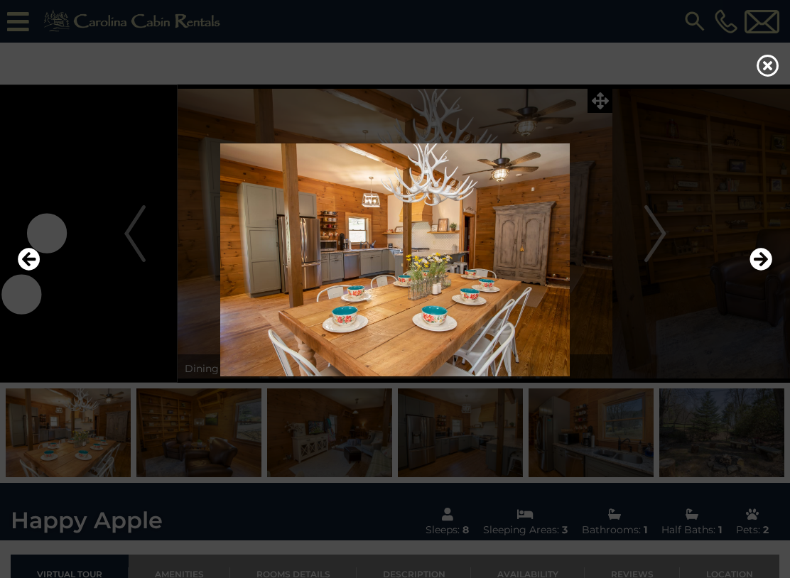
click at [666, 240] on img at bounding box center [395, 260] width 762 height 233
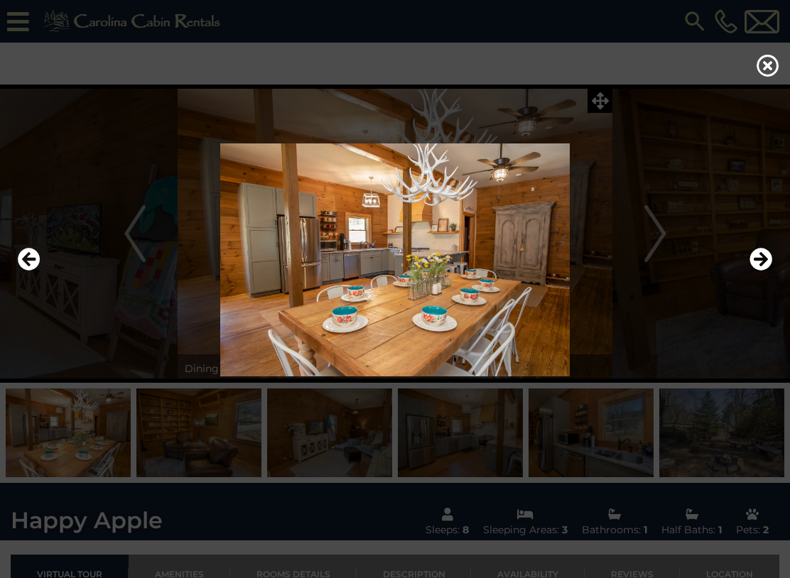
click at [752, 271] on icon "Next" at bounding box center [760, 259] width 23 height 23
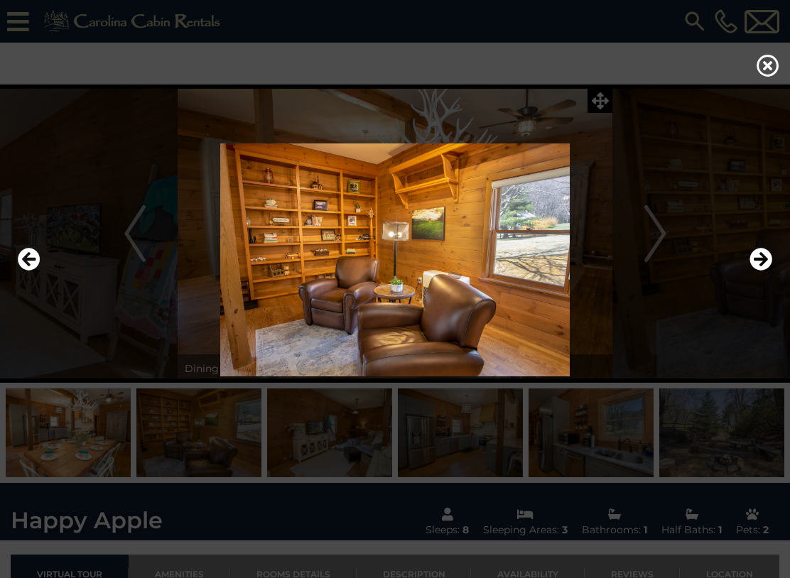
click at [761, 251] on button "Next" at bounding box center [760, 260] width 23 height 33
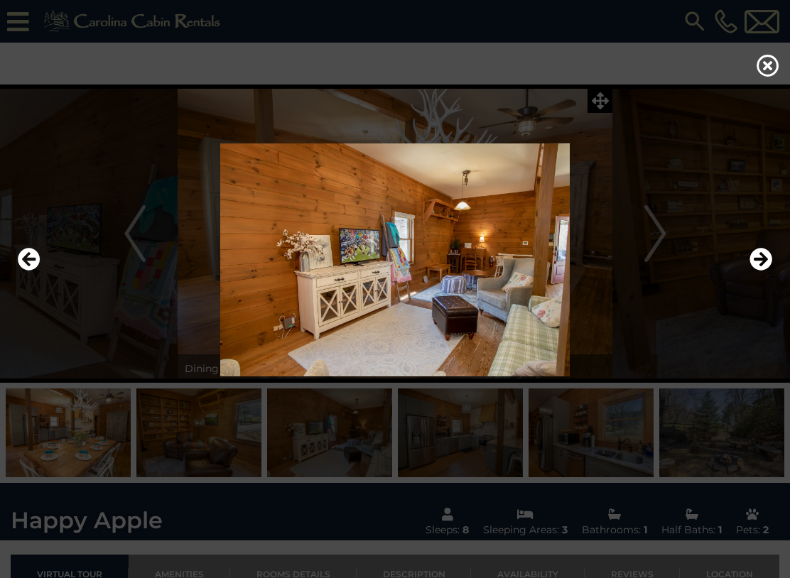
click at [769, 254] on button "Next" at bounding box center [760, 260] width 23 height 33
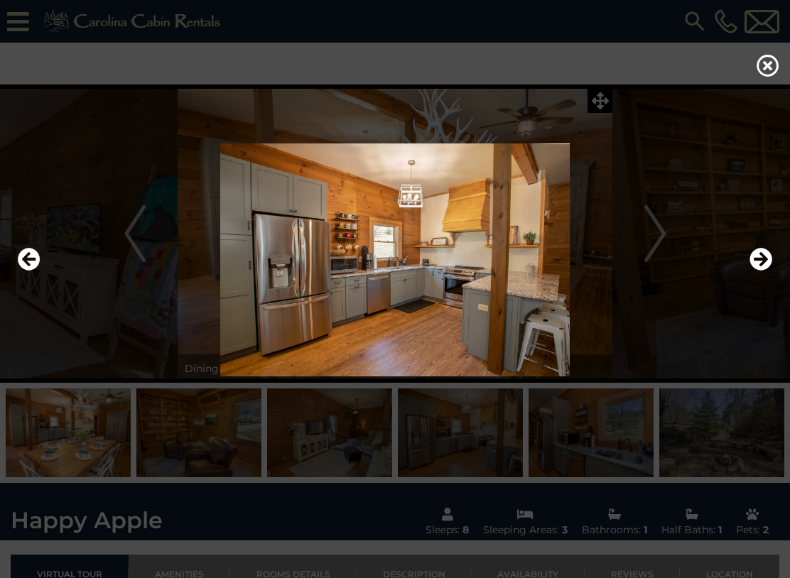
click at [769, 251] on button "Next" at bounding box center [760, 260] width 23 height 33
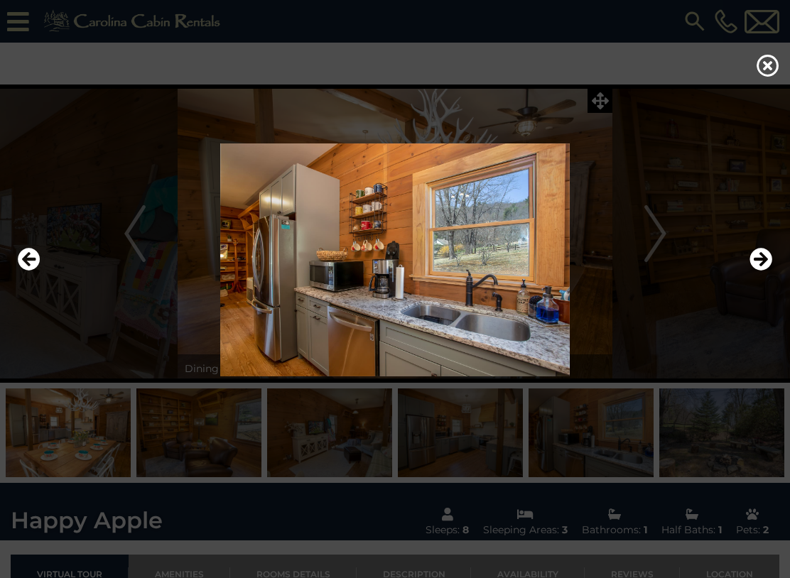
click at [768, 265] on icon "Next" at bounding box center [760, 259] width 23 height 23
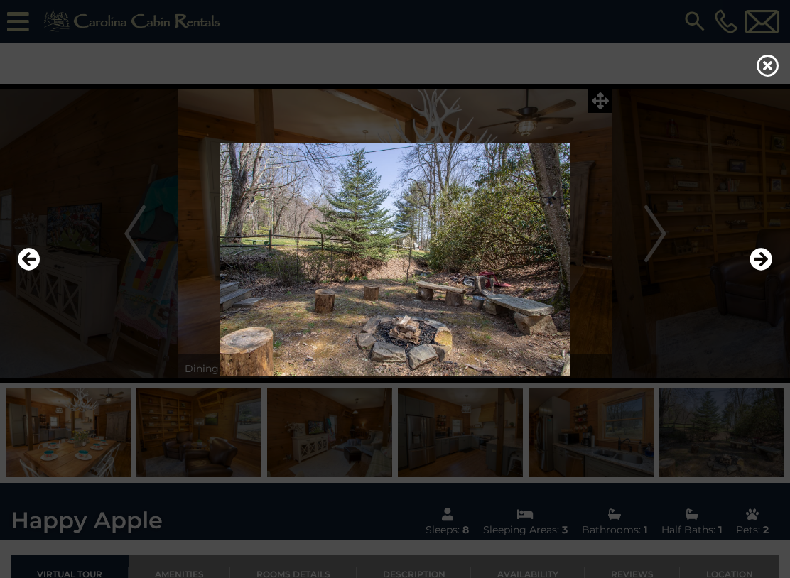
click at [763, 266] on icon "Next" at bounding box center [760, 259] width 23 height 23
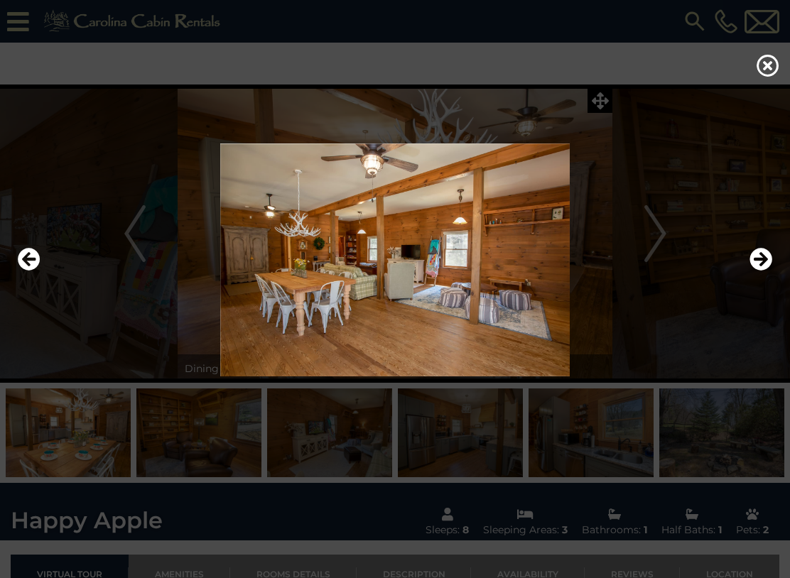
click at [764, 269] on icon "Next" at bounding box center [760, 259] width 23 height 23
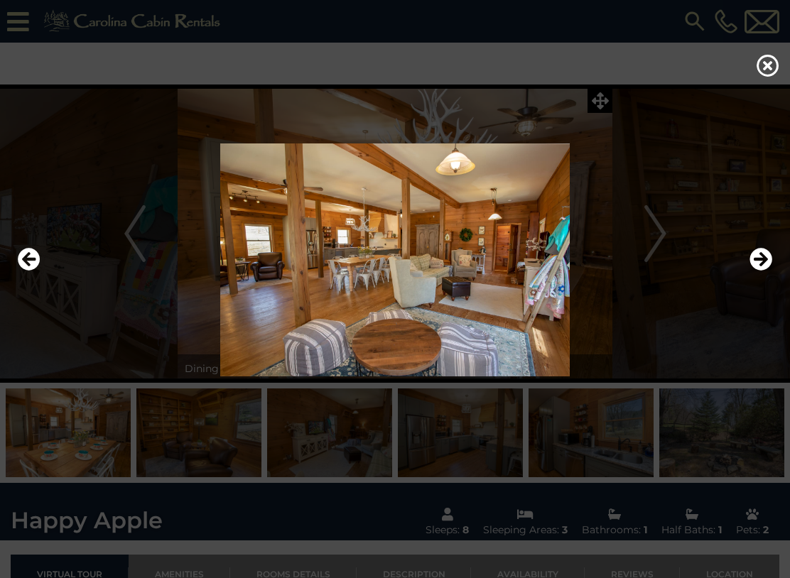
click at [767, 264] on icon "Next" at bounding box center [760, 259] width 23 height 23
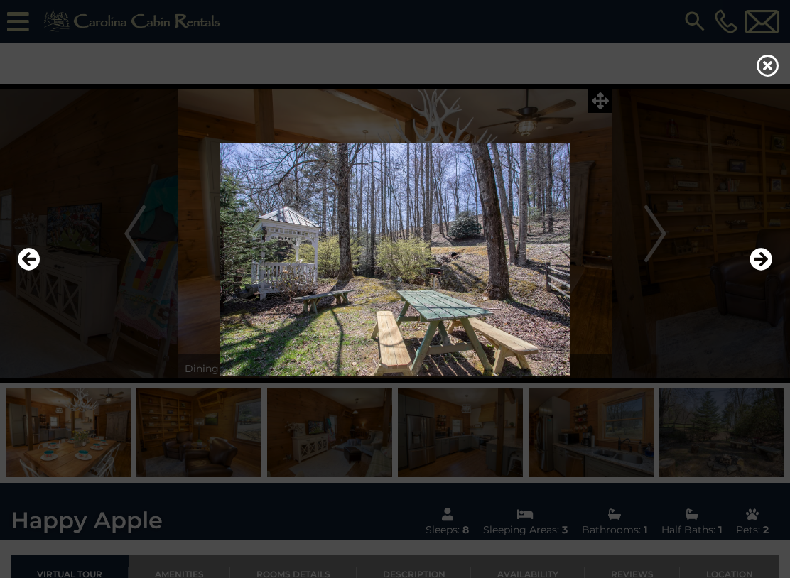
click at [767, 263] on icon "Next" at bounding box center [760, 259] width 23 height 23
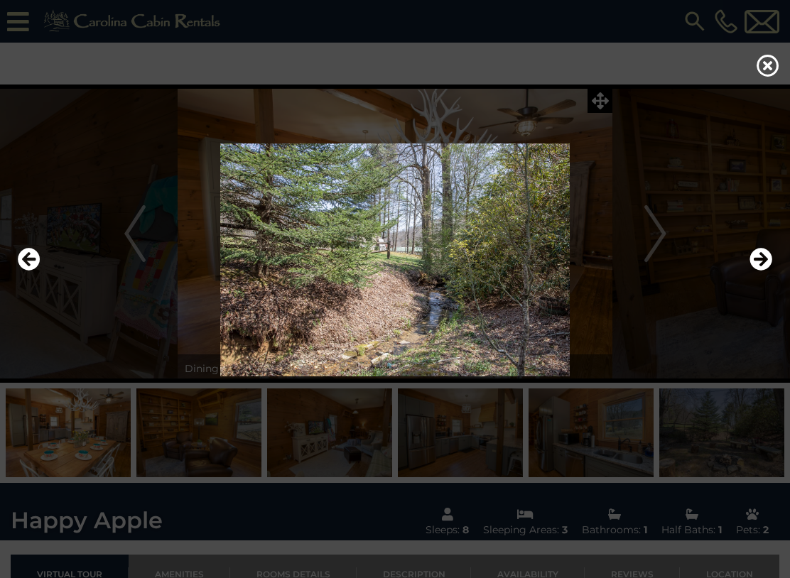
click at [764, 256] on icon "Next" at bounding box center [760, 259] width 23 height 23
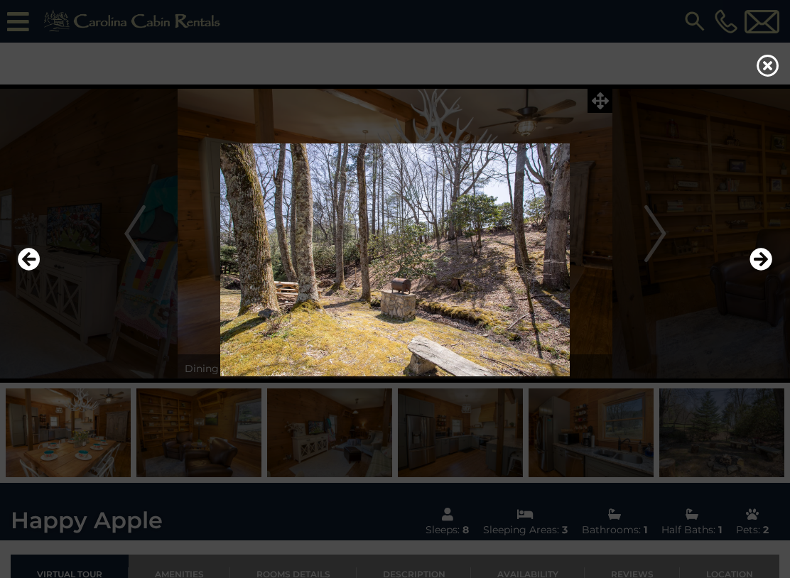
click at [766, 256] on icon "Next" at bounding box center [760, 259] width 23 height 23
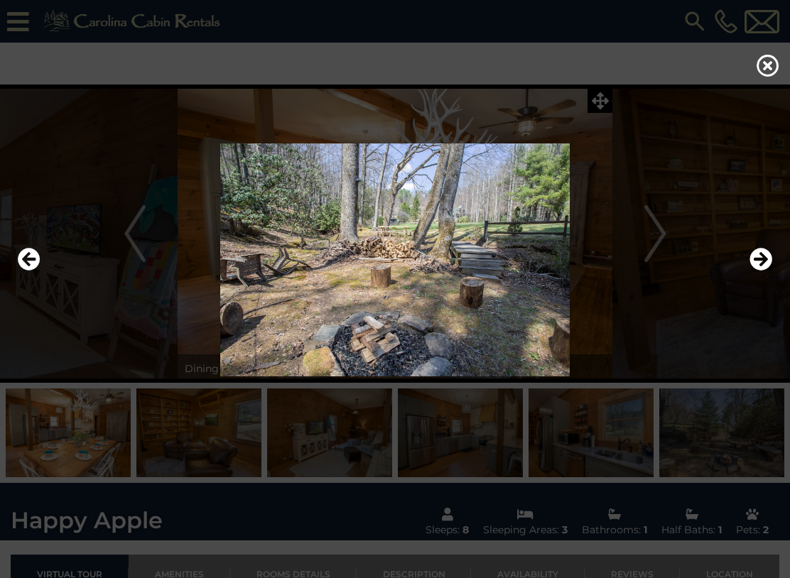
click at [765, 258] on icon "Next" at bounding box center [760, 259] width 23 height 23
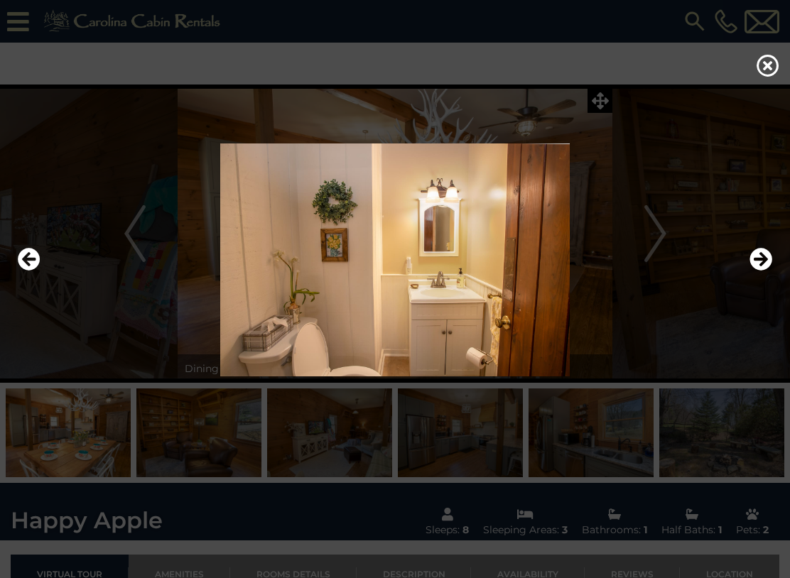
click at [763, 255] on icon "Next" at bounding box center [760, 259] width 23 height 23
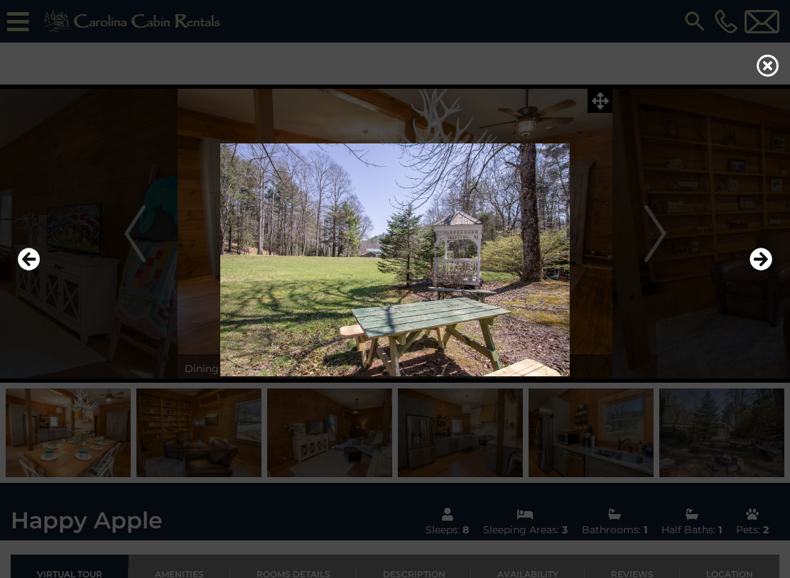
click at [765, 254] on icon "Next" at bounding box center [760, 259] width 23 height 23
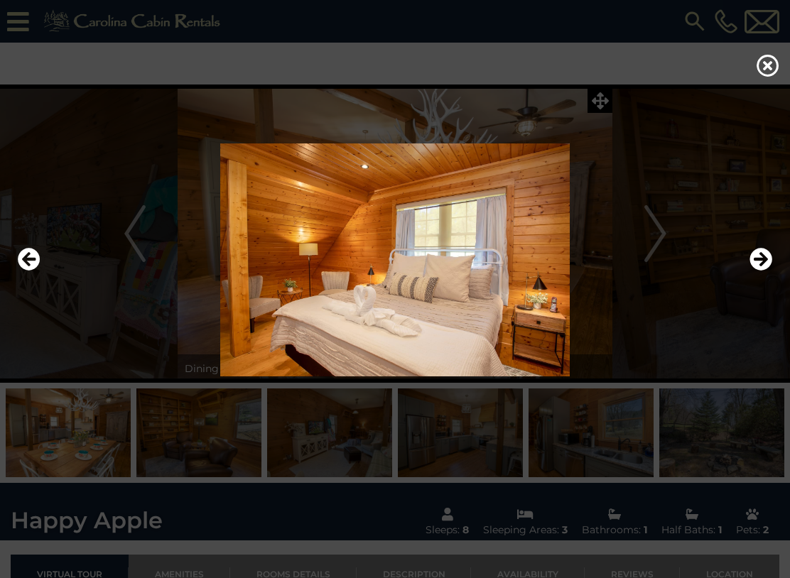
click at [767, 259] on icon "Next" at bounding box center [760, 259] width 23 height 23
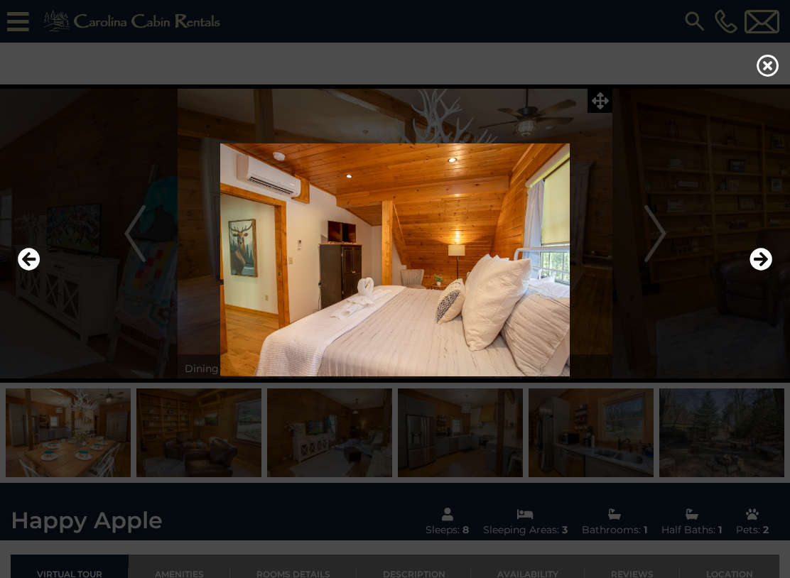
click at [770, 72] on icon at bounding box center [768, 65] width 23 height 23
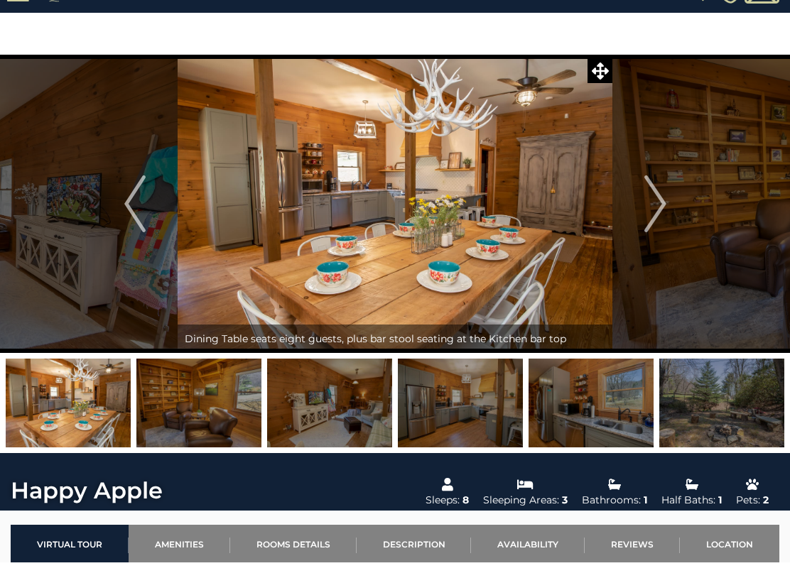
scroll to position [31, 0]
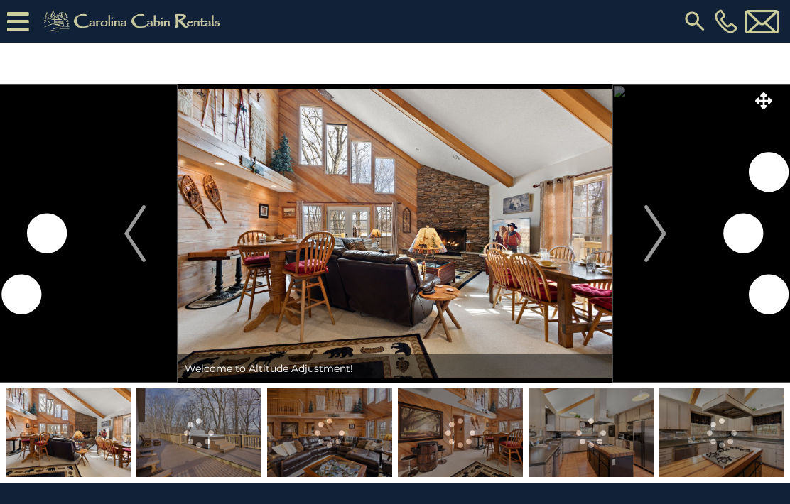
click at [767, 103] on icon at bounding box center [763, 100] width 17 height 17
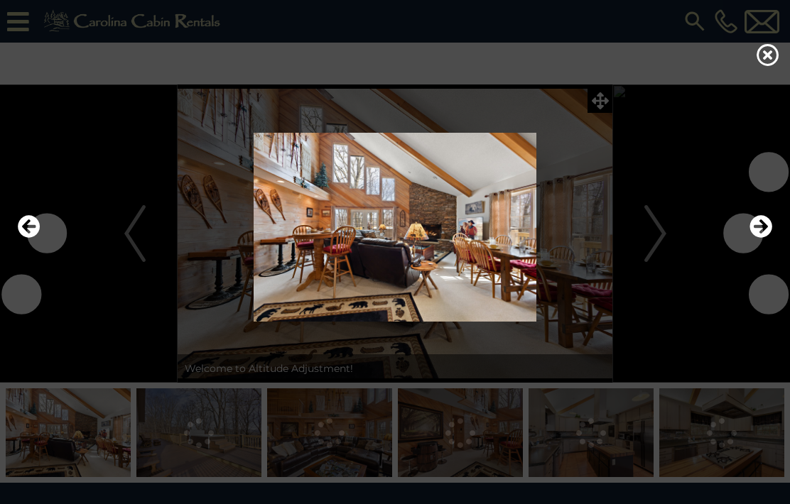
click at [759, 238] on icon "Next" at bounding box center [760, 226] width 23 height 23
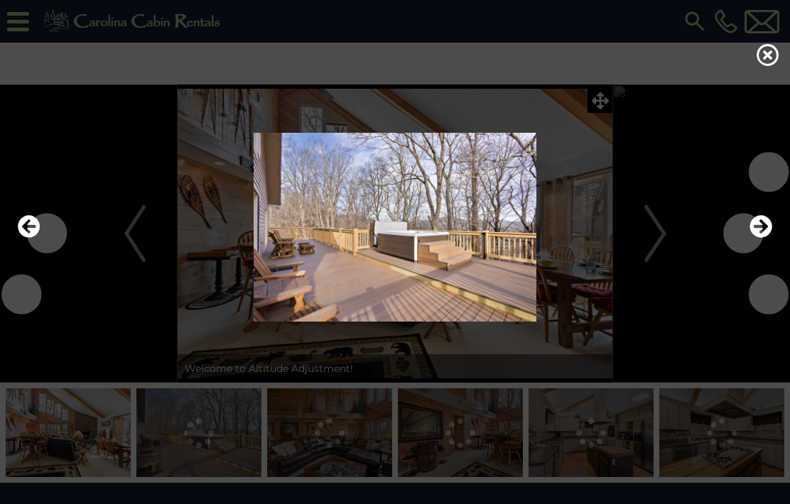
click at [767, 238] on icon "Next" at bounding box center [760, 226] width 23 height 23
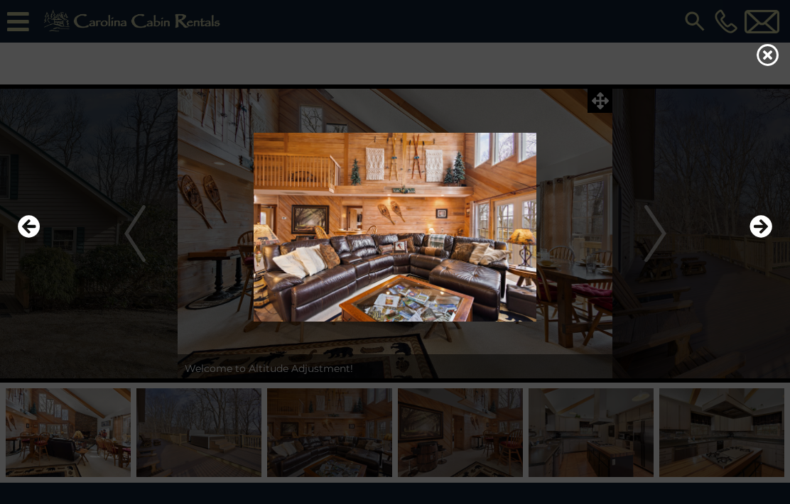
click at [759, 238] on icon "Next" at bounding box center [760, 226] width 23 height 23
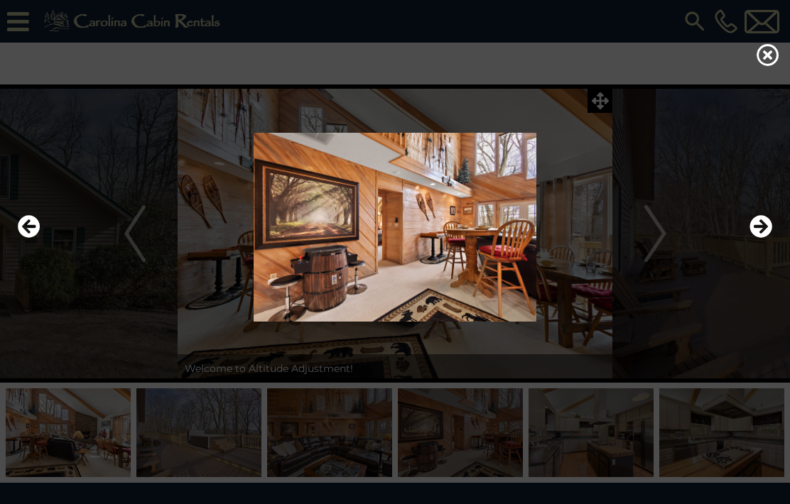
click at [749, 242] on img at bounding box center [395, 227] width 762 height 189
click at [769, 238] on icon "Next" at bounding box center [760, 226] width 23 height 23
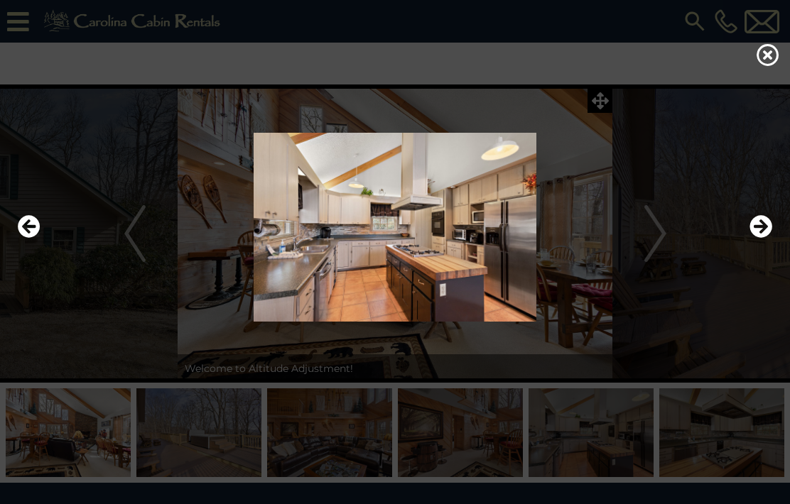
click at [769, 238] on icon "Next" at bounding box center [760, 226] width 23 height 23
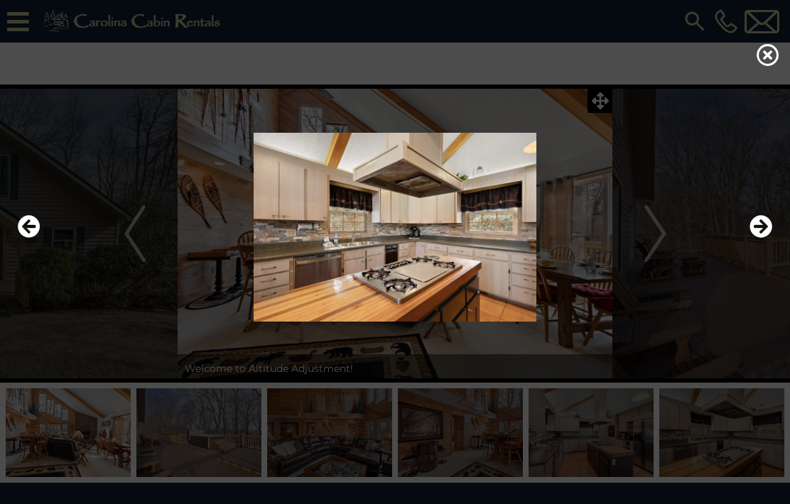
click at [759, 238] on icon "Next" at bounding box center [760, 226] width 23 height 23
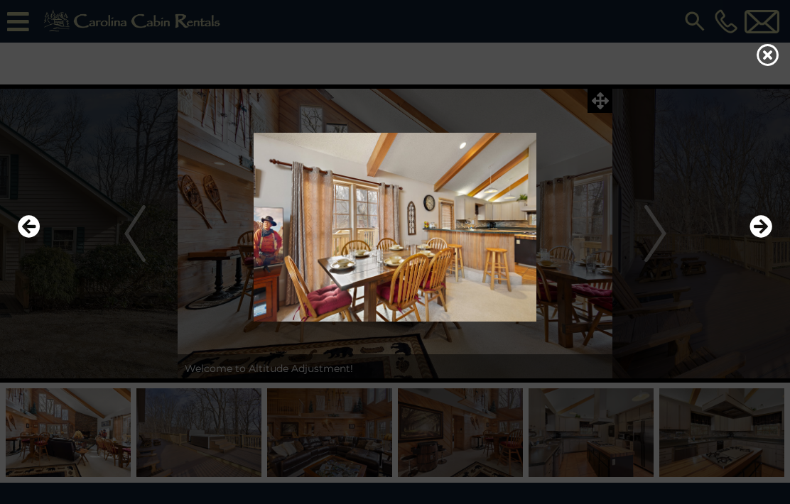
click at [762, 238] on icon "Next" at bounding box center [760, 226] width 23 height 23
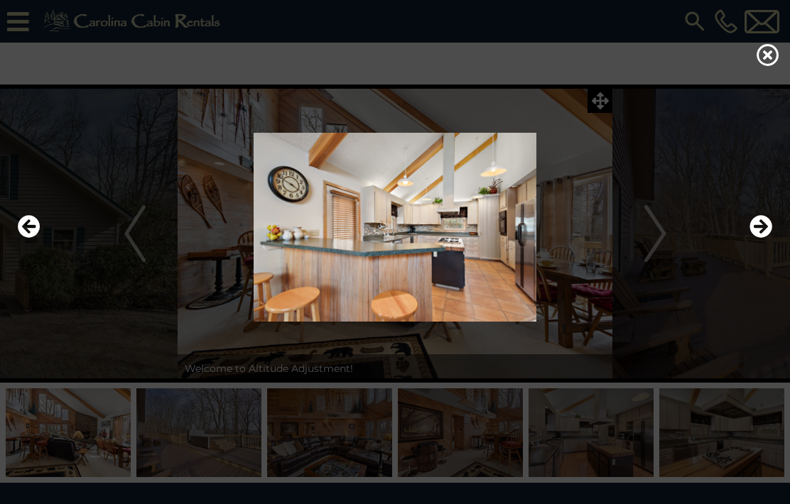
click at [754, 235] on img at bounding box center [395, 227] width 762 height 189
click at [757, 238] on icon "Next" at bounding box center [760, 226] width 23 height 23
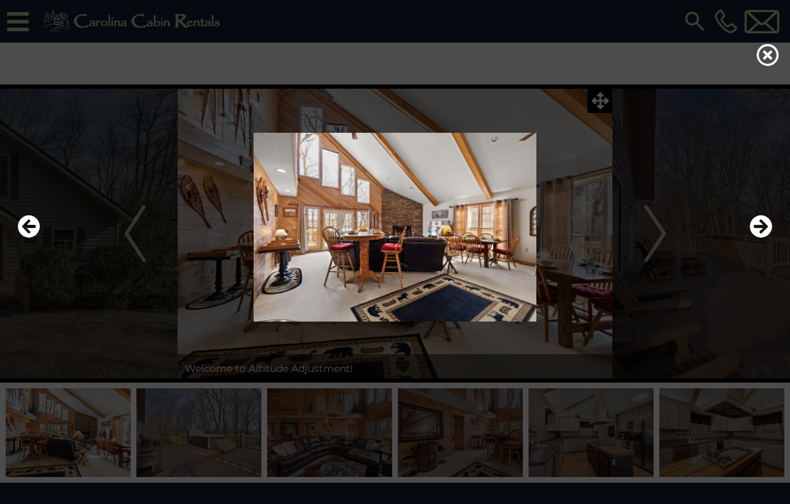
click at [754, 238] on icon "Next" at bounding box center [760, 226] width 23 height 23
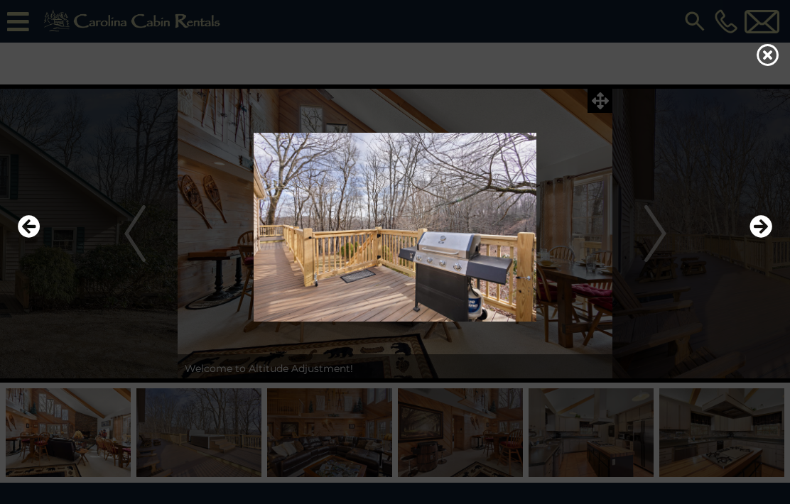
click at [752, 238] on icon "Next" at bounding box center [760, 226] width 23 height 23
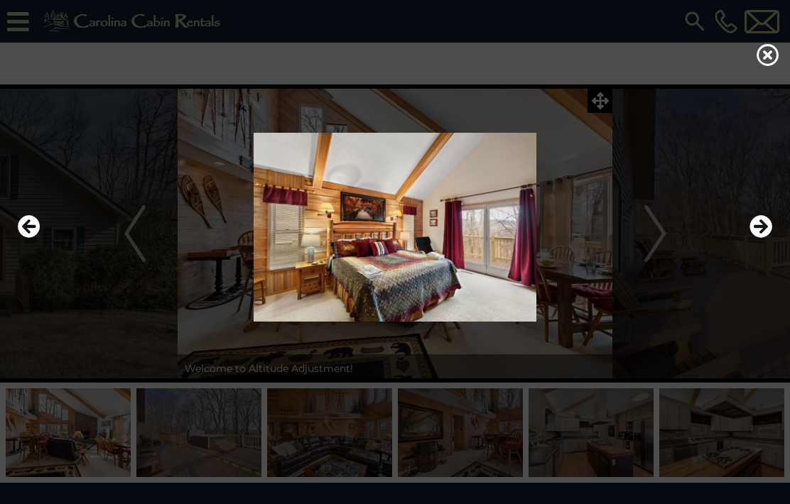
click at [23, 238] on icon "Previous" at bounding box center [29, 226] width 23 height 23
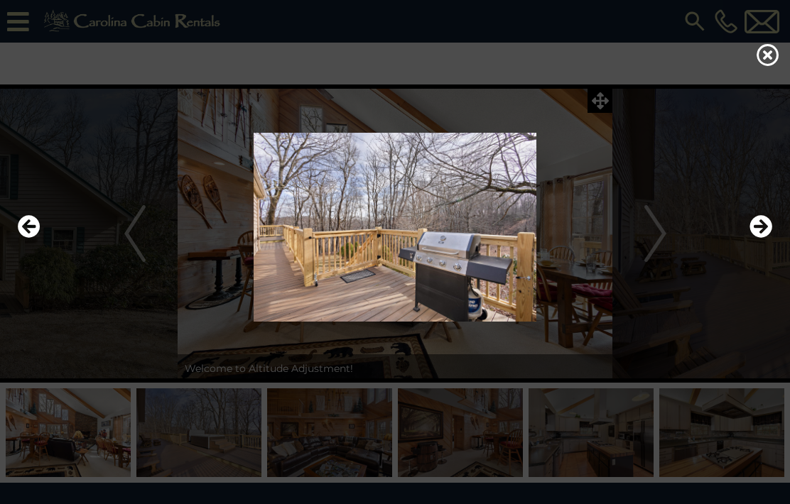
click at [767, 238] on icon "Next" at bounding box center [760, 226] width 23 height 23
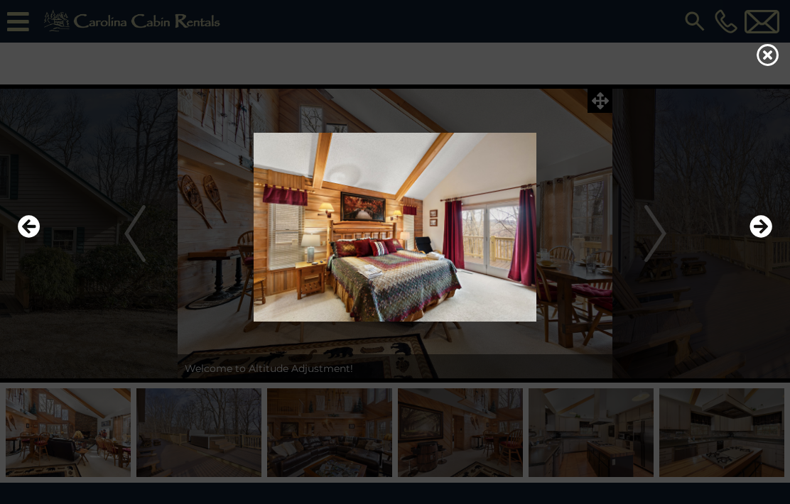
click at [762, 239] on button "Next" at bounding box center [760, 227] width 23 height 33
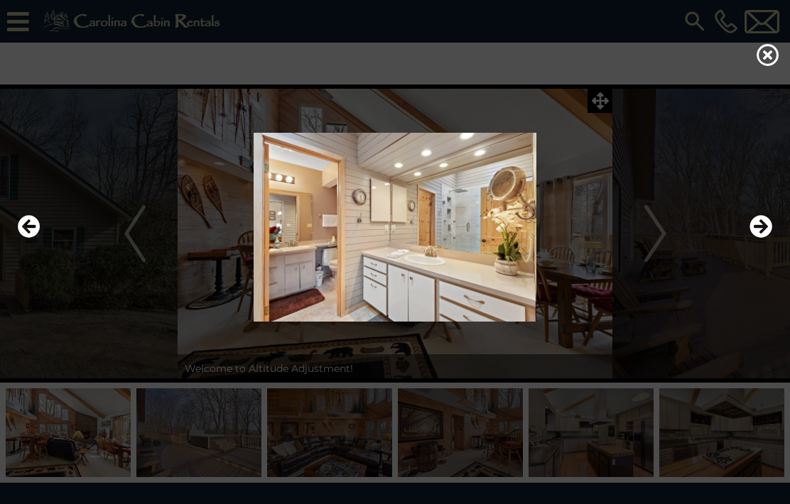
click at [773, 241] on img at bounding box center [395, 227] width 762 height 189
click at [760, 238] on icon "Next" at bounding box center [760, 226] width 23 height 23
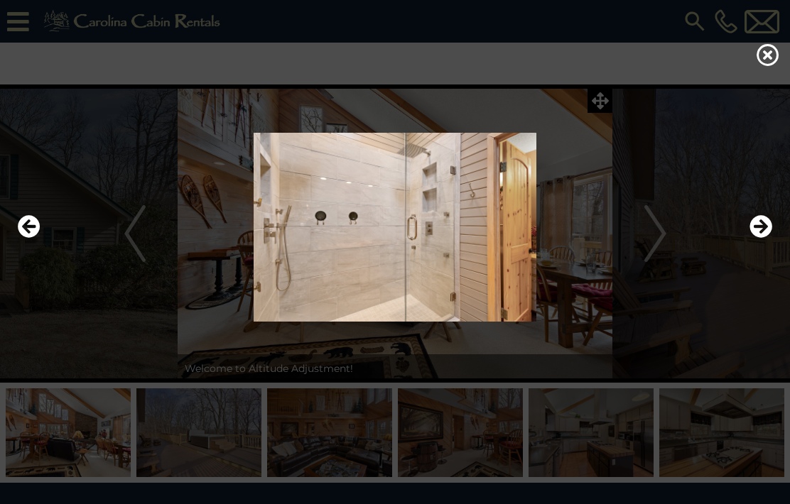
click at [753, 238] on icon "Next" at bounding box center [760, 226] width 23 height 23
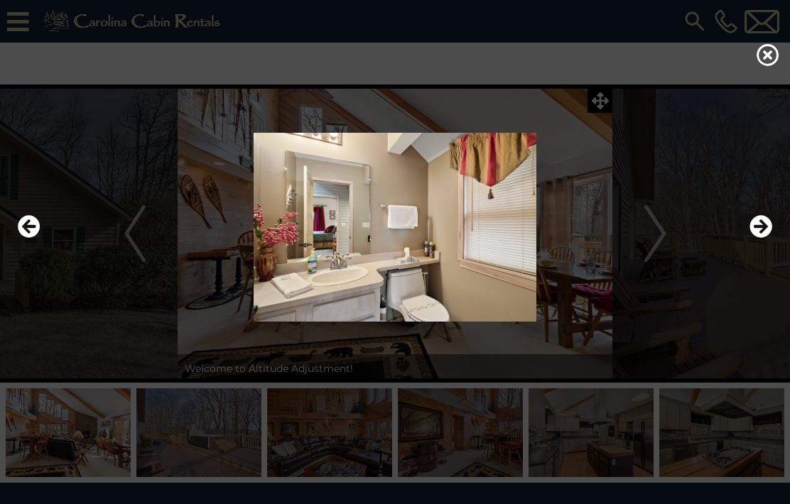
click at [749, 258] on img at bounding box center [395, 227] width 762 height 189
click at [749, 252] on img at bounding box center [395, 227] width 762 height 189
click at [767, 63] on icon at bounding box center [768, 54] width 23 height 23
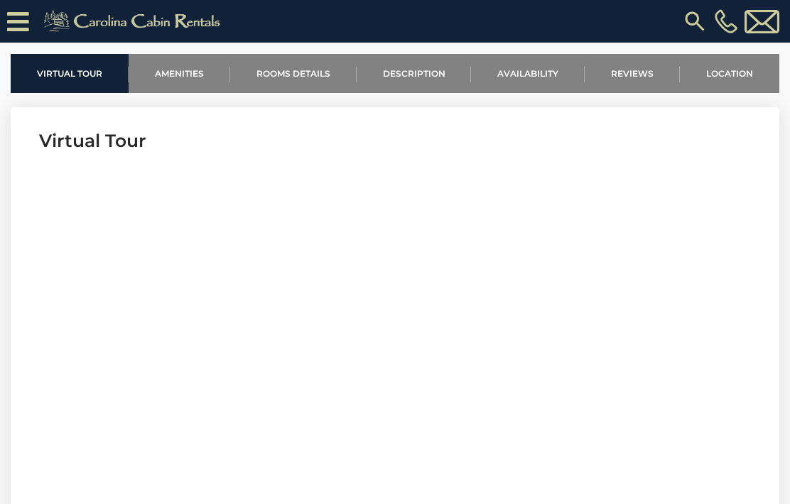
click at [743, 68] on link "Location" at bounding box center [729, 73] width 99 height 39
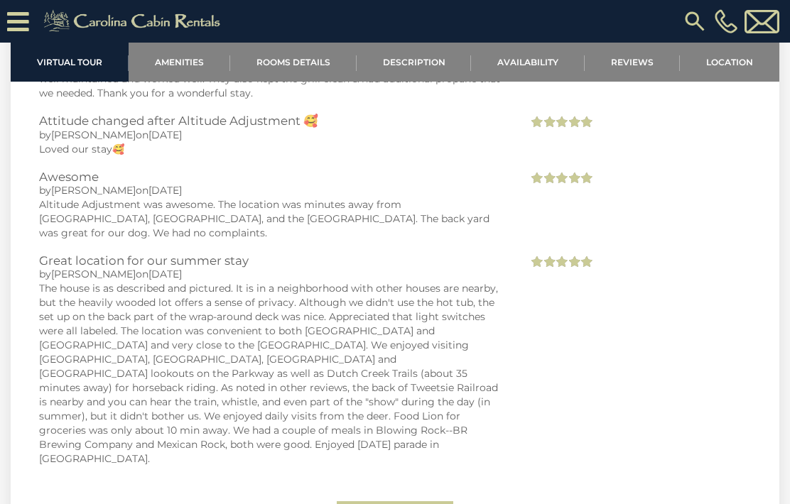
scroll to position [3484, 0]
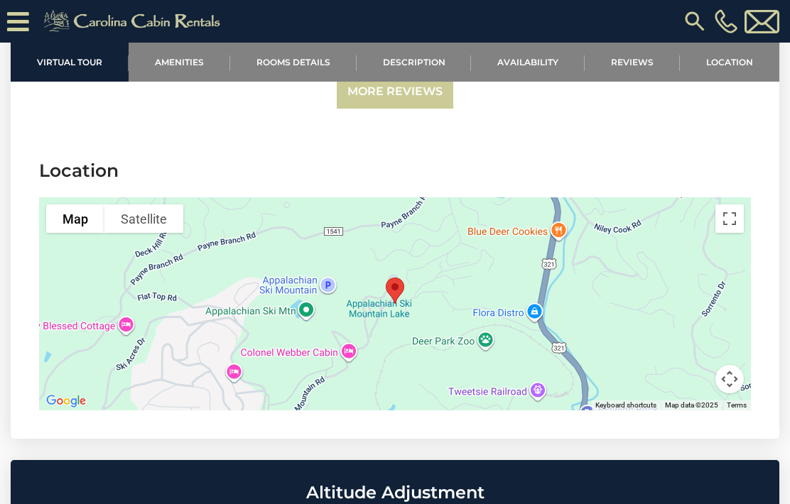
click at [634, 65] on link "Reviews" at bounding box center [632, 62] width 95 height 39
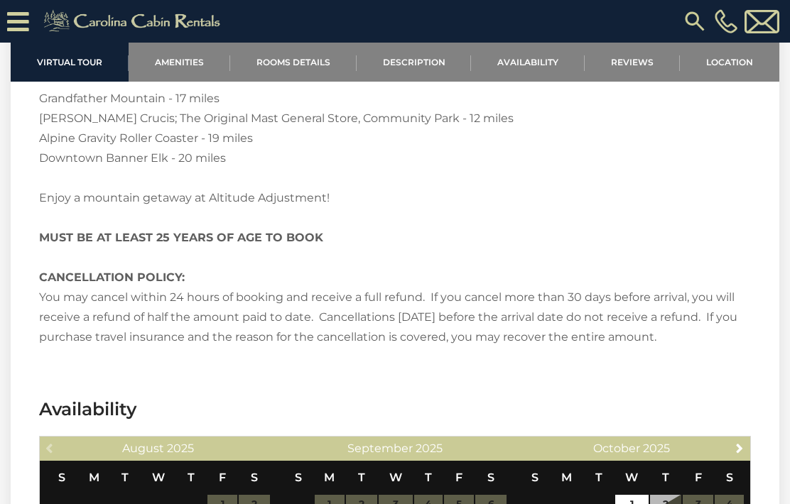
scroll to position [2368, 0]
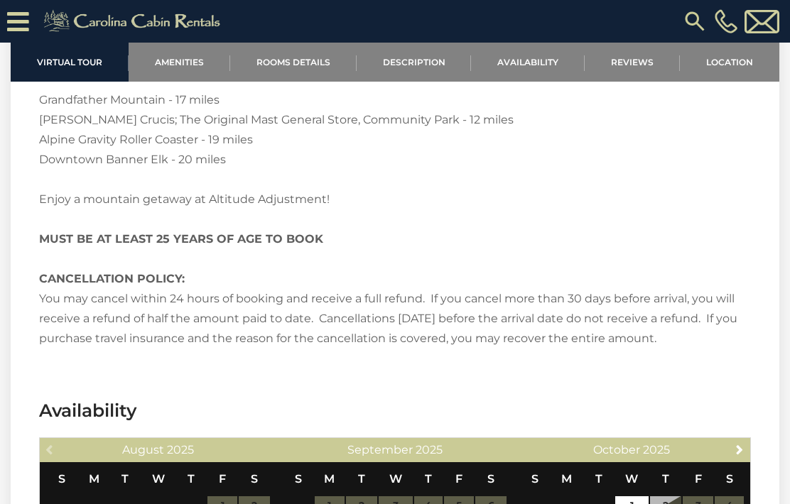
click at [196, 50] on link "Amenities" at bounding box center [180, 62] width 102 height 39
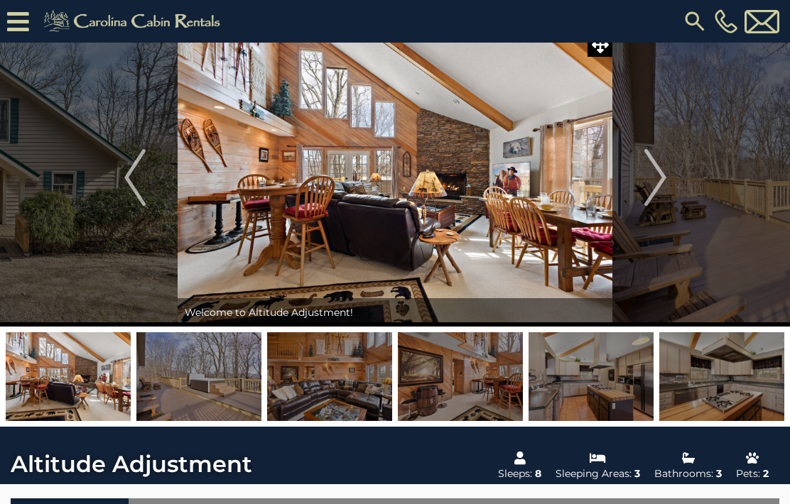
scroll to position [0, 0]
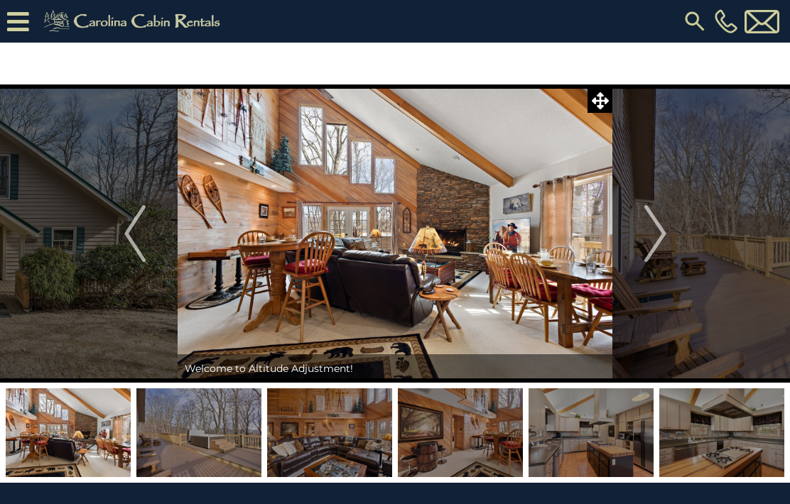
click at [663, 249] on img "Next" at bounding box center [654, 233] width 21 height 57
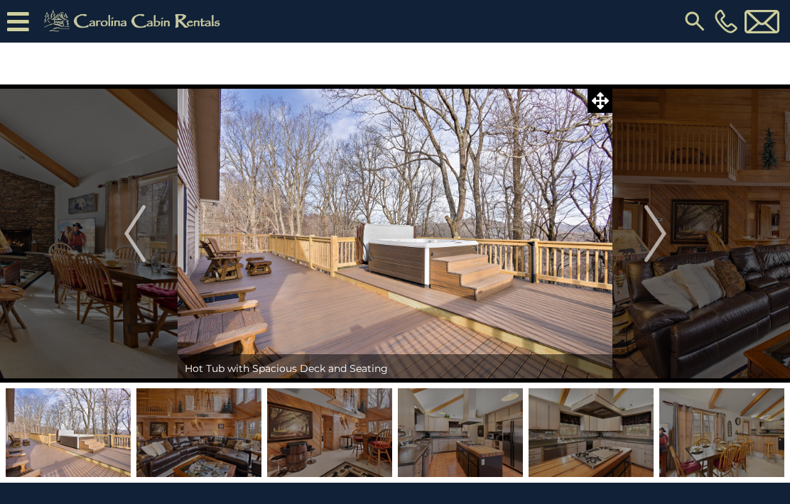
click at [656, 227] on img "Next" at bounding box center [654, 233] width 21 height 57
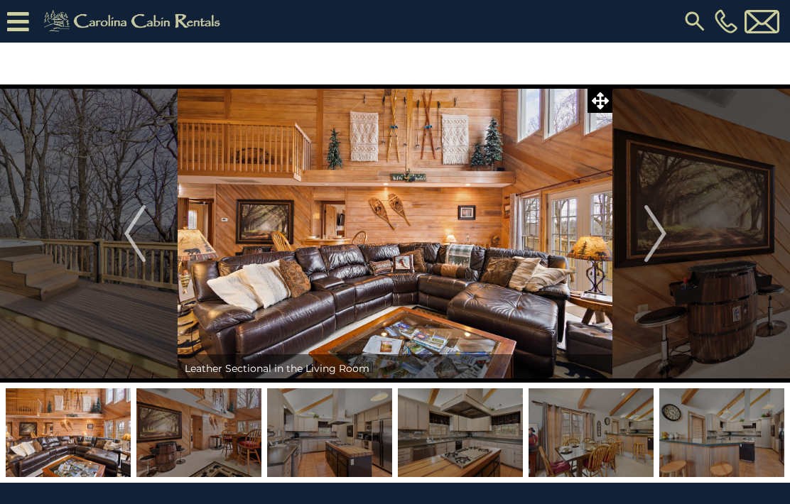
click at [654, 230] on img "Next" at bounding box center [654, 233] width 21 height 57
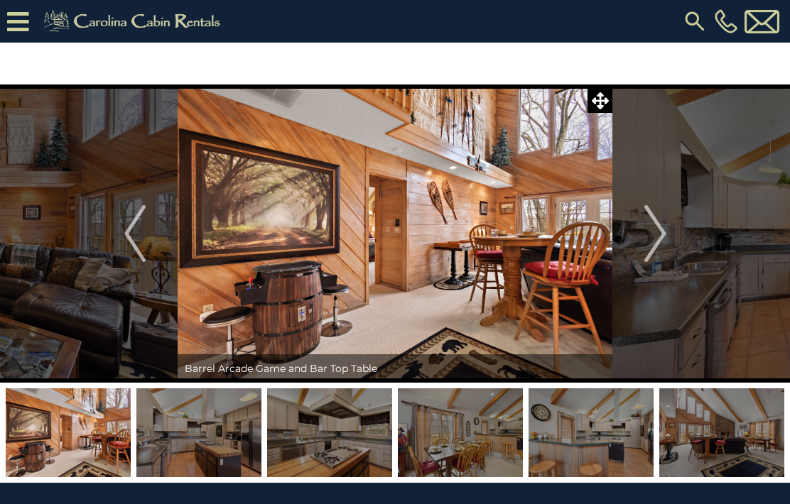
click at [654, 226] on img "Next" at bounding box center [654, 233] width 21 height 57
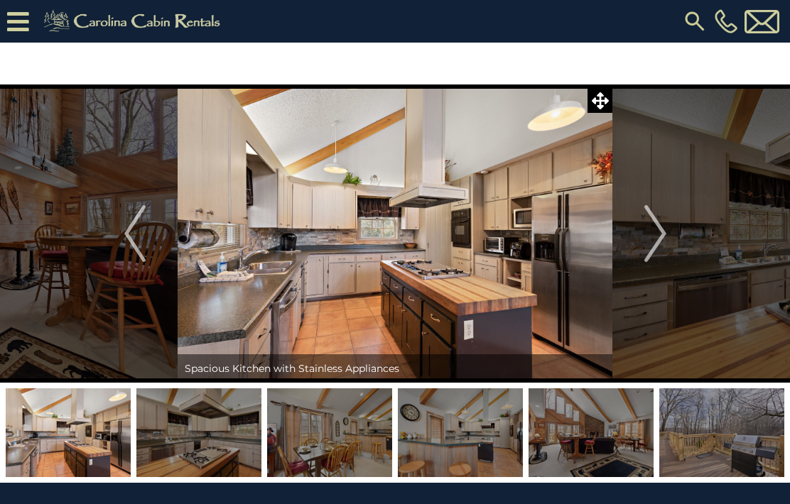
click at [121, 236] on button "Previous" at bounding box center [135, 234] width 86 height 298
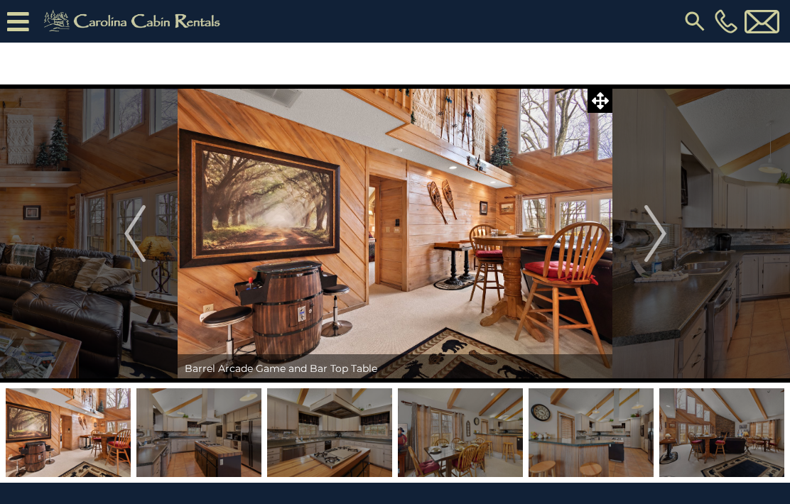
click at [658, 237] on img "Next" at bounding box center [654, 233] width 21 height 57
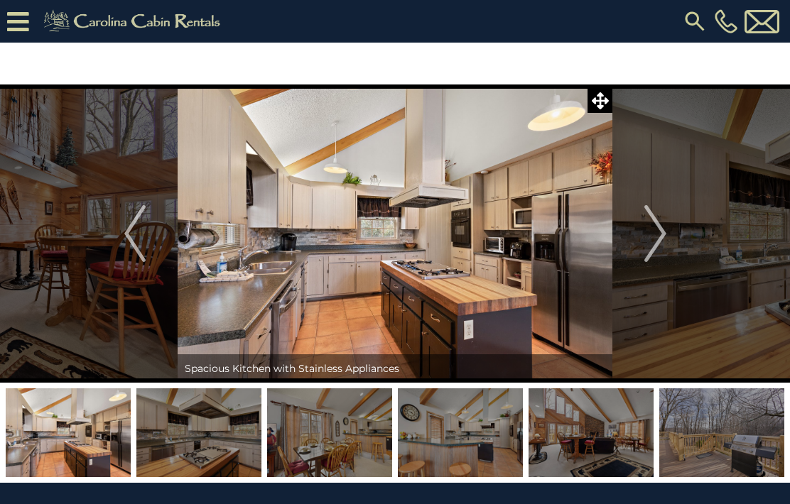
click at [651, 229] on img "Next" at bounding box center [654, 233] width 21 height 57
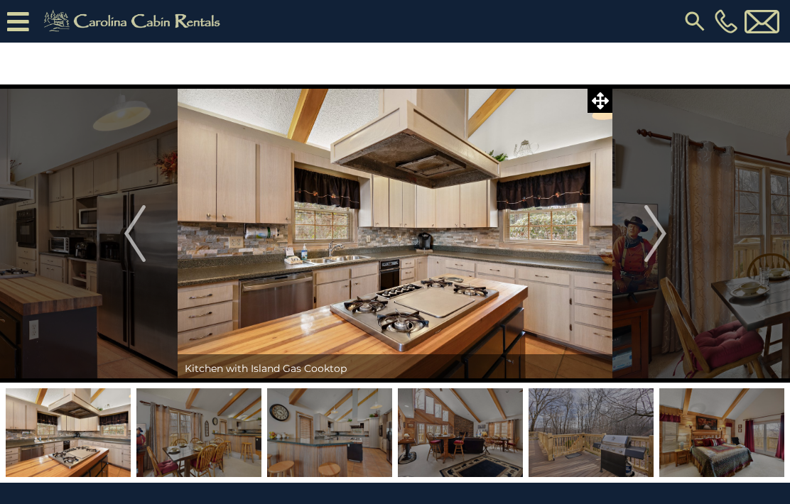
click at [652, 239] on img "Next" at bounding box center [654, 233] width 21 height 57
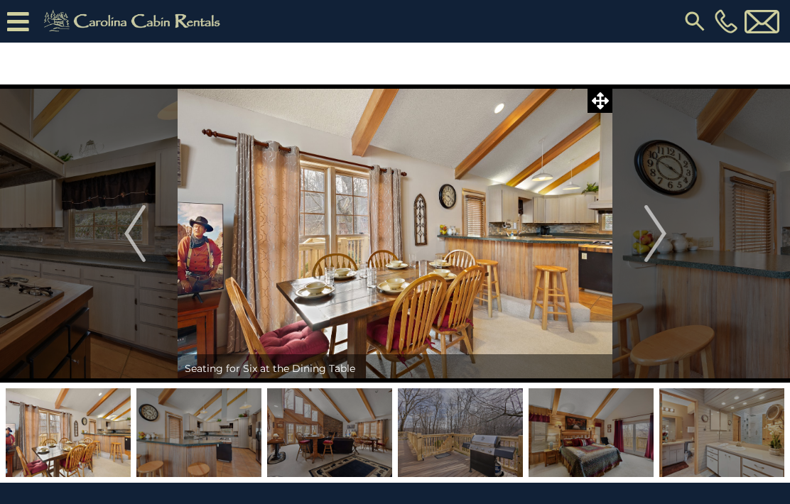
click at [659, 241] on img "Next" at bounding box center [654, 233] width 21 height 57
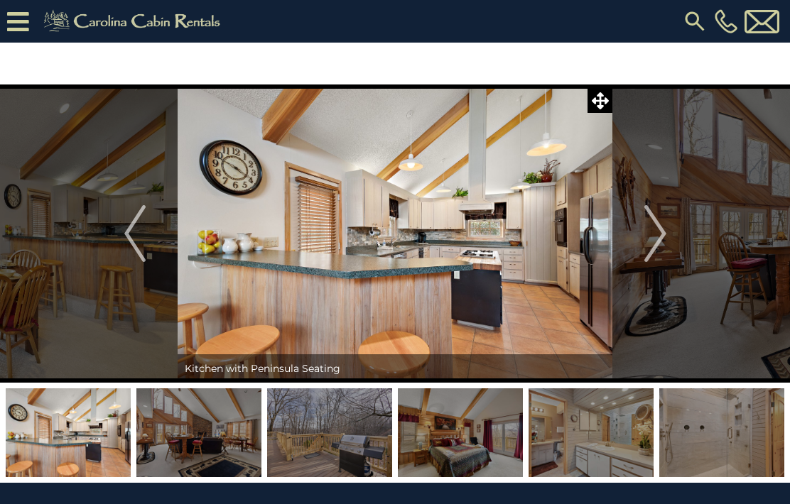
click at [655, 239] on img "Next" at bounding box center [654, 233] width 21 height 57
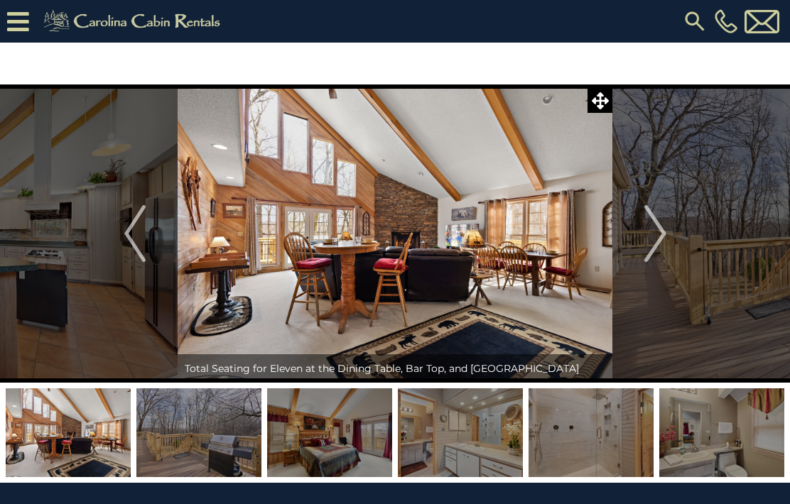
click at [652, 237] on img "Next" at bounding box center [654, 233] width 21 height 57
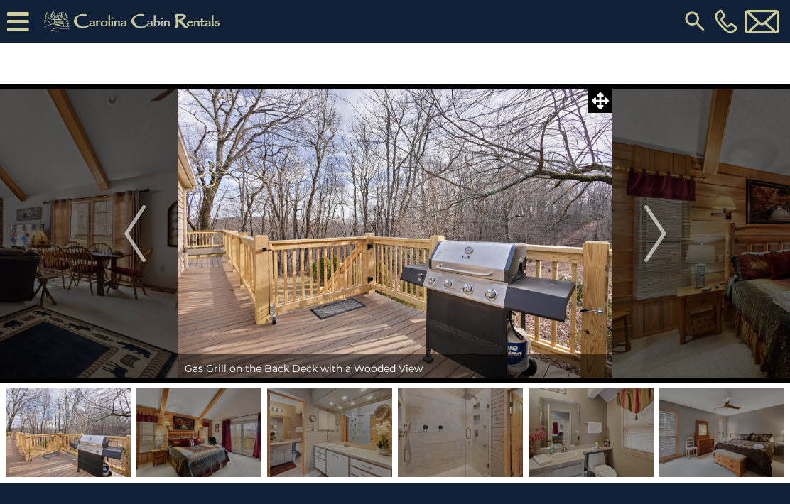
click at [650, 240] on img "Next" at bounding box center [654, 233] width 21 height 57
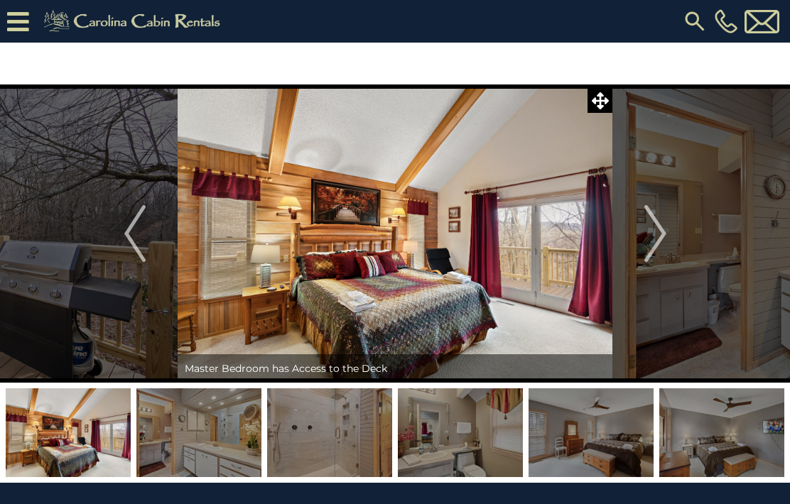
click at [652, 239] on img "Next" at bounding box center [654, 233] width 21 height 57
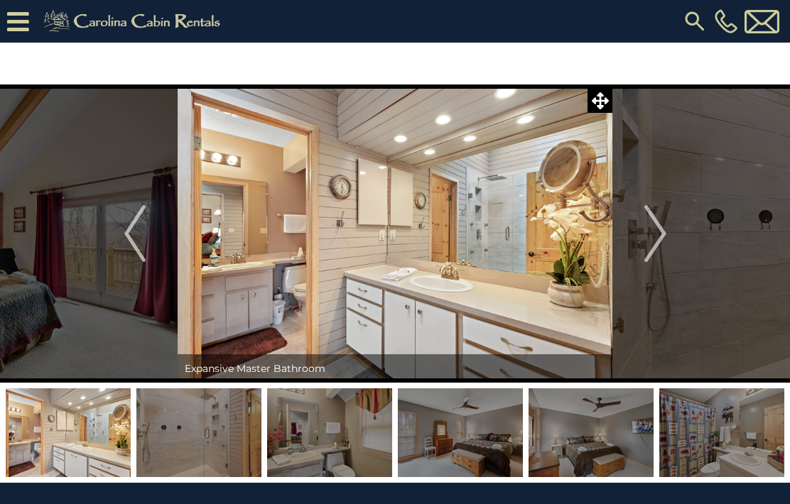
click at [661, 239] on img "Next" at bounding box center [654, 233] width 21 height 57
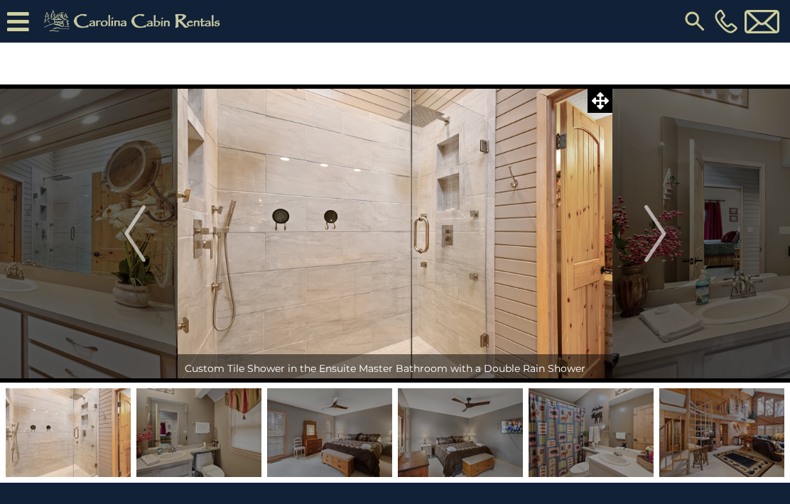
scroll to position [21, 0]
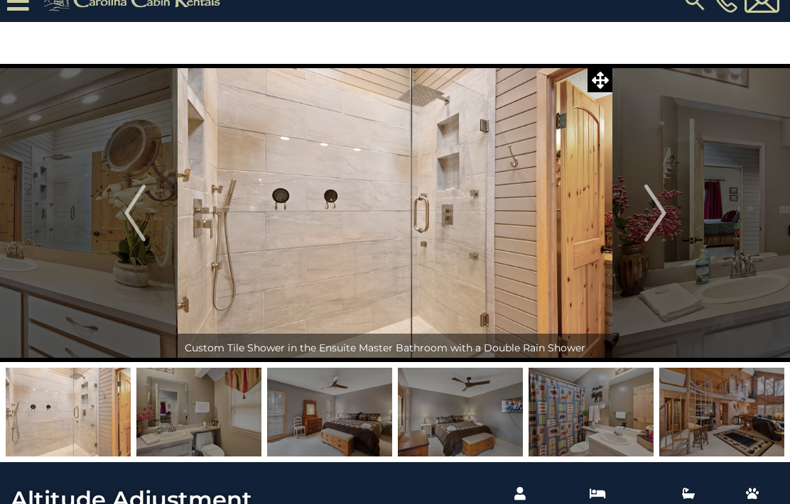
click at [664, 203] on img "Next" at bounding box center [654, 213] width 21 height 57
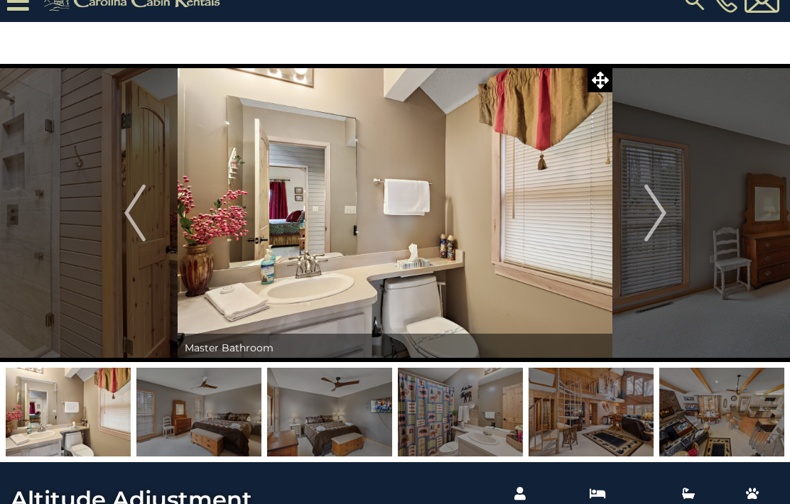
click at [651, 232] on img "Next" at bounding box center [654, 213] width 21 height 57
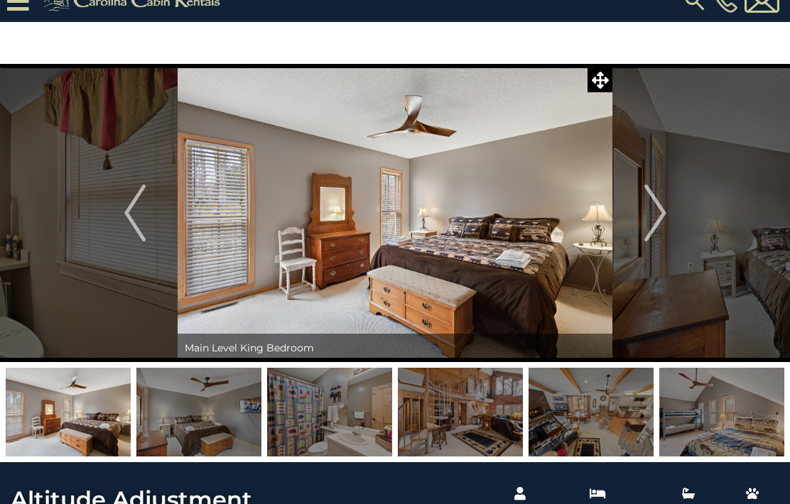
click at [671, 230] on button "Next" at bounding box center [655, 213] width 86 height 298
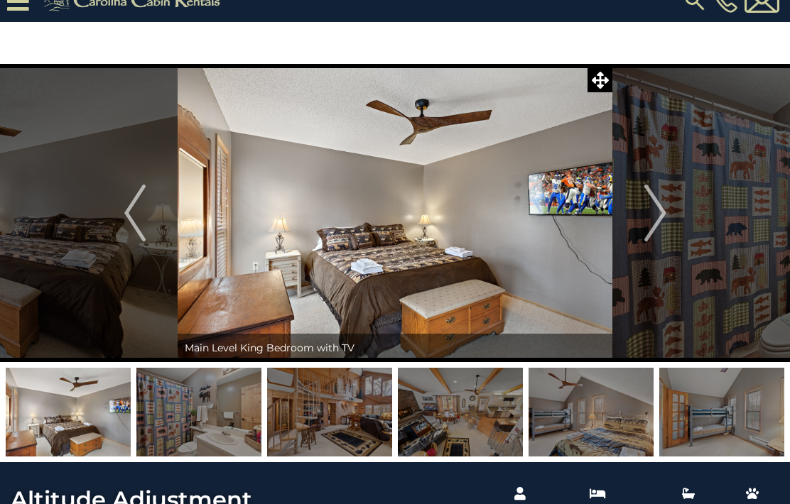
click at [663, 222] on img "Next" at bounding box center [654, 213] width 21 height 57
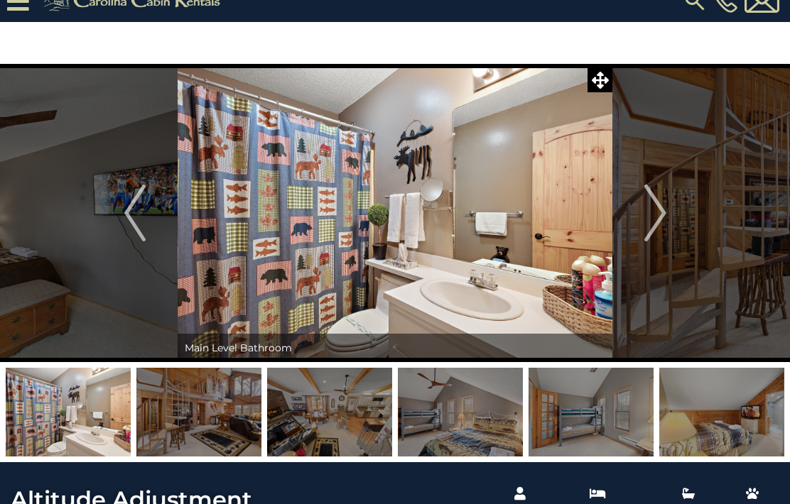
click at [661, 206] on img "Next" at bounding box center [654, 213] width 21 height 57
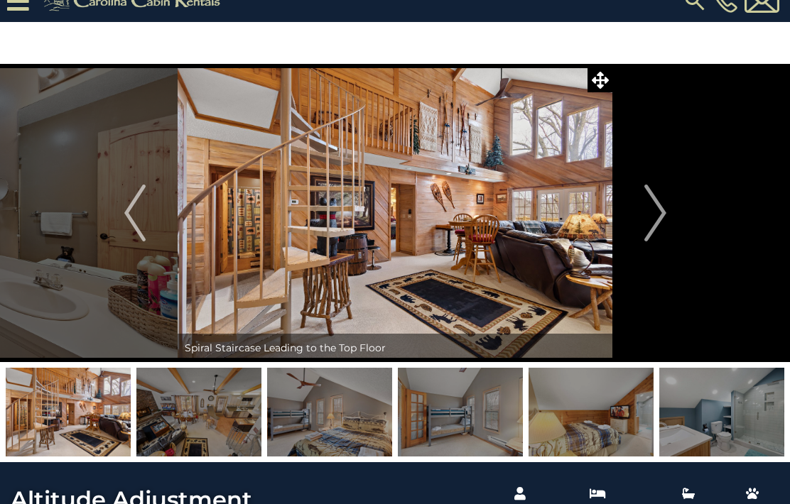
click at [663, 215] on img "Next" at bounding box center [654, 213] width 21 height 57
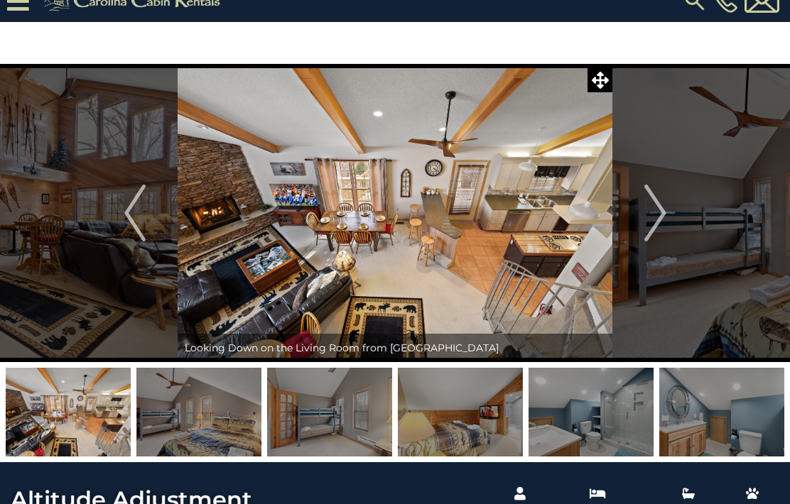
click at [657, 212] on img "Next" at bounding box center [654, 213] width 21 height 57
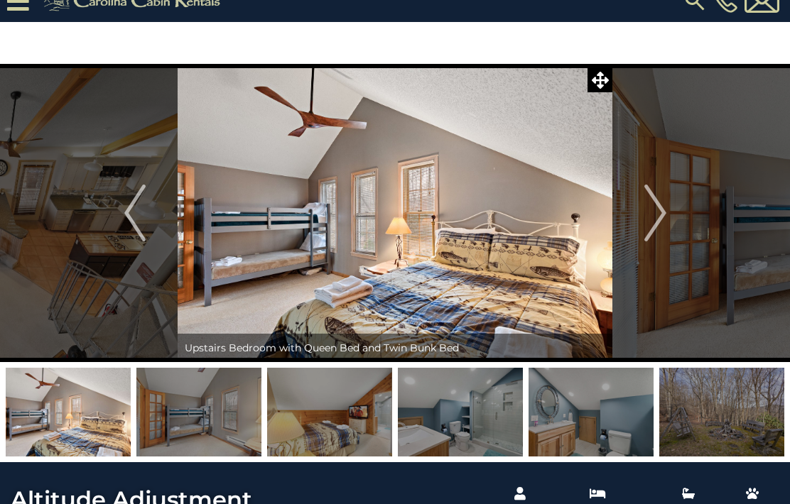
click at [665, 217] on img "Next" at bounding box center [654, 213] width 21 height 57
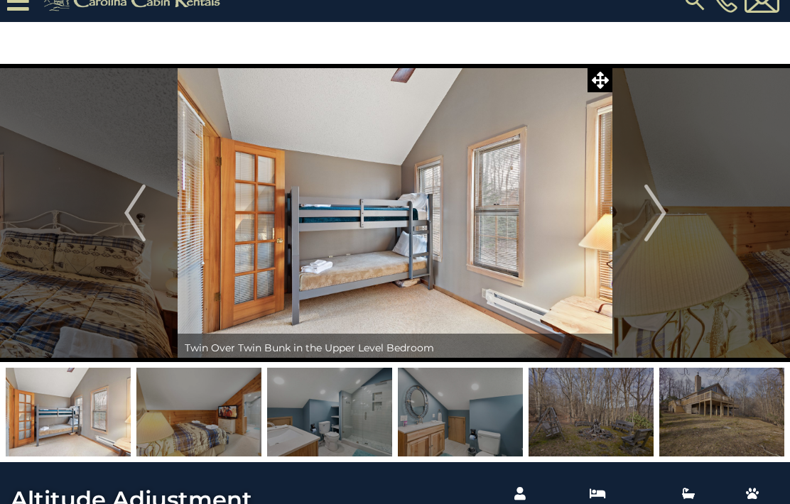
click at [125, 233] on img "Previous" at bounding box center [134, 213] width 21 height 57
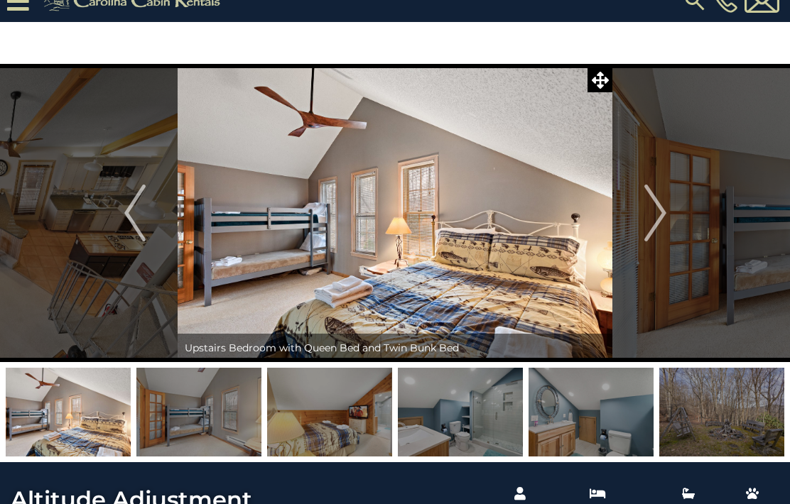
click at [136, 215] on img "Previous" at bounding box center [134, 213] width 21 height 57
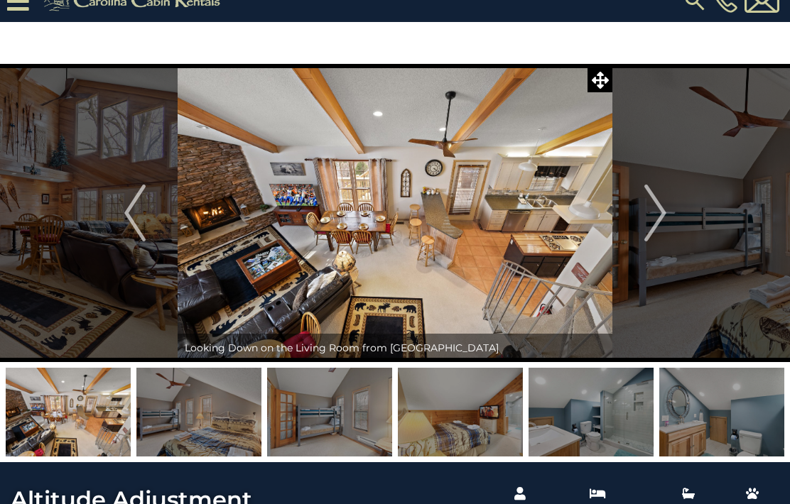
click at [131, 219] on img "Previous" at bounding box center [134, 213] width 21 height 57
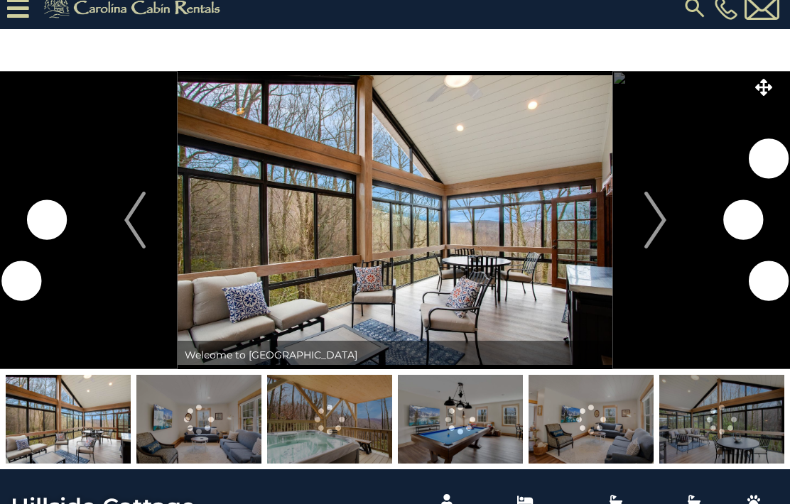
scroll to position [17, 0]
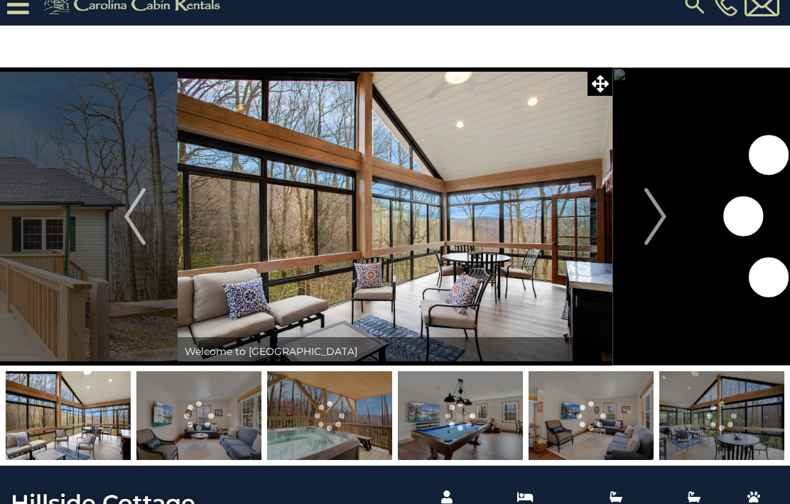
click at [658, 234] on img "Next" at bounding box center [654, 216] width 21 height 57
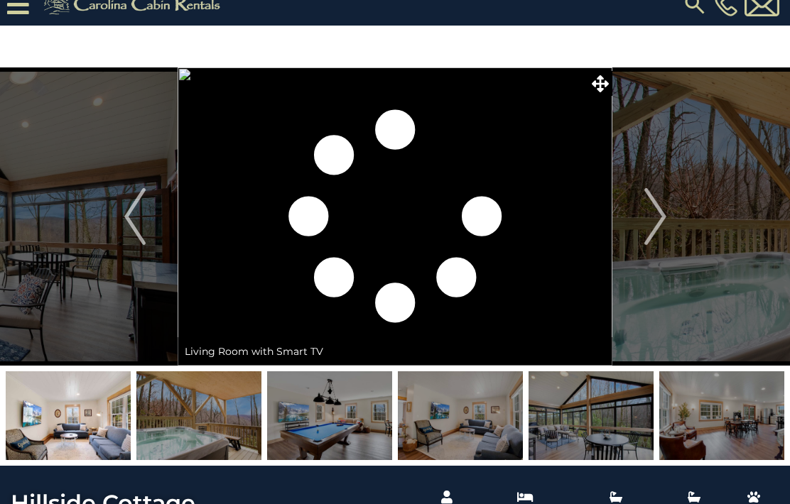
click at [658, 222] on img "Next" at bounding box center [654, 216] width 21 height 57
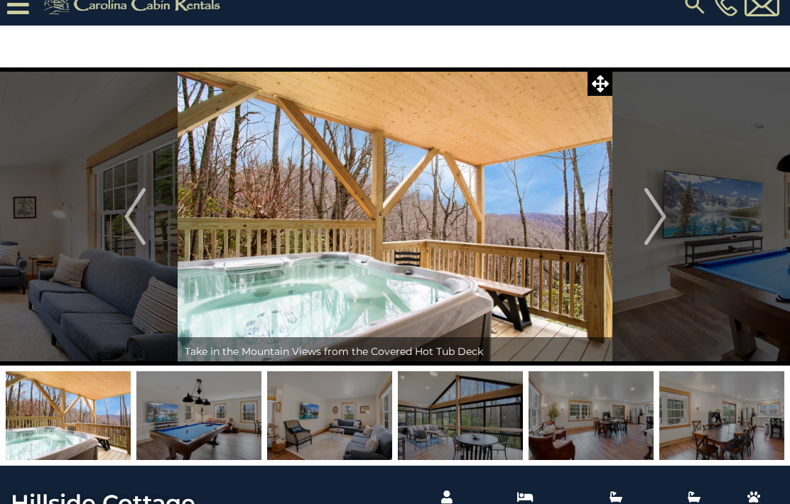
click at [610, 81] on span at bounding box center [599, 83] width 25 height 25
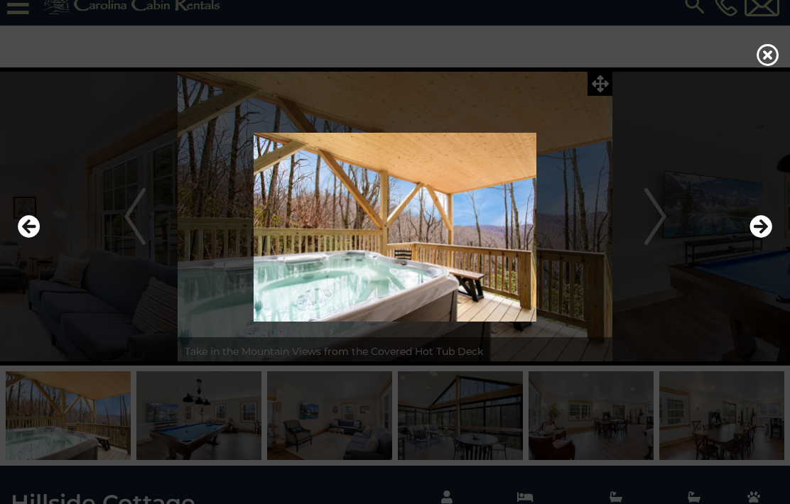
click at [763, 238] on icon "Next" at bounding box center [760, 226] width 23 height 23
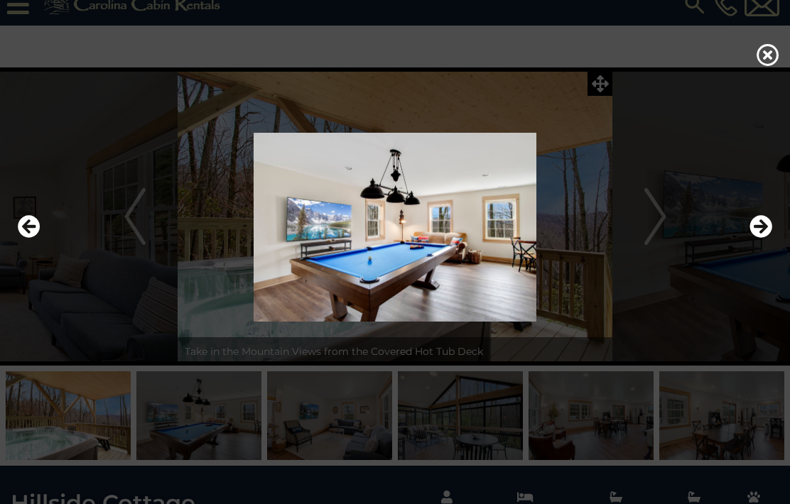
click at [766, 238] on icon "Next" at bounding box center [760, 226] width 23 height 23
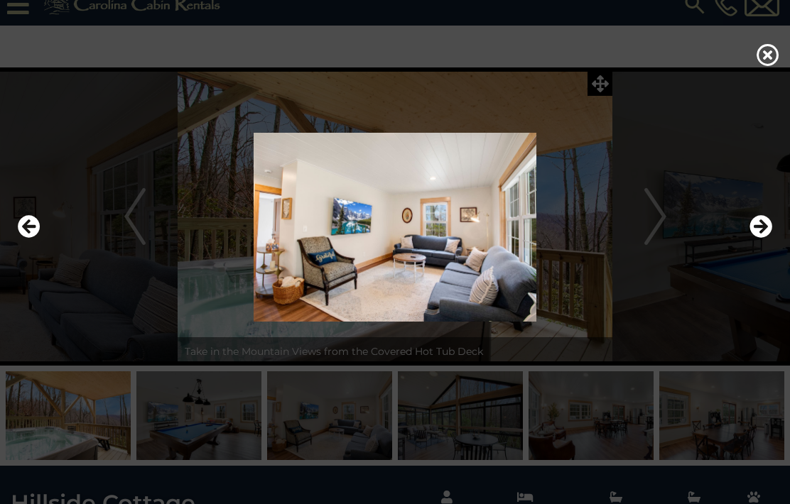
click at [769, 238] on icon "Next" at bounding box center [760, 226] width 23 height 23
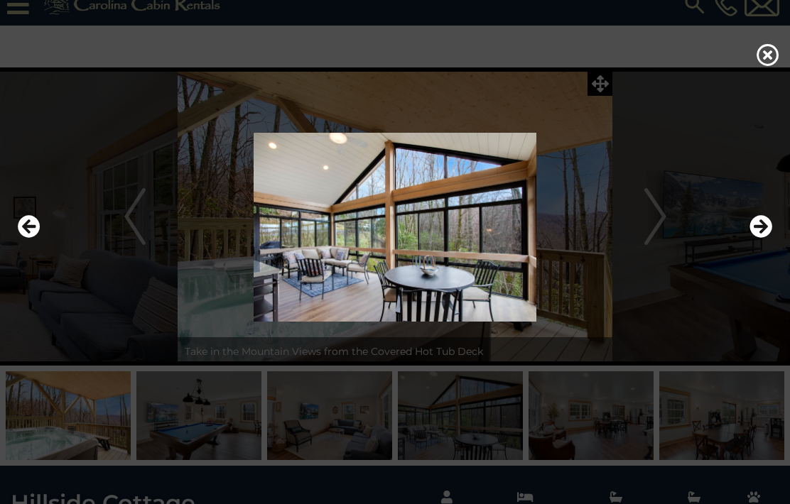
click at [768, 238] on icon "Next" at bounding box center [760, 226] width 23 height 23
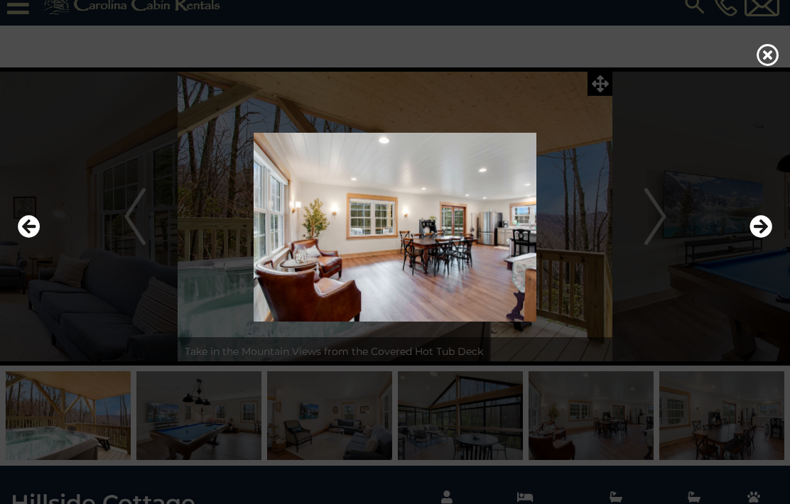
click at [766, 238] on icon "Next" at bounding box center [760, 226] width 23 height 23
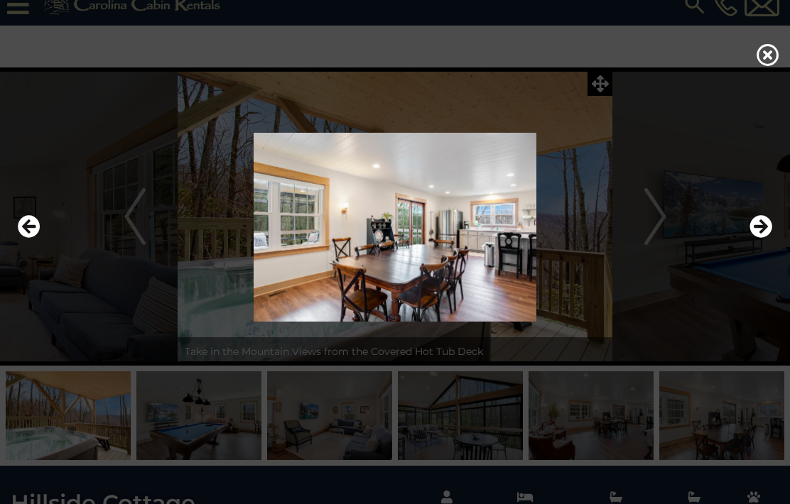
click at [763, 238] on icon "Next" at bounding box center [760, 226] width 23 height 23
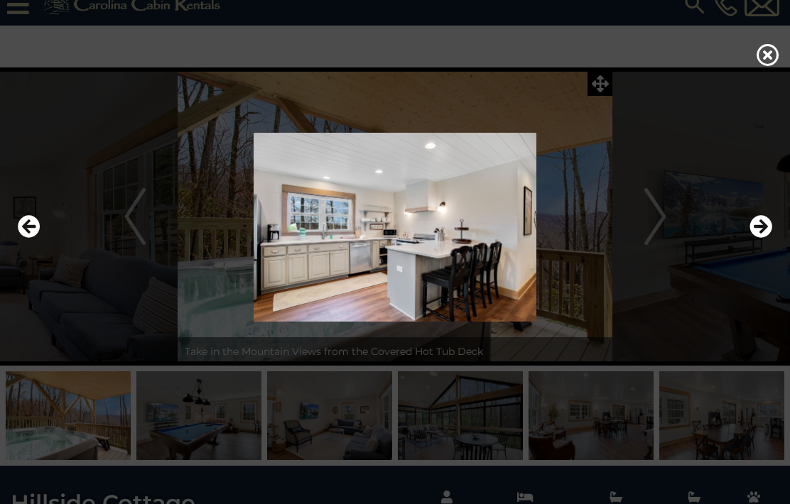
click at [763, 238] on icon "Next" at bounding box center [760, 226] width 23 height 23
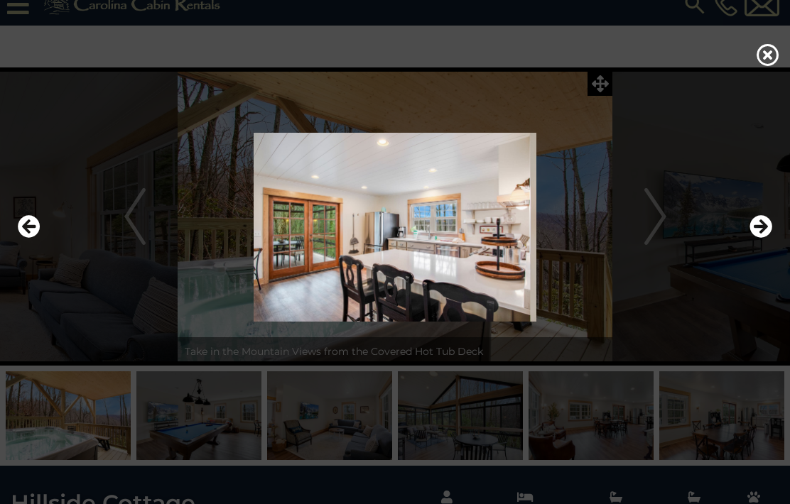
click at [764, 238] on icon "Next" at bounding box center [760, 226] width 23 height 23
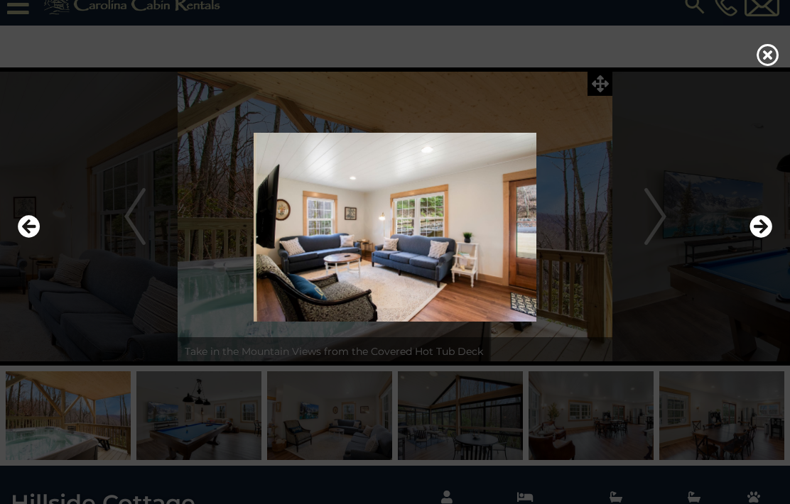
click at [763, 238] on icon "Next" at bounding box center [760, 226] width 23 height 23
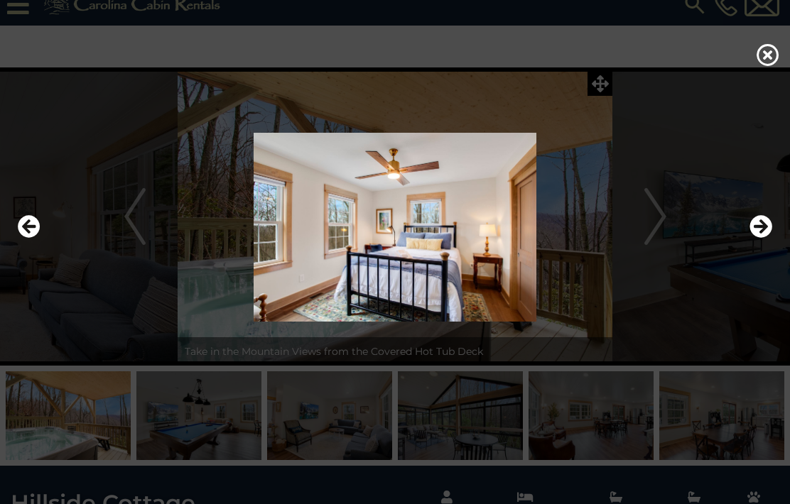
click at [763, 238] on icon "Next" at bounding box center [760, 226] width 23 height 23
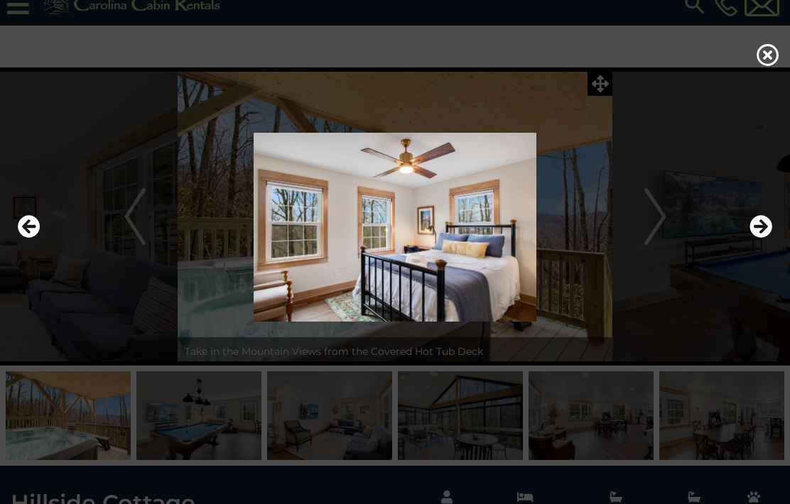
click at [765, 238] on icon "Next" at bounding box center [760, 226] width 23 height 23
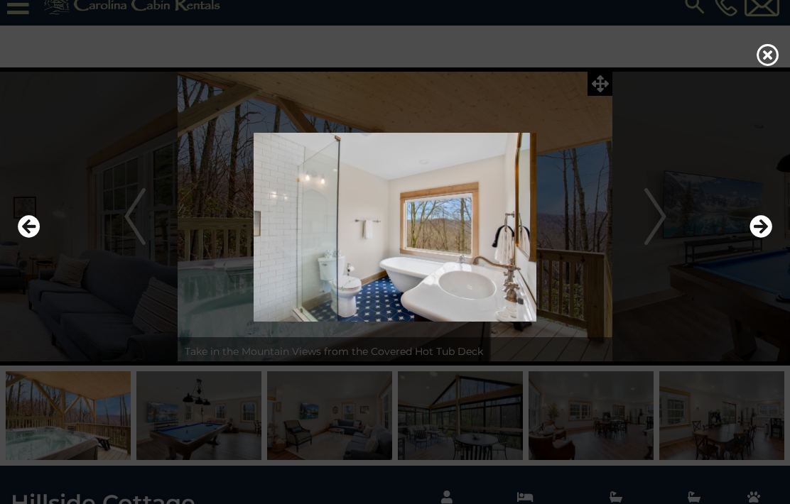
click at [767, 238] on icon "Next" at bounding box center [760, 226] width 23 height 23
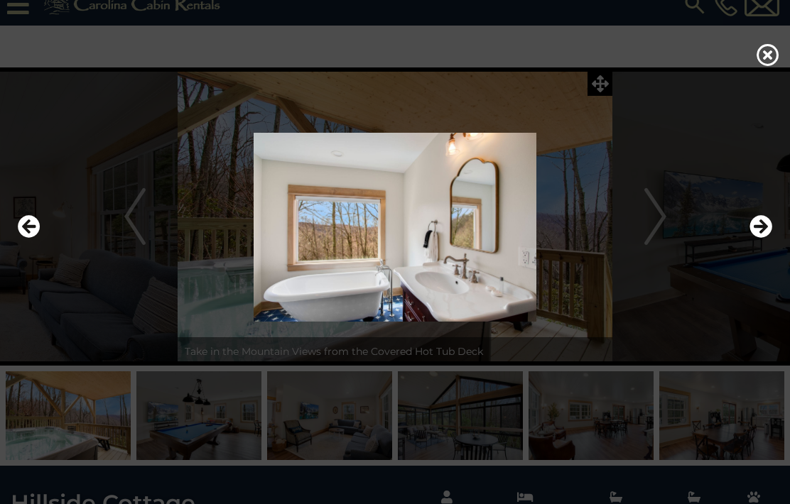
click at [31, 238] on icon "Previous" at bounding box center [29, 226] width 23 height 23
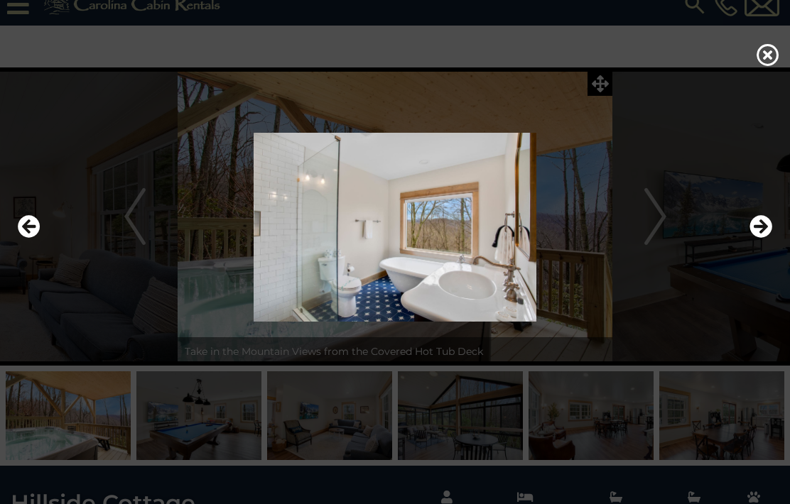
click at [766, 238] on icon "Next" at bounding box center [760, 226] width 23 height 23
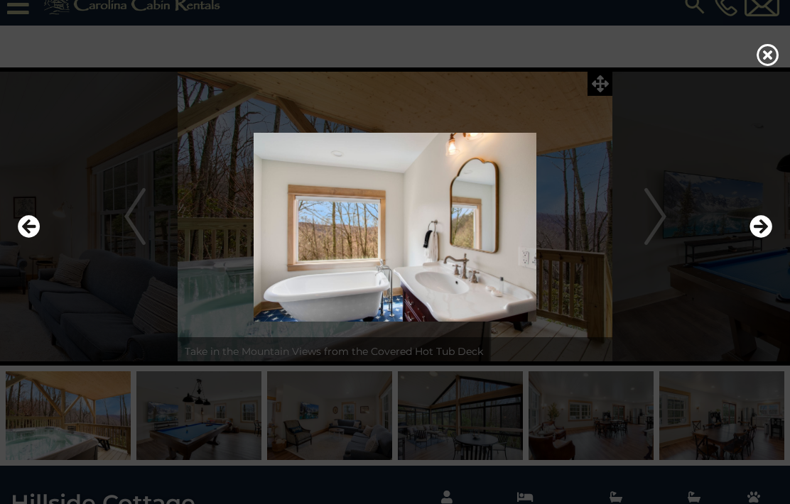
click at [769, 238] on icon "Next" at bounding box center [760, 226] width 23 height 23
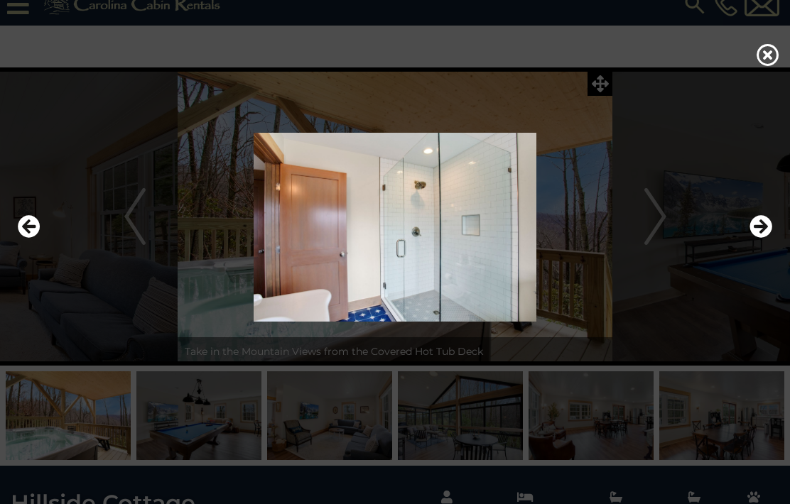
click at [767, 238] on icon "Next" at bounding box center [760, 226] width 23 height 23
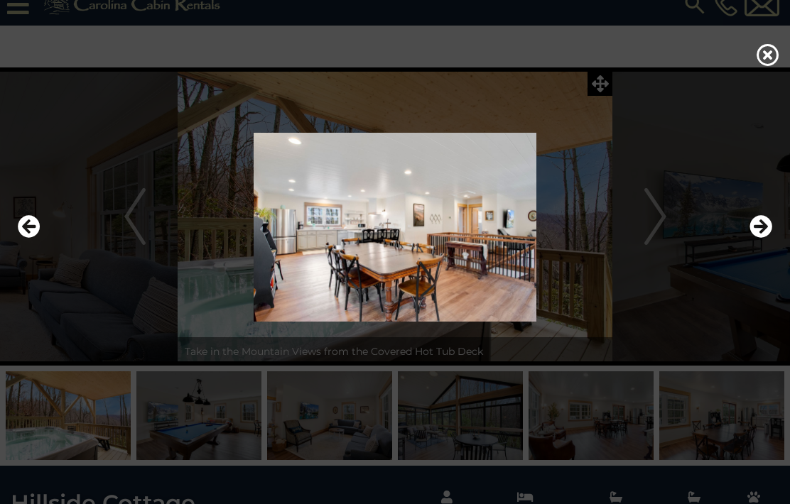
click at [766, 238] on icon "Next" at bounding box center [760, 226] width 23 height 23
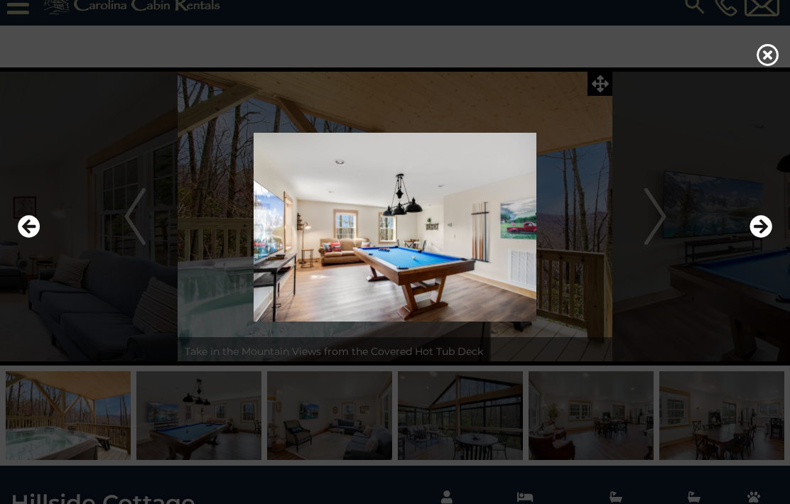
click at [767, 238] on icon "Next" at bounding box center [760, 226] width 23 height 23
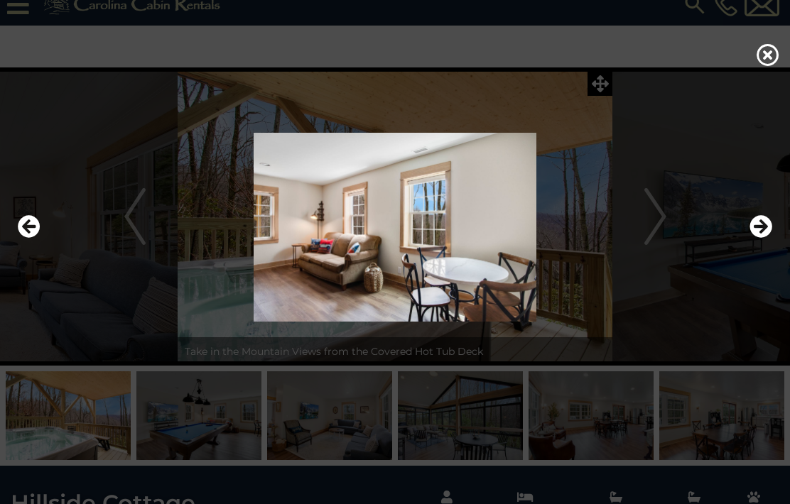
click at [764, 238] on icon "Next" at bounding box center [760, 226] width 23 height 23
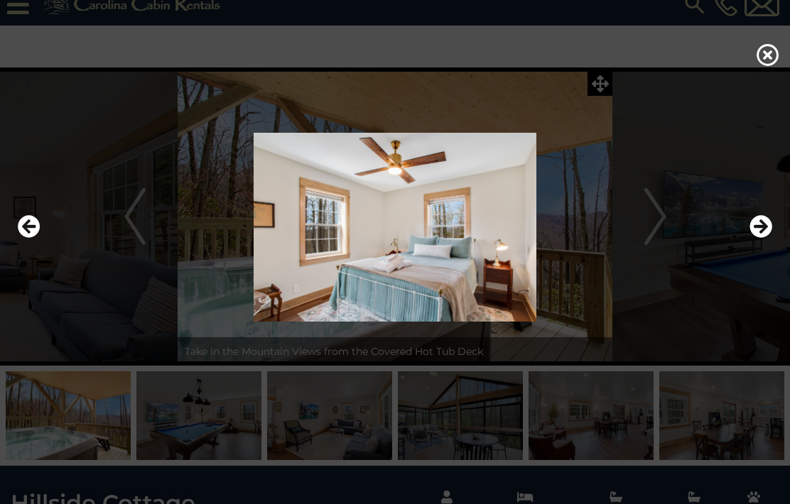
click at [765, 238] on icon "Next" at bounding box center [760, 226] width 23 height 23
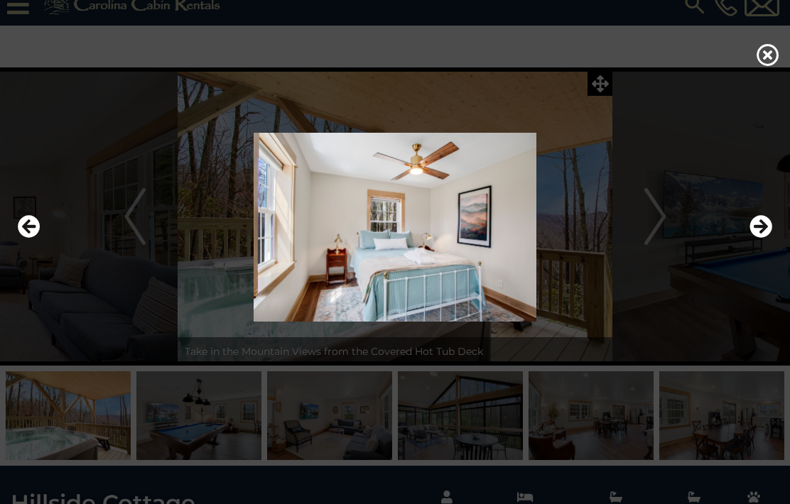
click at [764, 238] on icon "Next" at bounding box center [760, 226] width 23 height 23
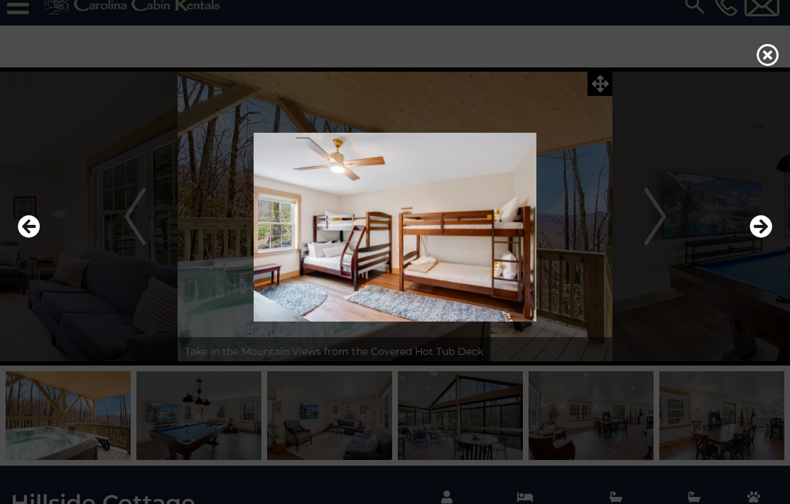
click at [760, 238] on icon "Next" at bounding box center [760, 226] width 23 height 23
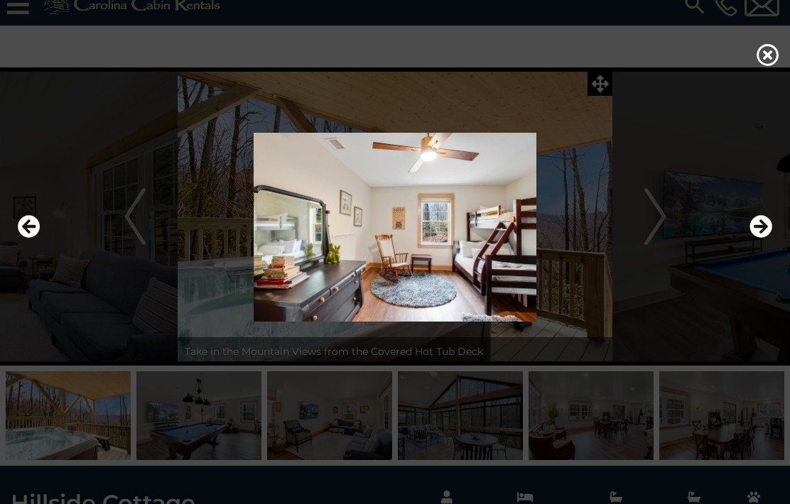
click at [764, 238] on icon "Next" at bounding box center [760, 226] width 23 height 23
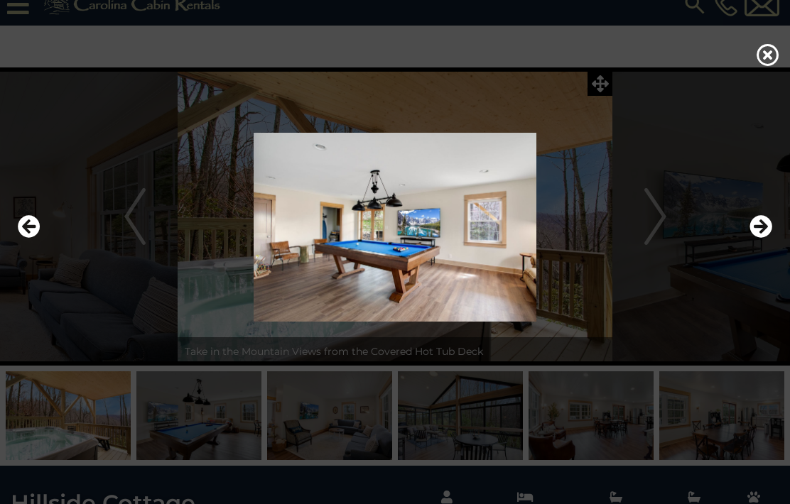
click at [760, 238] on icon "Next" at bounding box center [760, 226] width 23 height 23
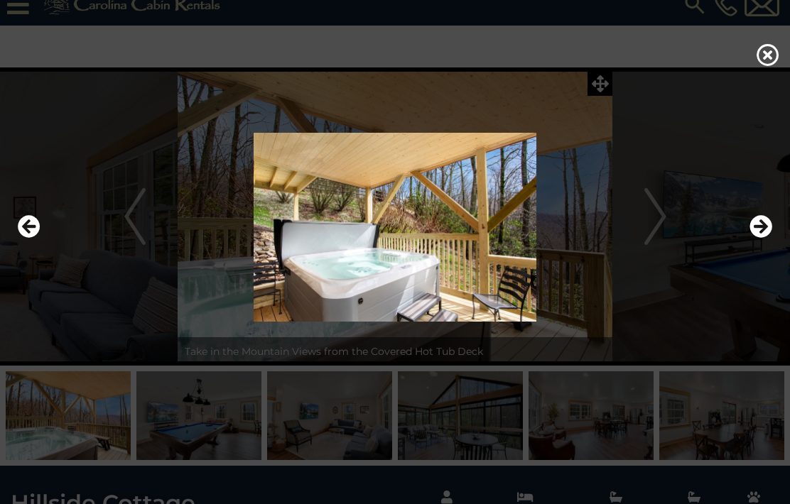
click at [763, 238] on icon "Next" at bounding box center [760, 226] width 23 height 23
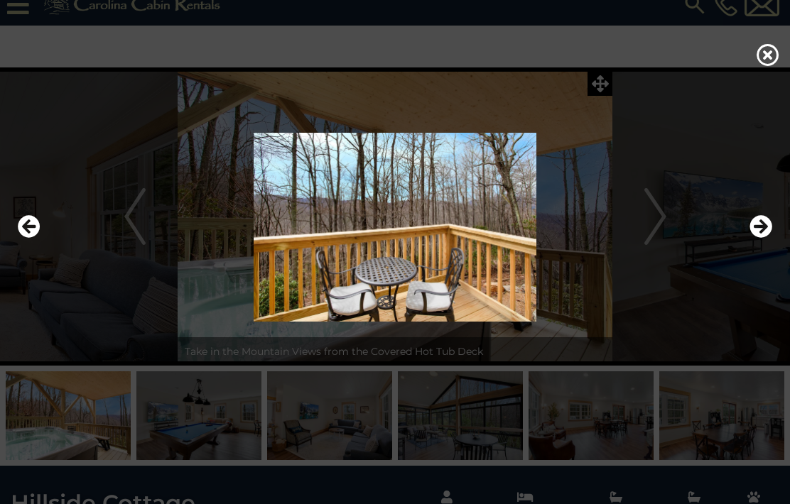
click at [771, 66] on icon at bounding box center [768, 54] width 23 height 23
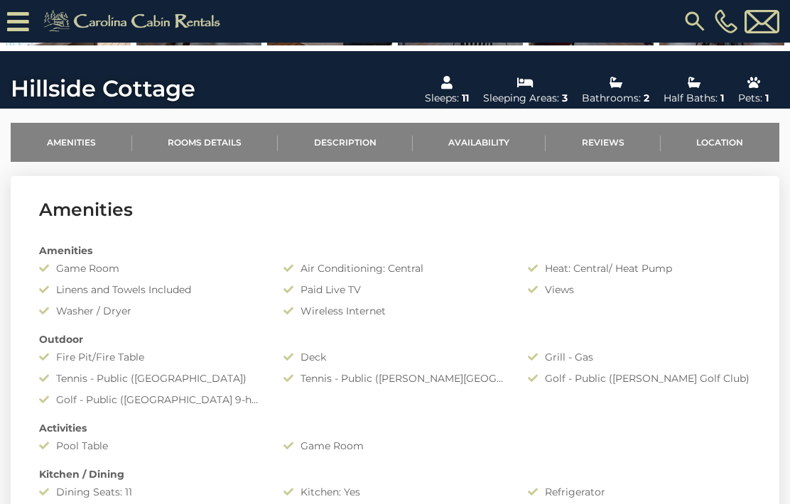
click at [737, 135] on link "Location" at bounding box center [720, 142] width 119 height 39
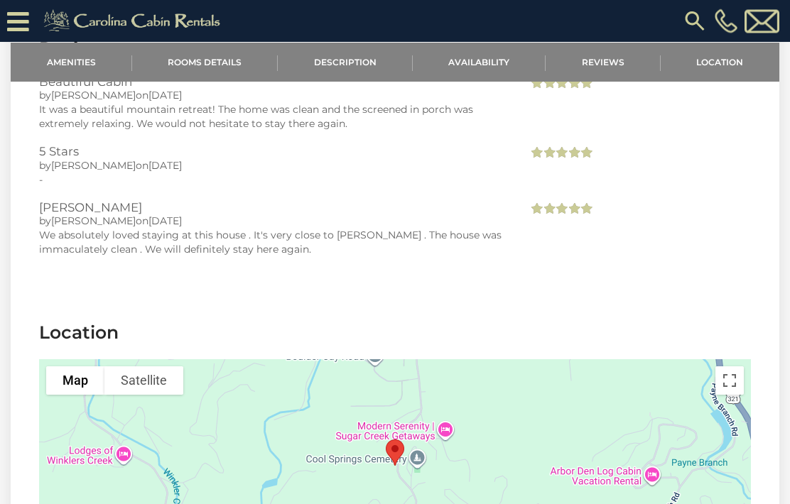
scroll to position [2678, 0]
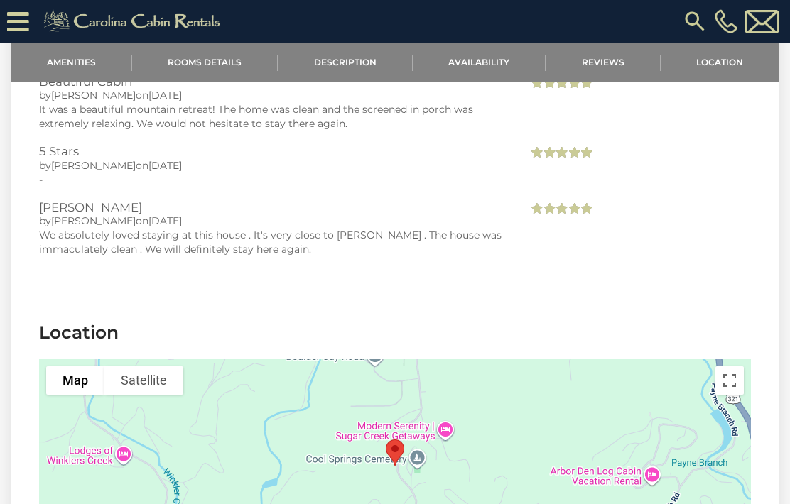
click at [610, 70] on link "Reviews" at bounding box center [603, 62] width 115 height 39
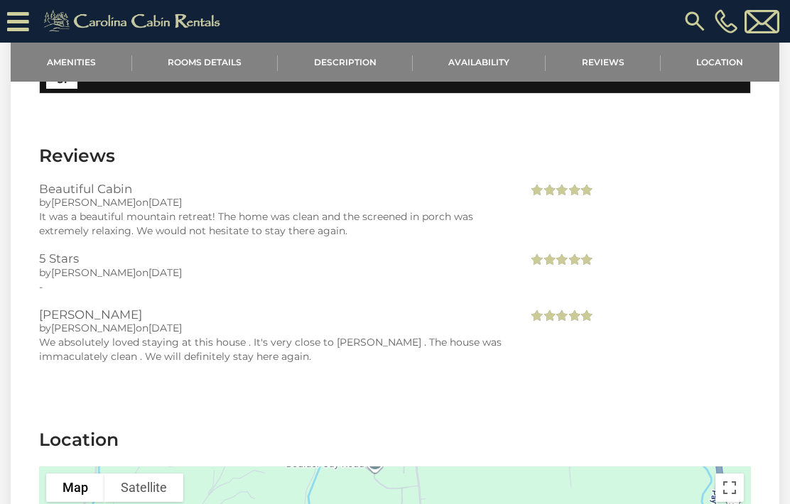
scroll to position [2566, 0]
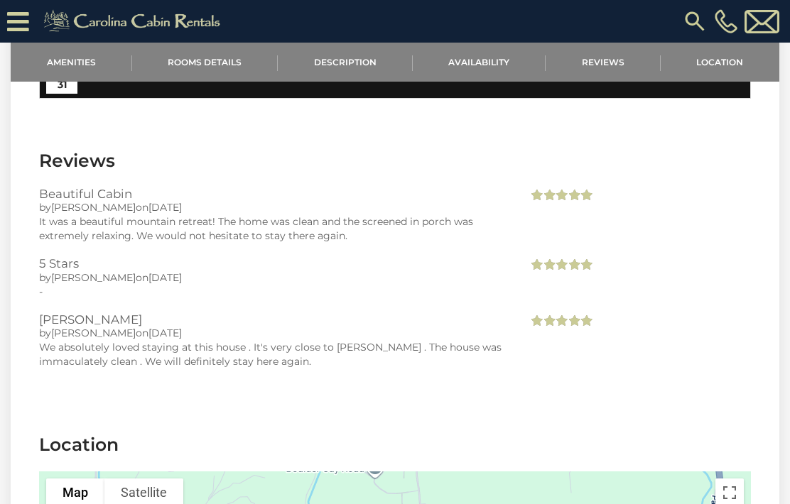
click at [482, 56] on link "Availability" at bounding box center [480, 62] width 134 height 39
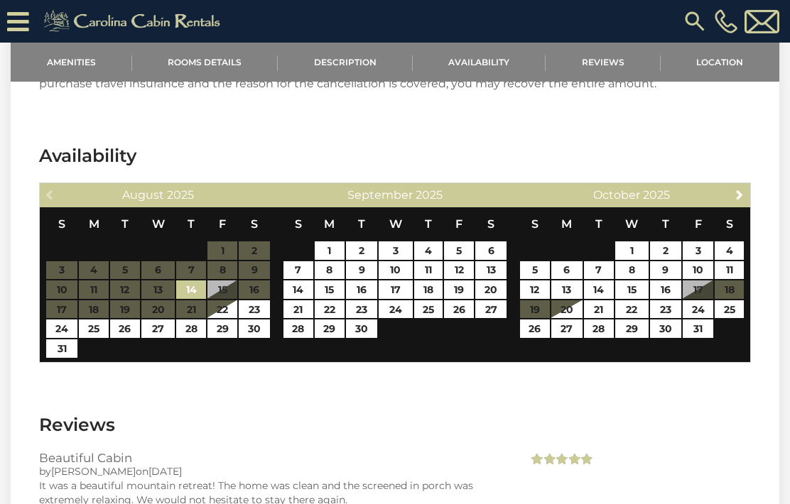
scroll to position [2297, 0]
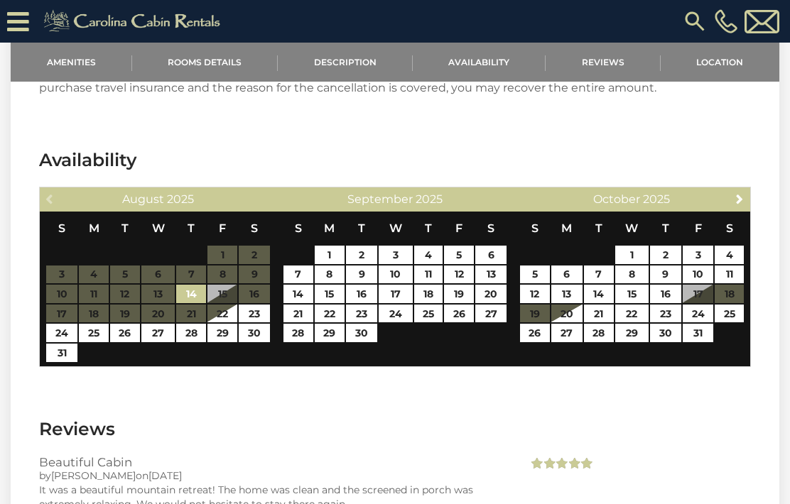
click at [353, 63] on link "Description" at bounding box center [345, 62] width 135 height 39
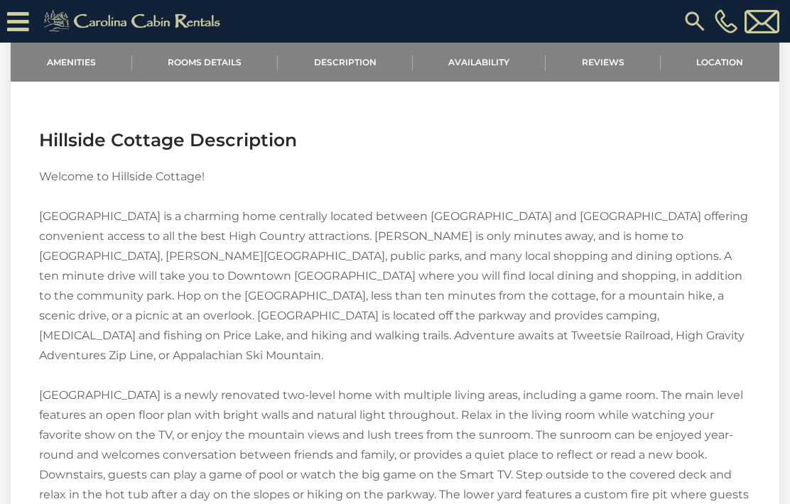
scroll to position [1301, 0]
